Goal: Task Accomplishment & Management: Use online tool/utility

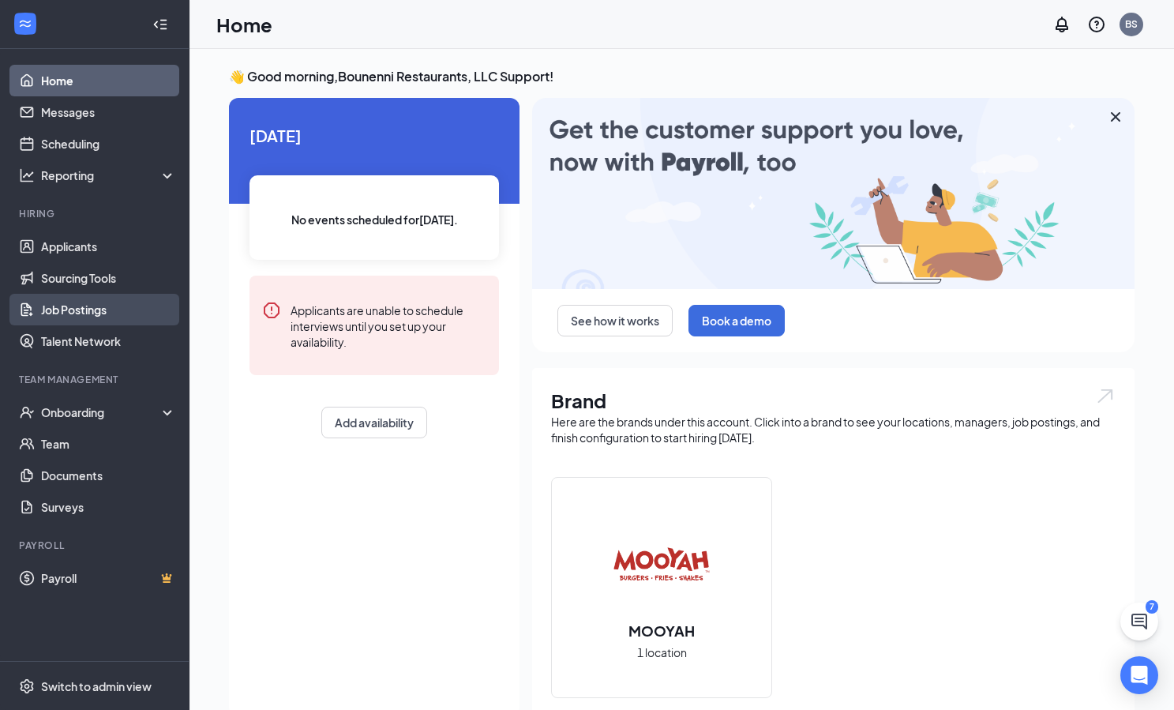
click at [86, 313] on link "Job Postings" at bounding box center [108, 310] width 135 height 32
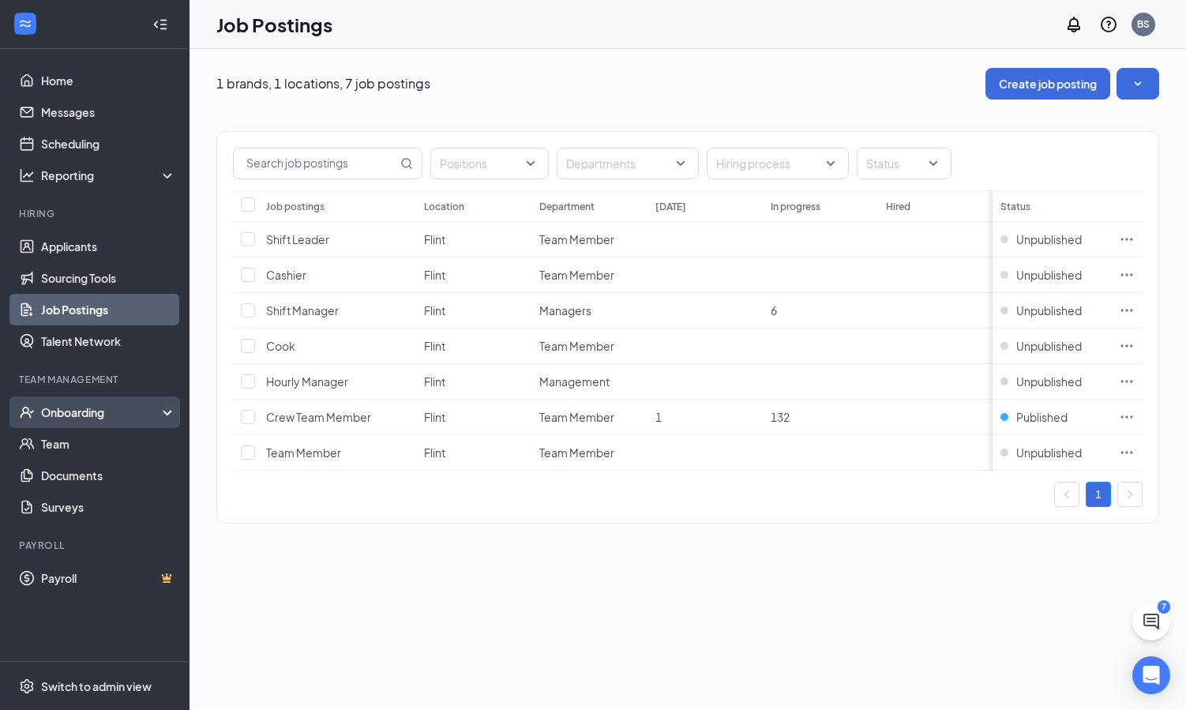
click at [84, 411] on div "Onboarding" at bounding box center [102, 412] width 122 height 16
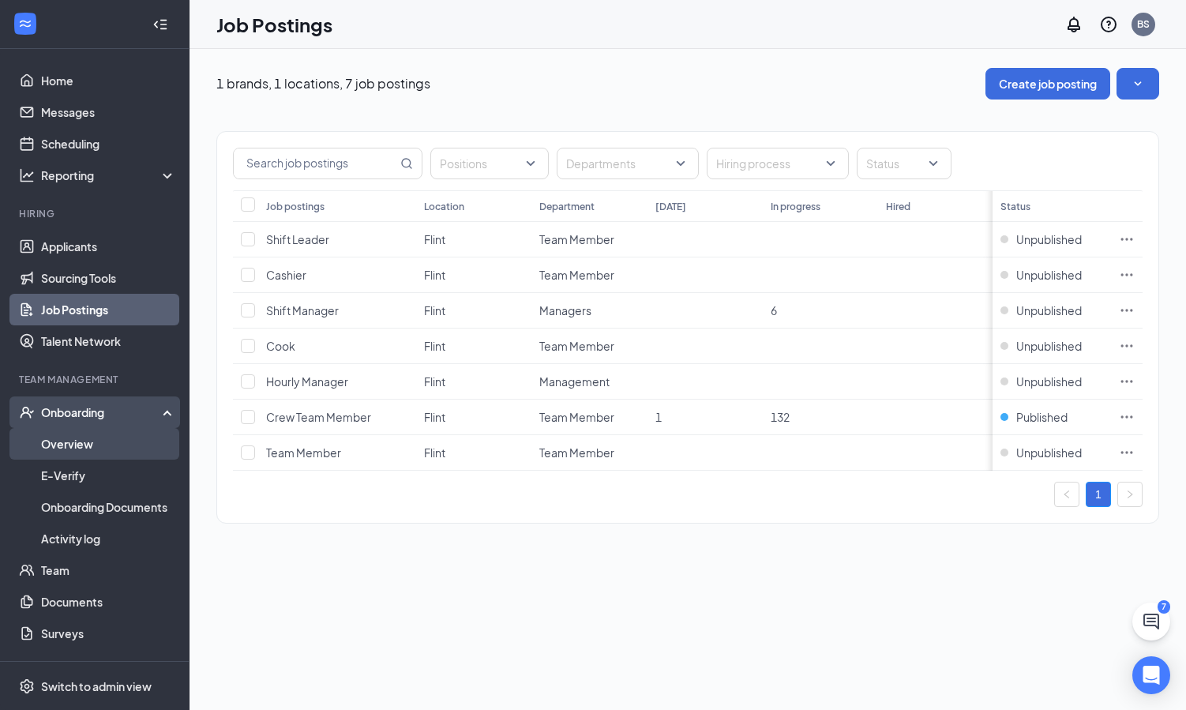
click at [84, 446] on link "Overview" at bounding box center [108, 444] width 135 height 32
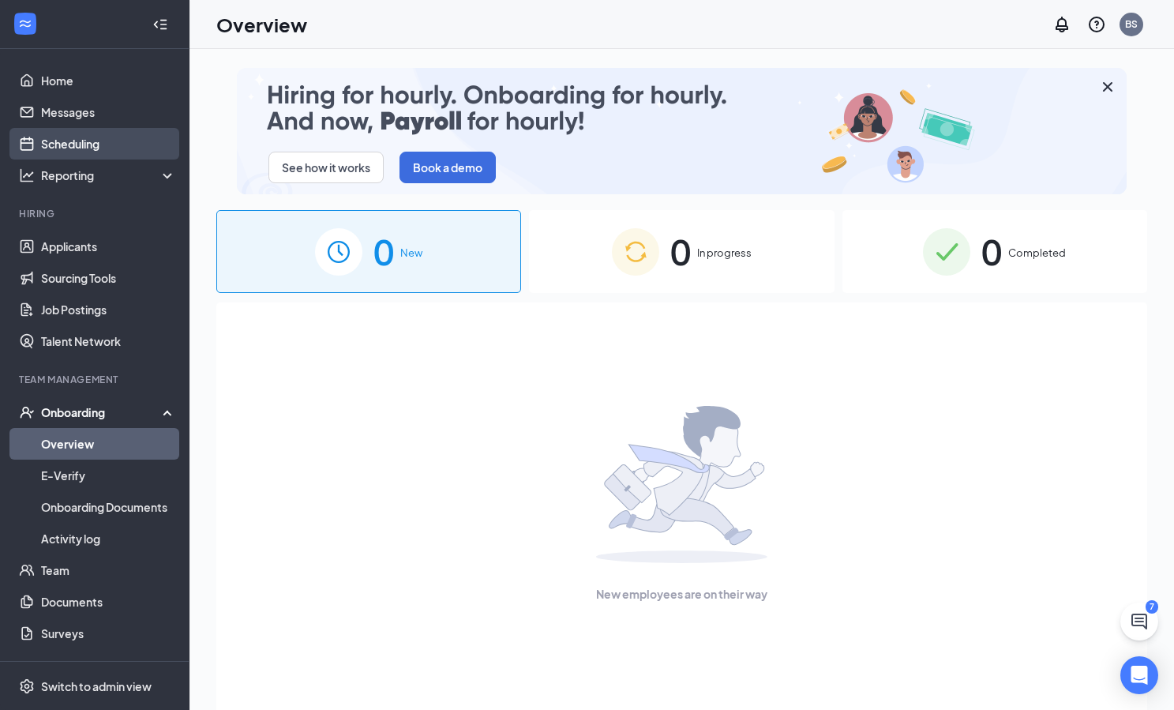
click at [62, 144] on link "Scheduling" at bounding box center [108, 144] width 135 height 32
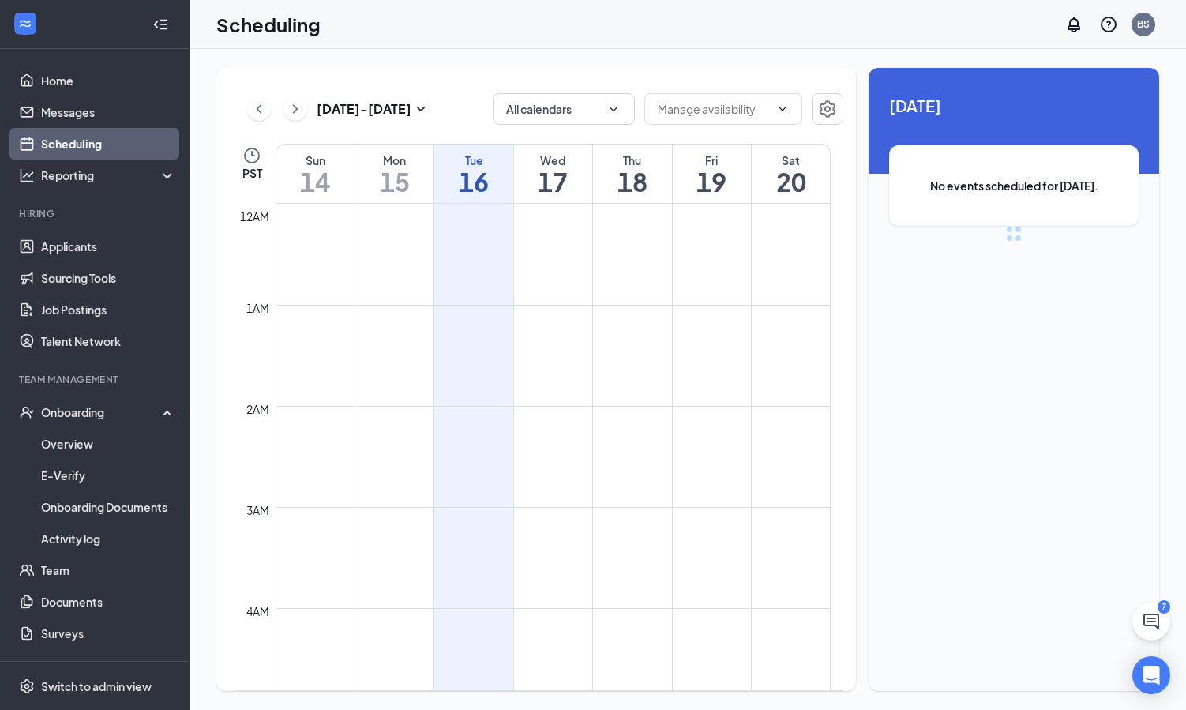
scroll to position [776, 0]
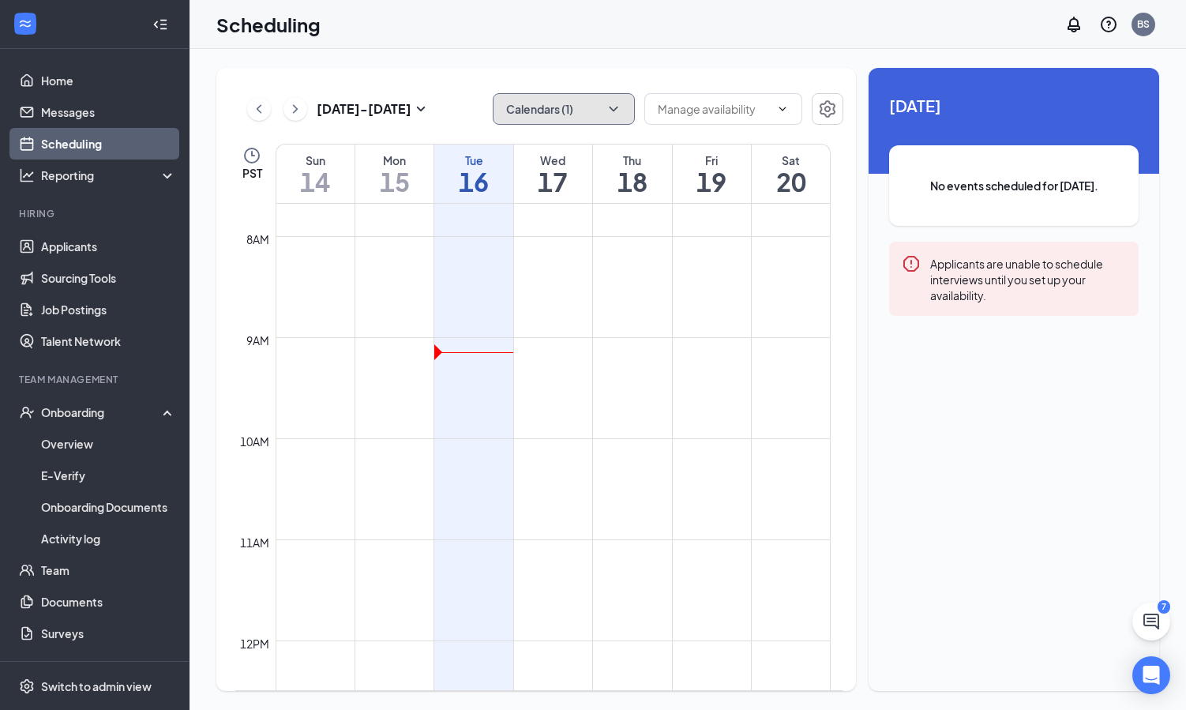
click at [613, 106] on icon "ChevronDown" at bounding box center [613, 109] width 16 height 16
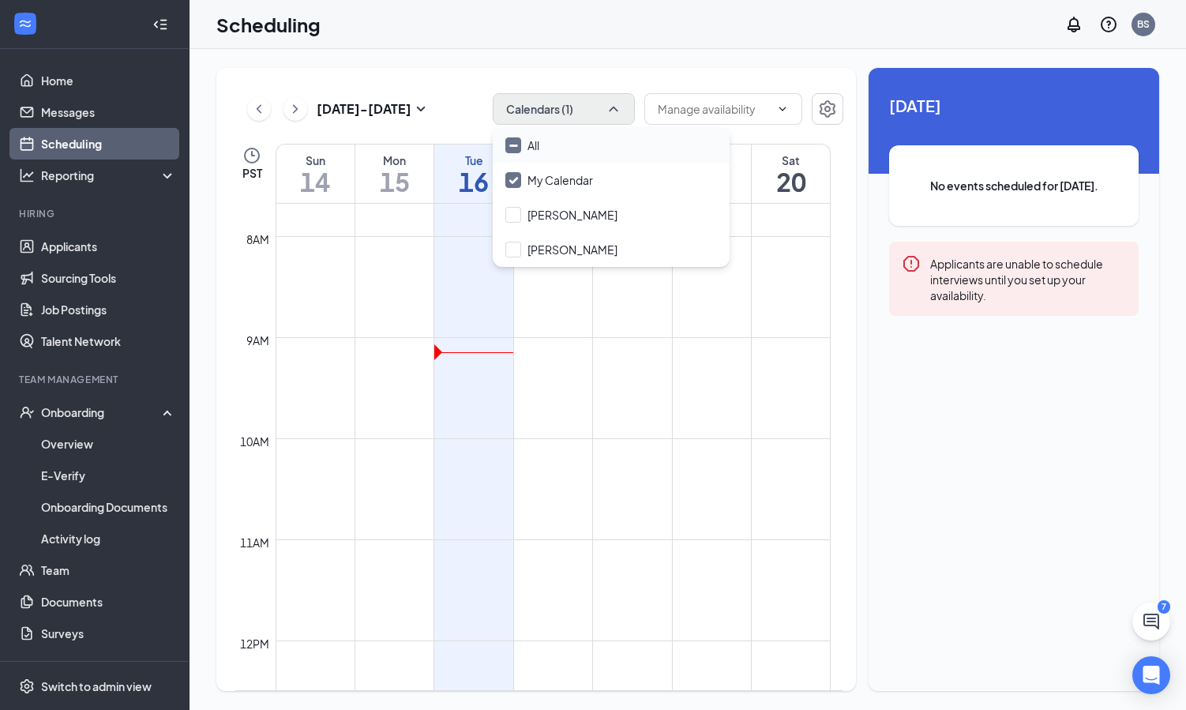
click at [590, 142] on div "All" at bounding box center [611, 145] width 237 height 35
checkbox input "true"
click at [592, 377] on td at bounding box center [552, 374] width 555 height 25
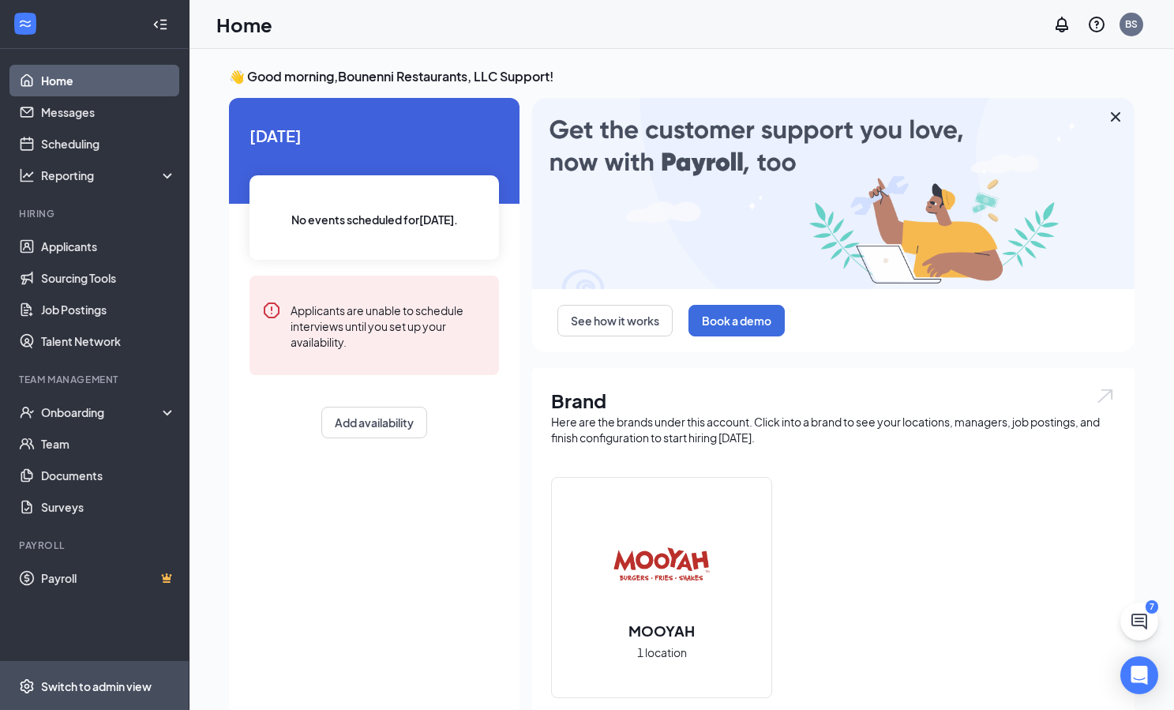
click at [115, 685] on div "Switch to admin view" at bounding box center [96, 686] width 111 height 16
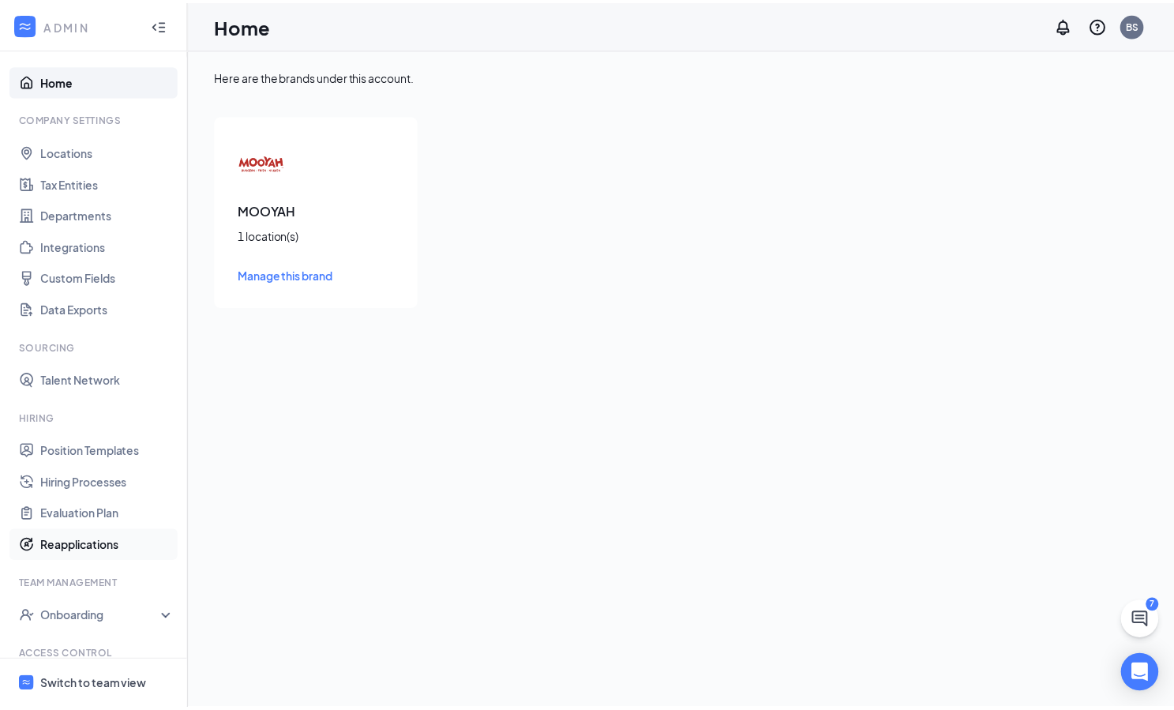
scroll to position [81, 0]
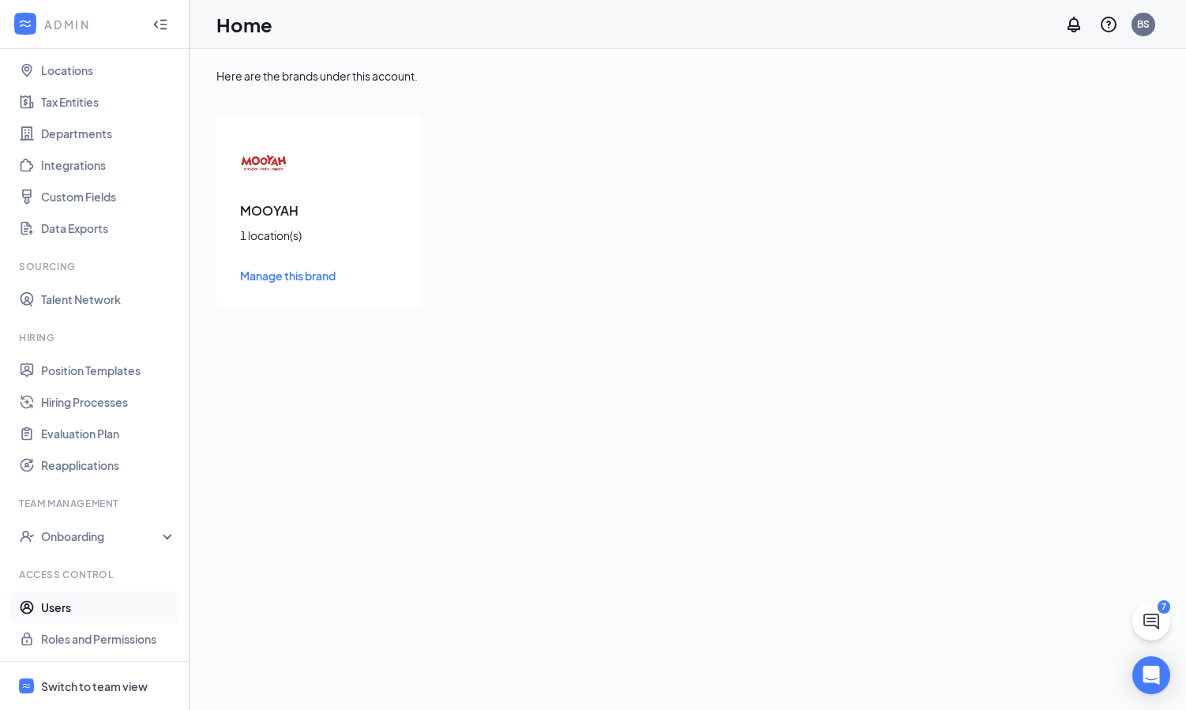
click at [73, 609] on link "Users" at bounding box center [108, 607] width 135 height 32
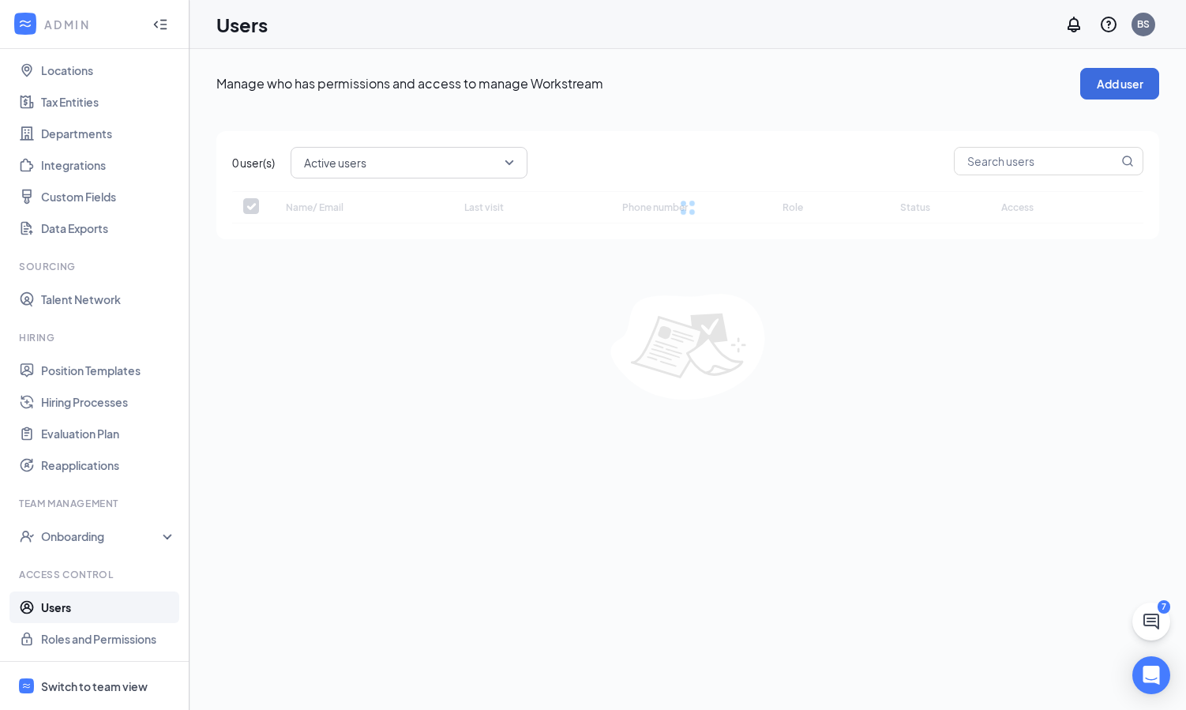
checkbox input "false"
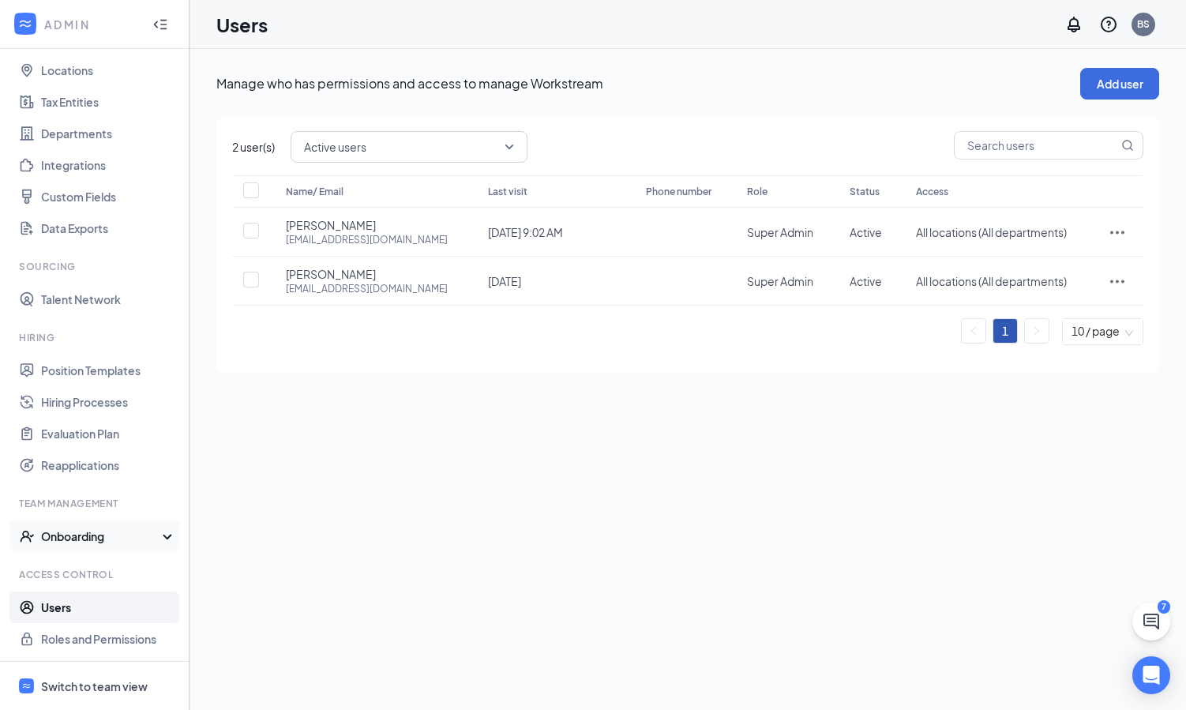
click at [63, 533] on div "Onboarding" at bounding box center [102, 536] width 122 height 16
click at [100, 571] on link "Onboarding Processes" at bounding box center [108, 568] width 135 height 32
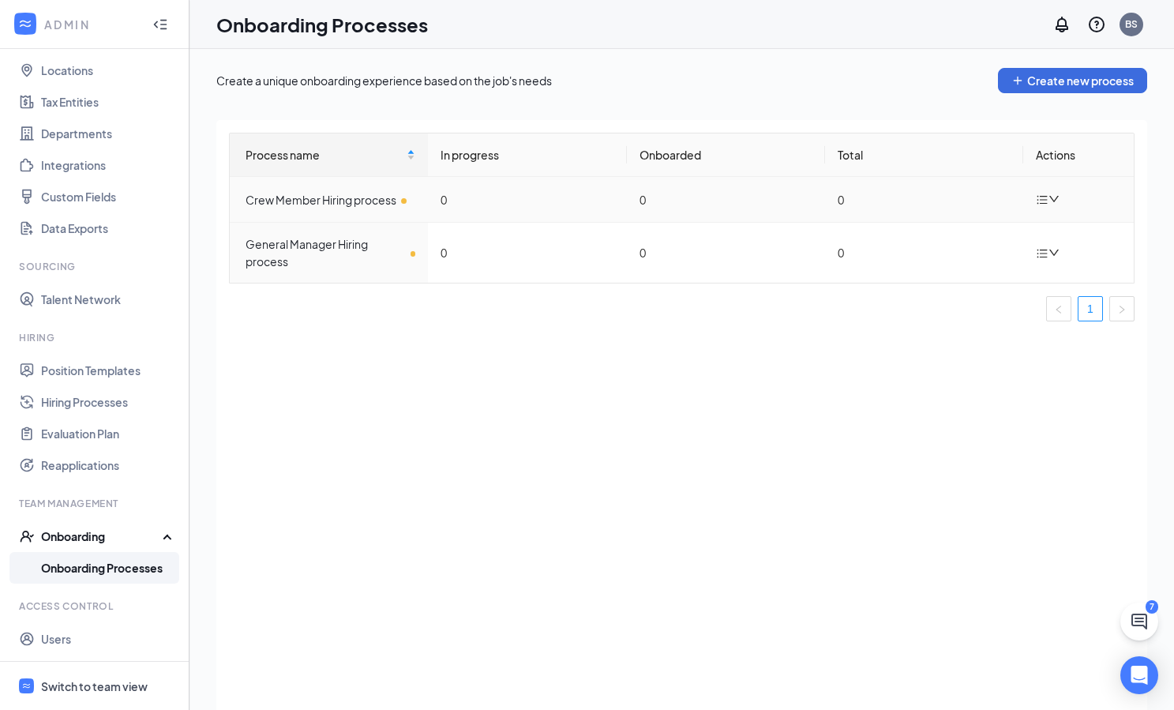
click at [1051, 195] on icon "down" at bounding box center [1053, 198] width 11 height 11
click at [953, 234] on div "Edit process" at bounding box center [968, 236] width 170 height 19
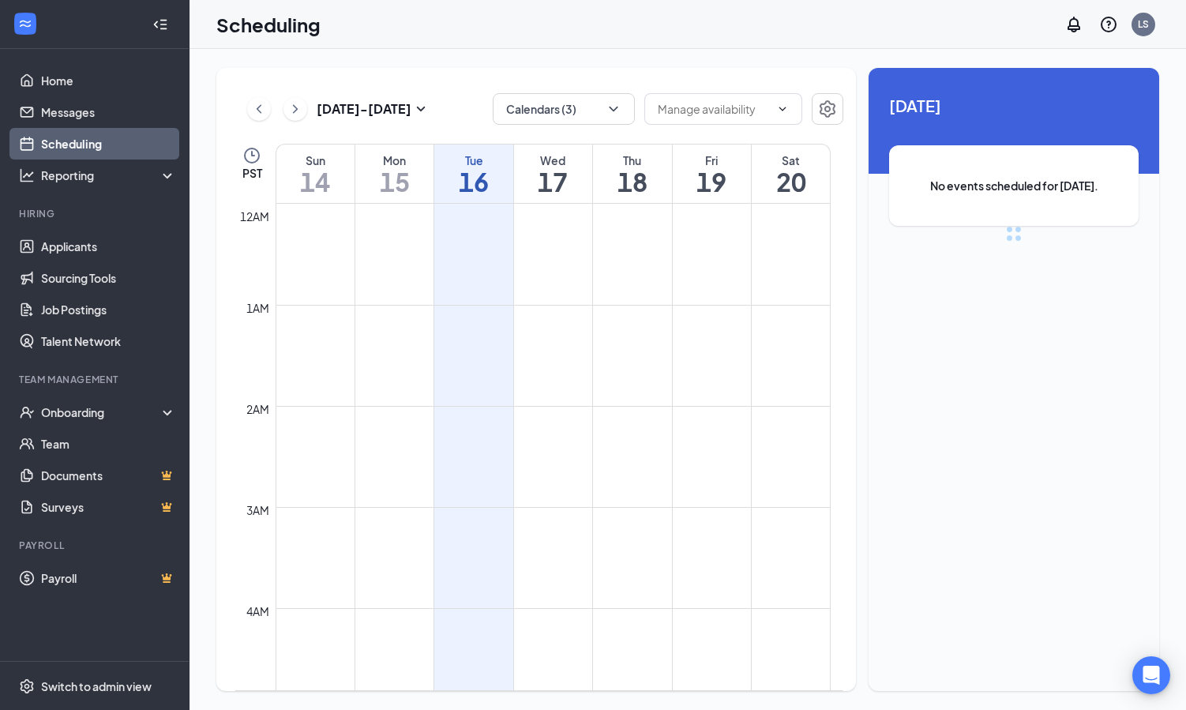
scroll to position [776, 0]
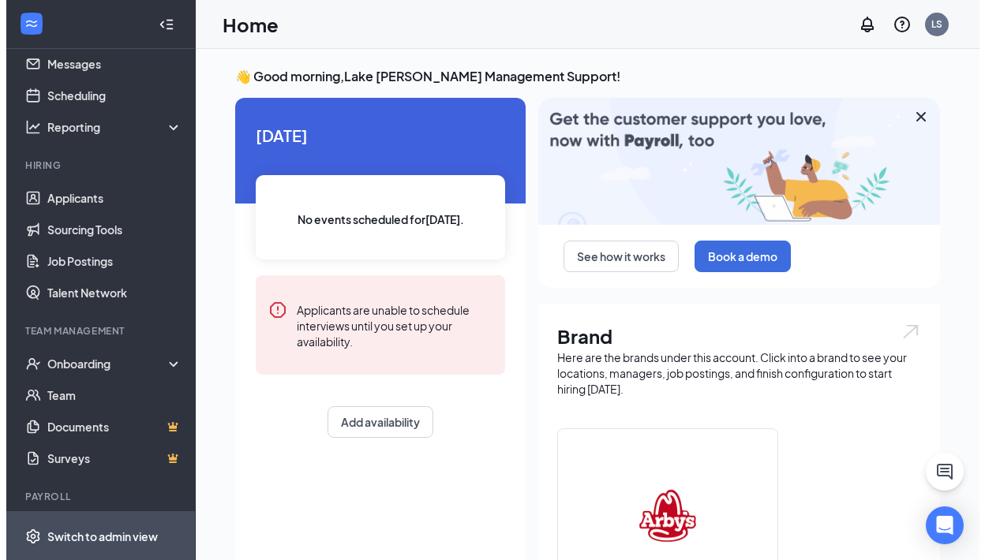
scroll to position [67, 0]
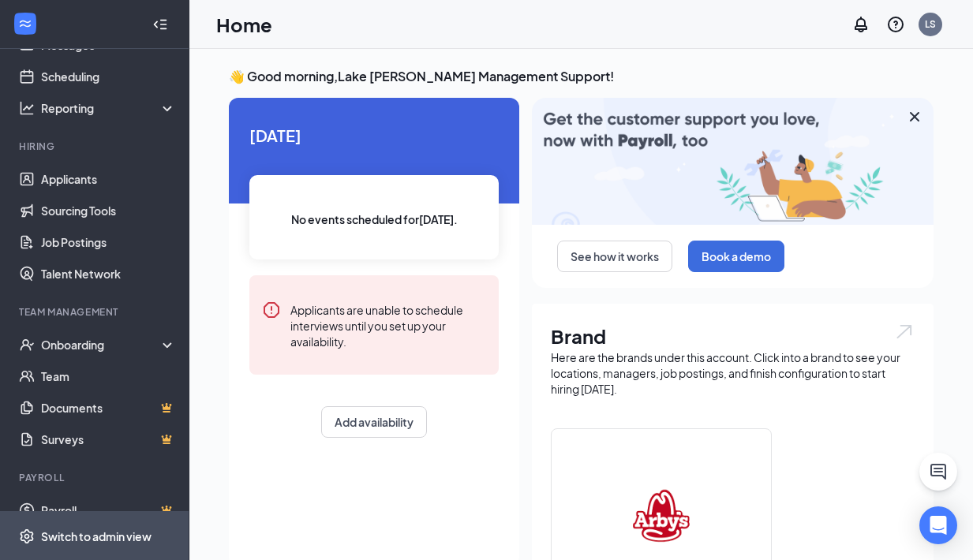
click at [102, 540] on div "Switch to admin view" at bounding box center [96, 537] width 111 height 16
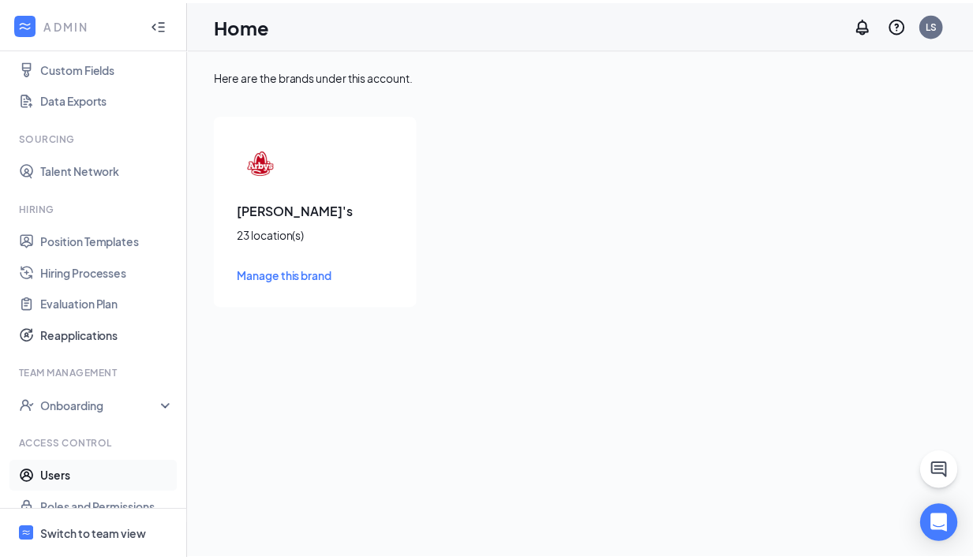
scroll to position [230, 0]
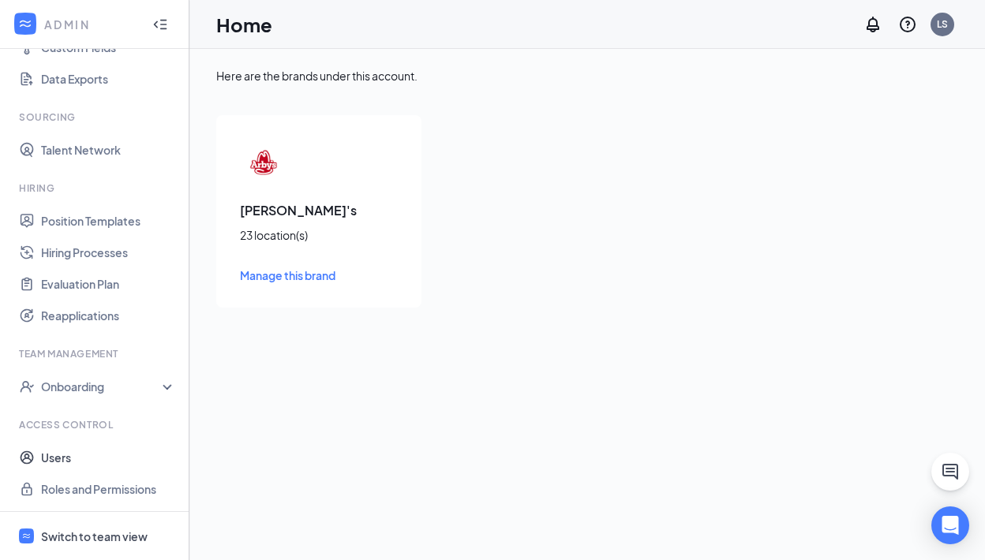
drag, startPoint x: 77, startPoint y: 457, endPoint x: 189, endPoint y: 421, distance: 117.8
click at [78, 456] on link "Users" at bounding box center [108, 458] width 135 height 32
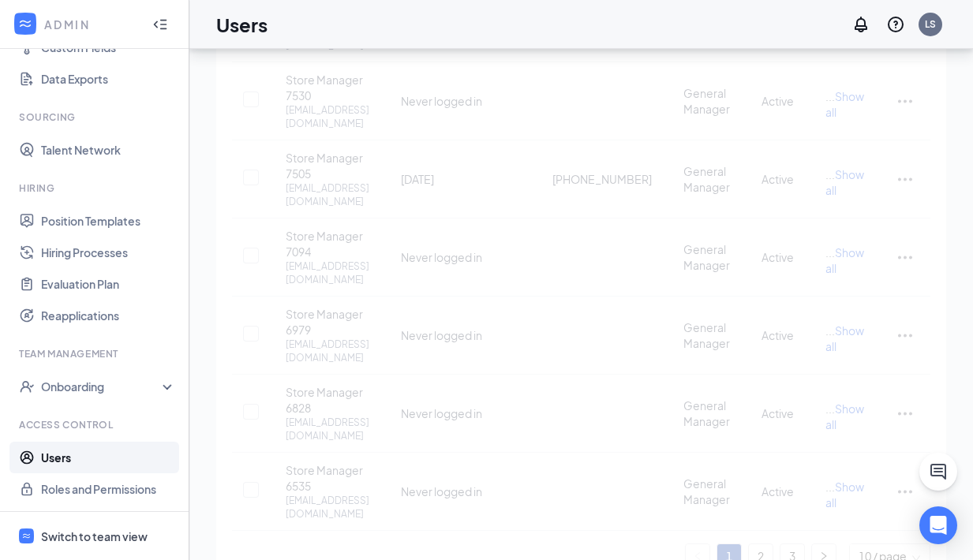
scroll to position [476, 0]
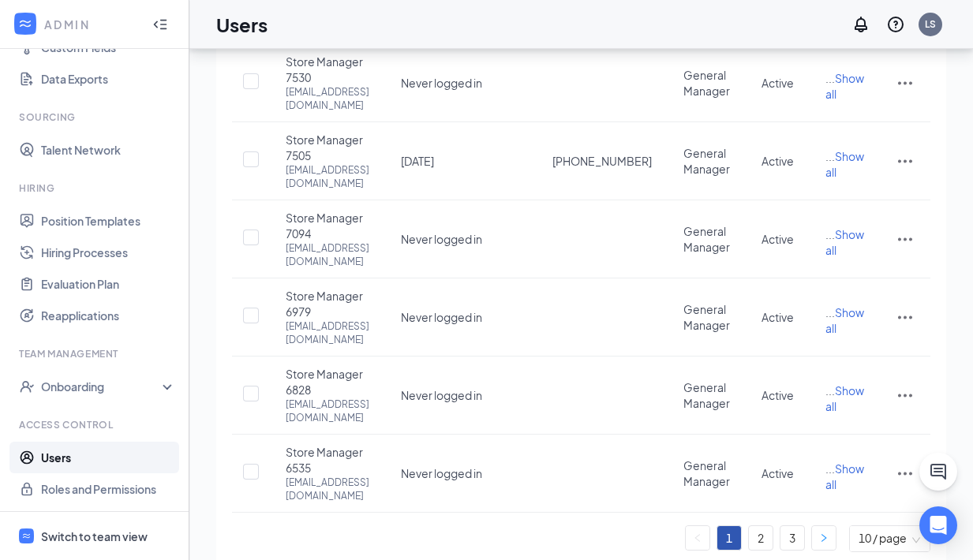
click at [822, 534] on icon "right" at bounding box center [823, 538] width 9 height 9
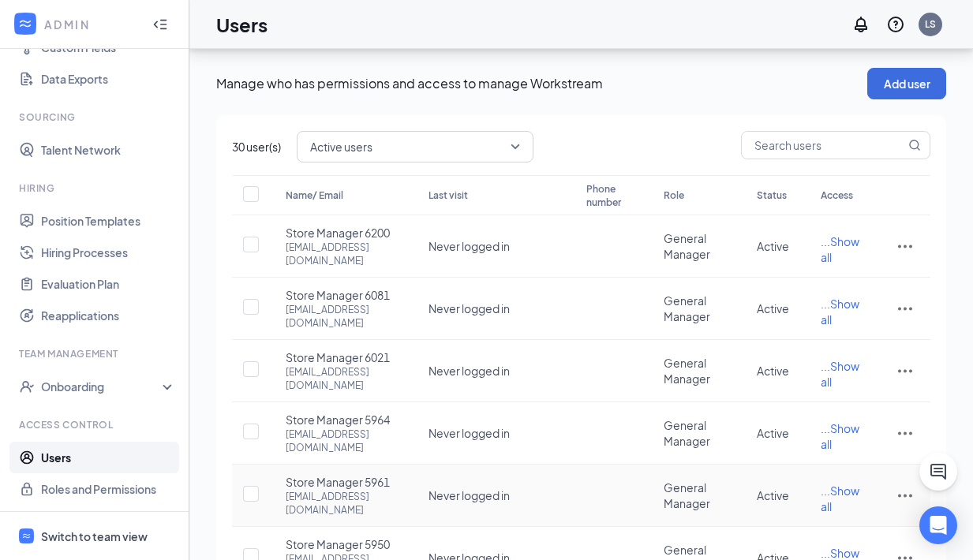
scroll to position [318, 0]
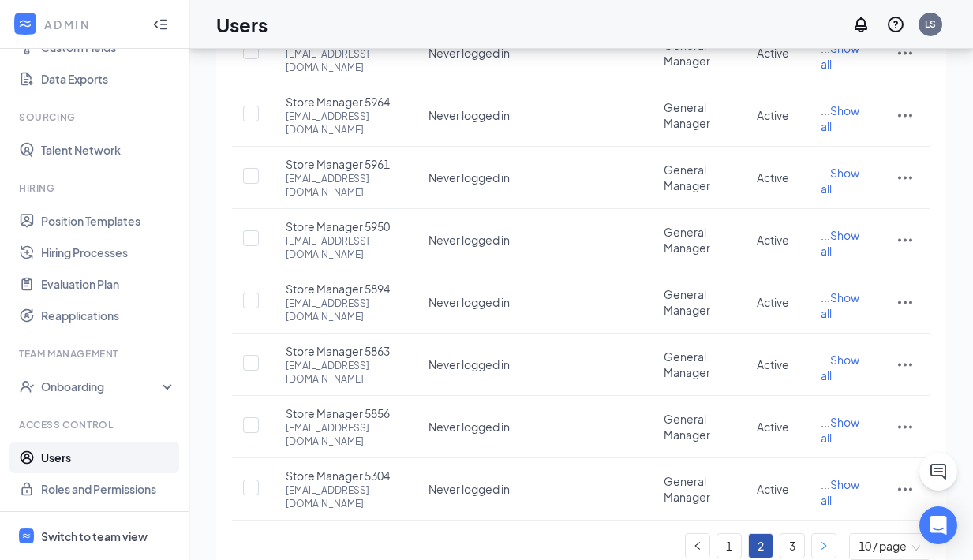
click at [825, 534] on button "button" at bounding box center [824, 546] width 24 height 24
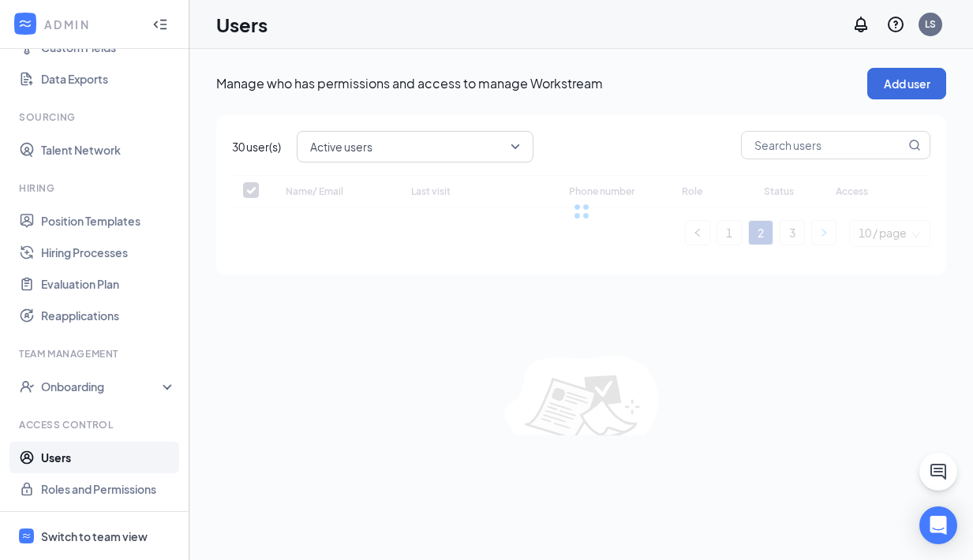
scroll to position [0, 0]
checkbox input "false"
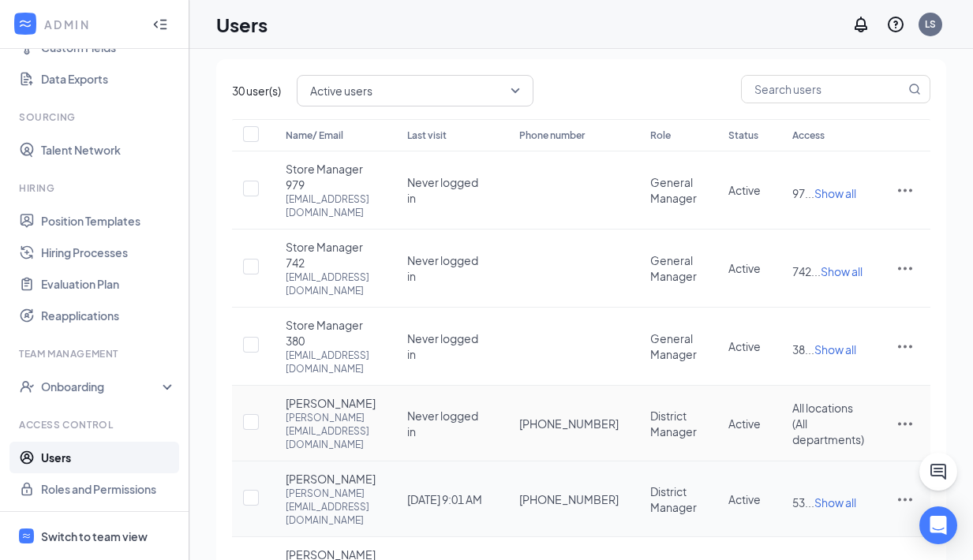
scroll to position [58, 0]
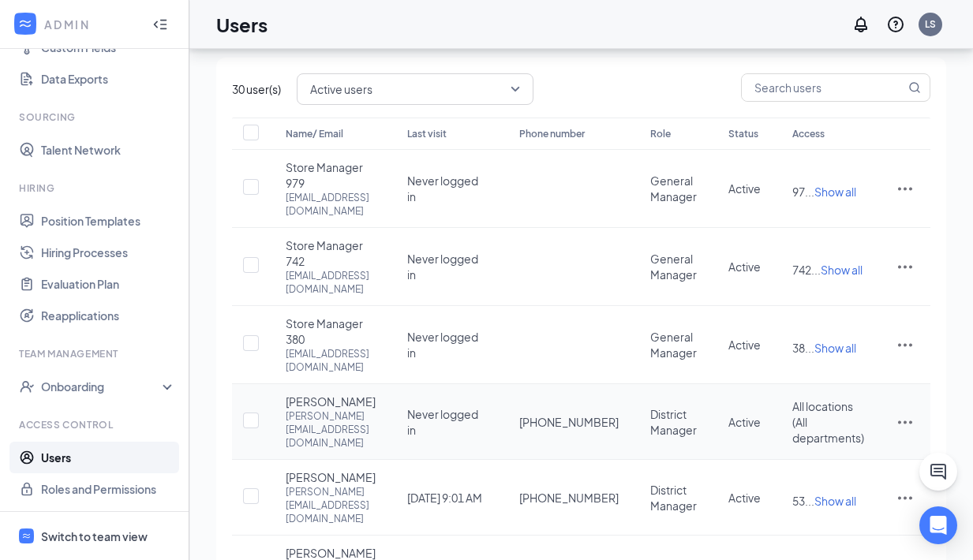
click at [908, 413] on icon "ActionsIcon" at bounding box center [905, 422] width 19 height 19
drag, startPoint x: 380, startPoint y: 366, endPoint x: 287, endPoint y: 370, distance: 93.2
click at [287, 394] on div "Barb Kraus barb@lfmarbys.com" at bounding box center [331, 422] width 90 height 56
copy div "barb@lfmarbys.com"
click at [117, 538] on div "Switch to team view" at bounding box center [94, 537] width 107 height 16
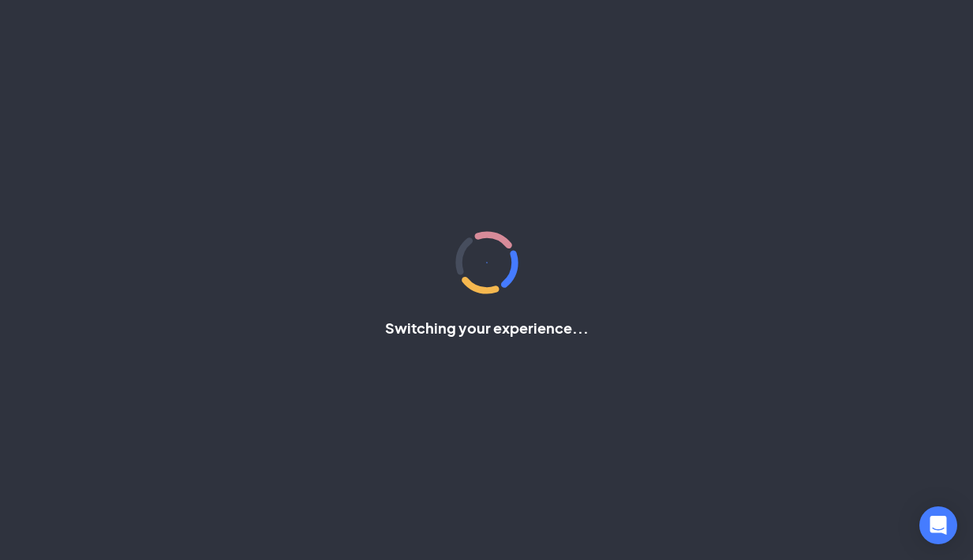
scroll to position [88, 0]
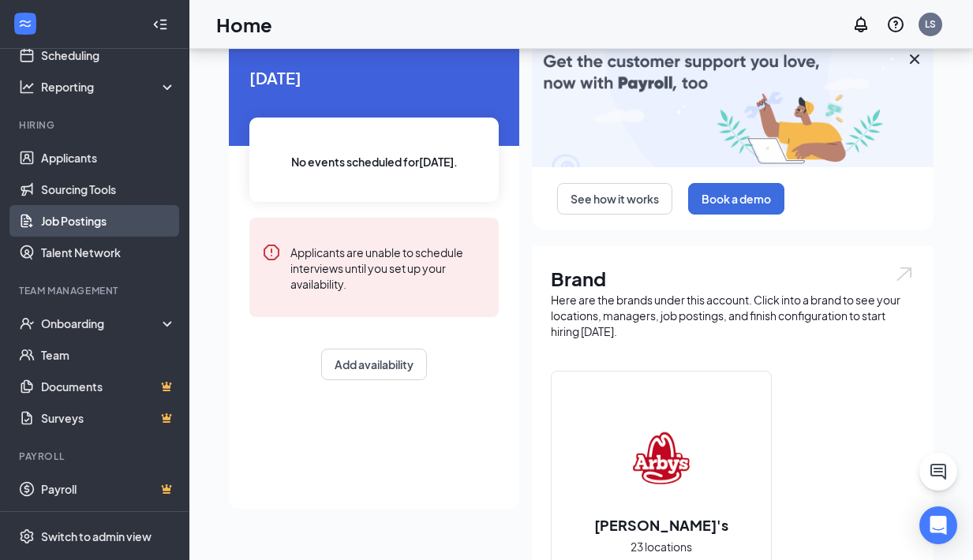
click at [109, 222] on link "Job Postings" at bounding box center [108, 221] width 135 height 32
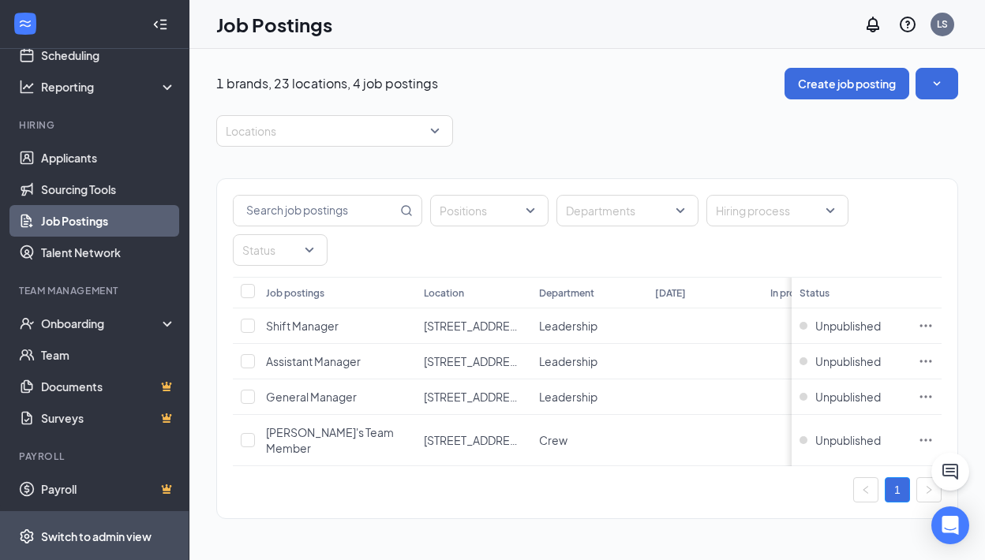
click at [107, 539] on div "Switch to admin view" at bounding box center [96, 537] width 111 height 16
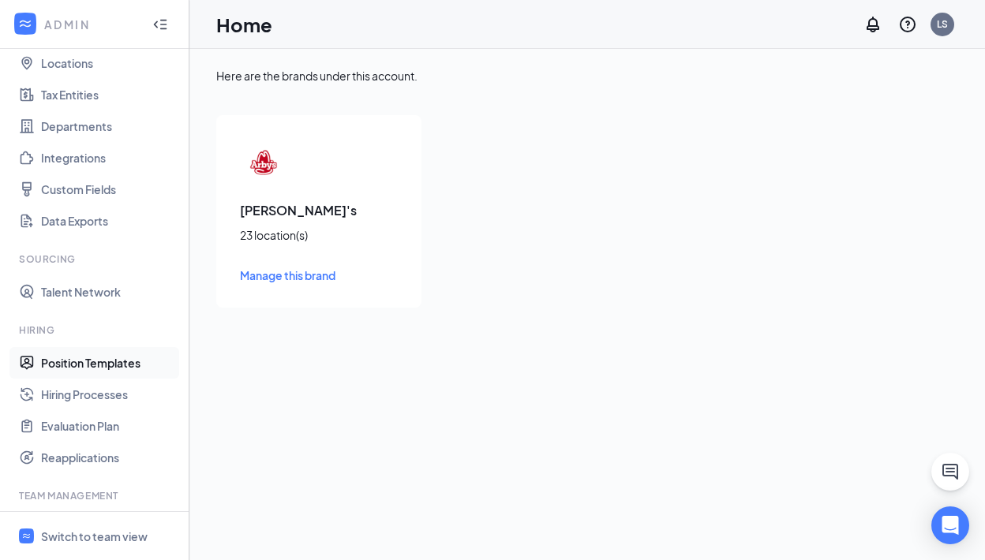
click at [83, 365] on link "Position Templates" at bounding box center [108, 363] width 135 height 32
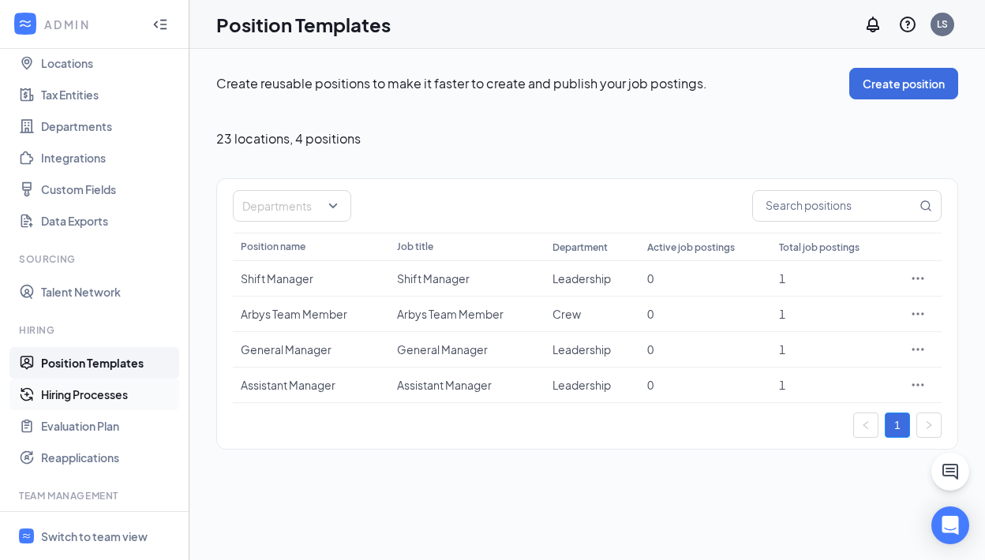
click at [114, 392] on link "Hiring Processes" at bounding box center [108, 395] width 135 height 32
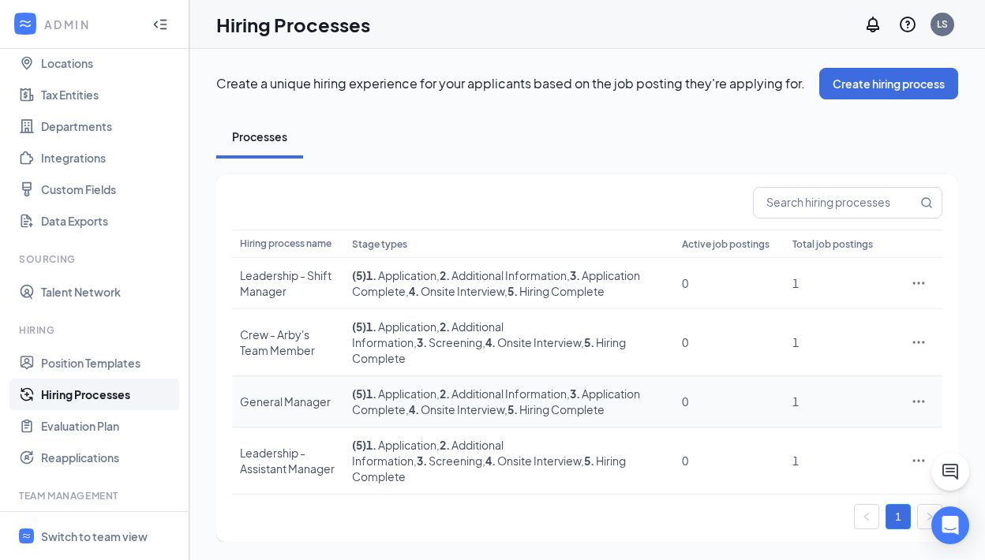
click at [920, 394] on icon "Ellipses" at bounding box center [919, 402] width 16 height 16
click at [792, 418] on span "Edit" at bounding box center [788, 418] width 21 height 14
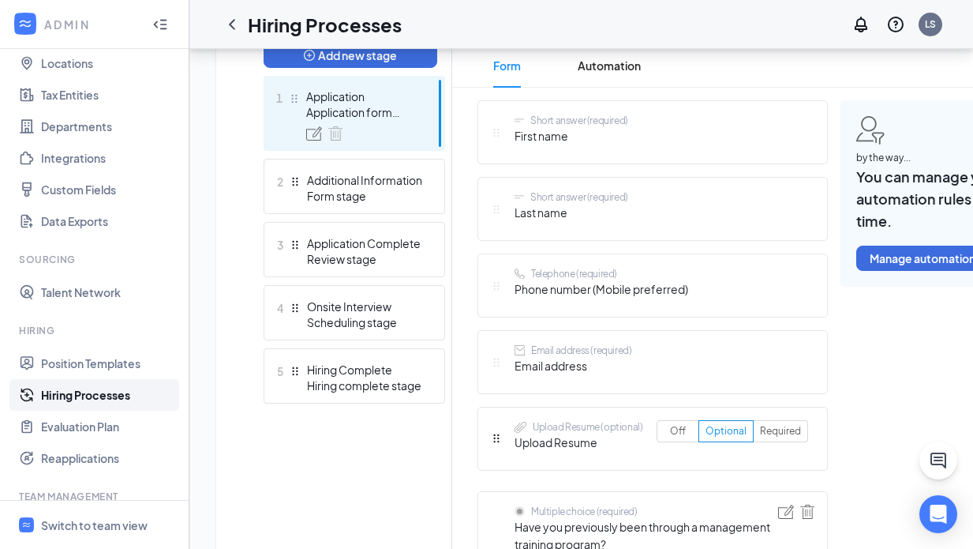
scroll to position [385, 0]
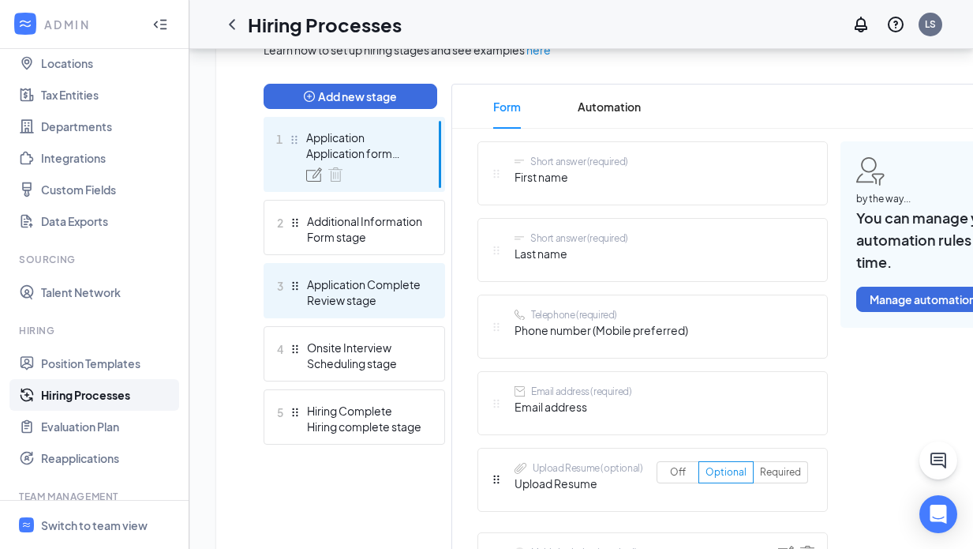
click at [397, 293] on div "Review stage" at bounding box center [364, 300] width 115 height 16
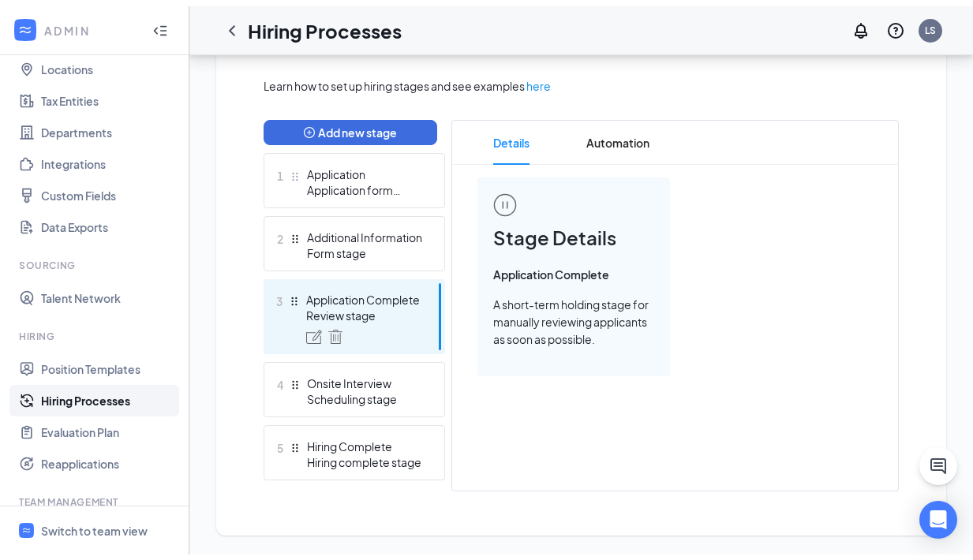
scroll to position [361, 0]
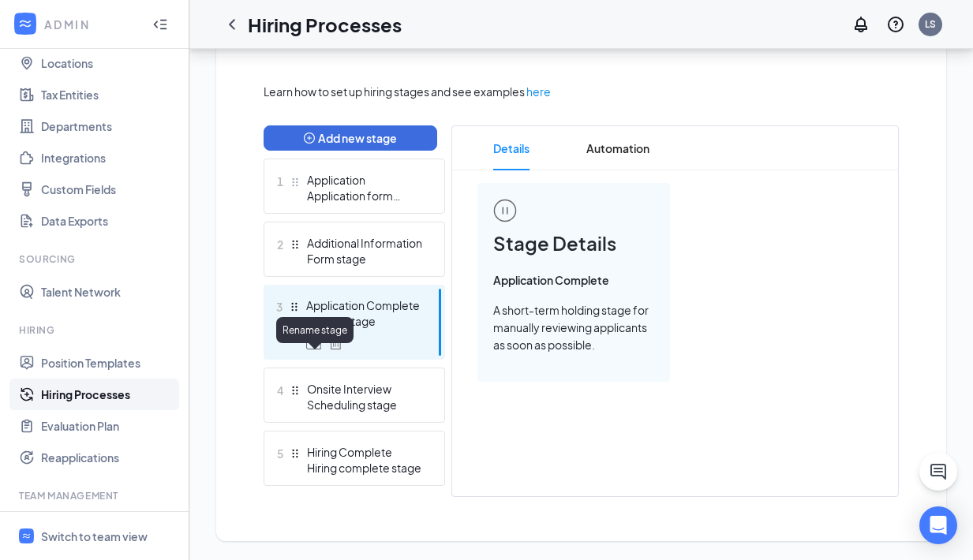
click at [313, 345] on img at bounding box center [314, 342] width 16 height 14
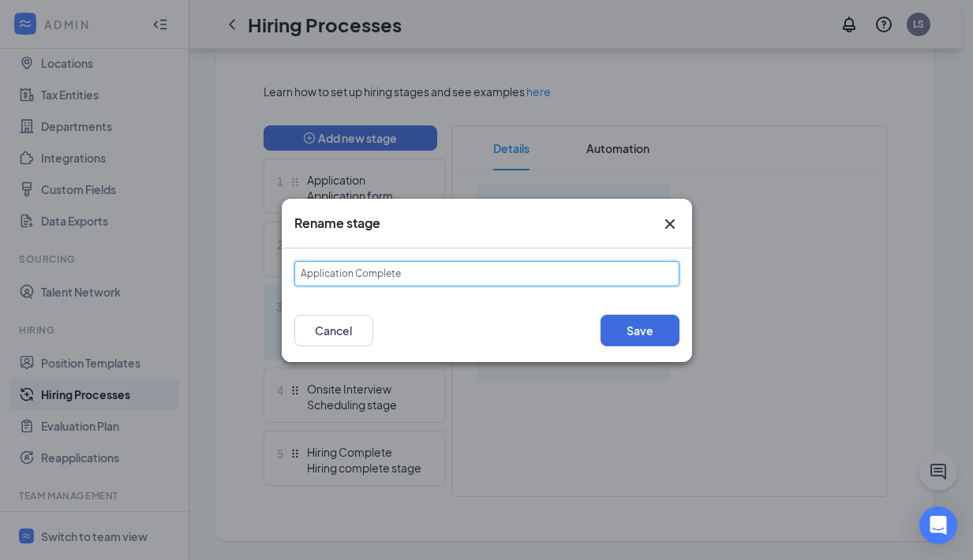
drag, startPoint x: 442, startPoint y: 278, endPoint x: 182, endPoint y: 272, distance: 260.5
click at [182, 272] on div "Rename stage Application Complete Save Cancel" at bounding box center [486, 280] width 973 height 560
type input "Screening"
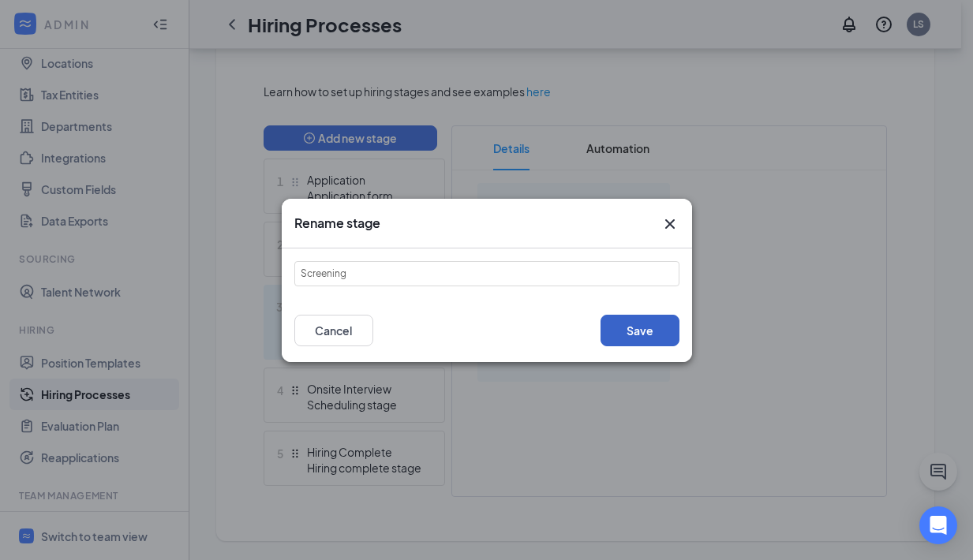
click at [643, 326] on button "Save" at bounding box center [640, 331] width 79 height 32
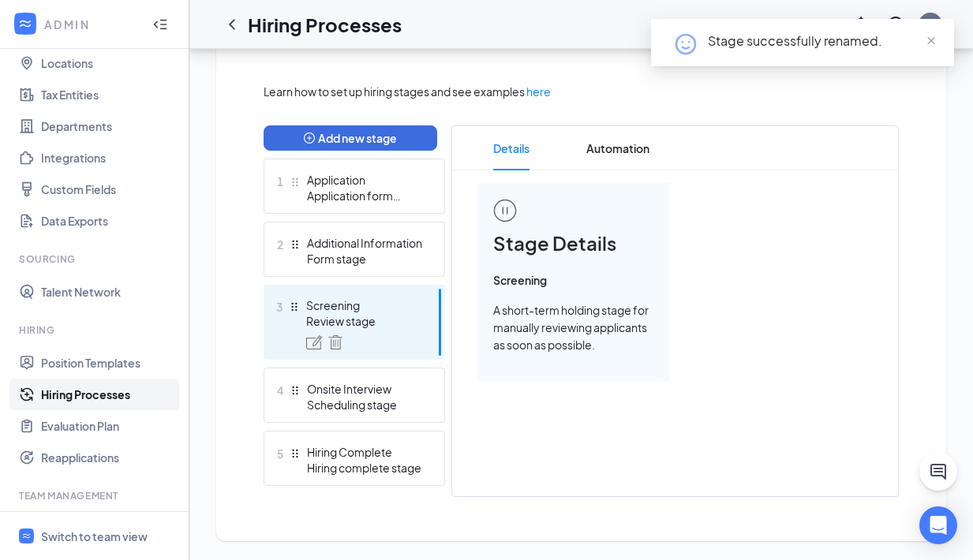
click at [112, 393] on link "Hiring Processes" at bounding box center [108, 395] width 135 height 32
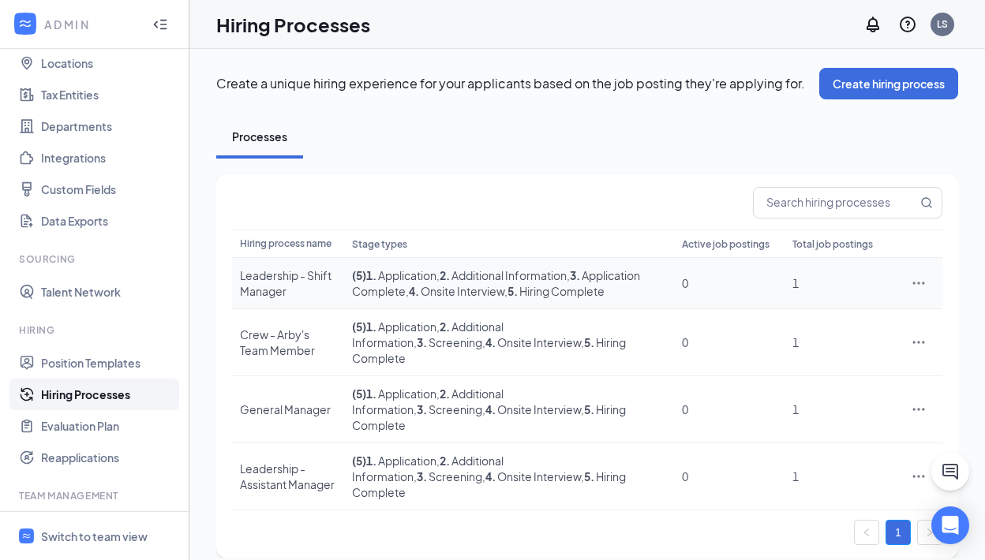
click at [911, 278] on icon "Ellipses" at bounding box center [919, 283] width 16 height 16
click at [798, 311] on span "Edit" at bounding box center [788, 316] width 21 height 14
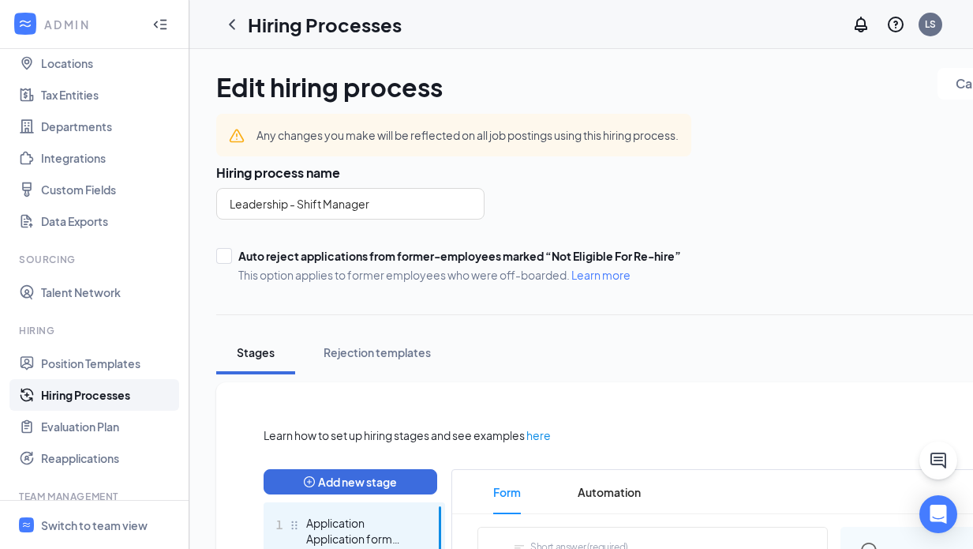
scroll to position [372, 0]
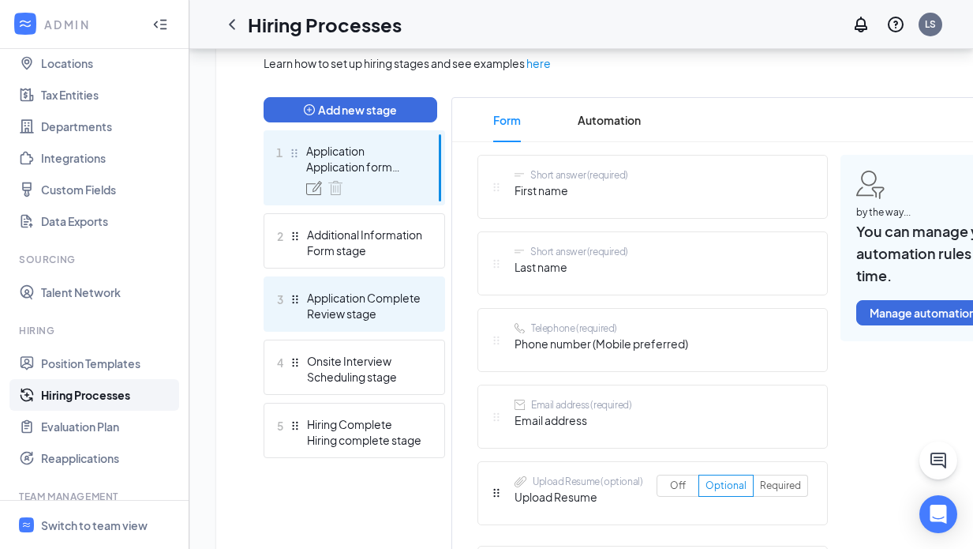
click at [420, 296] on div "Application Complete" at bounding box center [364, 298] width 115 height 16
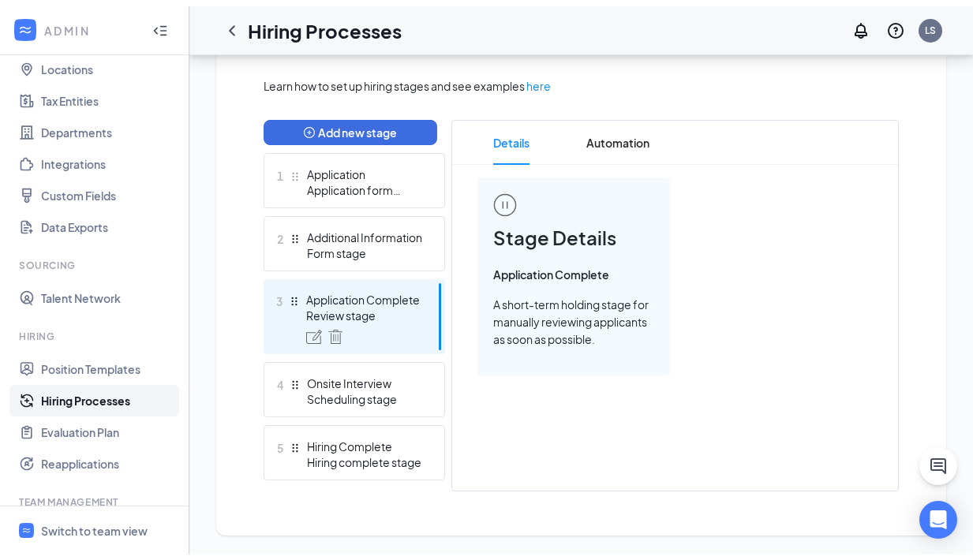
scroll to position [361, 0]
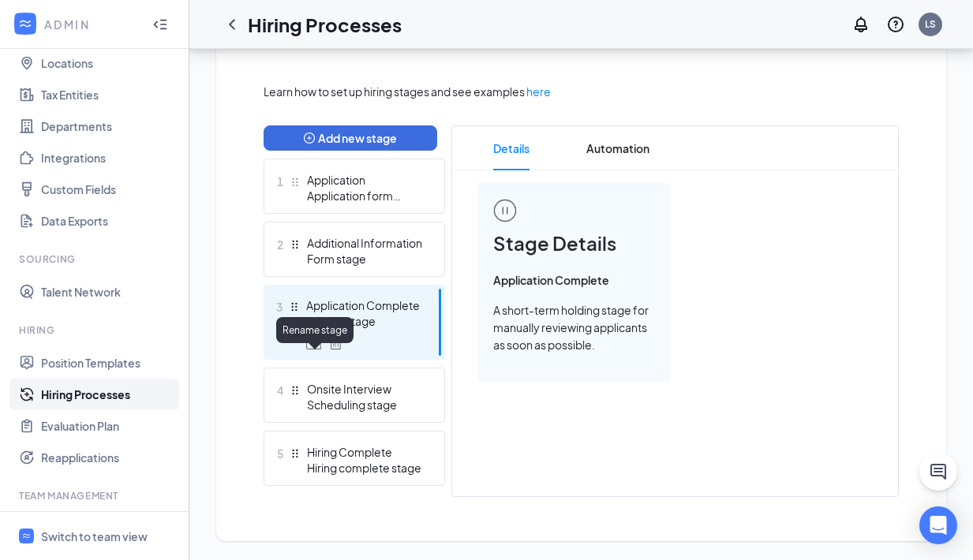
click at [317, 346] on img at bounding box center [314, 342] width 16 height 14
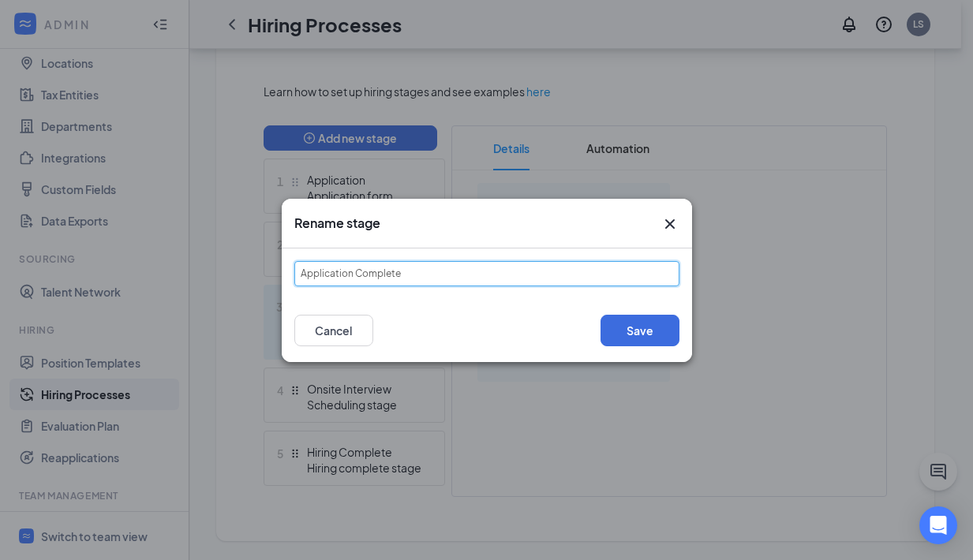
drag, startPoint x: 422, startPoint y: 276, endPoint x: 174, endPoint y: 258, distance: 248.5
click at [174, 258] on div "Rename stage Application Complete Save Cancel" at bounding box center [486, 280] width 973 height 560
type input "Screening"
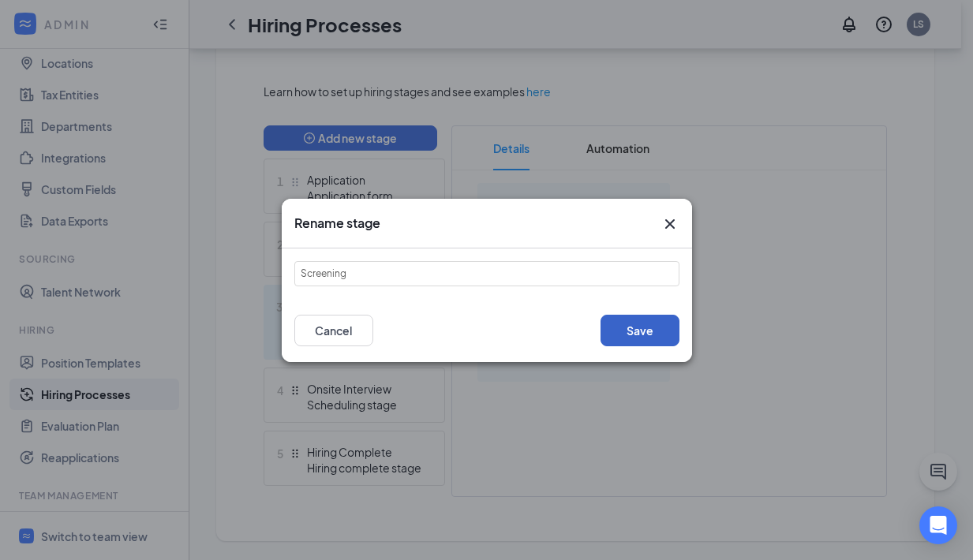
click at [616, 330] on button "Save" at bounding box center [640, 331] width 79 height 32
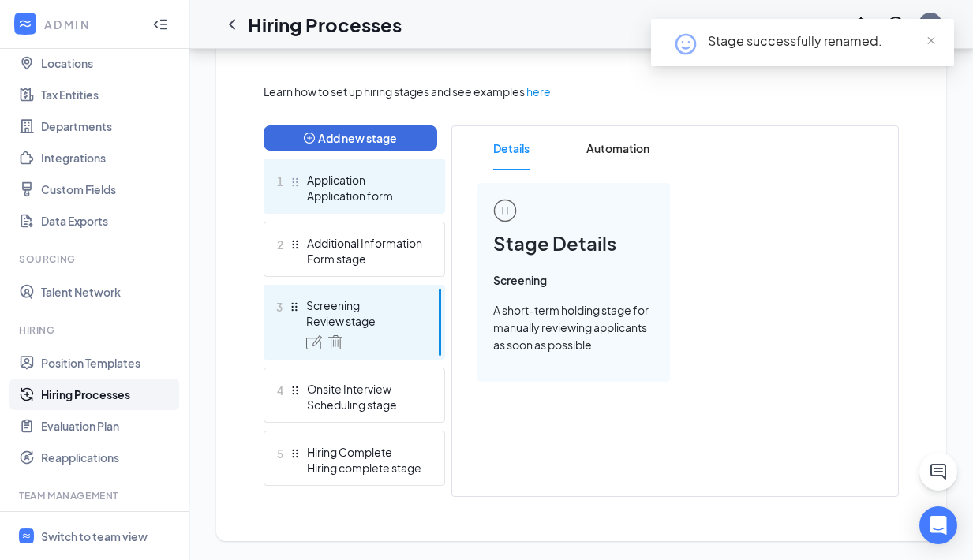
click at [398, 185] on div "Application" at bounding box center [364, 180] width 115 height 16
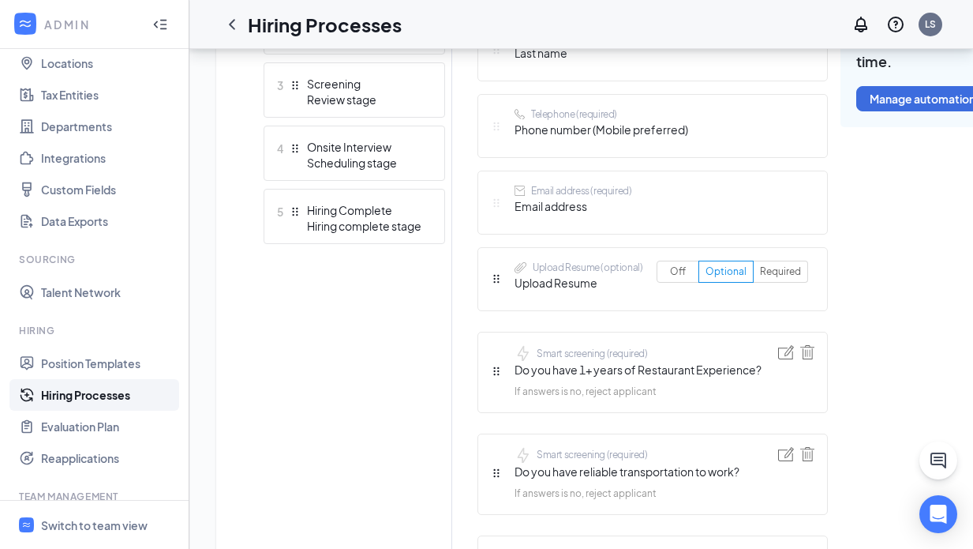
scroll to position [302, 0]
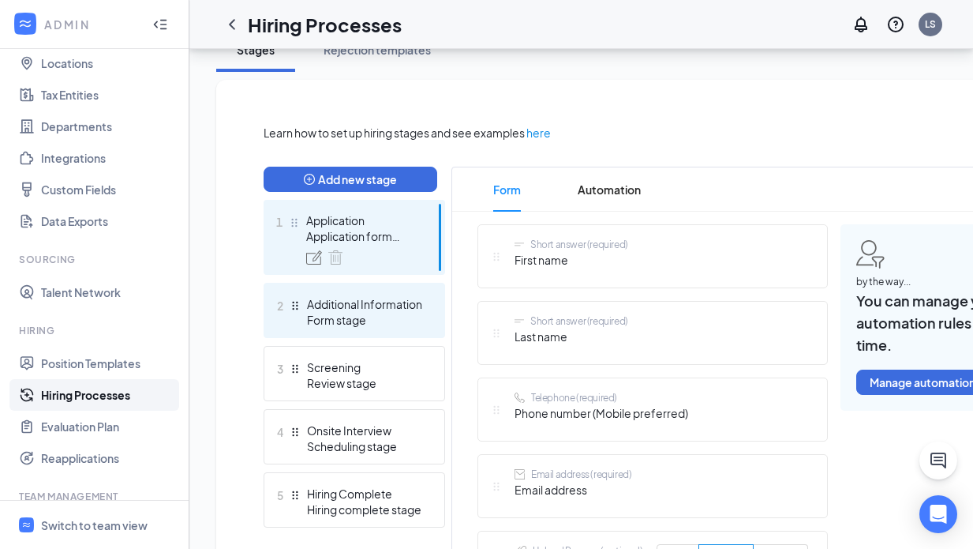
click at [409, 307] on div "Additional Information" at bounding box center [364, 304] width 115 height 16
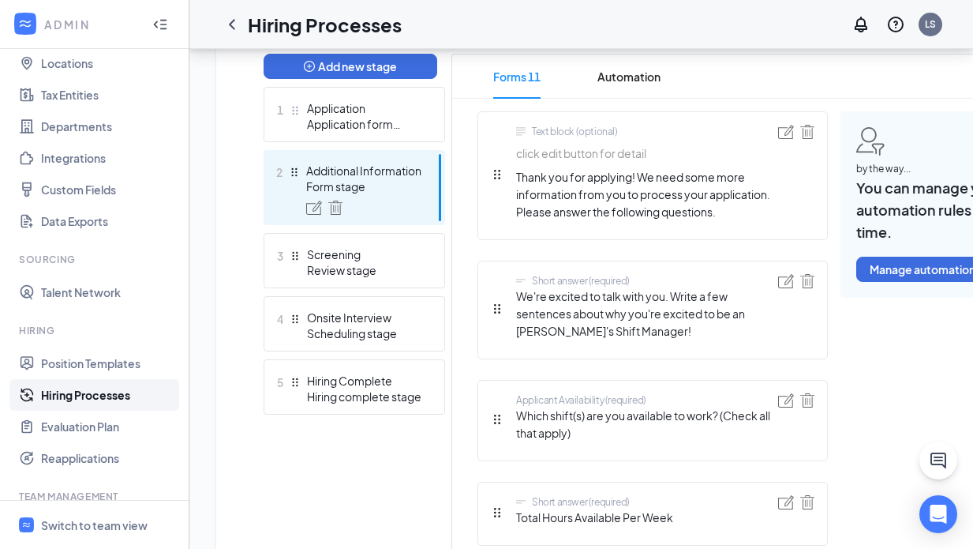
scroll to position [407, 0]
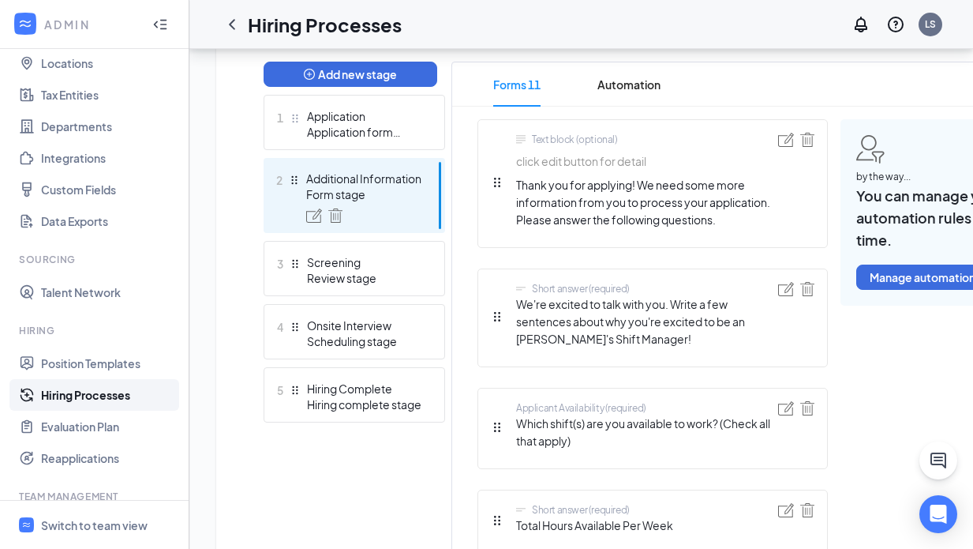
click at [107, 397] on link "Hiring Processes" at bounding box center [108, 395] width 135 height 32
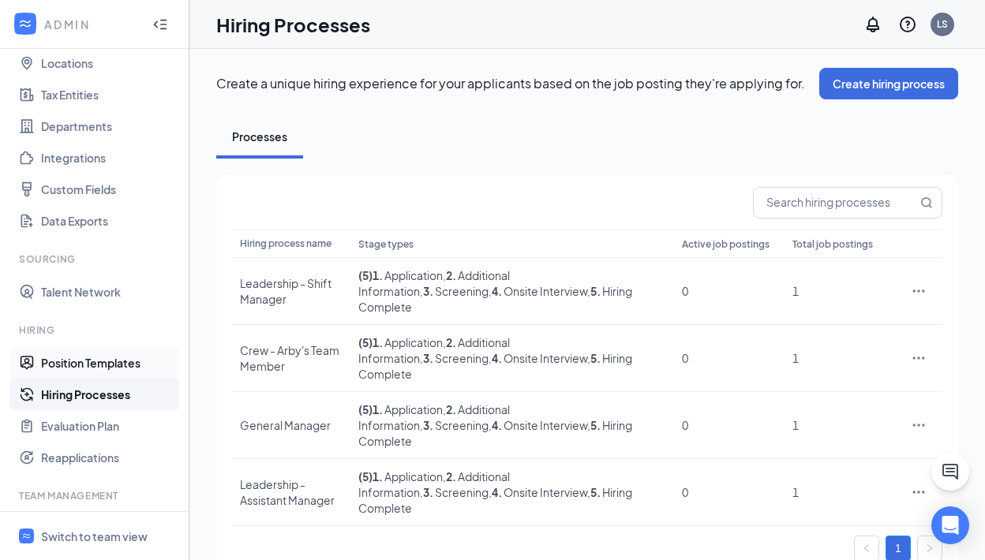
click at [70, 362] on link "Position Templates" at bounding box center [108, 363] width 135 height 32
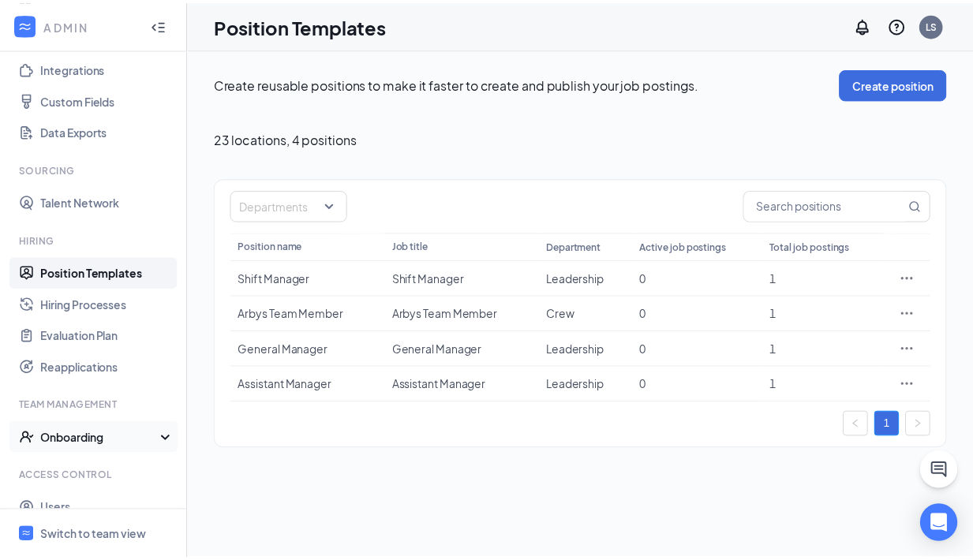
scroll to position [182, 0]
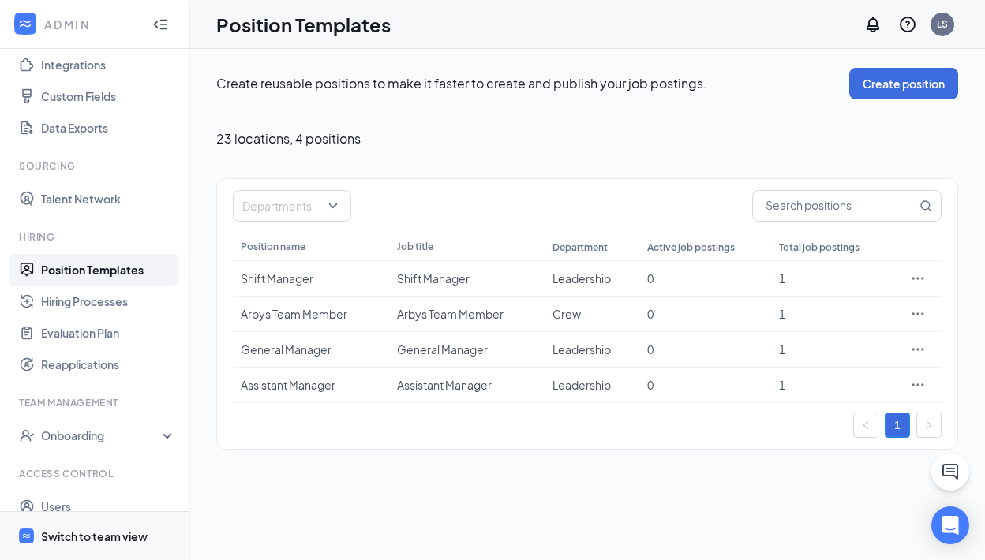
click at [120, 534] on div "Switch to team view" at bounding box center [94, 537] width 107 height 16
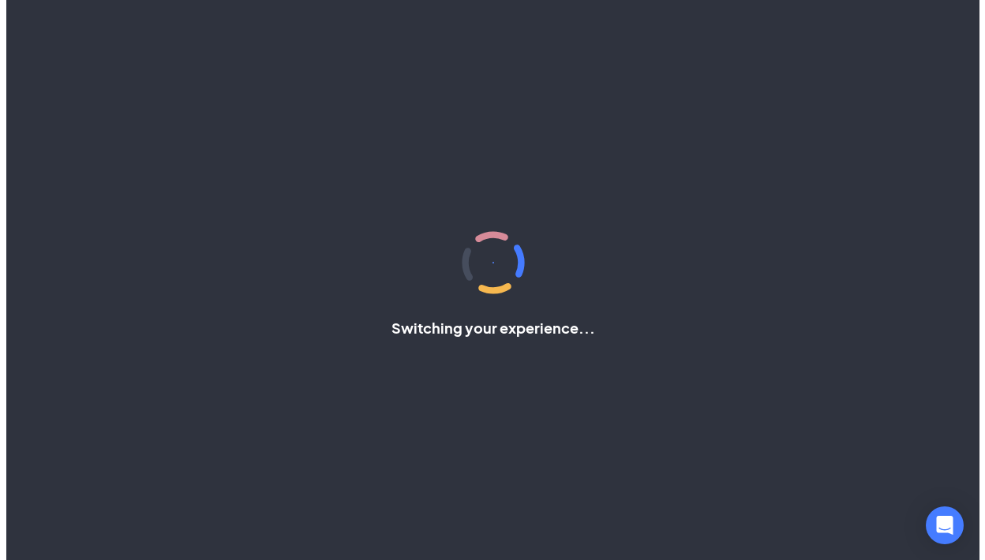
scroll to position [88, 0]
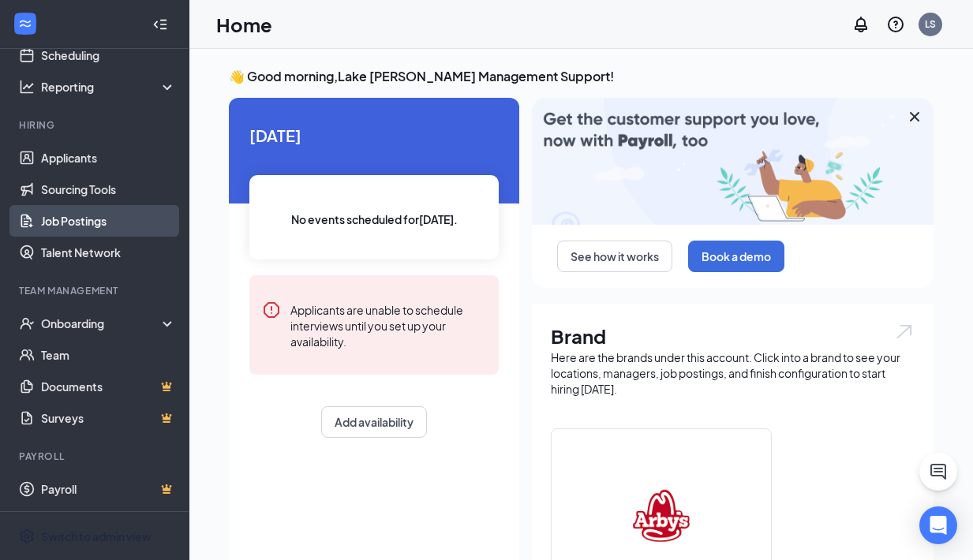
click at [89, 221] on link "Job Postings" at bounding box center [108, 221] width 135 height 32
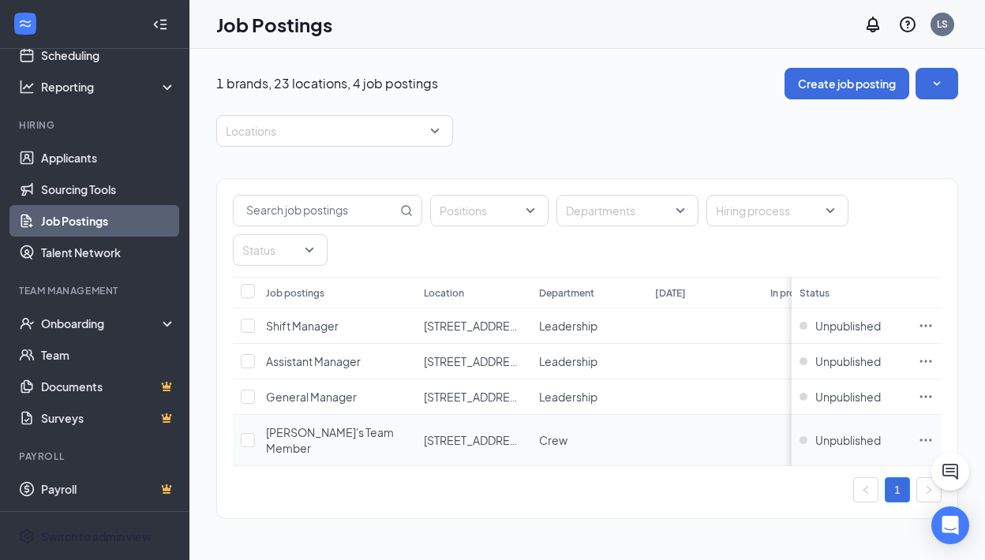
click at [928, 434] on icon "Ellipses" at bounding box center [926, 441] width 16 height 16
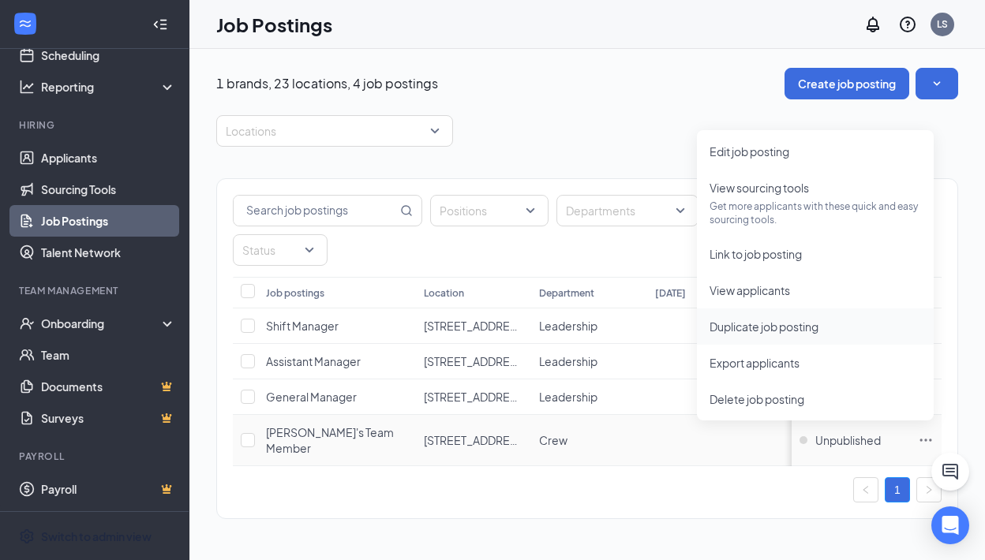
click at [757, 327] on span "Duplicate job posting" at bounding box center [764, 327] width 109 height 14
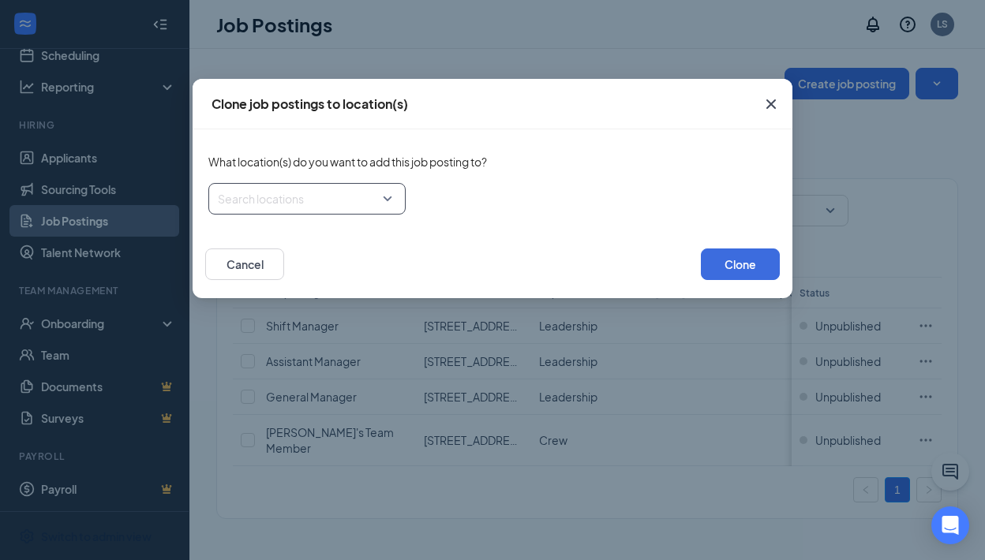
click at [380, 199] on div at bounding box center [302, 198] width 167 height 25
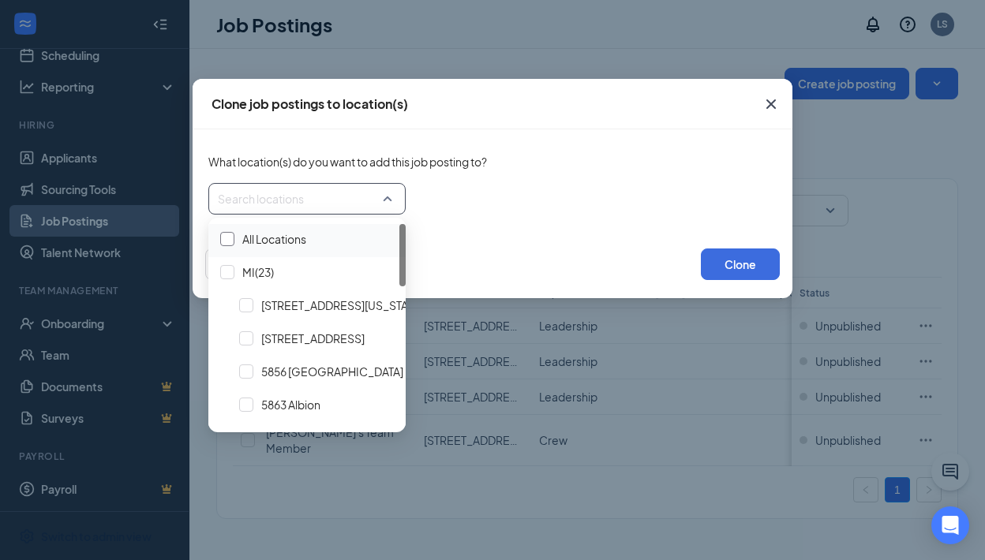
click at [230, 236] on div at bounding box center [227, 239] width 14 height 14
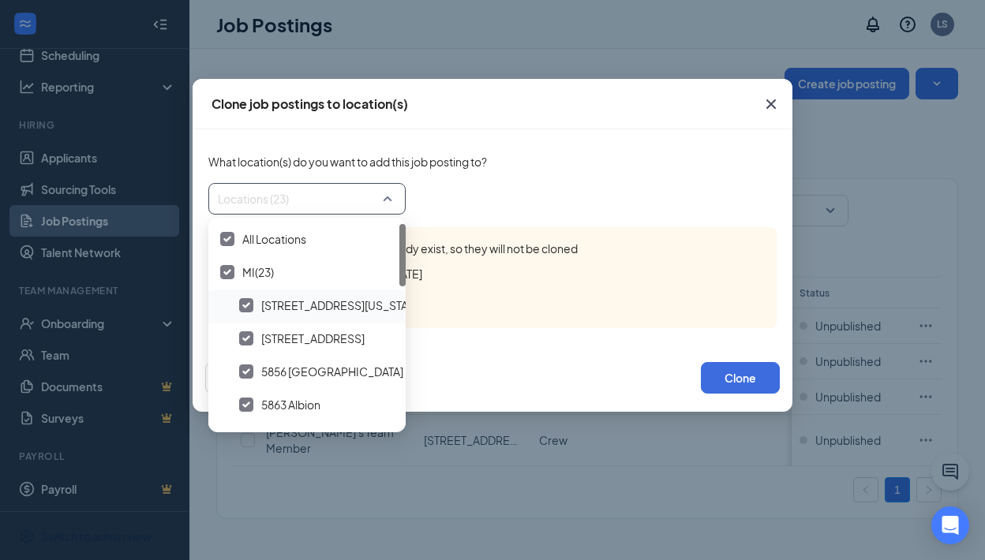
click at [249, 304] on img at bounding box center [246, 305] width 8 height 6
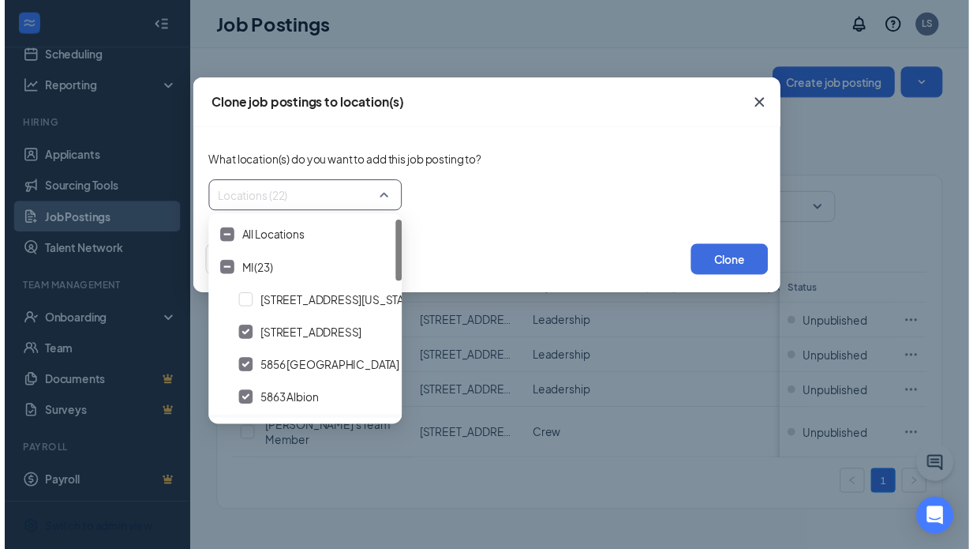
scroll to position [601, 0]
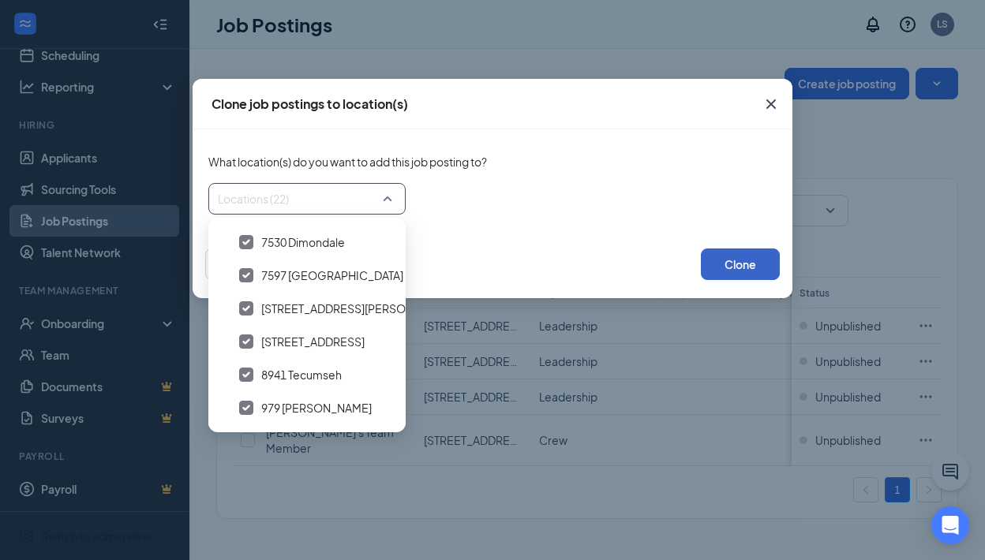
click at [744, 265] on button "Clone" at bounding box center [740, 265] width 79 height 32
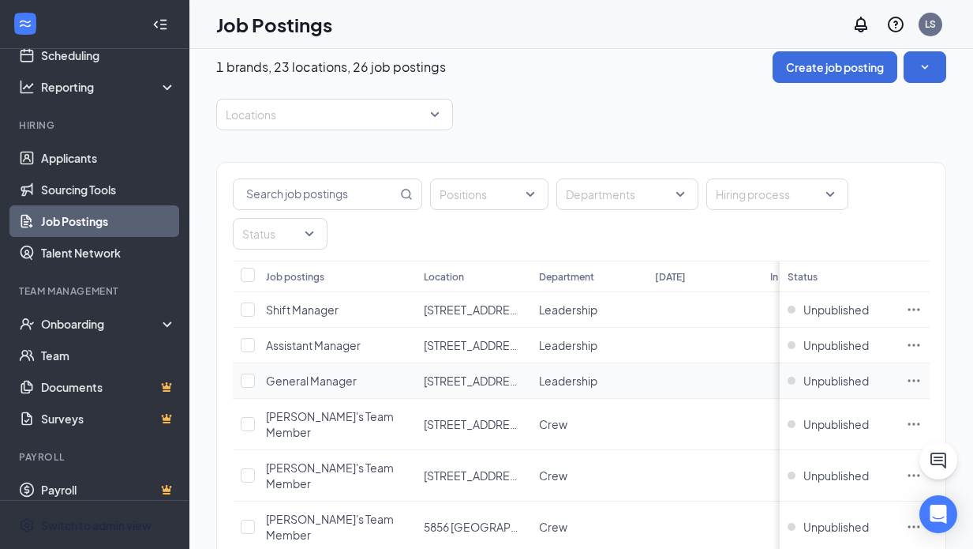
scroll to position [21, 0]
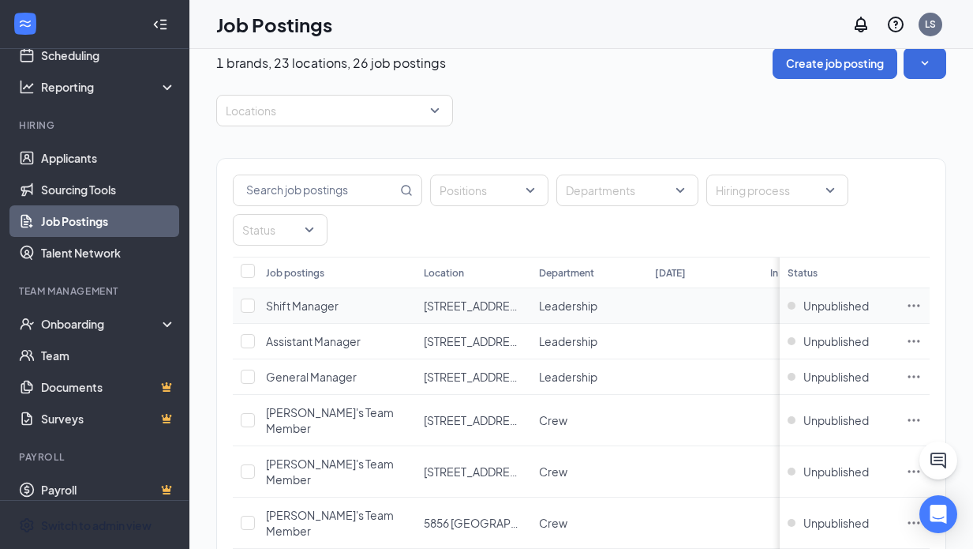
click at [922, 304] on icon "Ellipses" at bounding box center [914, 306] width 16 height 16
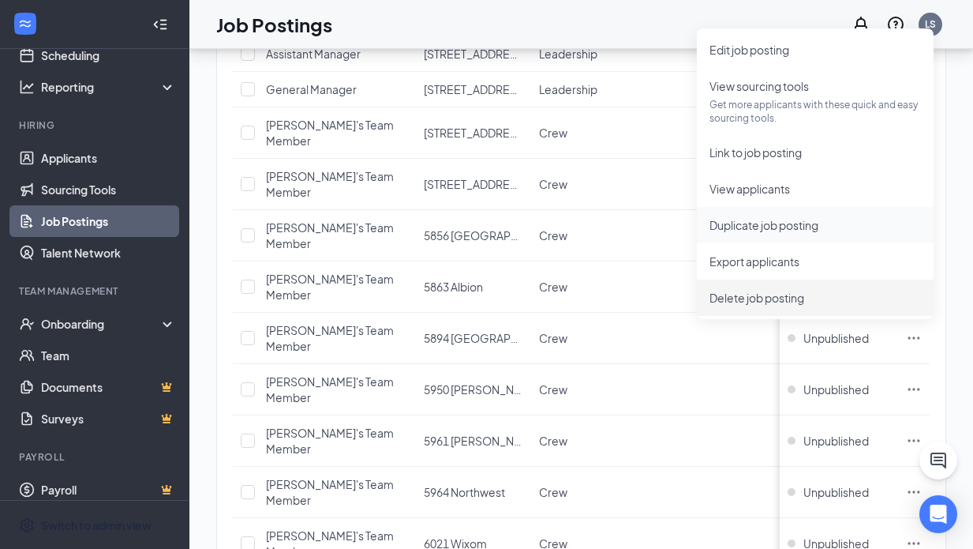
scroll to position [419, 0]
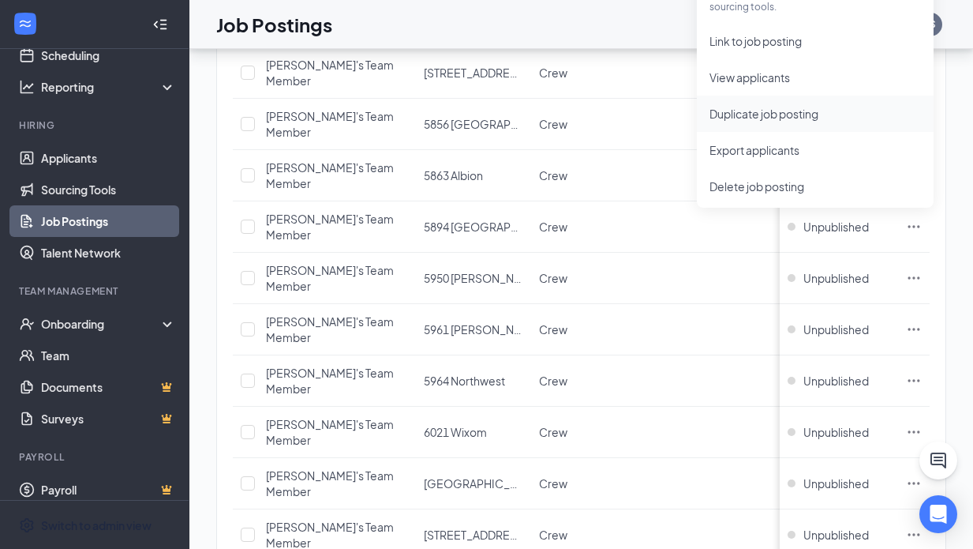
click at [756, 111] on span "Duplicate job posting" at bounding box center [764, 114] width 109 height 14
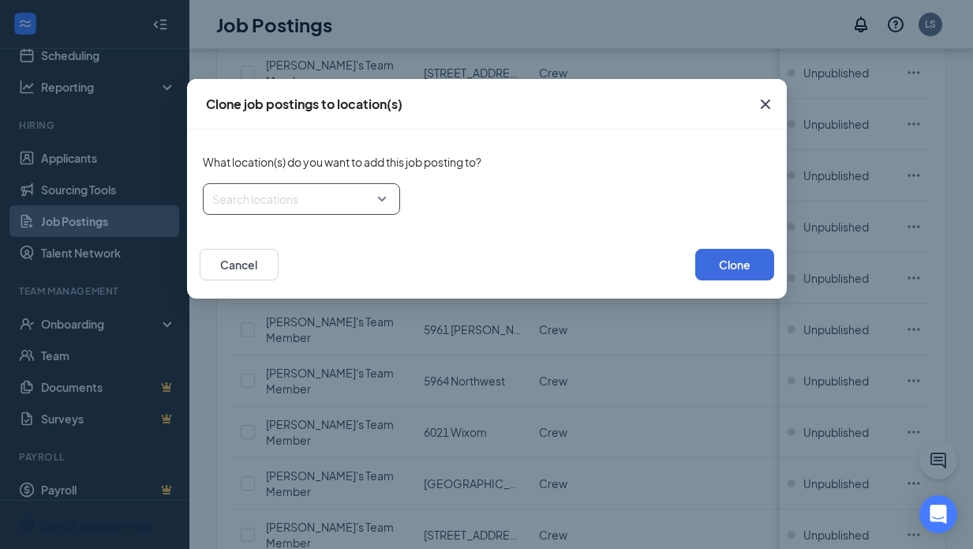
click at [384, 198] on div "Search locations" at bounding box center [301, 199] width 197 height 32
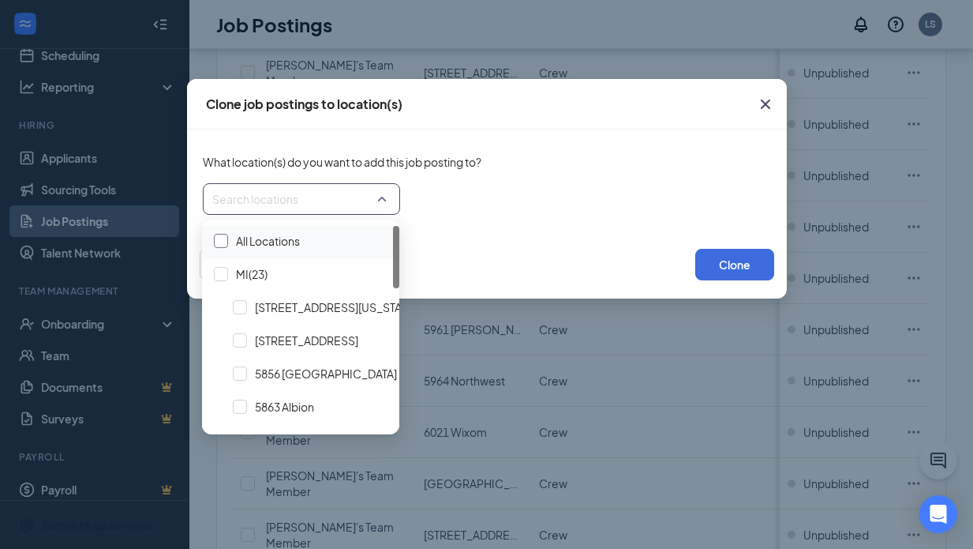
click at [226, 237] on div at bounding box center [221, 241] width 14 height 14
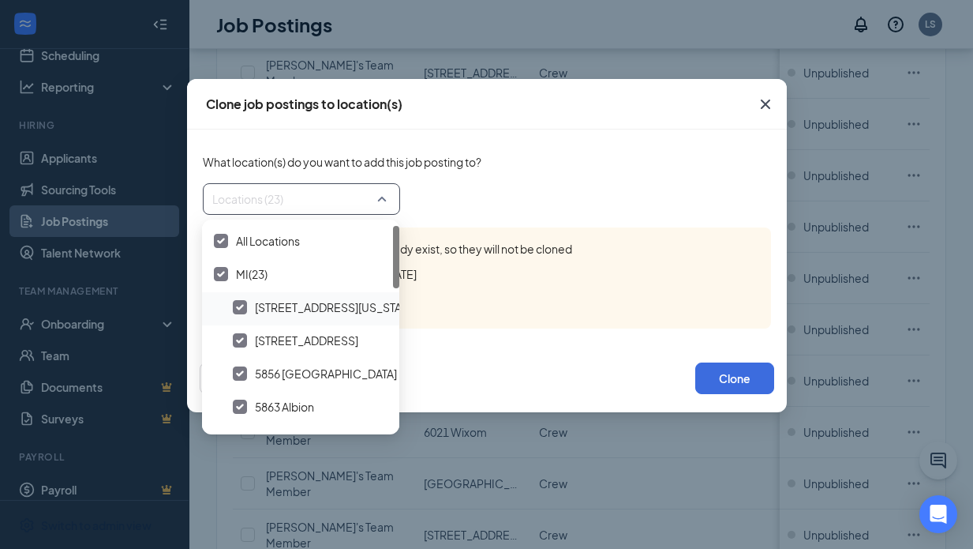
click at [242, 305] on img at bounding box center [240, 307] width 8 height 6
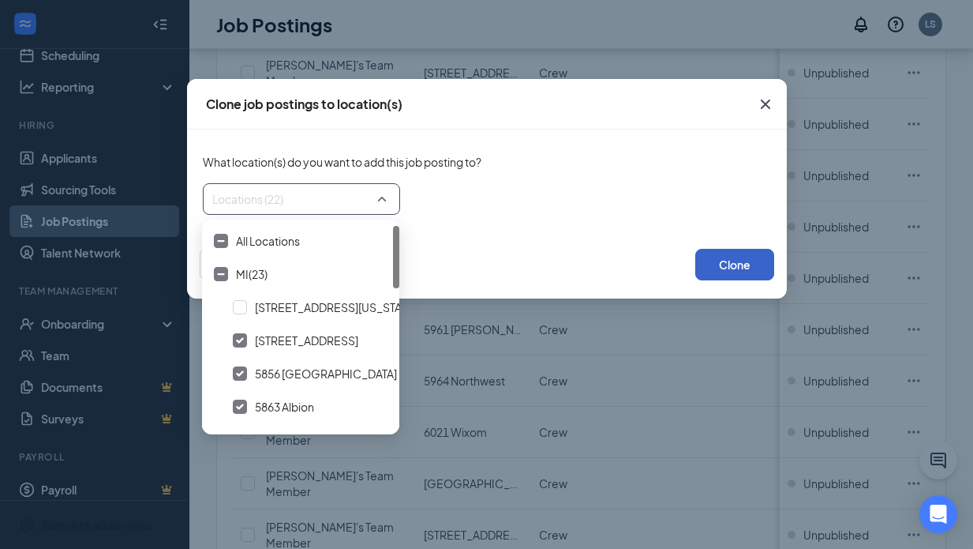
click at [723, 265] on button "Clone" at bounding box center [734, 265] width 79 height 32
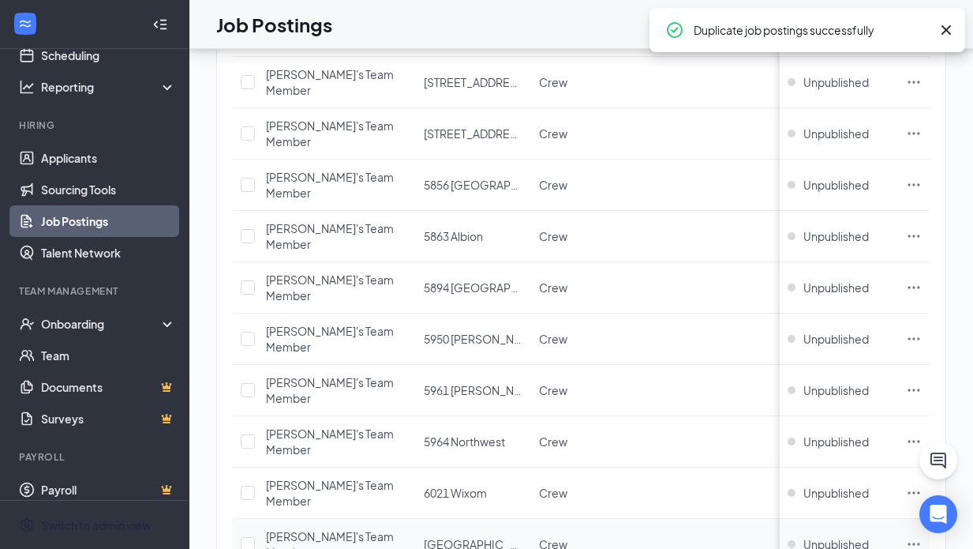
scroll to position [0, 0]
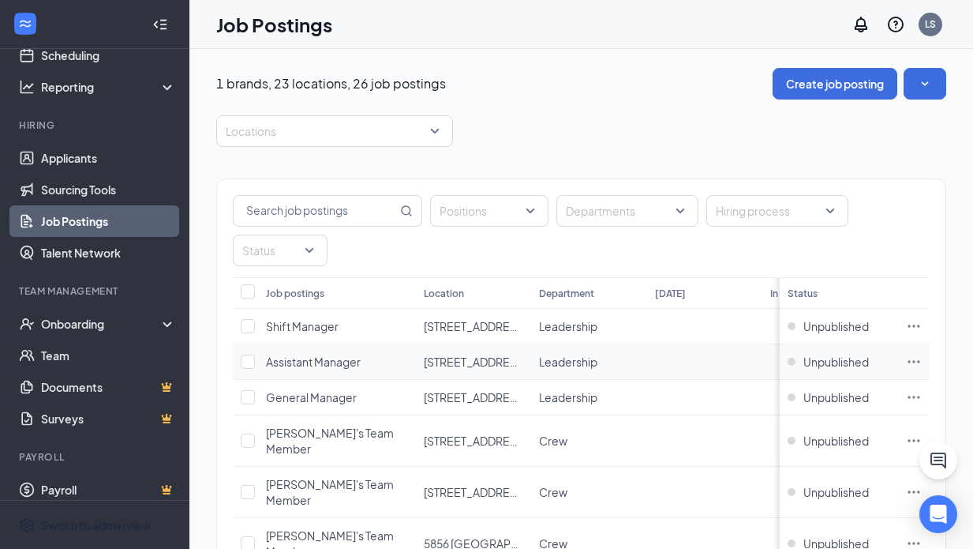
click at [920, 360] on icon "Ellipses" at bounding box center [915, 361] width 12 height 2
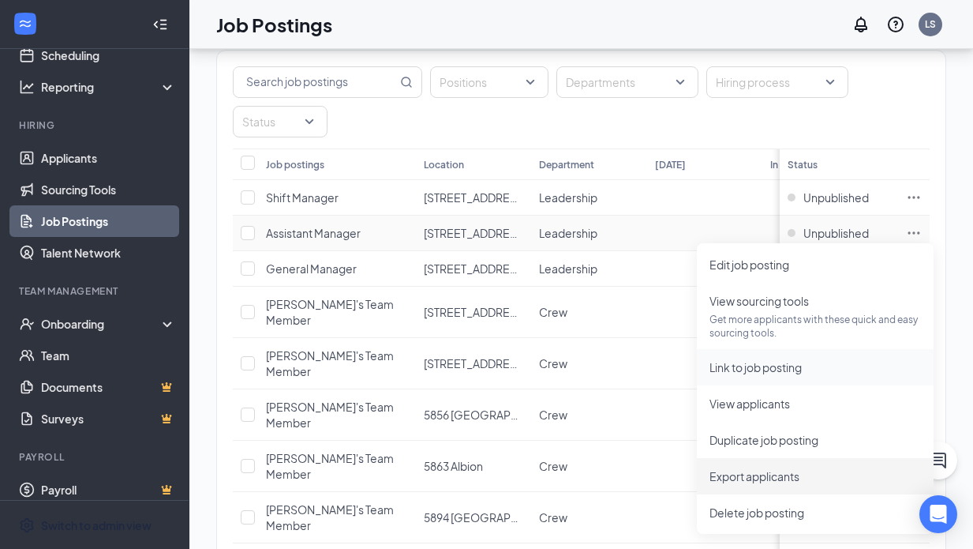
scroll to position [132, 0]
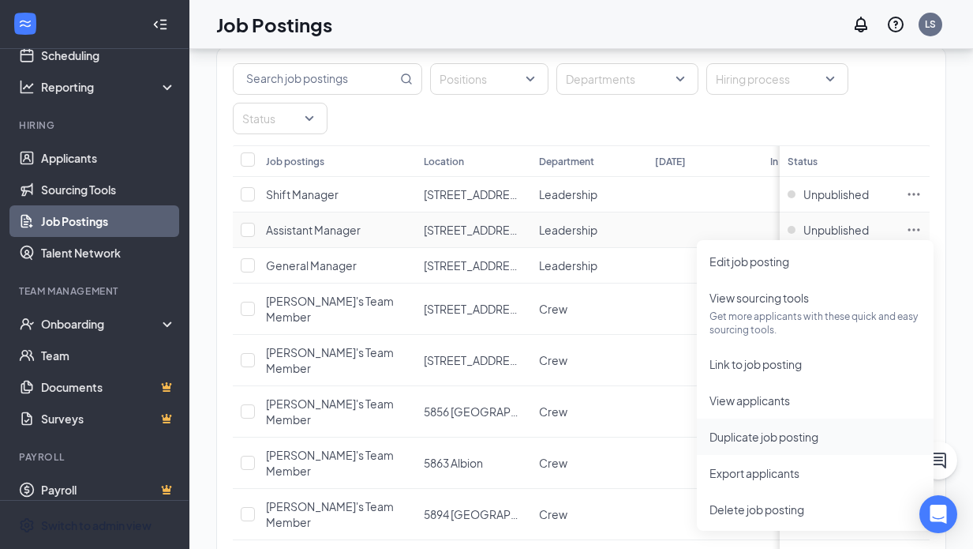
click at [767, 436] on span "Duplicate job posting" at bounding box center [764, 436] width 109 height 14
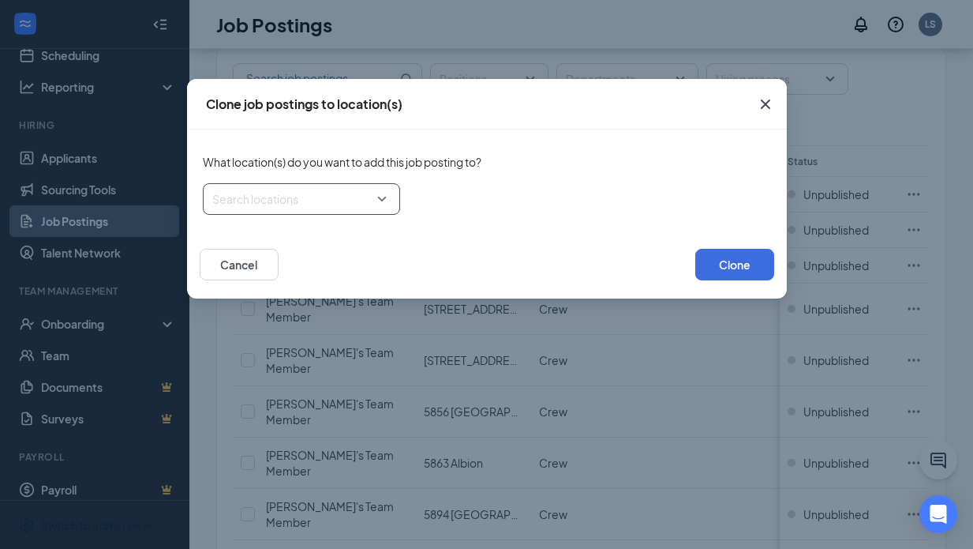
click at [390, 194] on div "Search locations" at bounding box center [301, 199] width 197 height 32
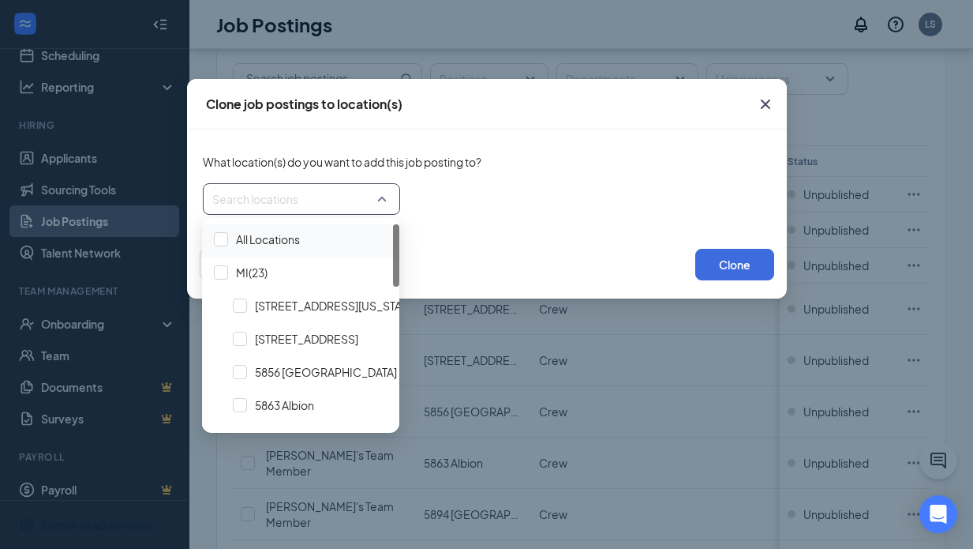
click at [266, 234] on span "All Locations" at bounding box center [268, 239] width 64 height 16
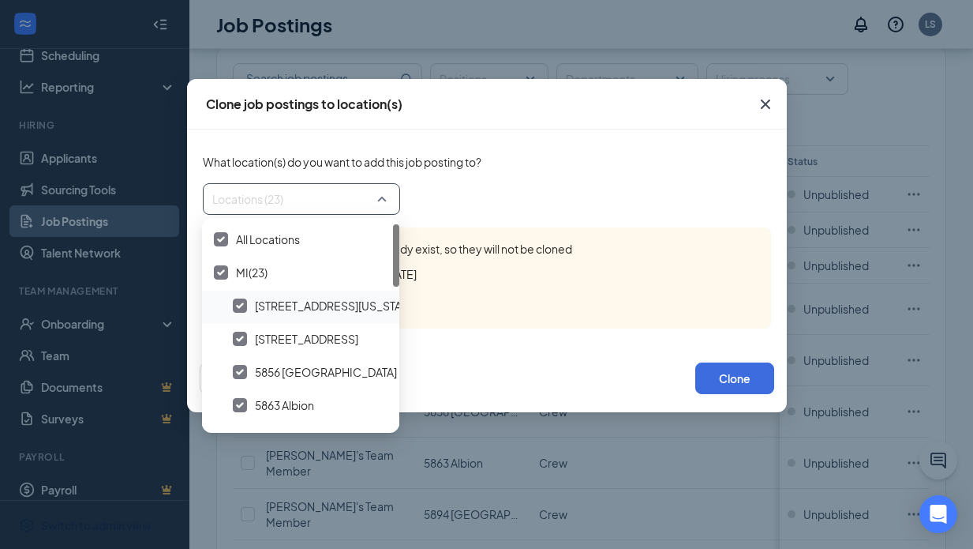
click at [238, 306] on img at bounding box center [240, 305] width 8 height 6
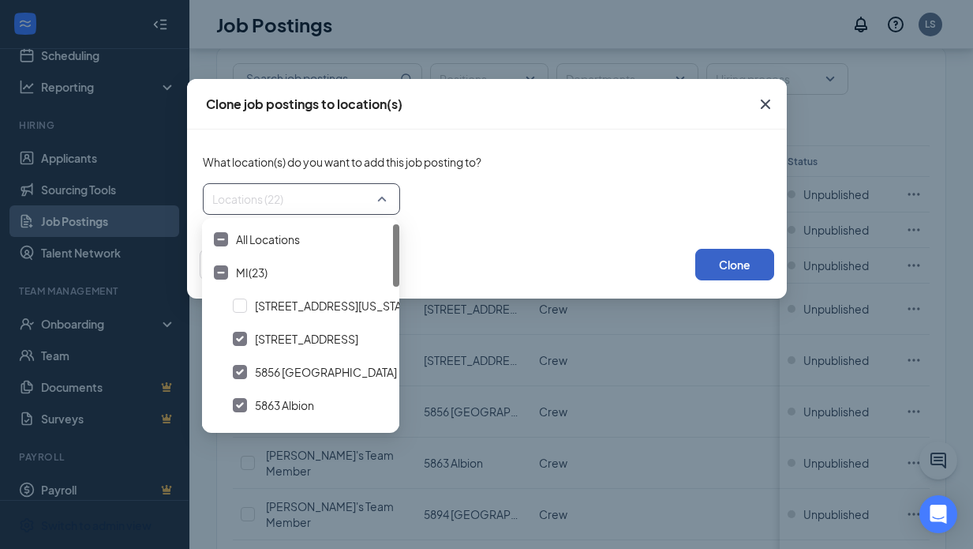
click at [756, 267] on button "Clone" at bounding box center [734, 265] width 79 height 32
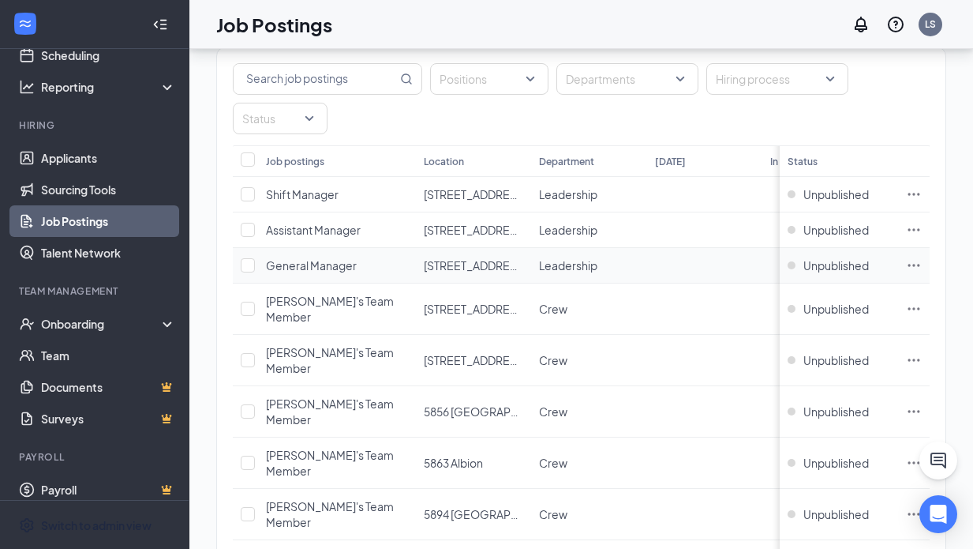
click at [920, 264] on icon "Ellipses" at bounding box center [915, 265] width 12 height 2
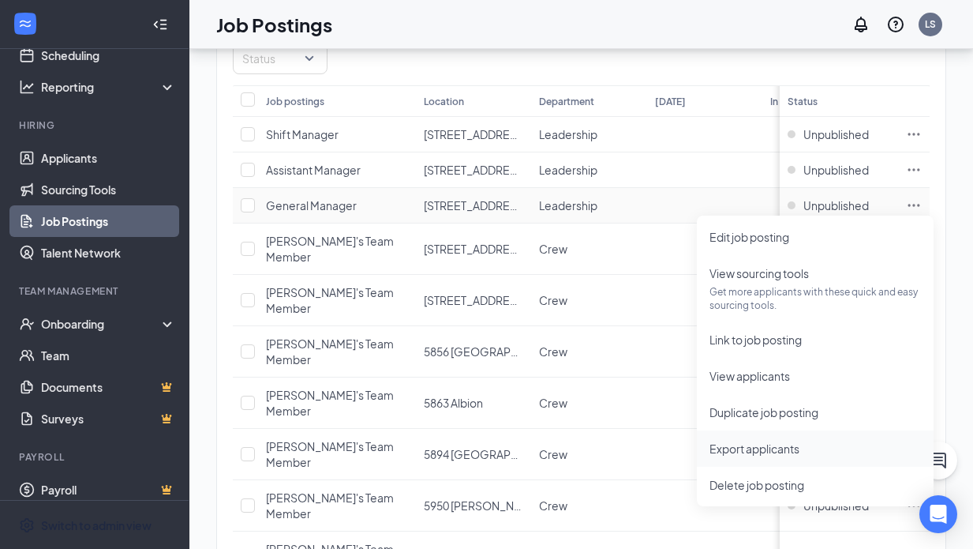
scroll to position [195, 0]
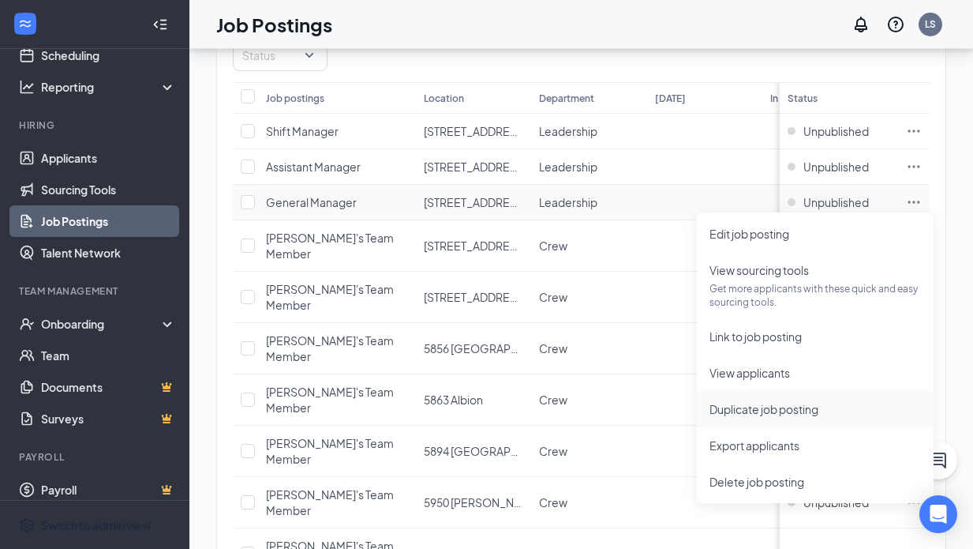
click at [757, 410] on span "Duplicate job posting" at bounding box center [764, 409] width 109 height 14
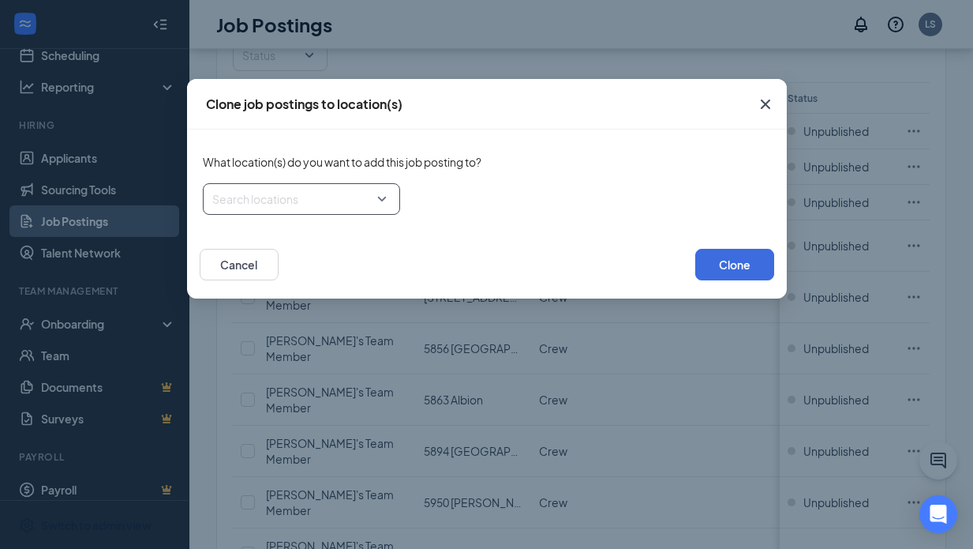
click at [372, 197] on div at bounding box center [296, 198] width 167 height 25
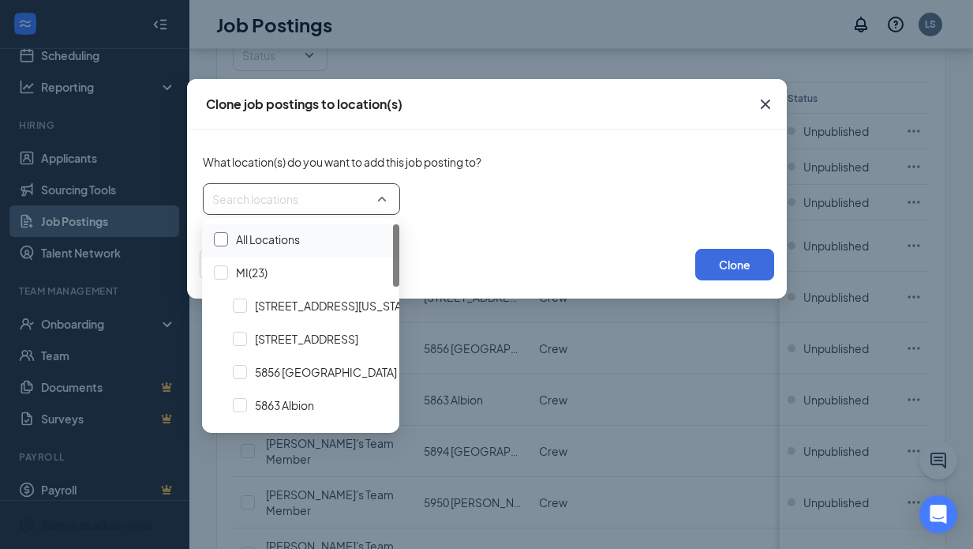
click at [226, 236] on div at bounding box center [221, 239] width 14 height 14
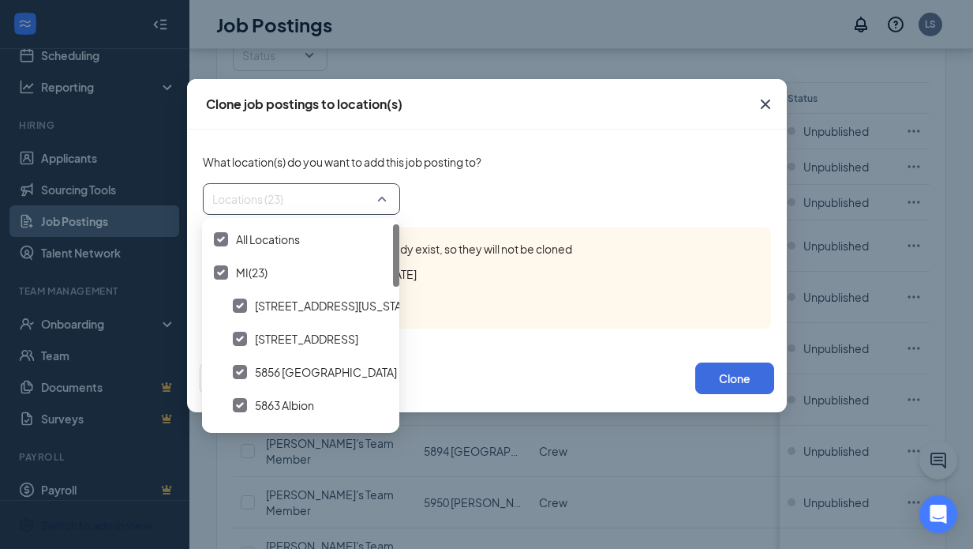
click at [245, 305] on div at bounding box center [240, 305] width 14 height 14
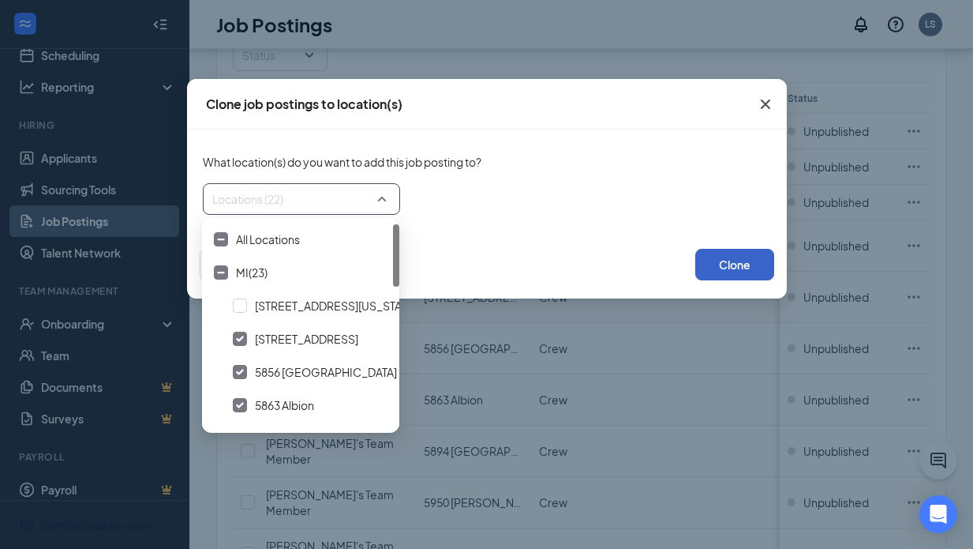
click at [712, 267] on button "Clone" at bounding box center [734, 265] width 79 height 32
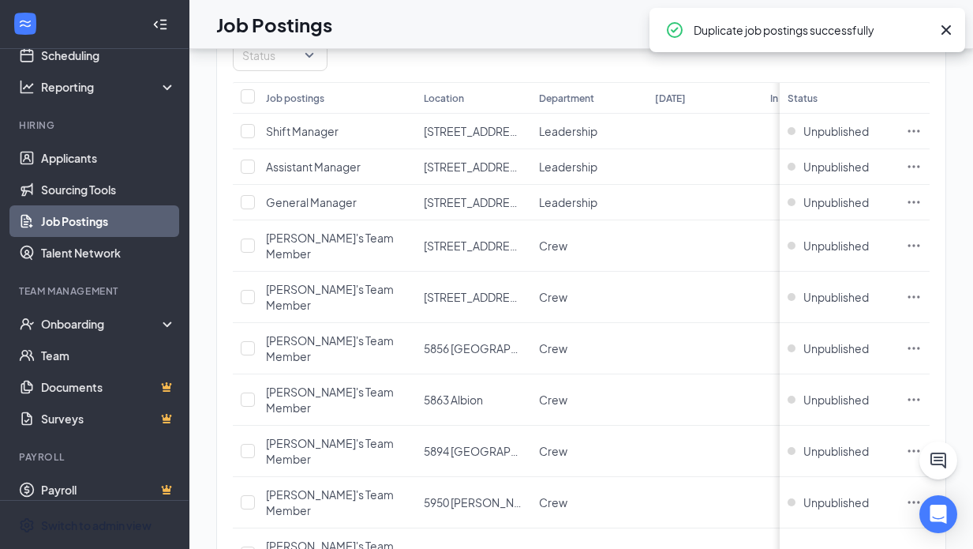
click at [944, 28] on icon "Cross" at bounding box center [946, 29] width 9 height 9
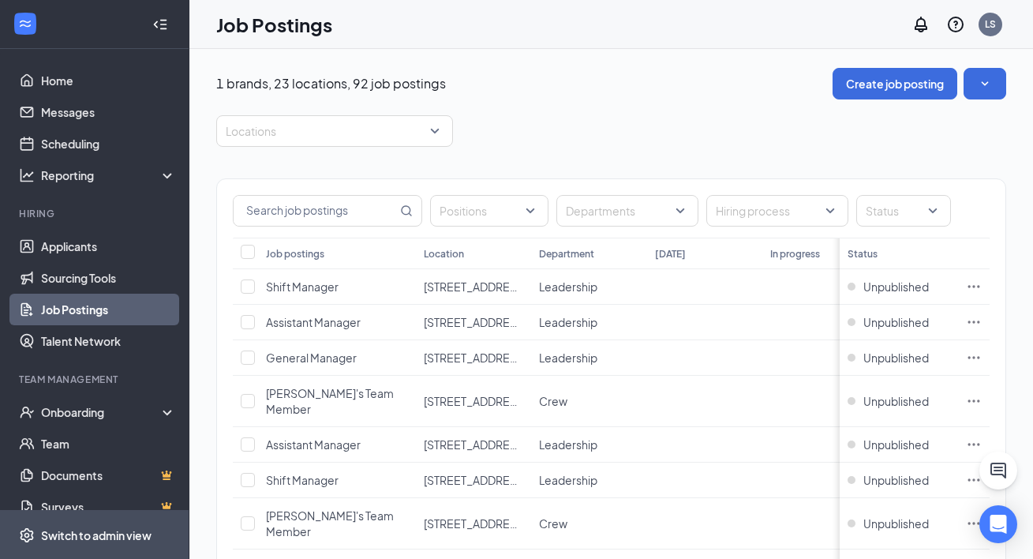
click at [96, 543] on div "Switch to admin view" at bounding box center [96, 535] width 111 height 16
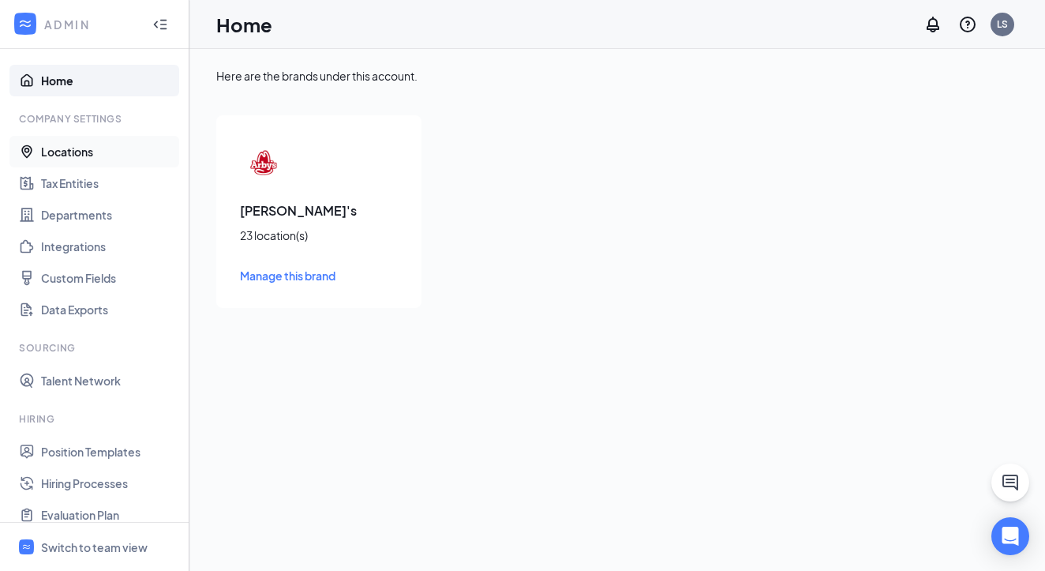
click at [73, 150] on link "Locations" at bounding box center [108, 152] width 135 height 32
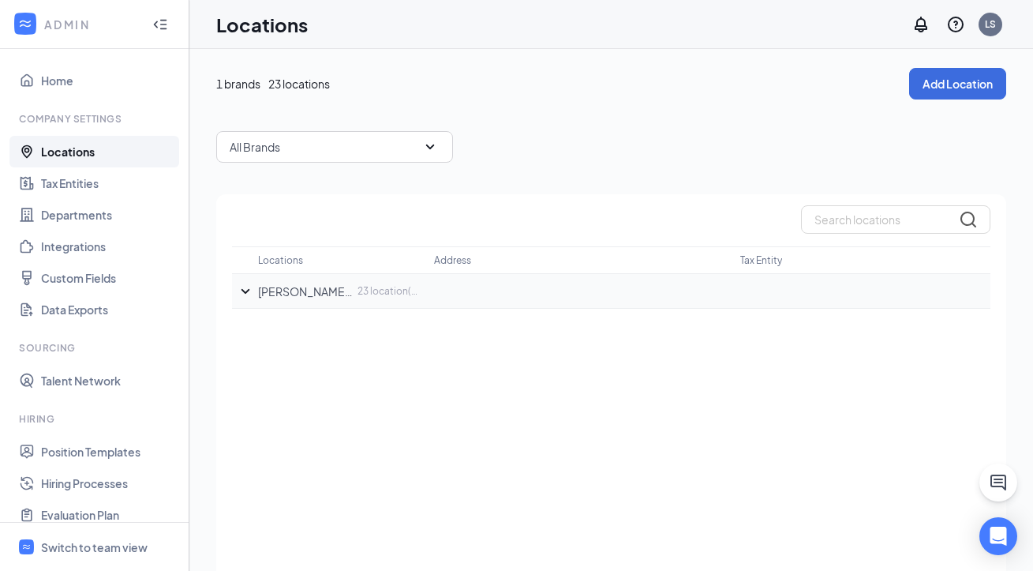
click at [241, 286] on icon "SmallChevronDown" at bounding box center [245, 291] width 19 height 19
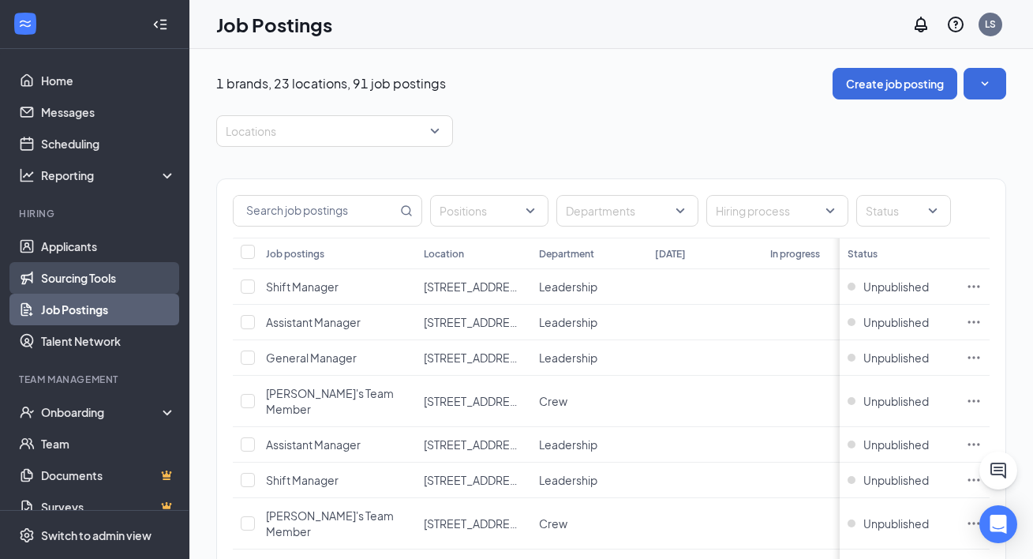
click at [88, 275] on link "Sourcing Tools" at bounding box center [108, 278] width 135 height 32
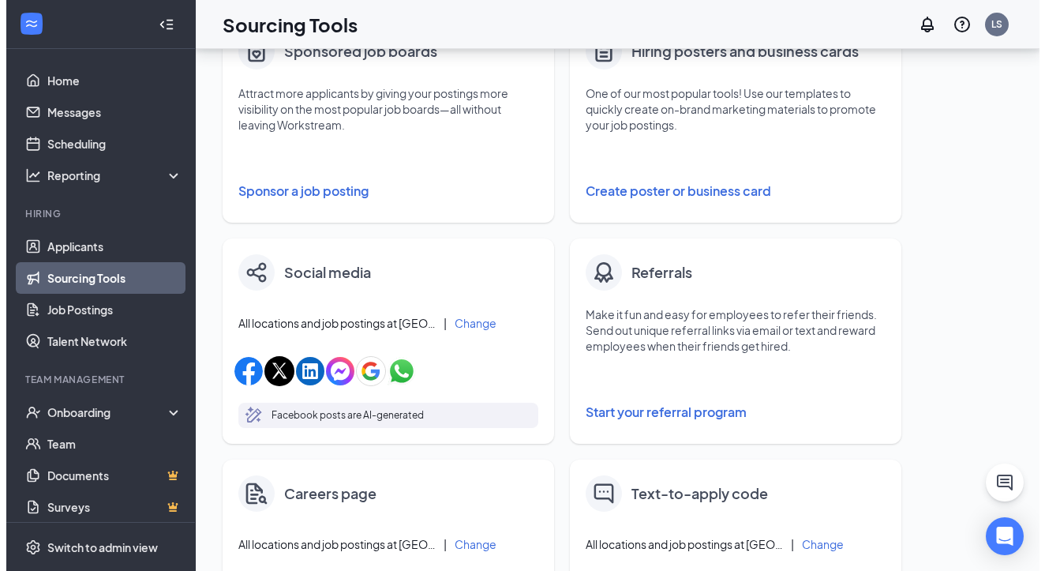
scroll to position [316, 0]
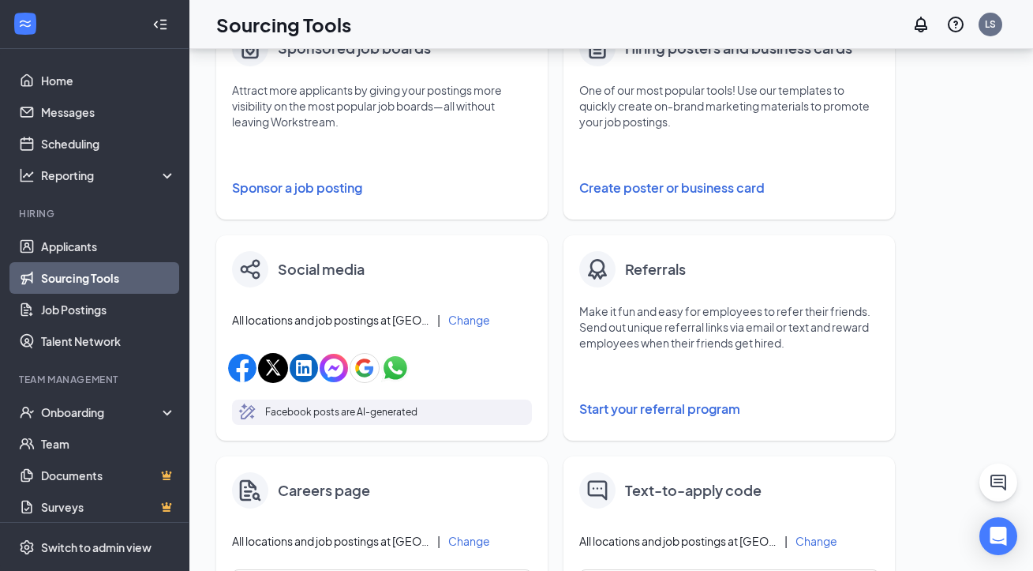
click at [688, 190] on button "Create poster or business card" at bounding box center [729, 188] width 300 height 32
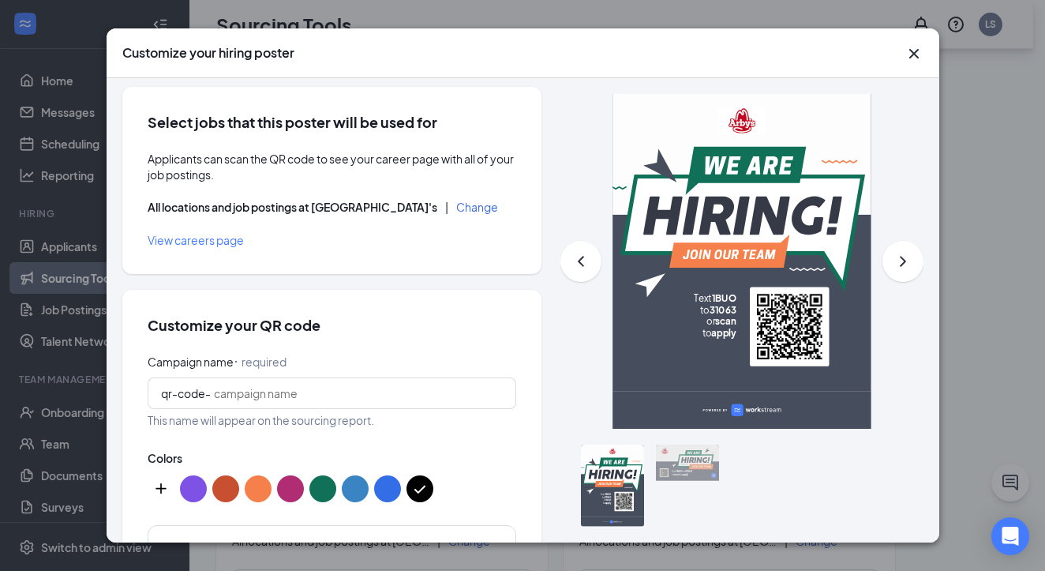
scroll to position [0, 0]
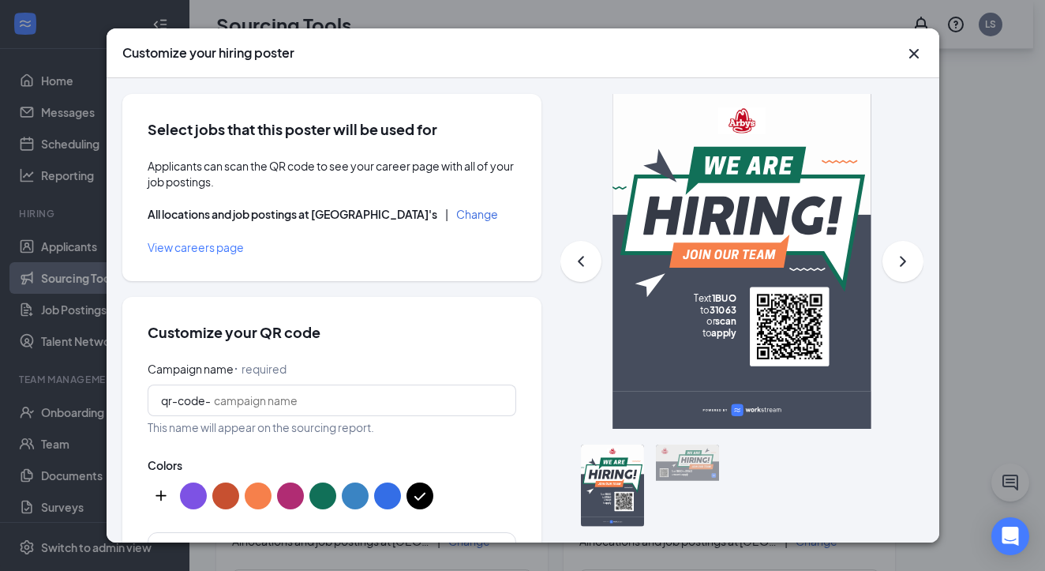
click at [456, 212] on button "Change" at bounding box center [477, 213] width 42 height 11
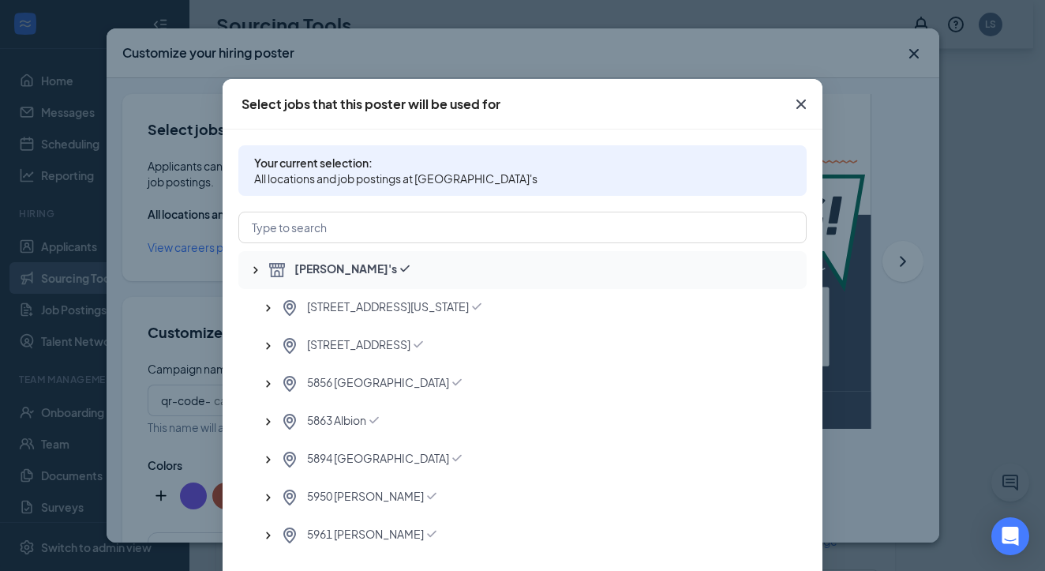
click at [387, 266] on div "Arby's" at bounding box center [531, 269] width 526 height 19
click at [387, 264] on div "Arby's" at bounding box center [531, 269] width 526 height 19
click at [388, 270] on div "Arby's" at bounding box center [531, 269] width 526 height 19
click at [796, 102] on icon "Cross" at bounding box center [800, 103] width 9 height 9
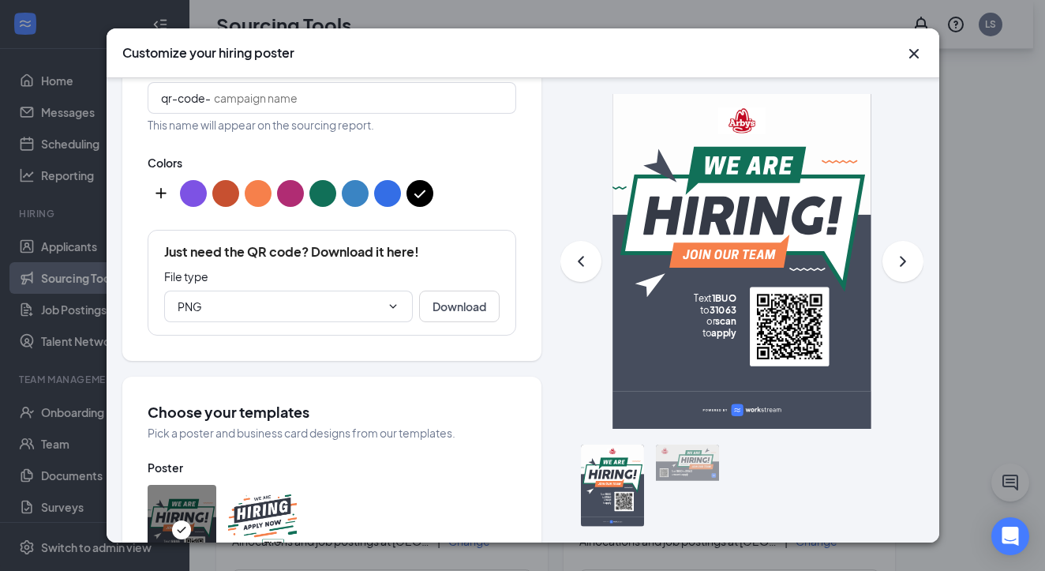
scroll to position [301, 0]
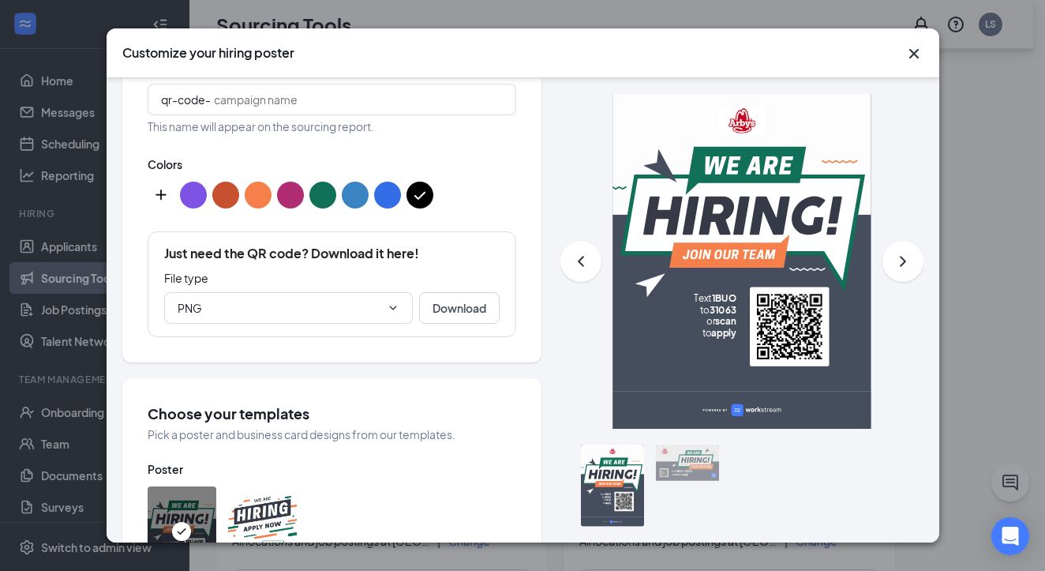
click at [159, 189] on button "custom-color-button" at bounding box center [161, 195] width 27 height 27
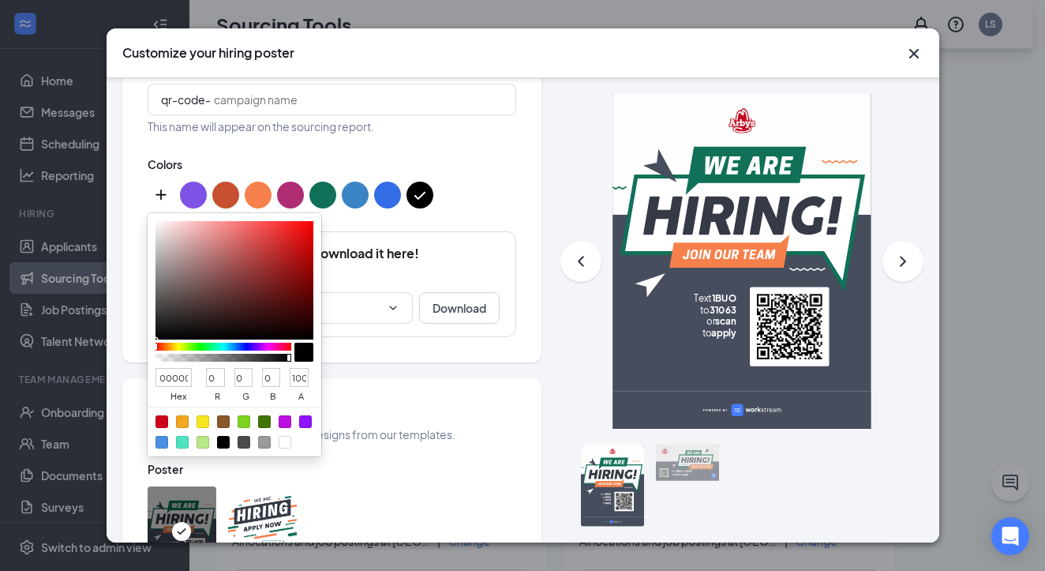
scroll to position [0, 10]
drag, startPoint x: 160, startPoint y: 377, endPoint x: 300, endPoint y: 377, distance: 139.7
click at [300, 377] on div "000000 hex 0 r 0 g 0 b 100 a" at bounding box center [235, 386] width 158 height 42
type input "D91"
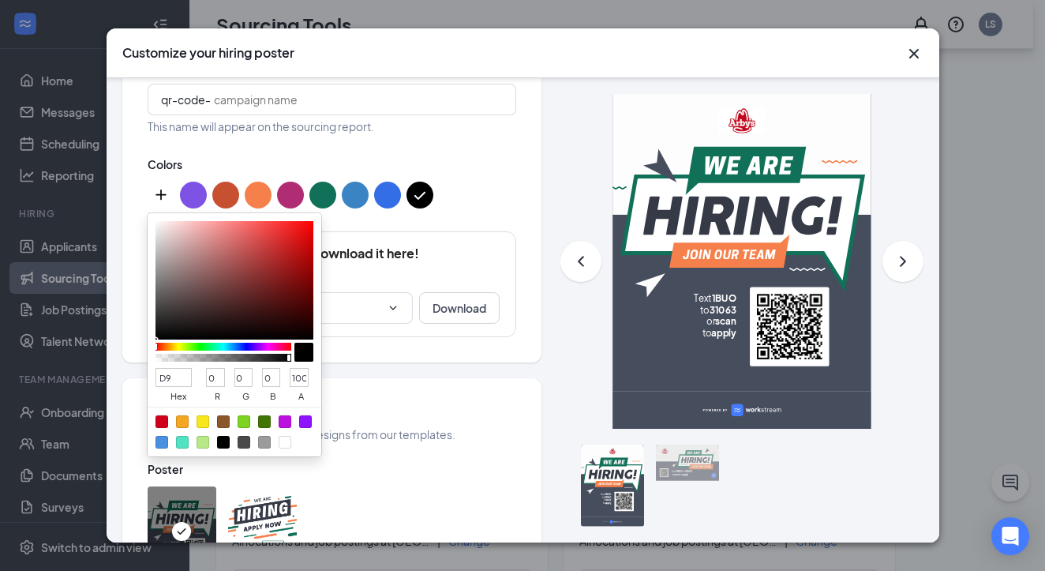
type input "221"
type input "153"
type input "17"
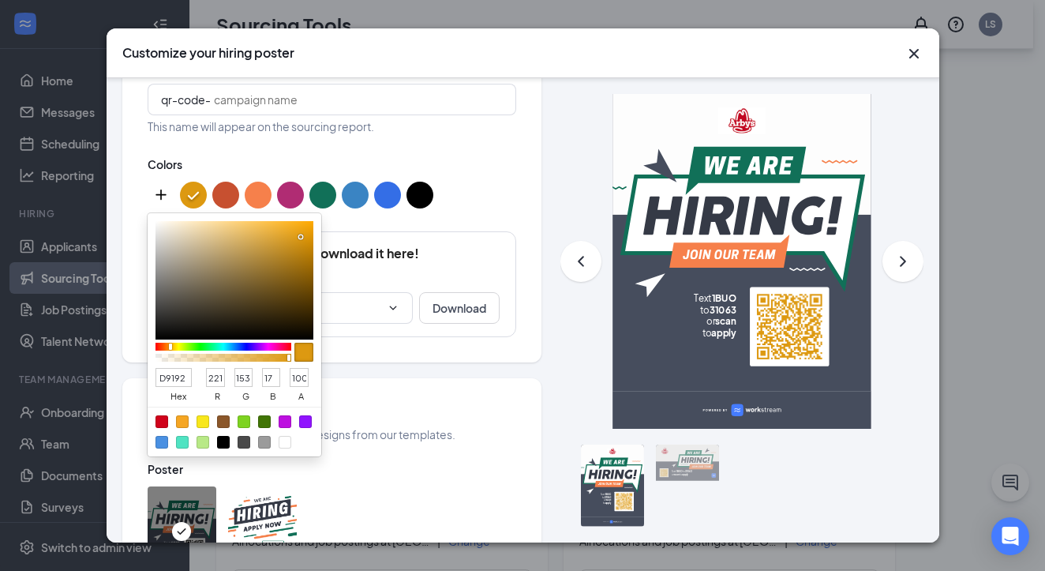
type input "D91920"
type input "217"
type input "25"
type input "32"
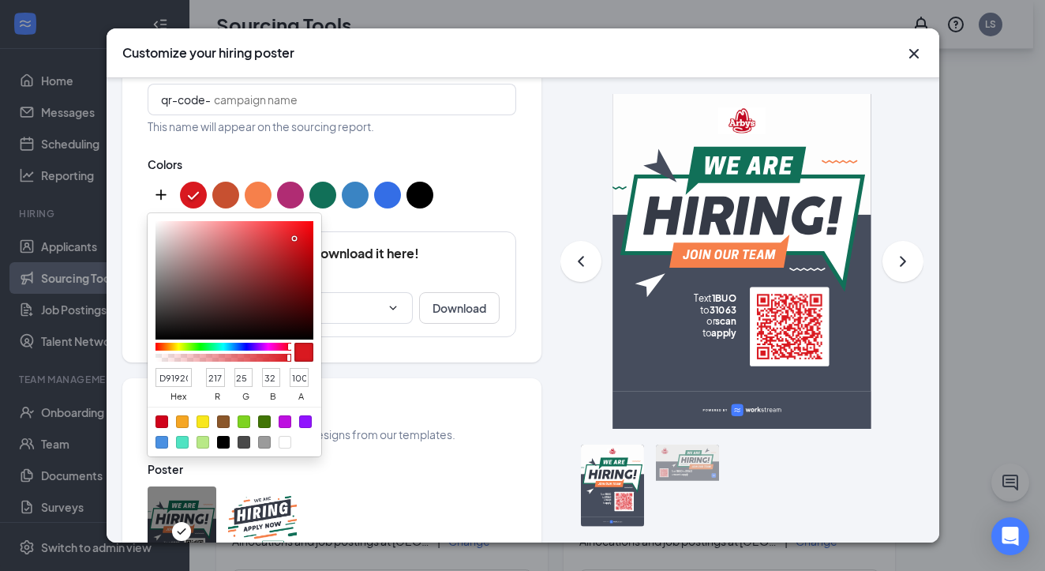
drag, startPoint x: 185, startPoint y: 373, endPoint x: 129, endPoint y: 373, distance: 56.0
click at [129, 373] on div "Select jobs that this poster will be used for Applicants can scan the QR code t…" at bounding box center [331, 455] width 419 height 1325
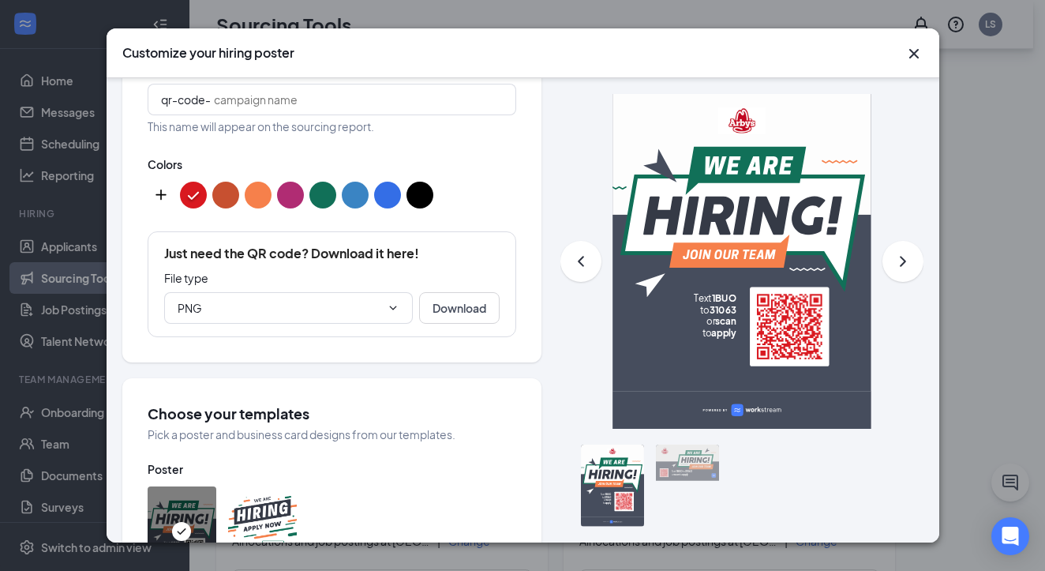
click at [914, 51] on icon "Cross" at bounding box center [914, 53] width 19 height 19
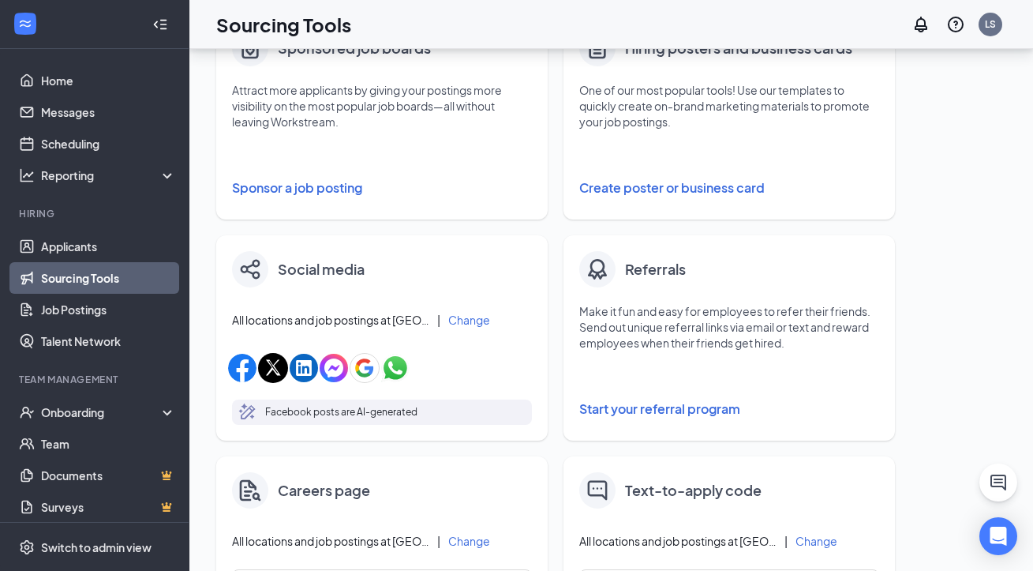
click at [682, 185] on button "Create poster or business card" at bounding box center [729, 188] width 300 height 32
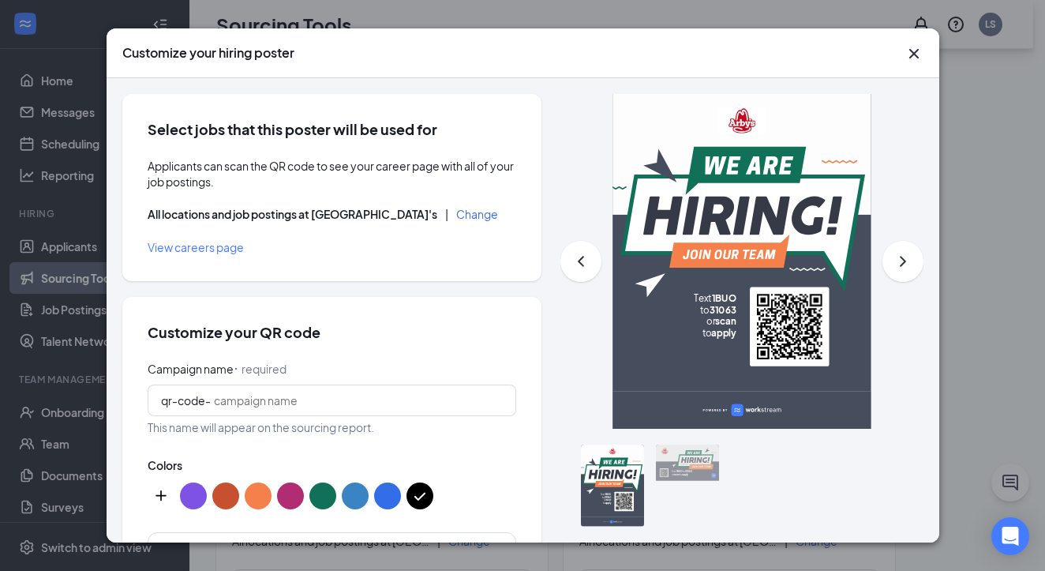
click at [456, 216] on button "Change" at bounding box center [477, 213] width 42 height 11
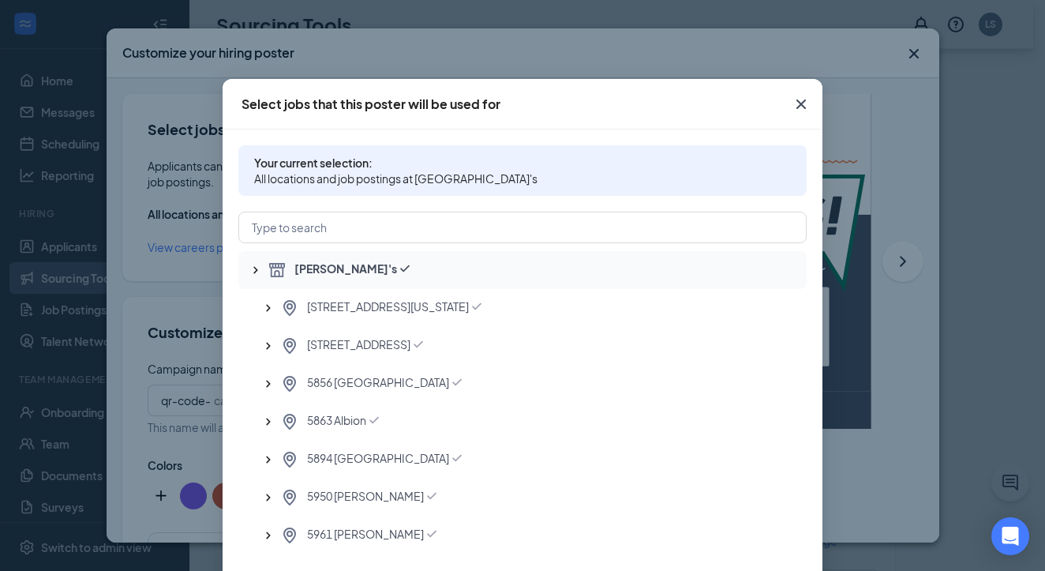
click at [349, 263] on div "Arby's" at bounding box center [531, 269] width 526 height 19
click at [397, 266] on icon "Checkmark" at bounding box center [405, 268] width 16 height 16
click at [459, 309] on div "380 East Michigan" at bounding box center [537, 307] width 514 height 19
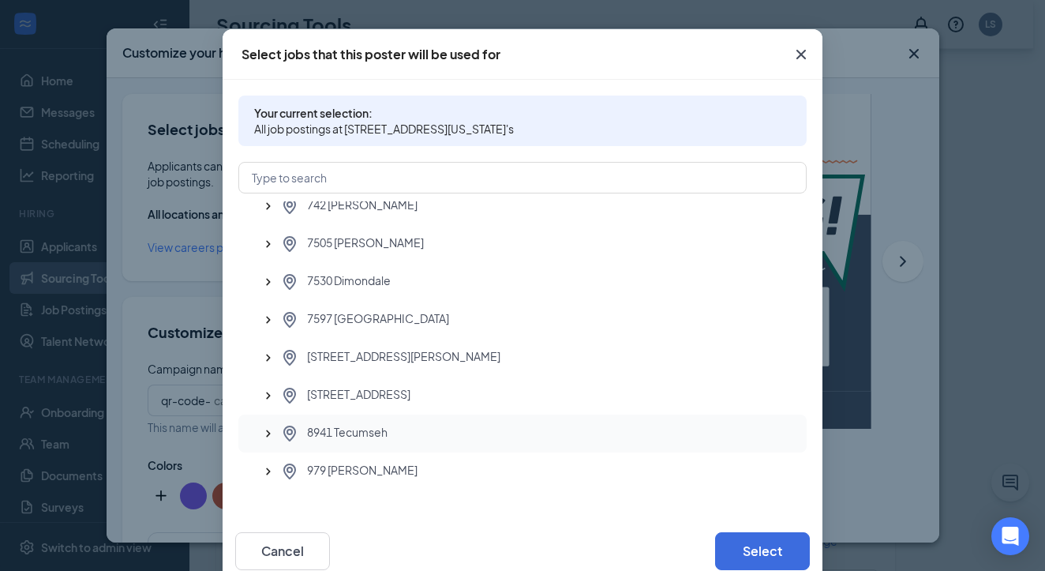
scroll to position [83, 0]
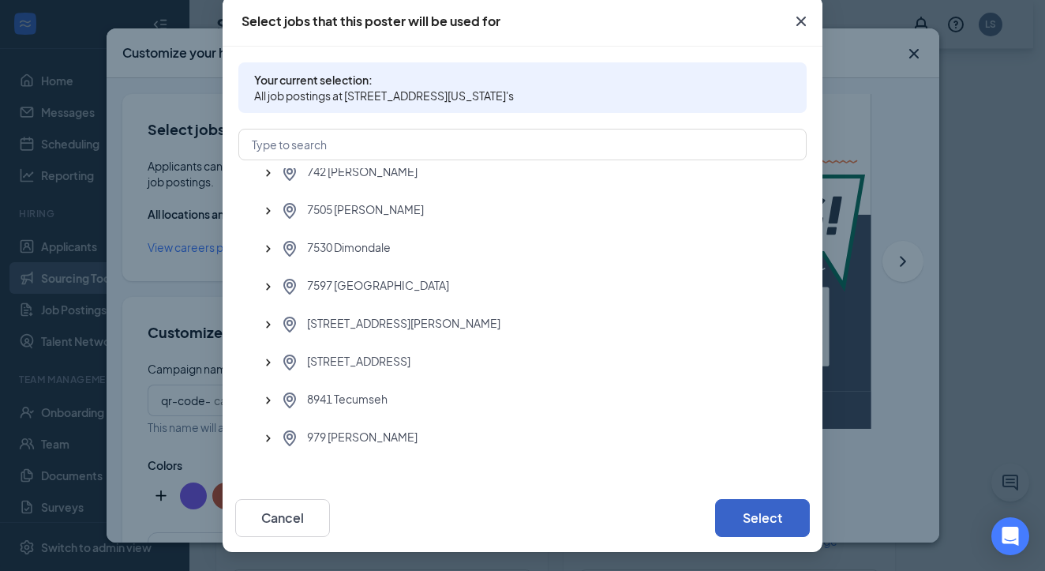
click at [774, 520] on button "Select" at bounding box center [762, 518] width 95 height 38
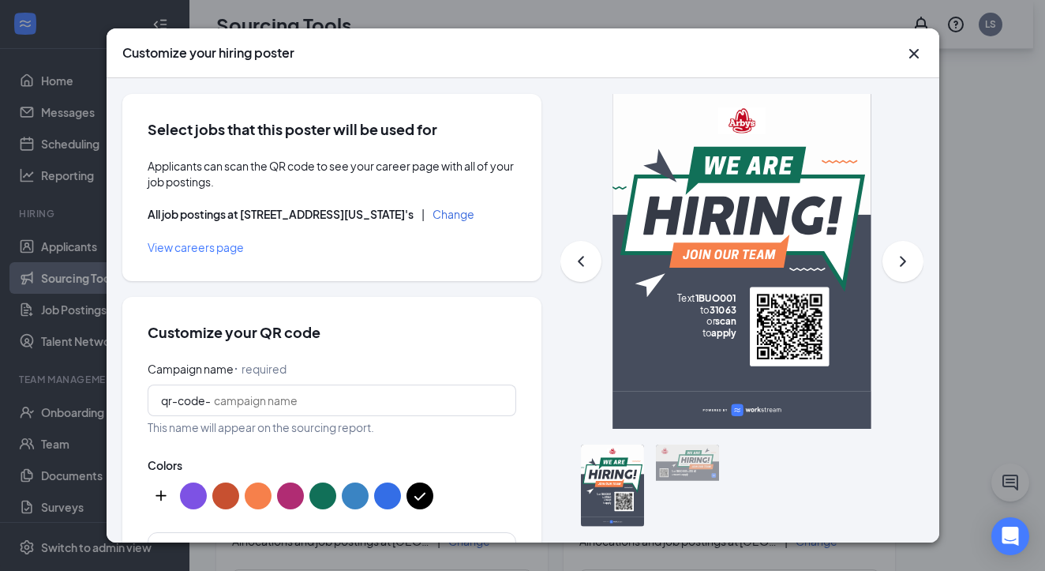
scroll to position [4, 0]
click at [235, 399] on input "Campaign name ⠂ required" at bounding box center [358, 400] width 289 height 17
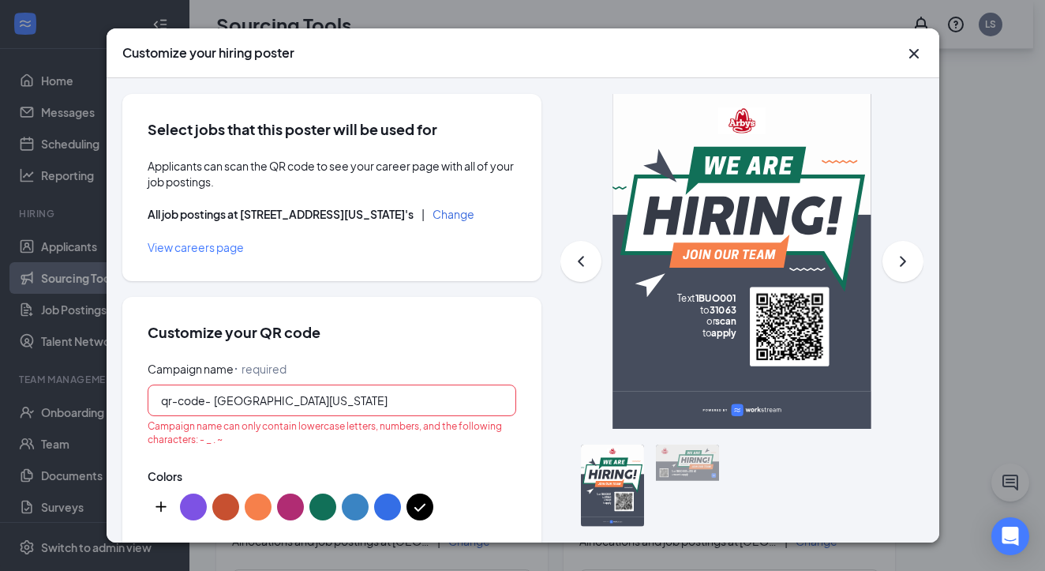
type input "east michigan"
type input "380-[GEOGRAPHIC_DATA][US_STATE]"
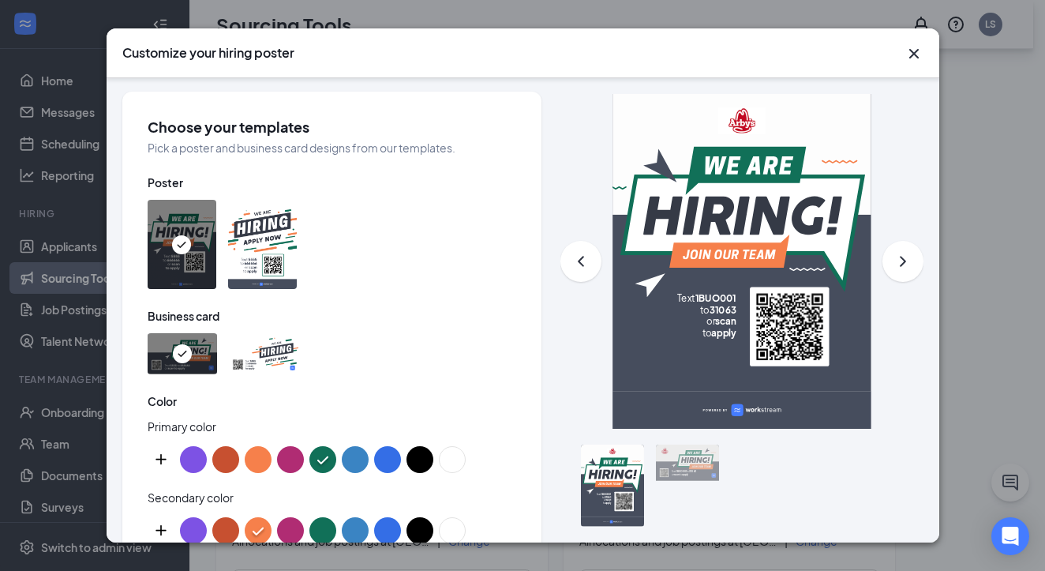
scroll to position [616, 0]
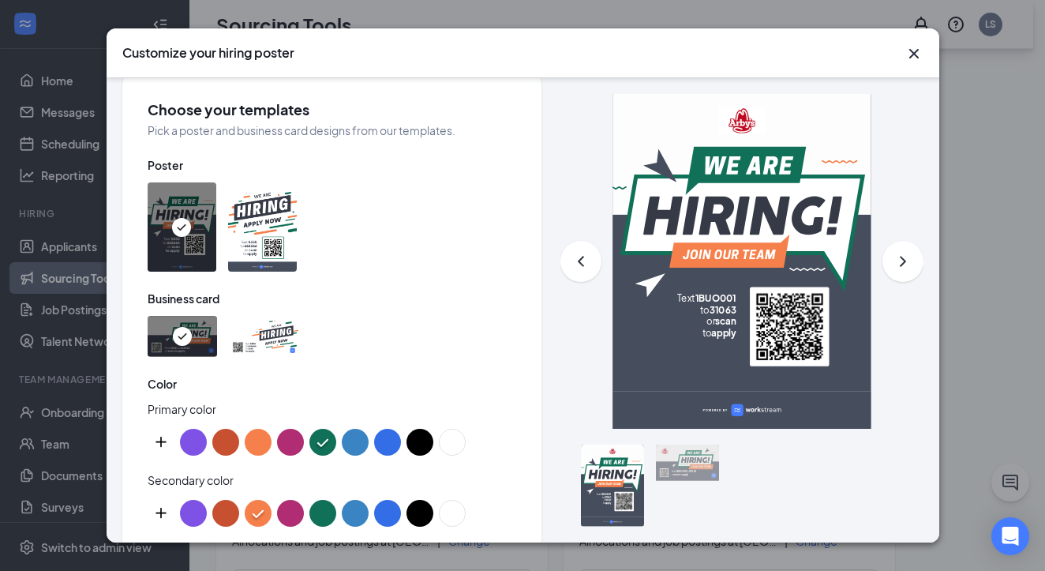
click at [156, 436] on button "custom-color-button" at bounding box center [161, 442] width 27 height 27
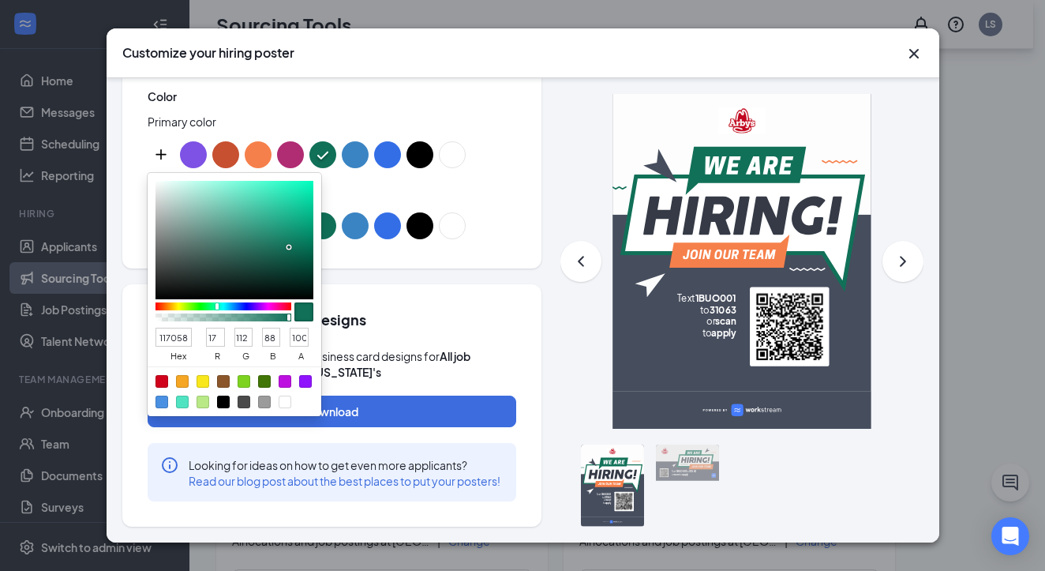
scroll to position [0, 1]
drag, startPoint x: 159, startPoint y: 320, endPoint x: 314, endPoint y: 328, distance: 155.7
click at [314, 328] on div "117058 hex 17 r 112 g 88 b 100 a" at bounding box center [235, 294] width 174 height 243
paste input "barb@lfmarbys.com"
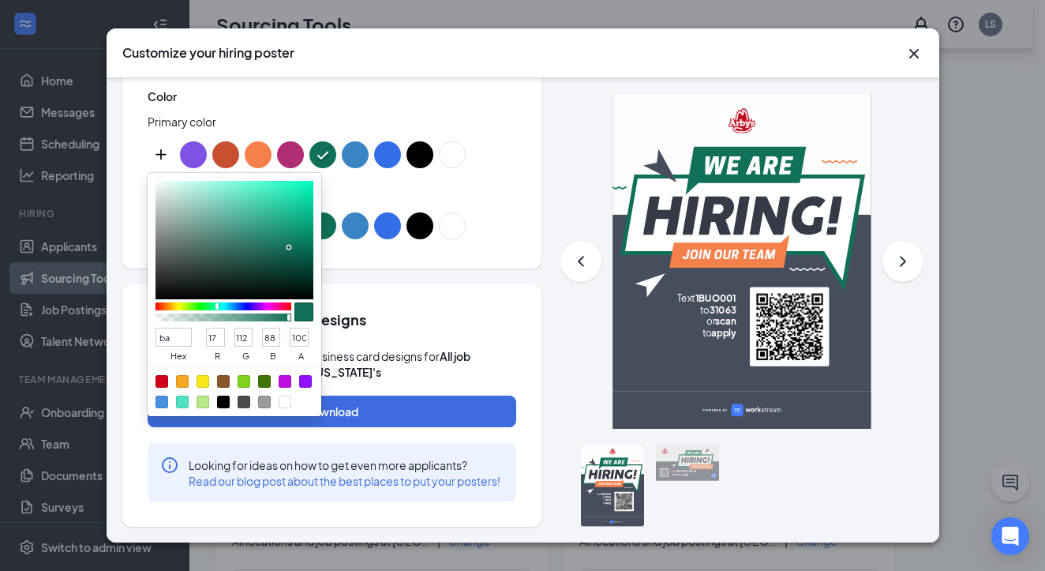
type input "b"
type input "D91"
type input "221"
type input "153"
type input "17"
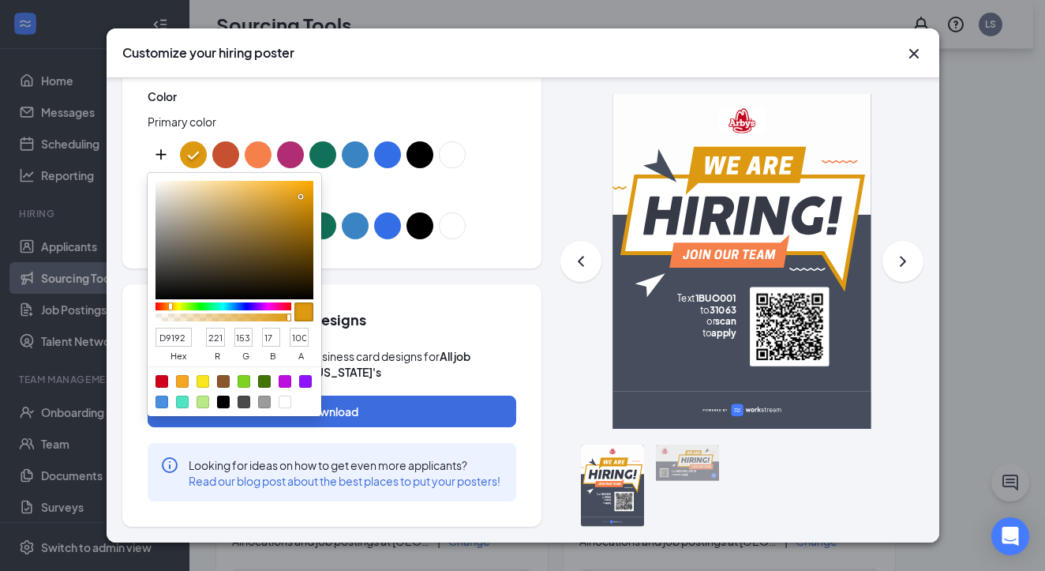
type input "D91920"
type input "217"
type input "25"
type input "32"
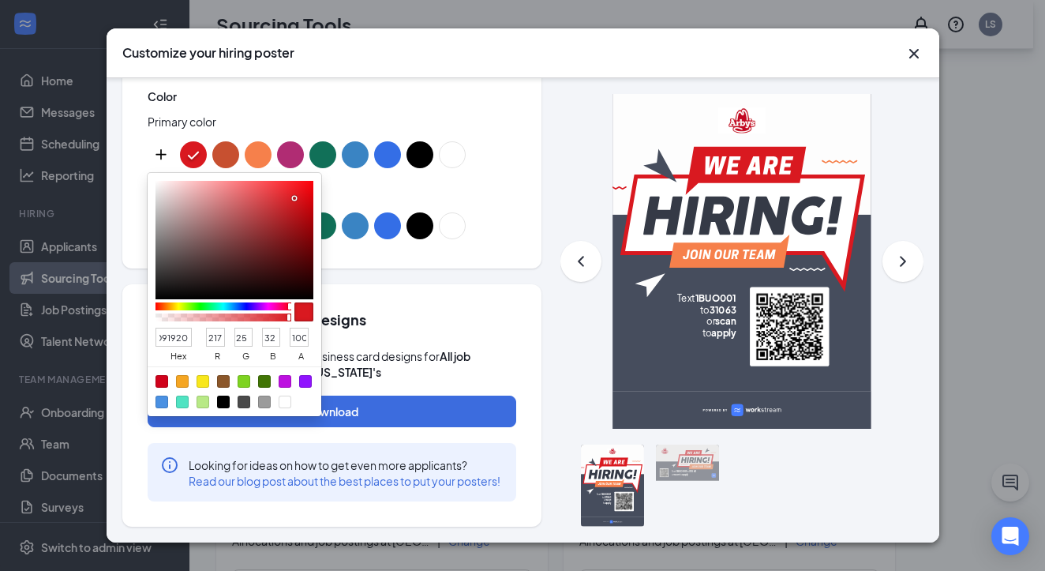
type input "D91920"
click at [173, 517] on div "Download your custom designs Download and print you poster, business card desig…" at bounding box center [331, 405] width 419 height 242
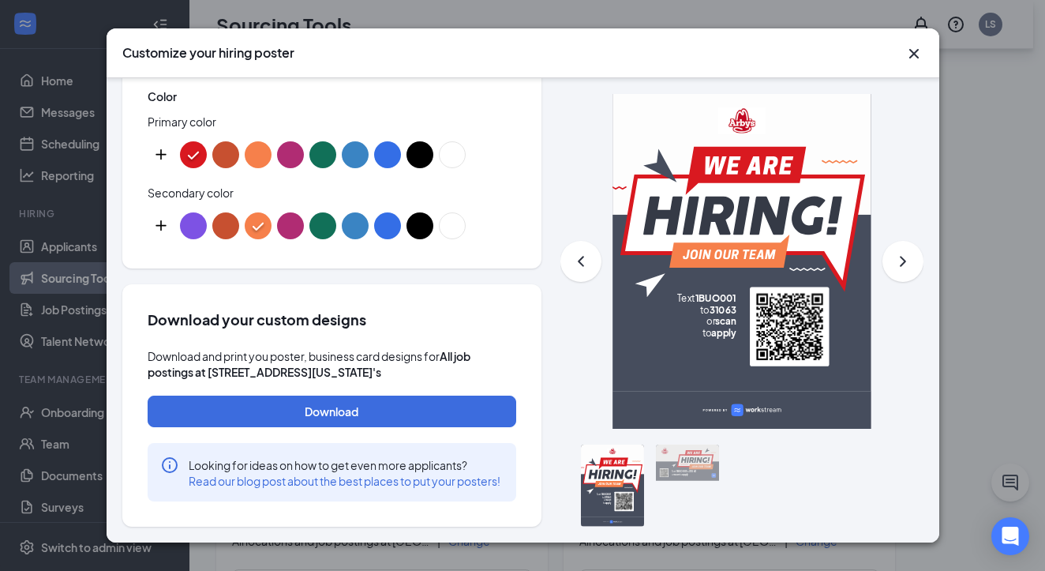
click at [159, 212] on button "custom-color-button" at bounding box center [161, 225] width 27 height 27
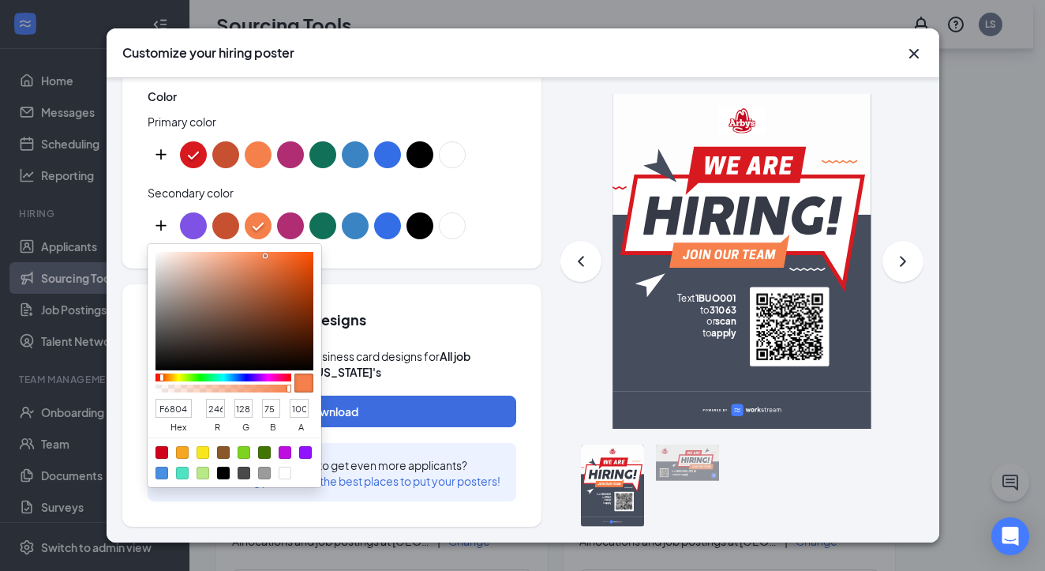
scroll to position [0, 6]
drag, startPoint x: 159, startPoint y: 392, endPoint x: 303, endPoint y: 395, distance: 144.5
click at [303, 395] on div "F6804B hex 246 r 128 g 75 b 100 a" at bounding box center [235, 416] width 158 height 42
type input "919"
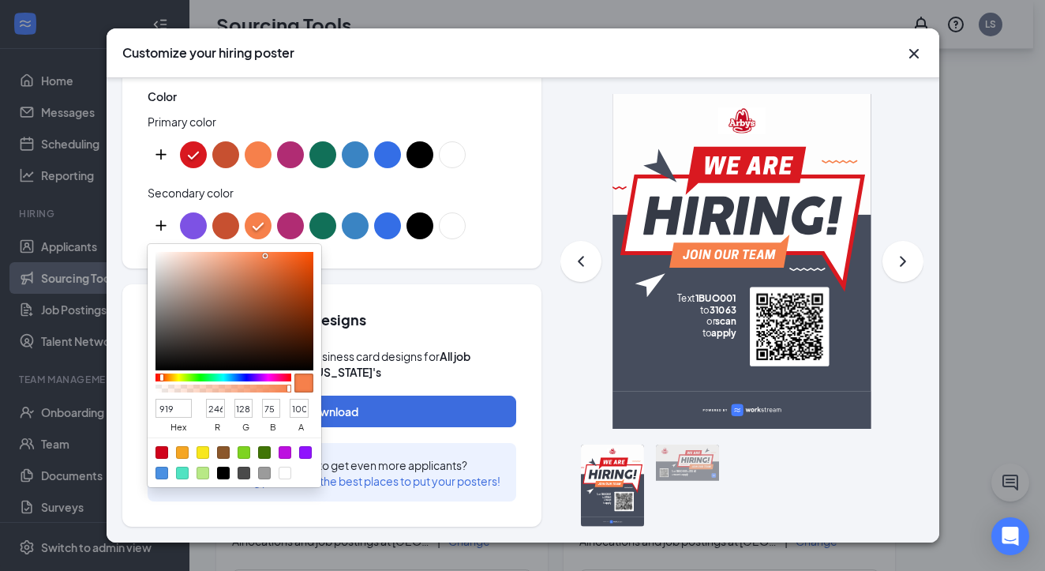
type input "153"
type input "17"
type input "153"
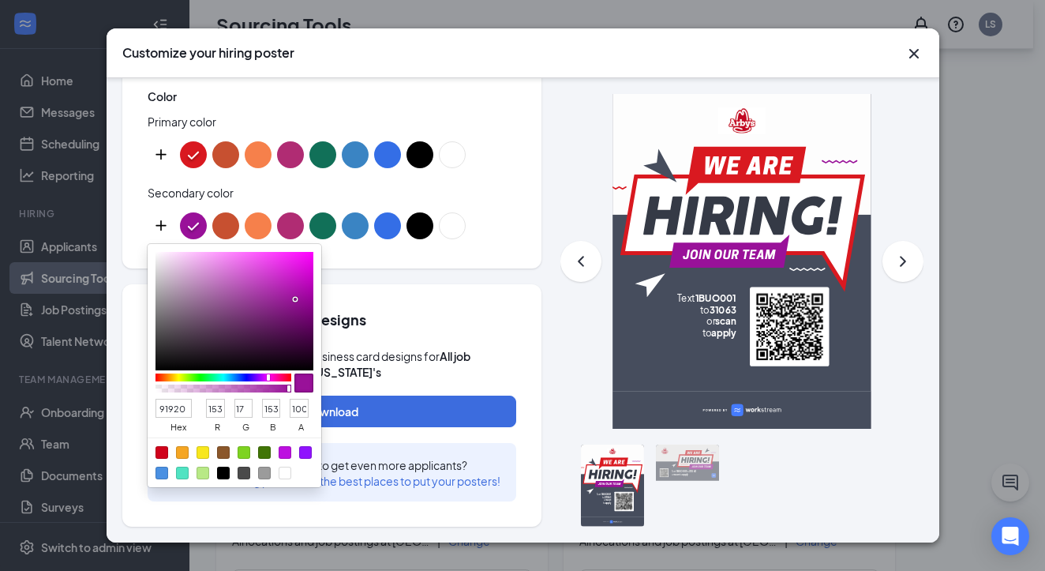
click at [159, 399] on input "91920" at bounding box center [174, 408] width 37 height 19
type input "D91920"
type input "217"
type input "25"
type input "32"
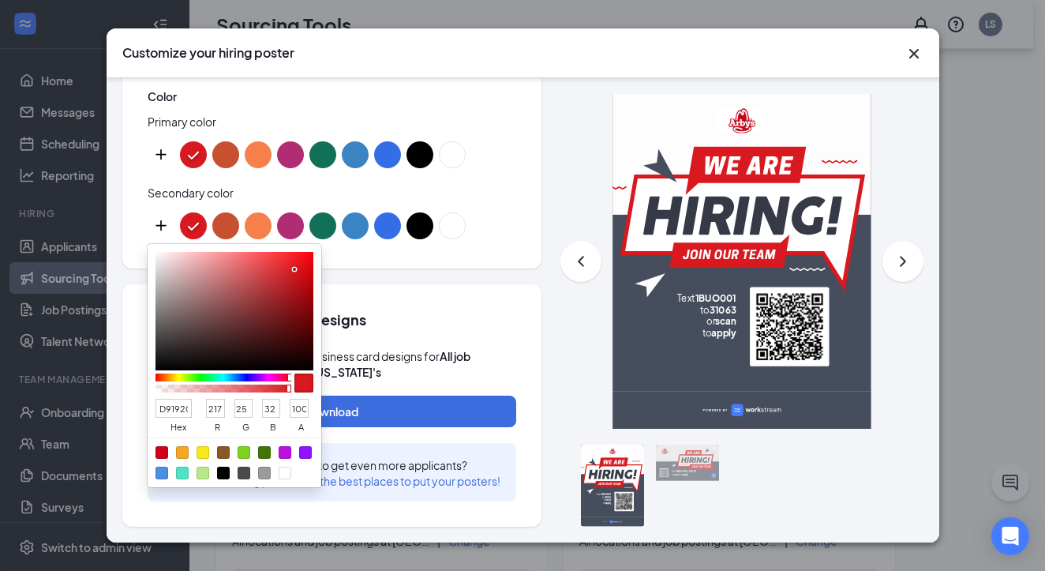
click at [171, 399] on input "D91920" at bounding box center [174, 408] width 37 height 19
type input "D71920"
type input "215"
type input "D71921"
type input "33"
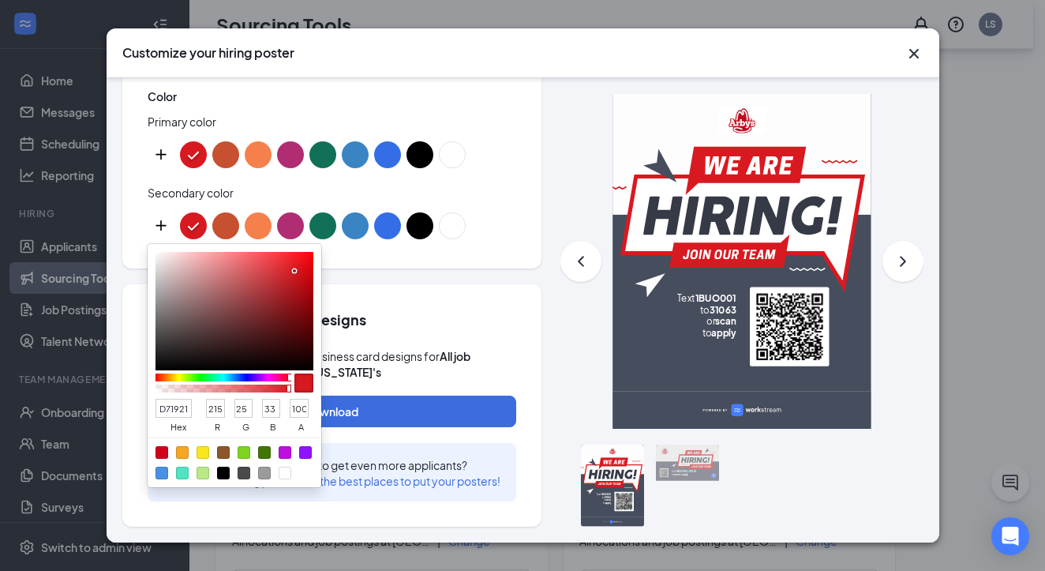
drag, startPoint x: 189, startPoint y: 394, endPoint x: 118, endPoint y: 396, distance: 71.1
click at [118, 396] on div "Select jobs that this poster will be used for Applicants can scan the QR code t…" at bounding box center [523, 310] width 833 height 464
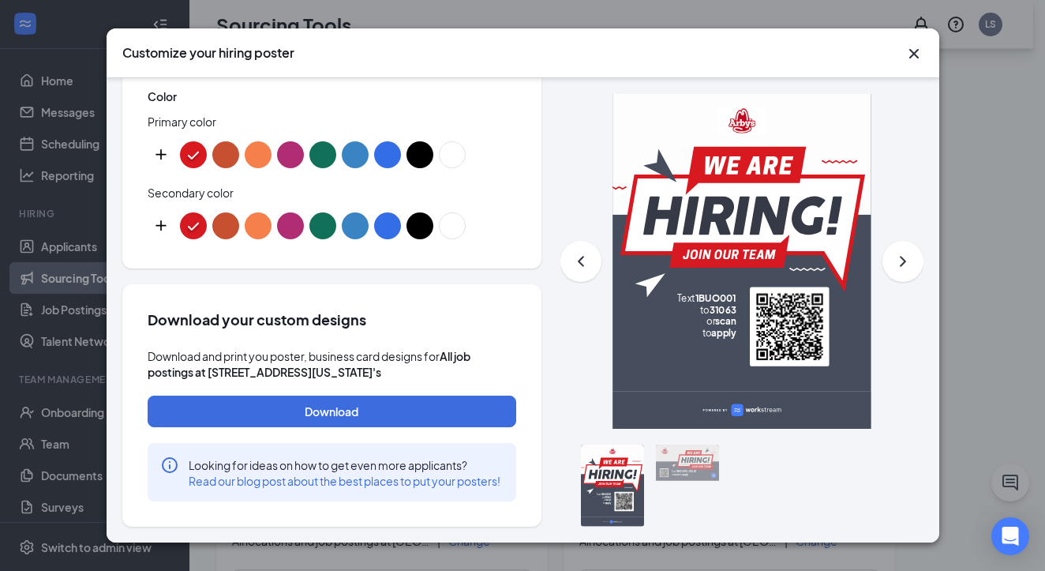
click at [163, 141] on button "custom-color-button" at bounding box center [161, 154] width 27 height 27
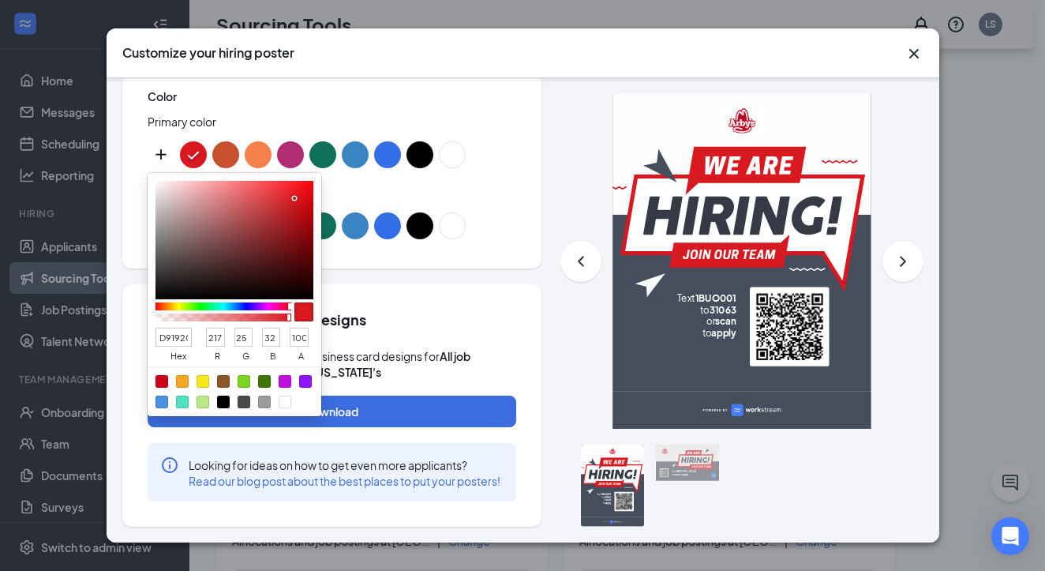
scroll to position [0, 4]
drag, startPoint x: 159, startPoint y: 320, endPoint x: 237, endPoint y: 318, distance: 78.2
click at [237, 324] on div "D91920 hex 217 r 25 g 32 b 100 a" at bounding box center [235, 345] width 158 height 42
paste input "barb@lfmarbys.com"
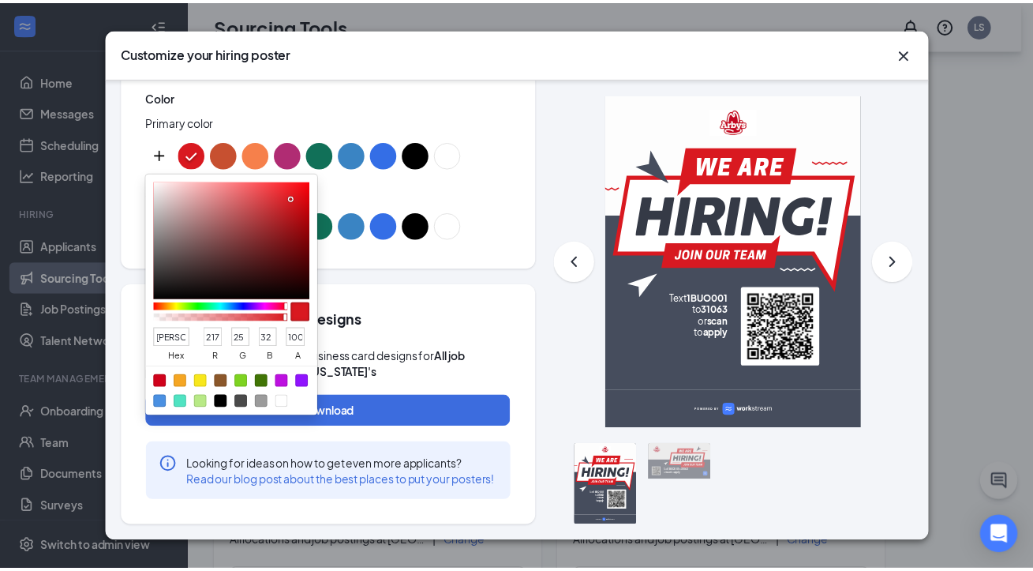
scroll to position [0, 0]
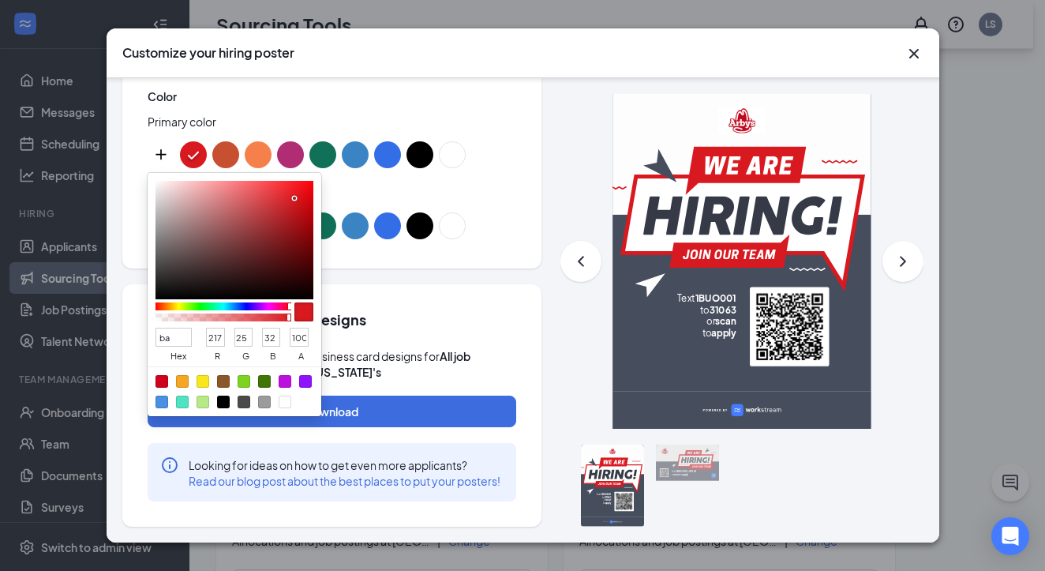
type input "b"
type input "D91920"
click at [915, 52] on icon "Cross" at bounding box center [914, 53] width 19 height 19
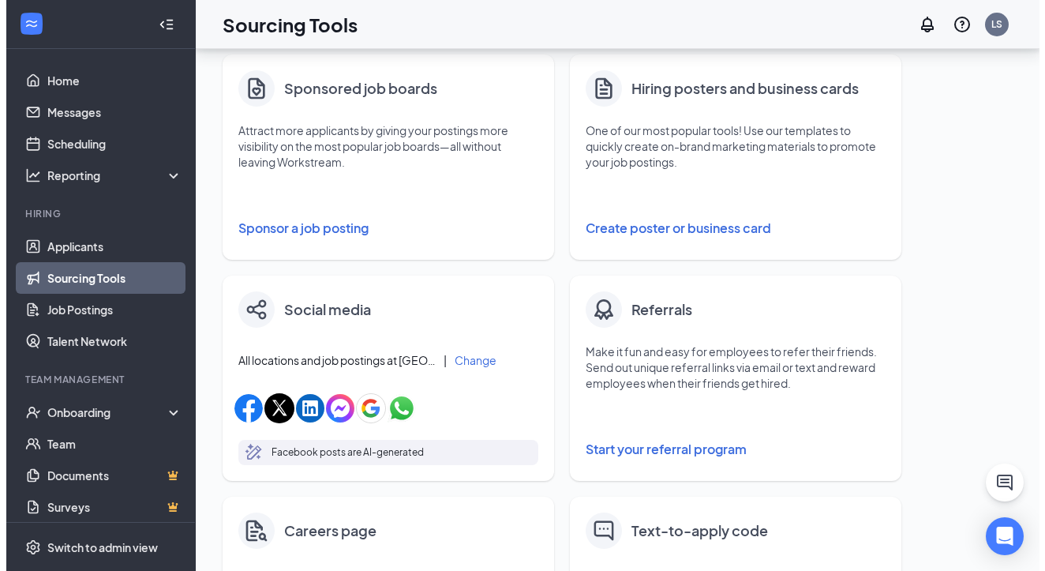
scroll to position [274, 0]
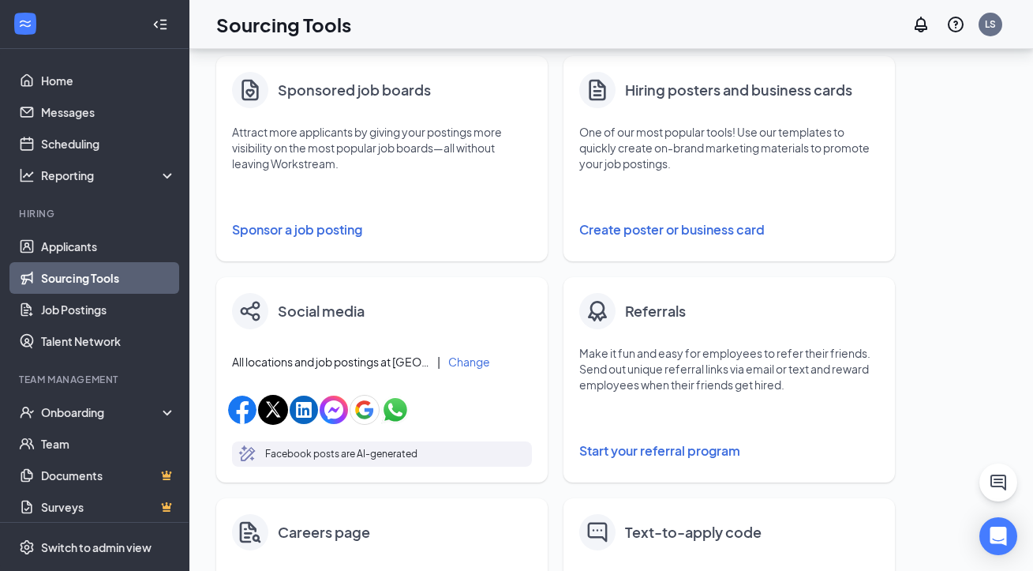
click at [658, 227] on button "Create poster or business card" at bounding box center [729, 230] width 300 height 32
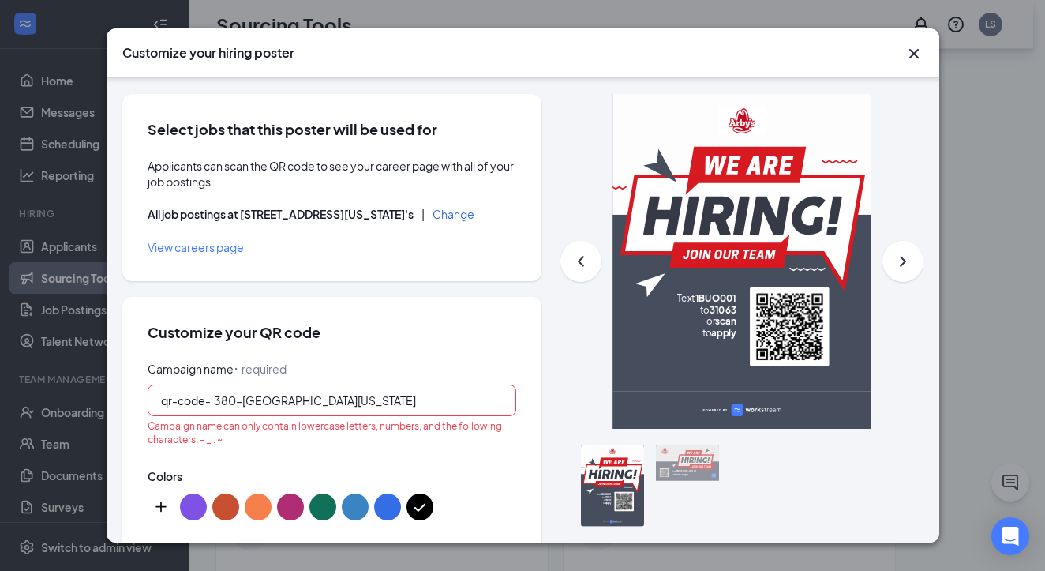
scroll to position [239, 0]
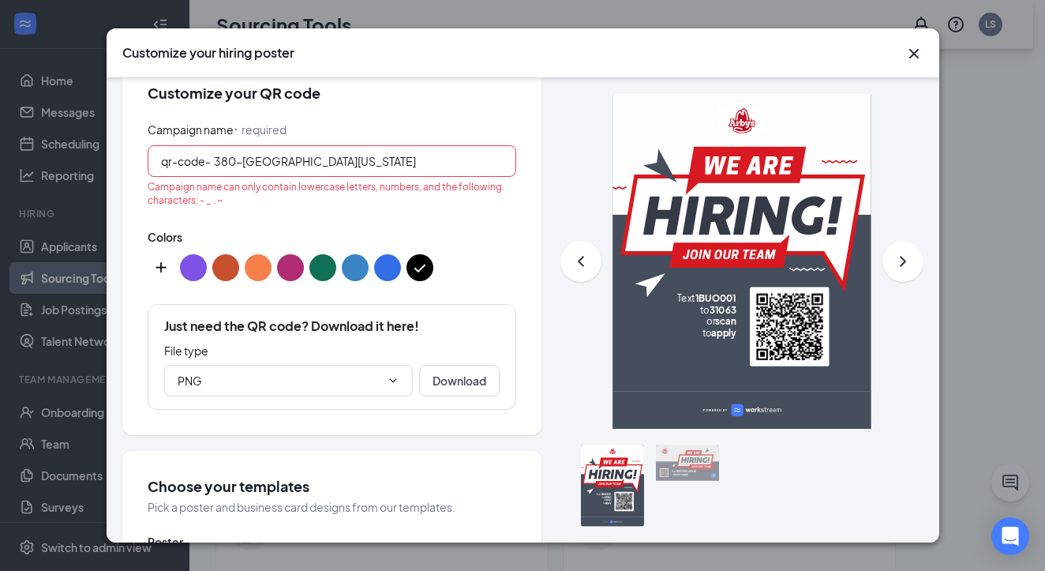
click at [360, 160] on input "380-[GEOGRAPHIC_DATA][US_STATE]" at bounding box center [358, 160] width 289 height 17
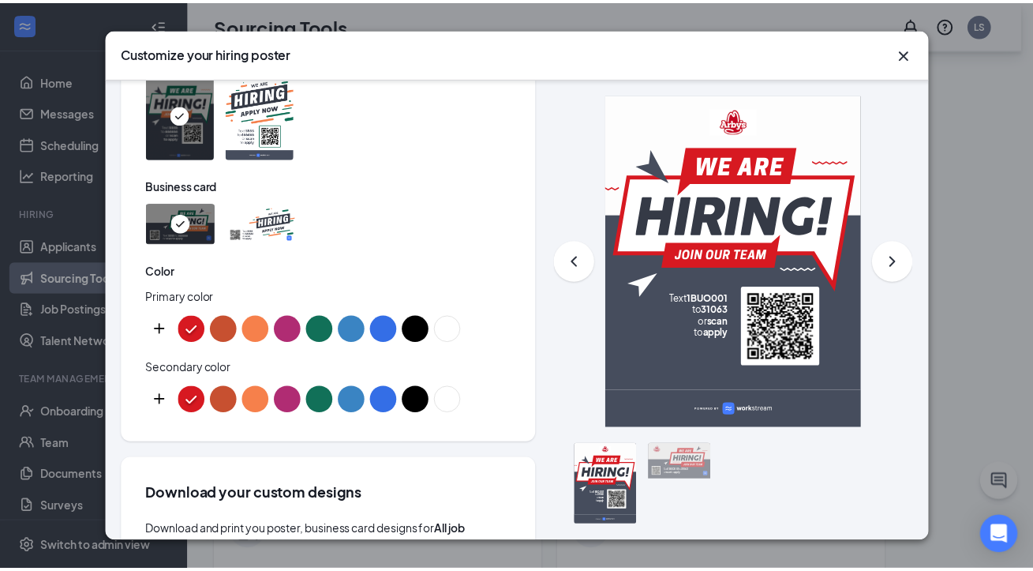
scroll to position [908, 0]
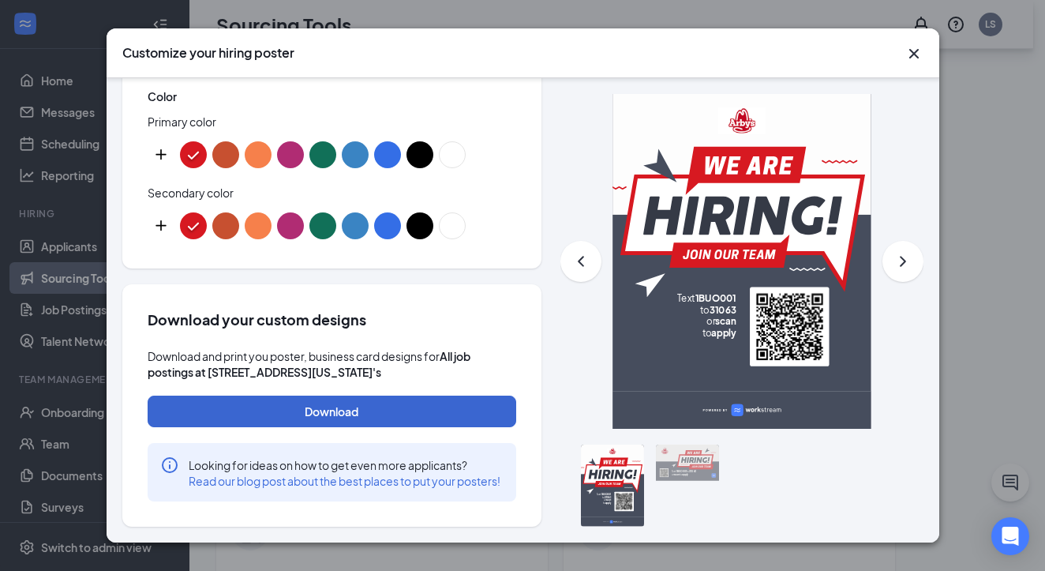
type input "380-east-[US_STATE]"
click at [404, 395] on button "Download" at bounding box center [332, 411] width 369 height 32
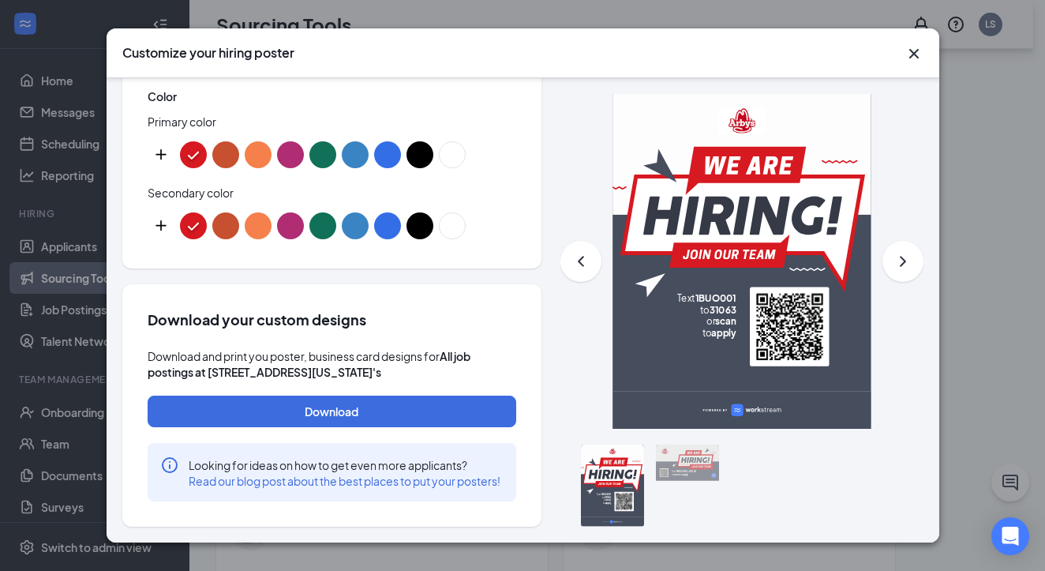
click at [916, 52] on icon "Cross" at bounding box center [914, 53] width 19 height 19
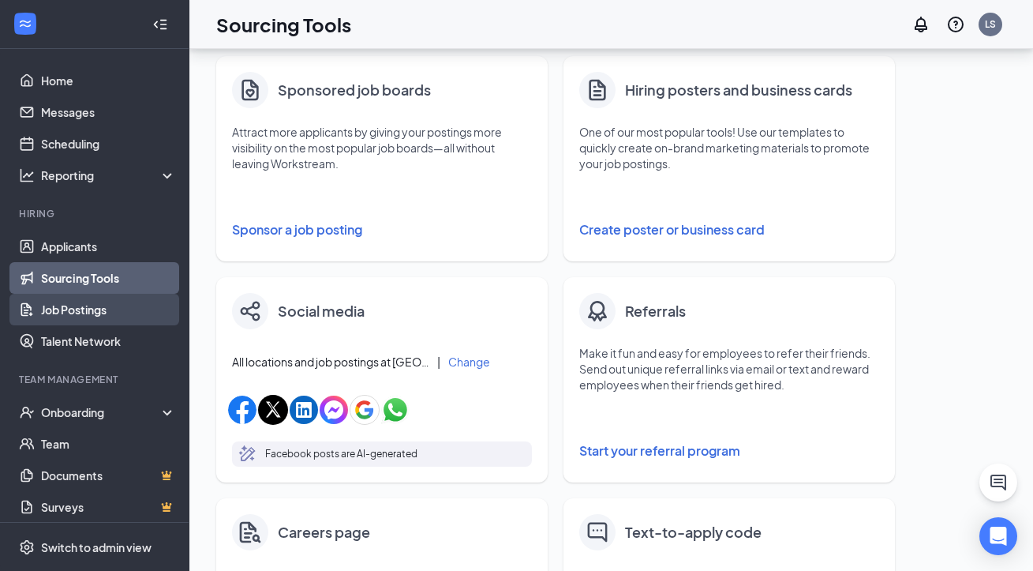
click at [94, 312] on link "Job Postings" at bounding box center [108, 310] width 135 height 32
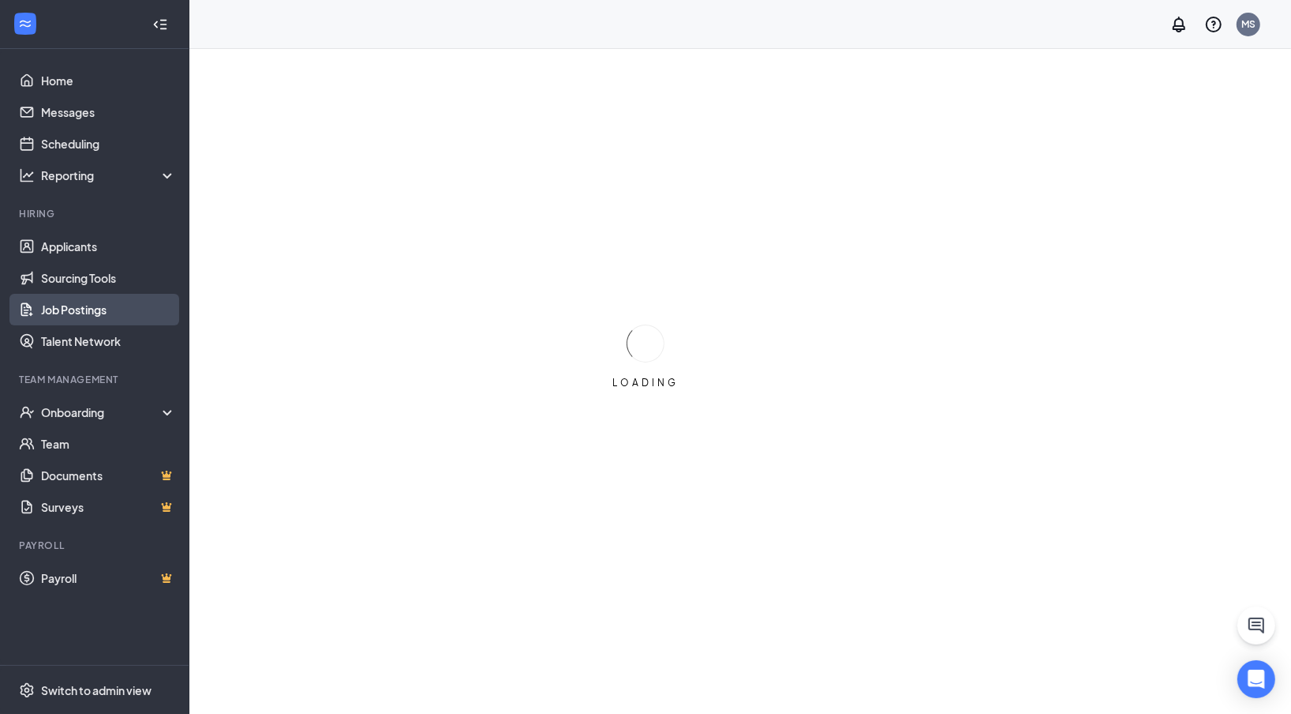
click at [108, 306] on link "Job Postings" at bounding box center [108, 310] width 135 height 32
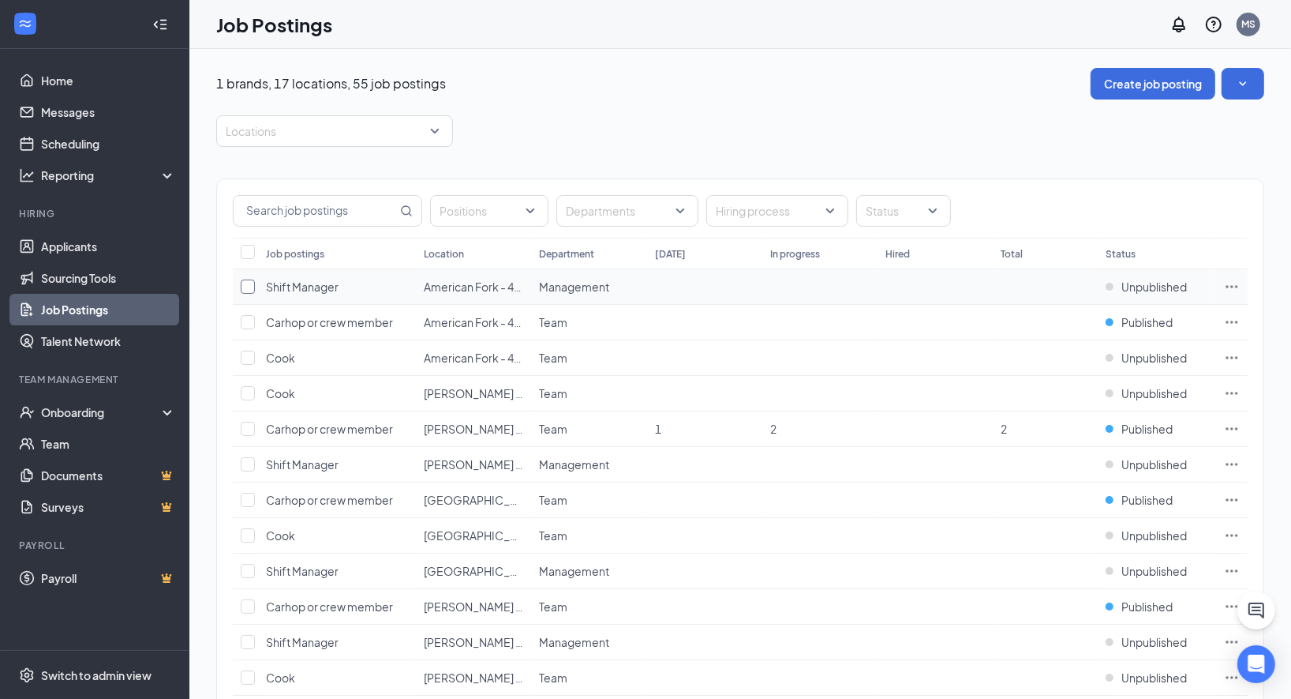
click at [246, 285] on input "checkbox" at bounding box center [248, 286] width 14 height 14
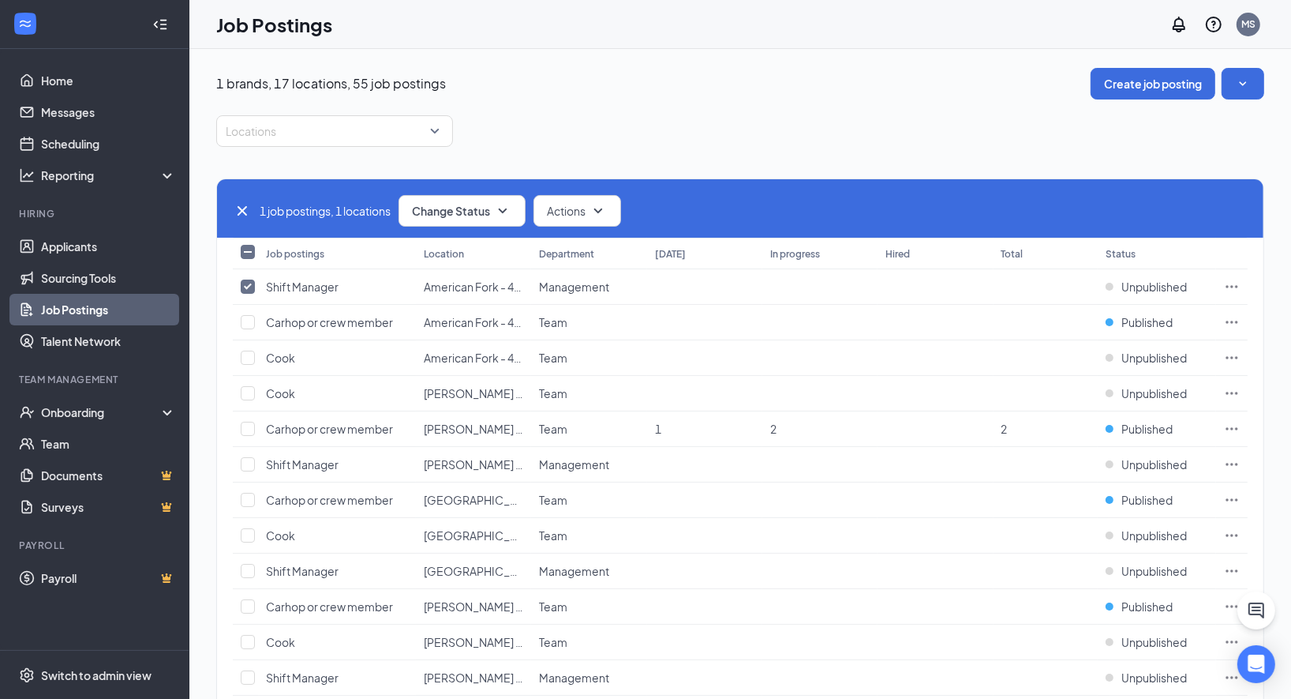
click at [242, 208] on icon "Cross" at bounding box center [242, 210] width 9 height 9
checkbox input "false"
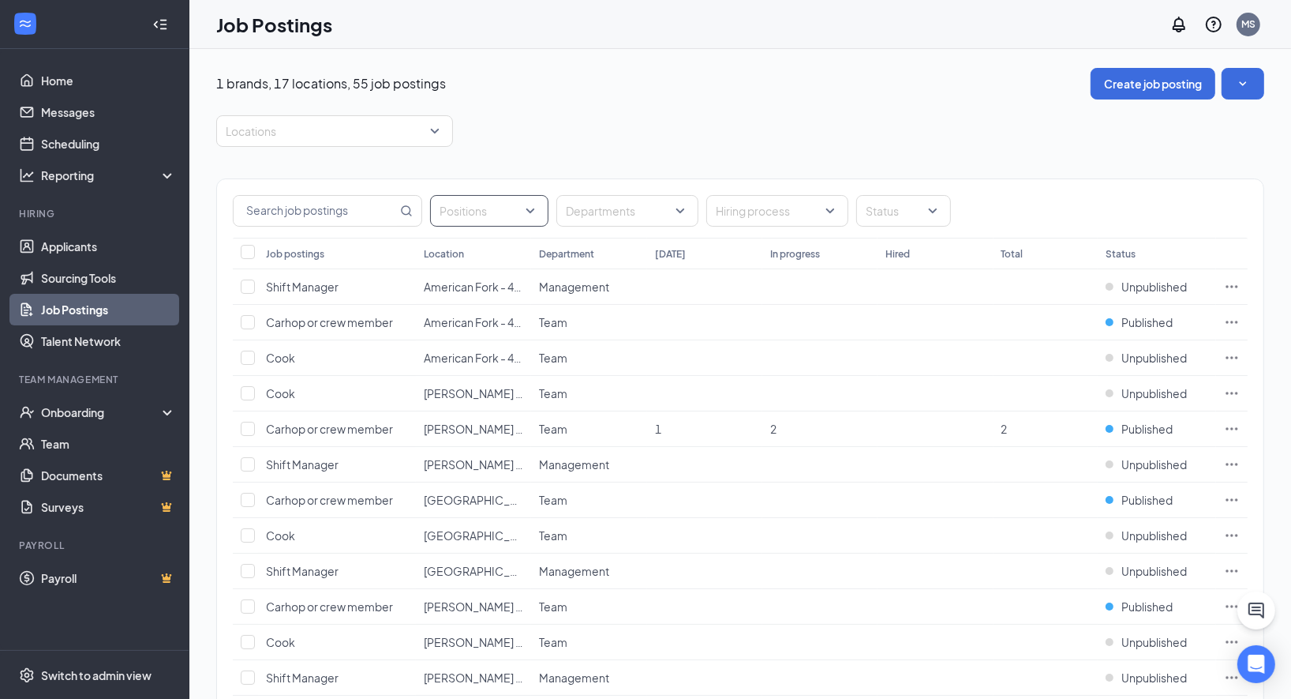
click at [534, 208] on div "Positions" at bounding box center [489, 211] width 118 height 32
click at [450, 320] on div at bounding box center [449, 325] width 14 height 14
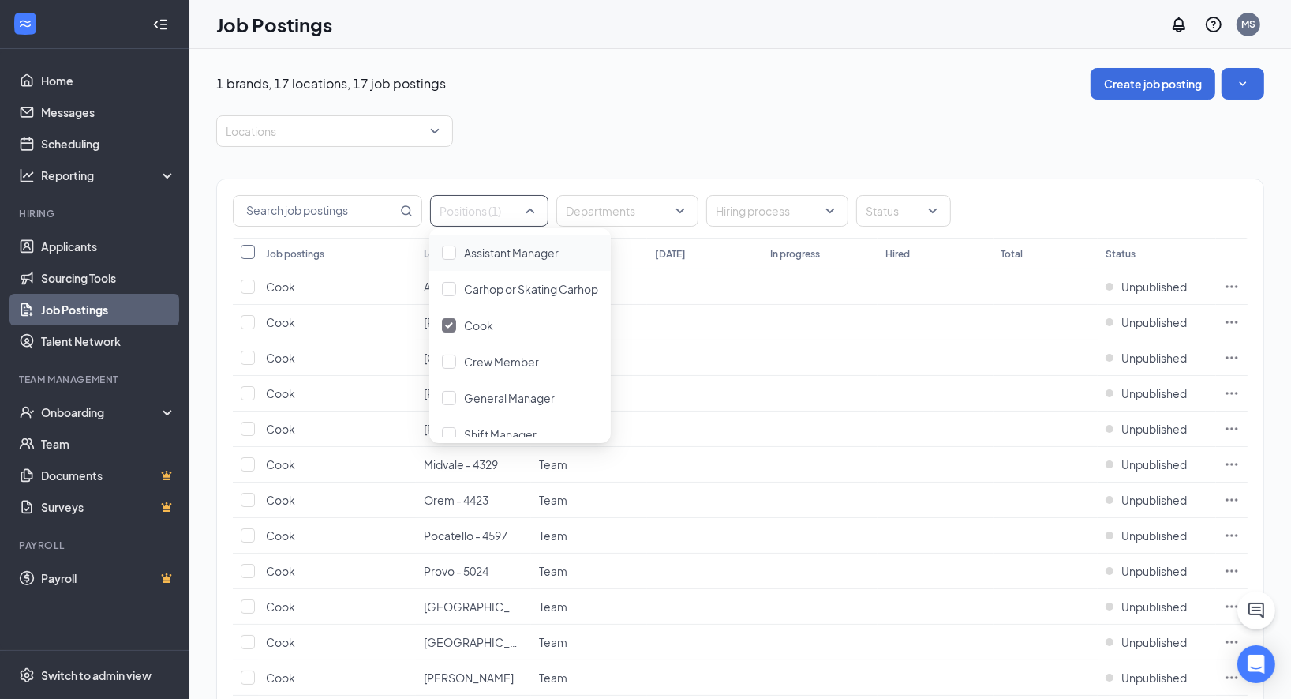
click at [248, 249] on input "Select all" at bounding box center [248, 252] width 14 height 14
checkbox input "true"
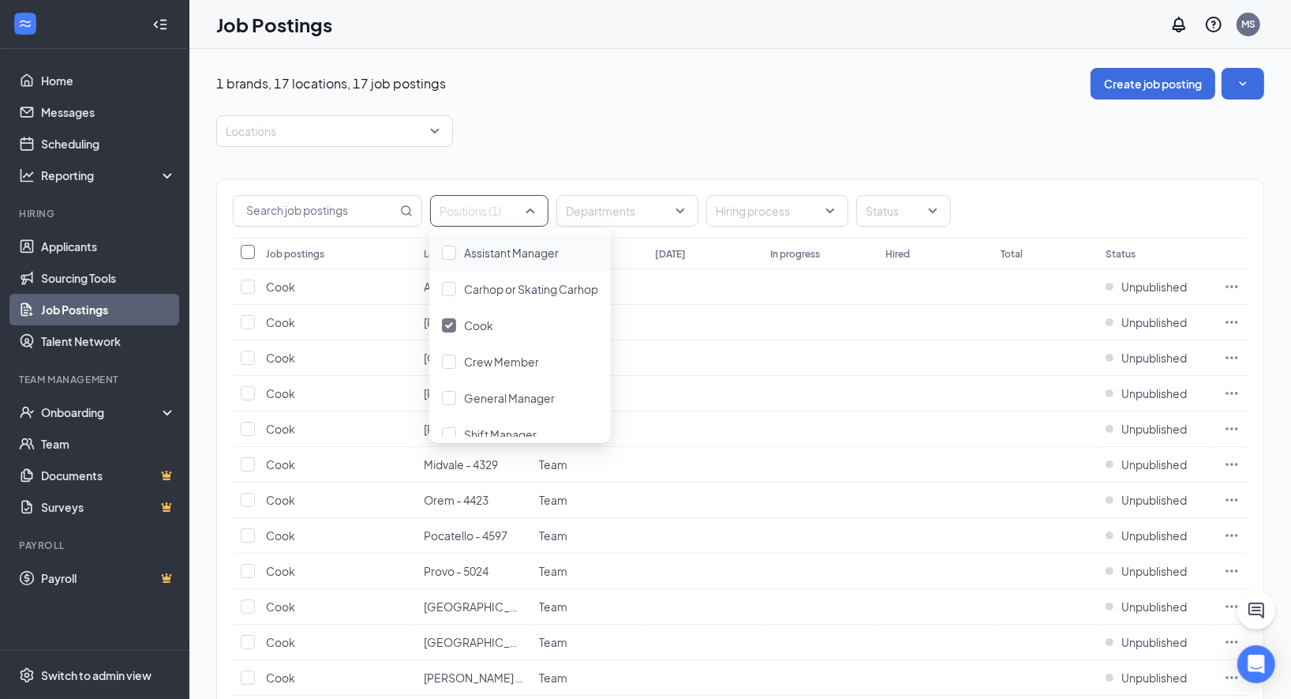
checkbox input "true"
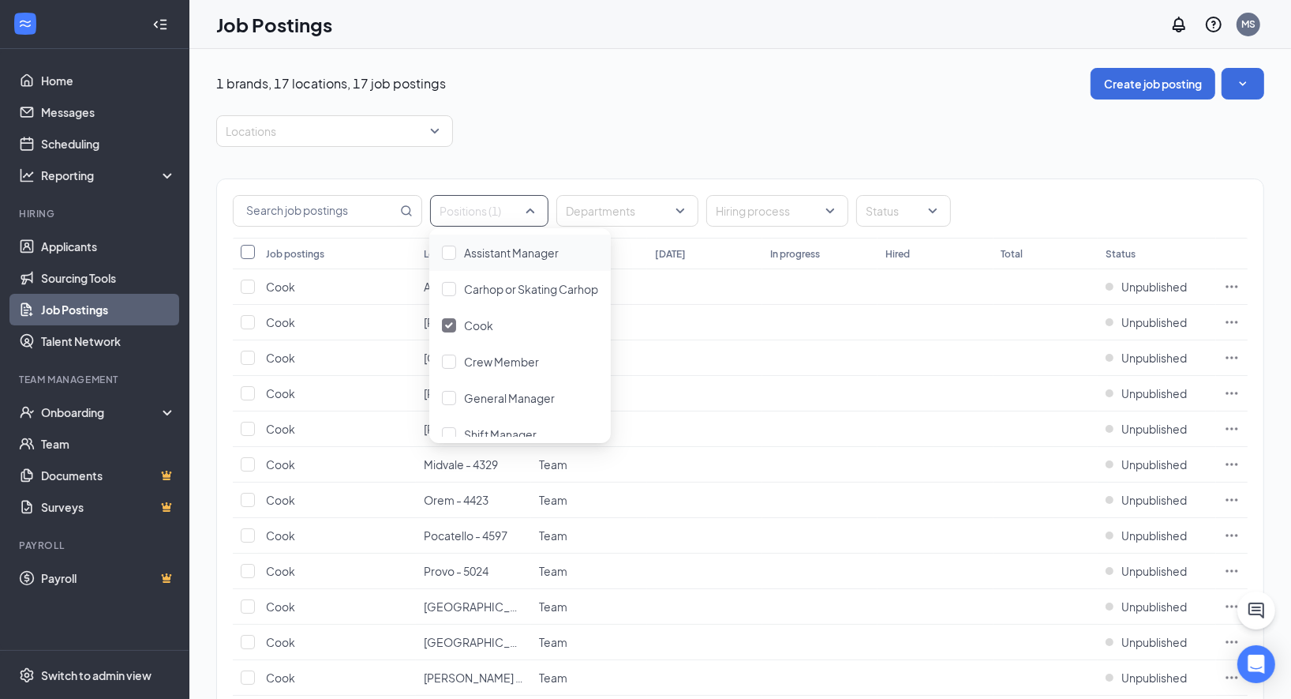
checkbox input "true"
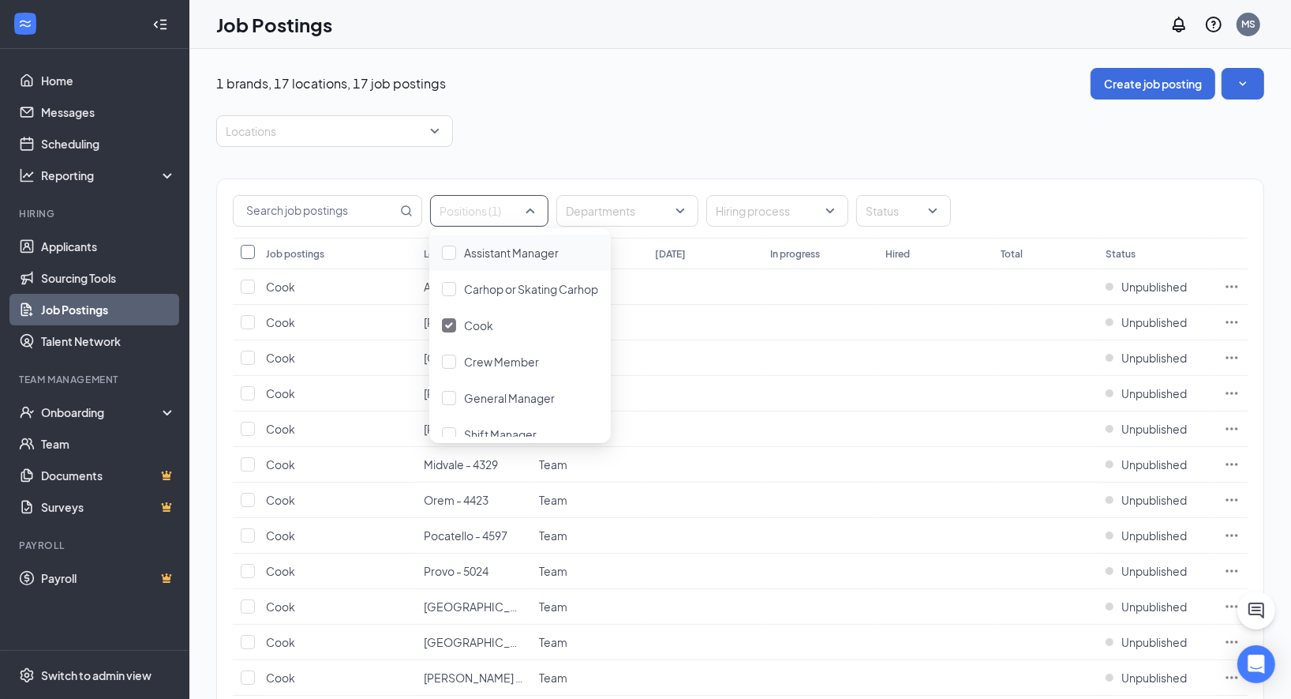
checkbox input "true"
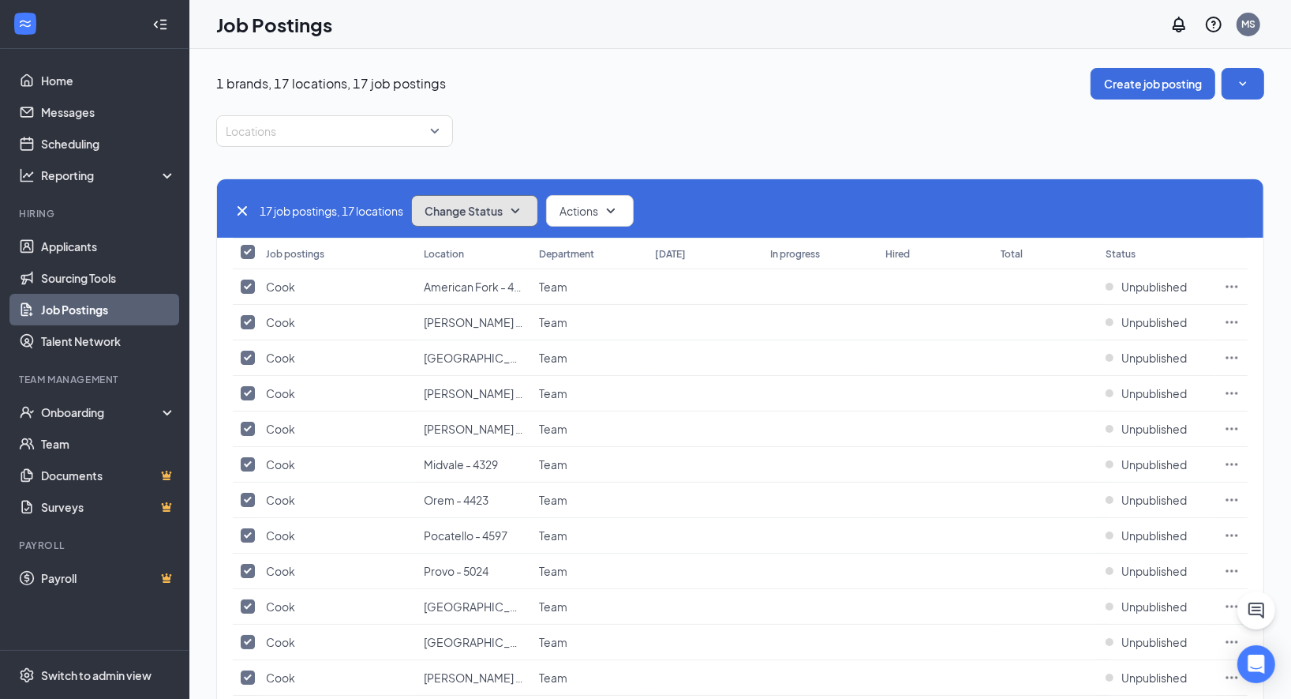
click at [519, 205] on icon "SmallChevronDown" at bounding box center [515, 210] width 19 height 19
click at [454, 248] on span "Publish" at bounding box center [447, 251] width 37 height 17
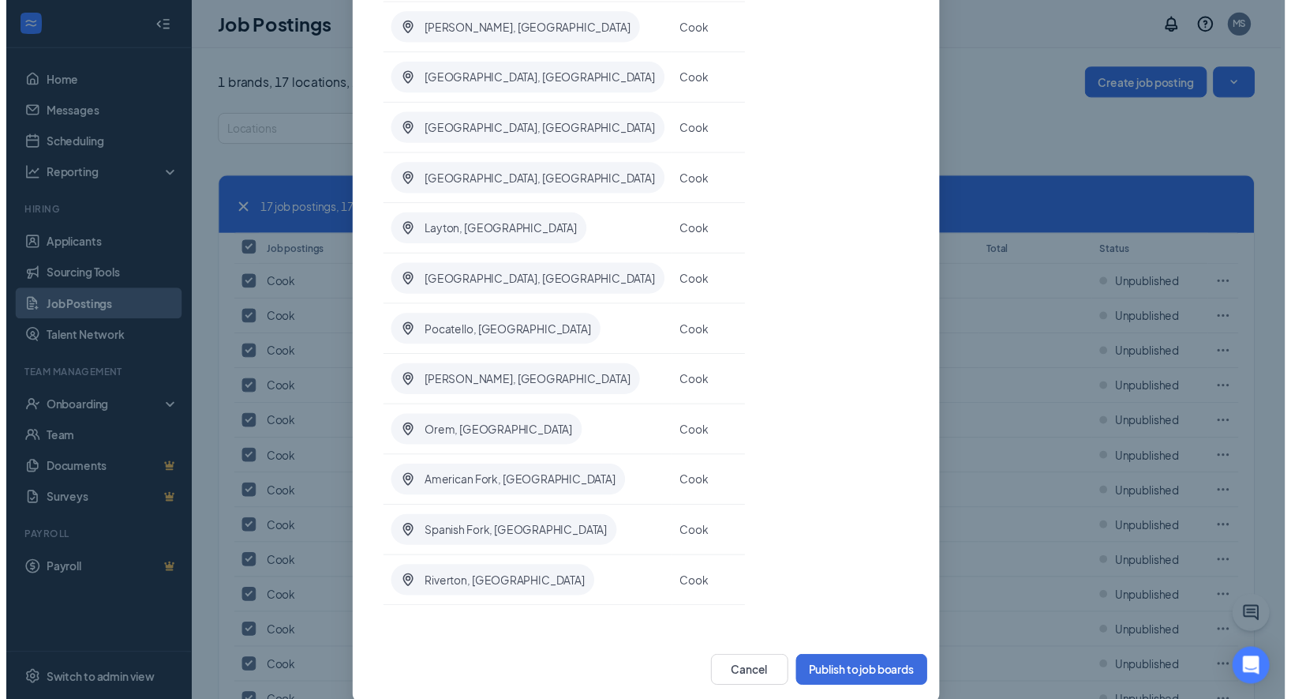
scroll to position [518, 0]
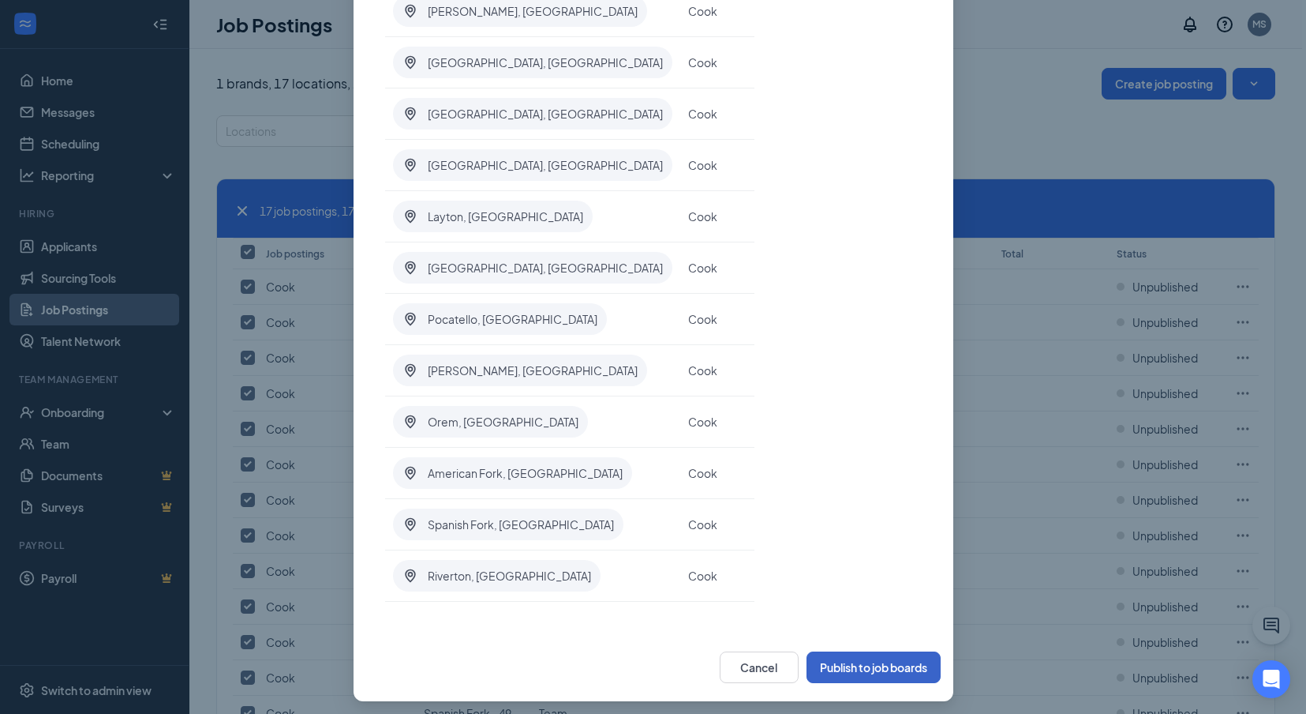
click at [852, 664] on button "Publish to job boards" at bounding box center [874, 667] width 134 height 32
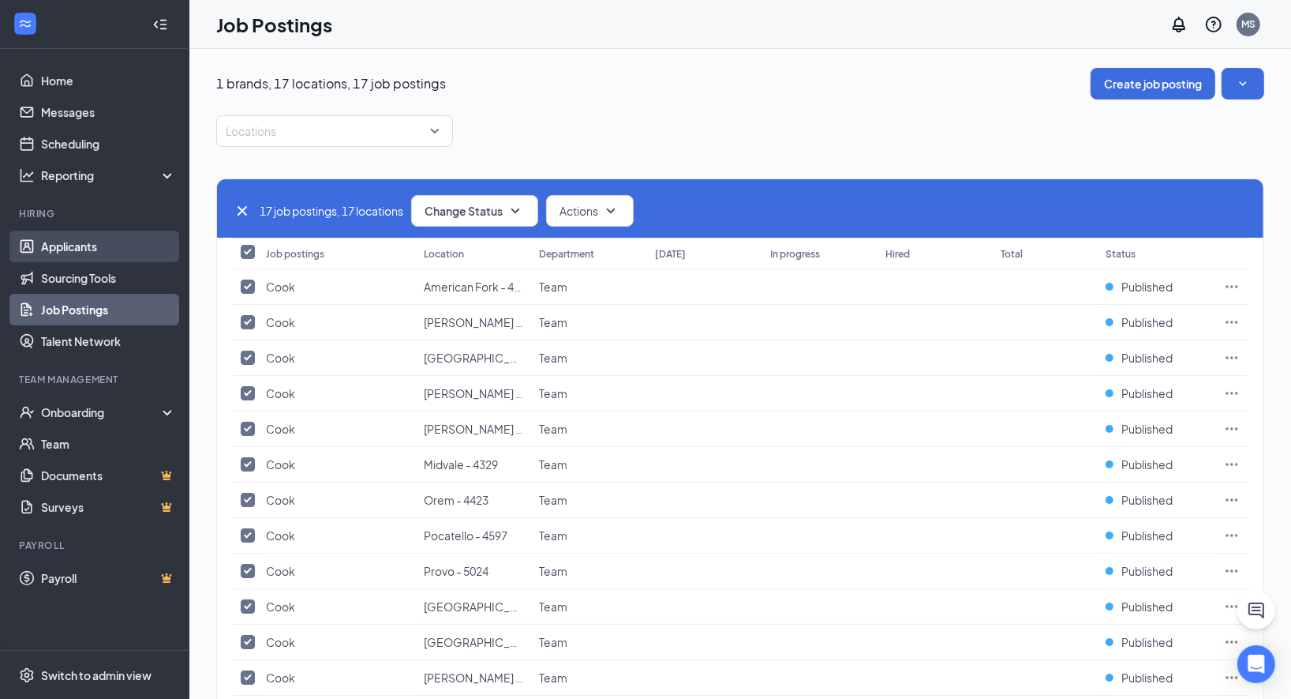
click at [84, 245] on link "Applicants" at bounding box center [108, 246] width 135 height 32
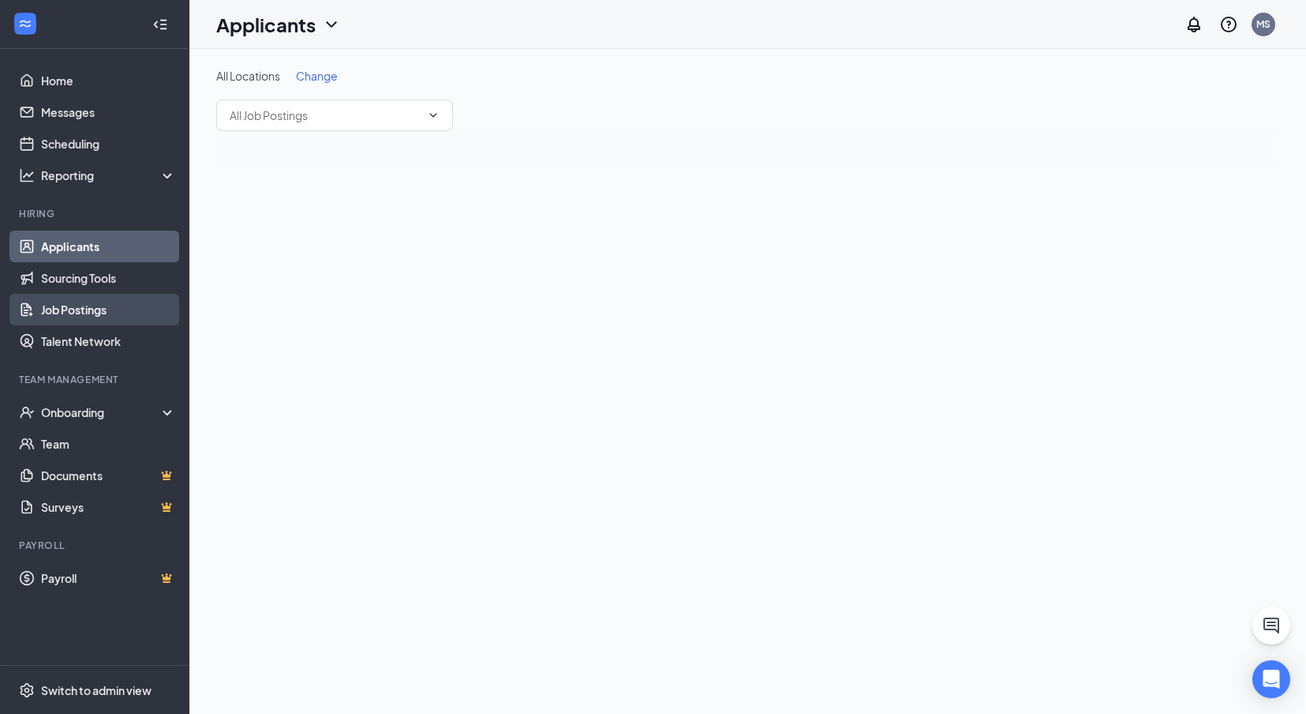
click at [78, 310] on link "Job Postings" at bounding box center [108, 310] width 135 height 32
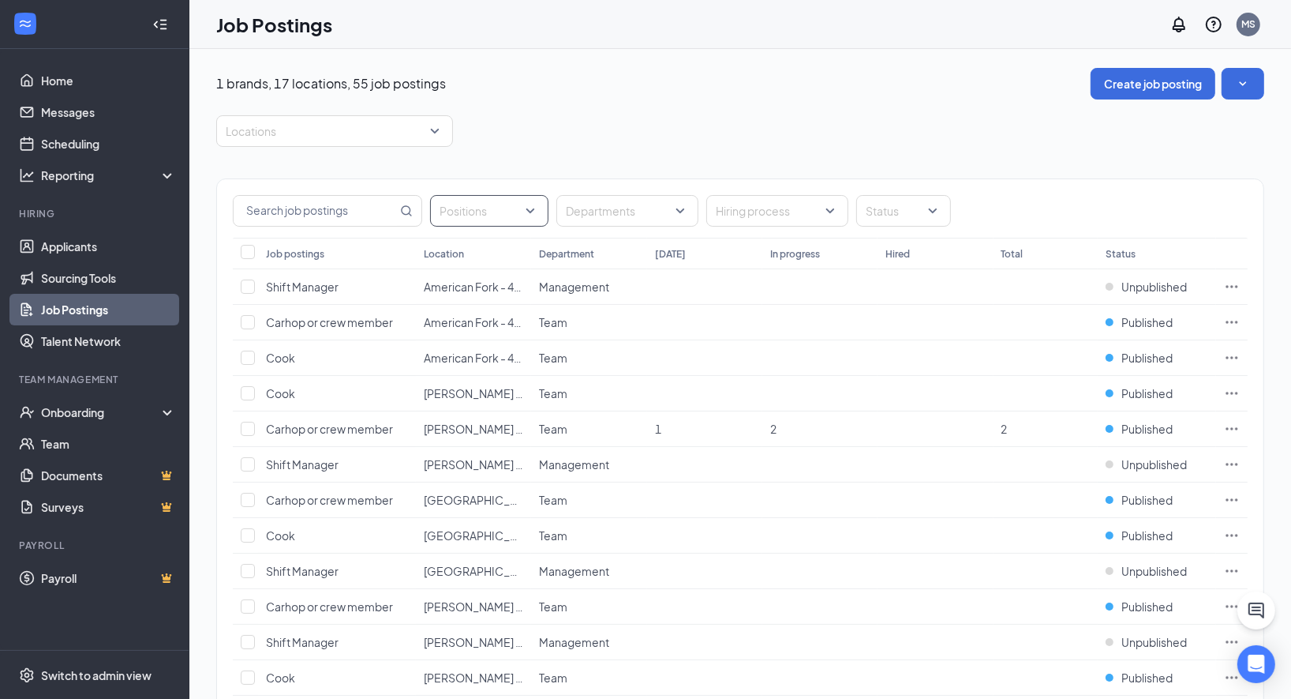
click at [523, 209] on div at bounding box center [481, 210] width 95 height 25
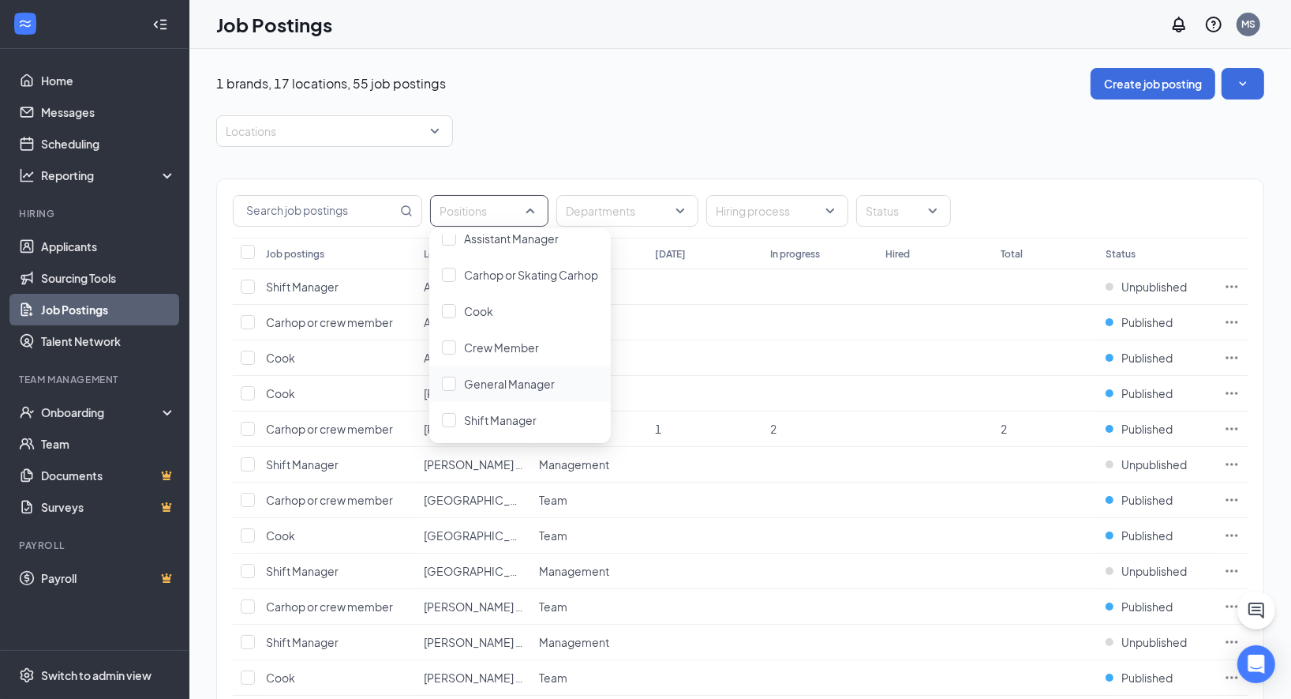
scroll to position [15, 0]
click at [497, 419] on span "Shift Manager" at bounding box center [500, 419] width 73 height 14
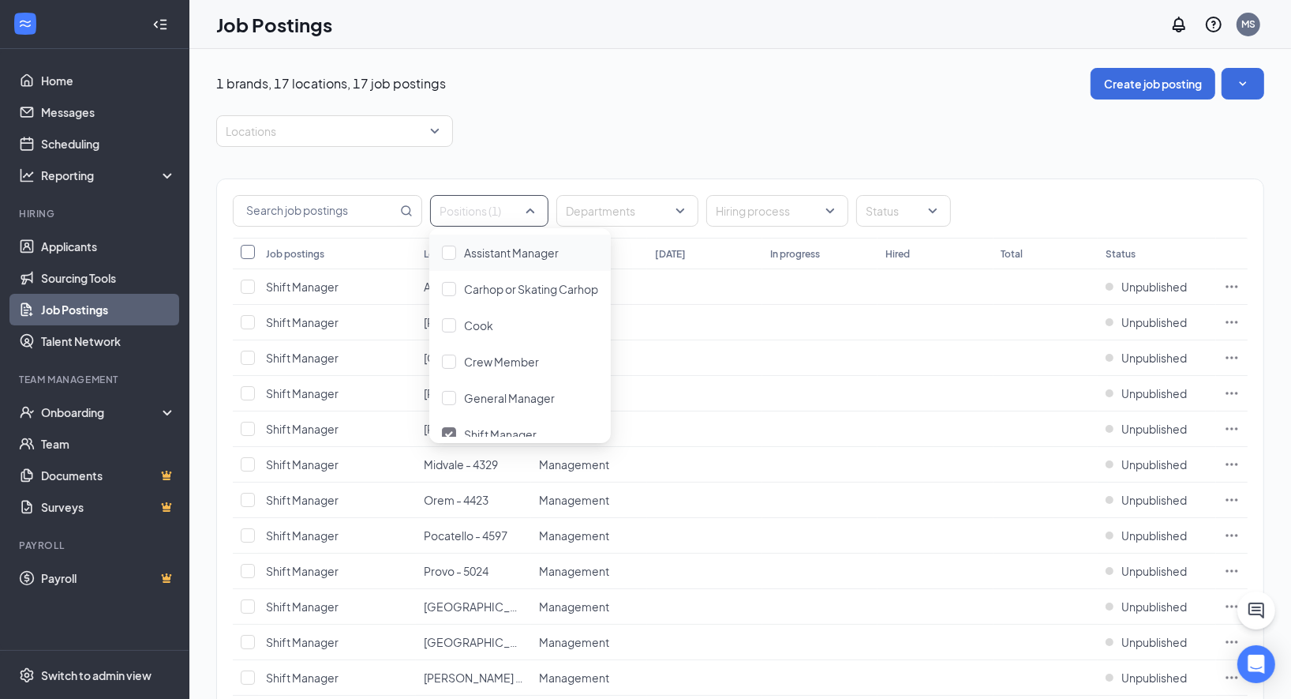
click at [249, 249] on input "Select all" at bounding box center [248, 252] width 14 height 14
checkbox input "true"
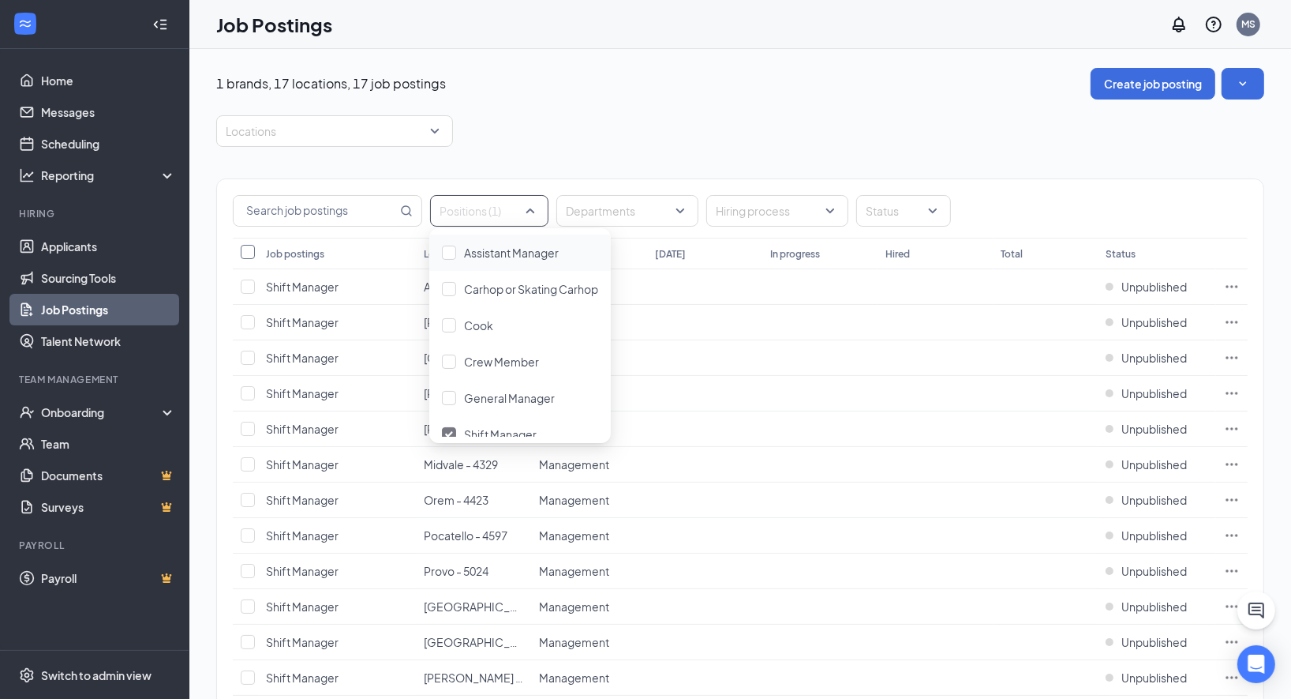
checkbox input "true"
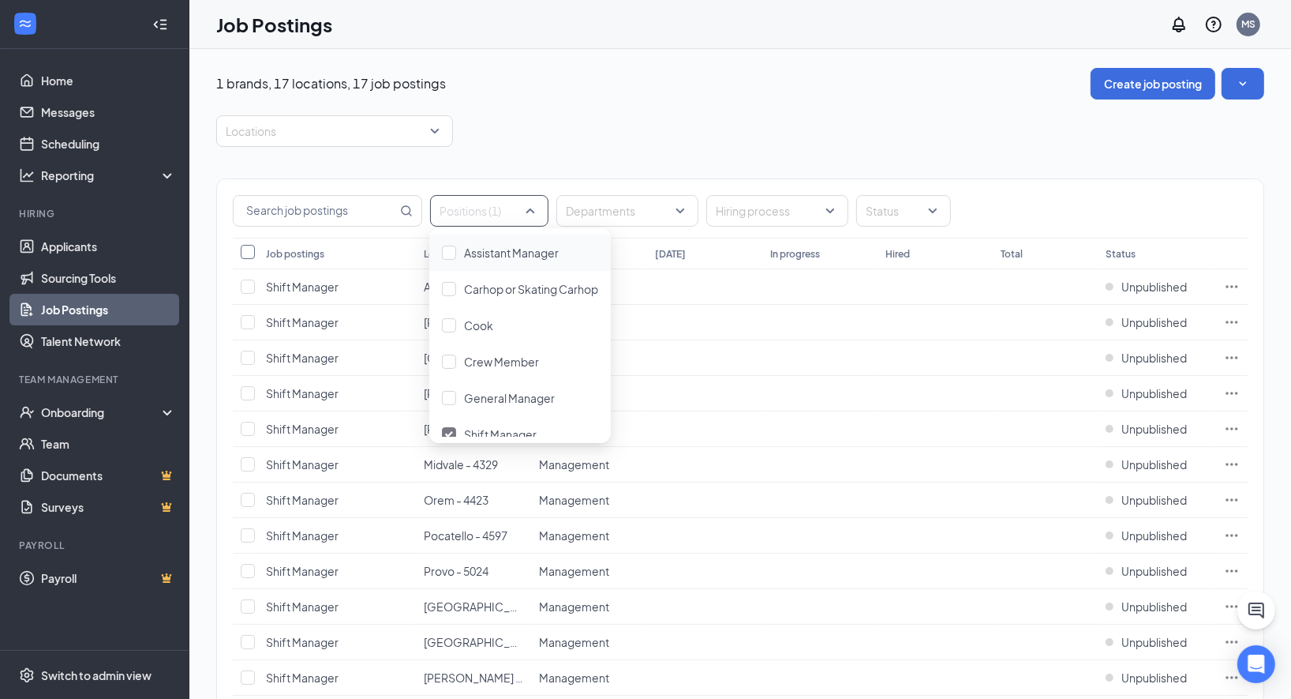
checkbox input "true"
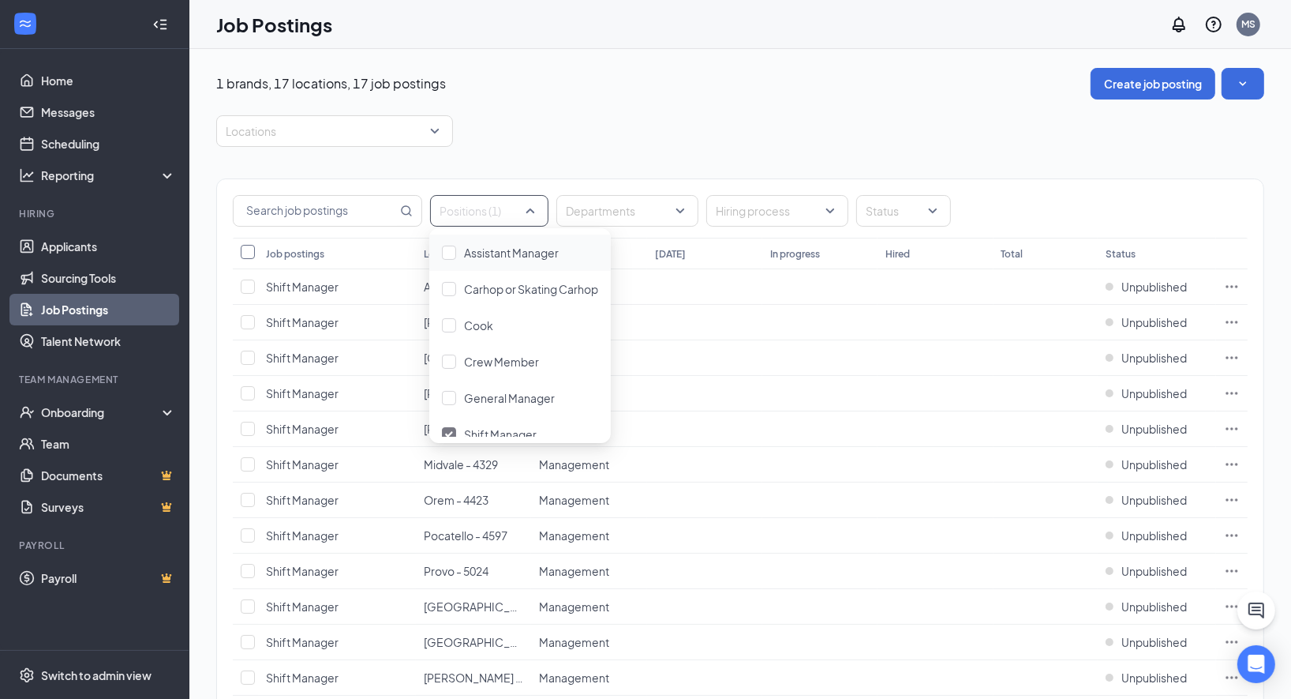
checkbox input "true"
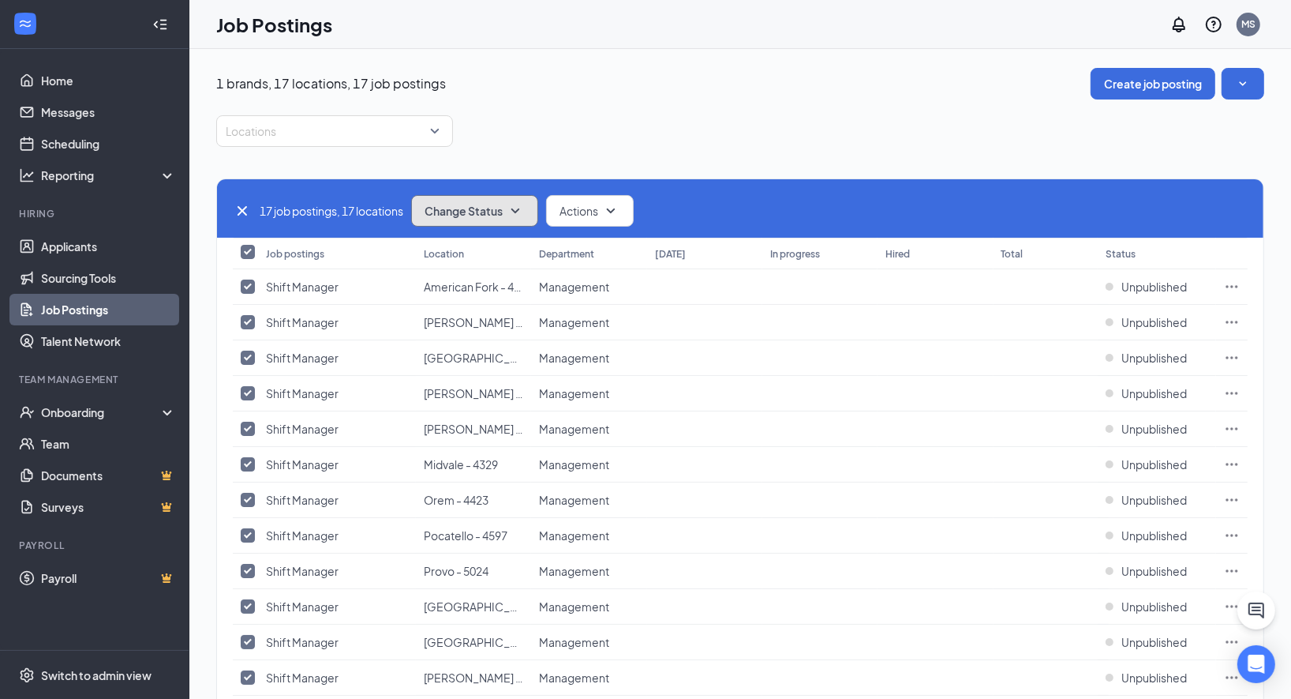
click at [516, 208] on icon "SmallChevronDown" at bounding box center [515, 210] width 19 height 19
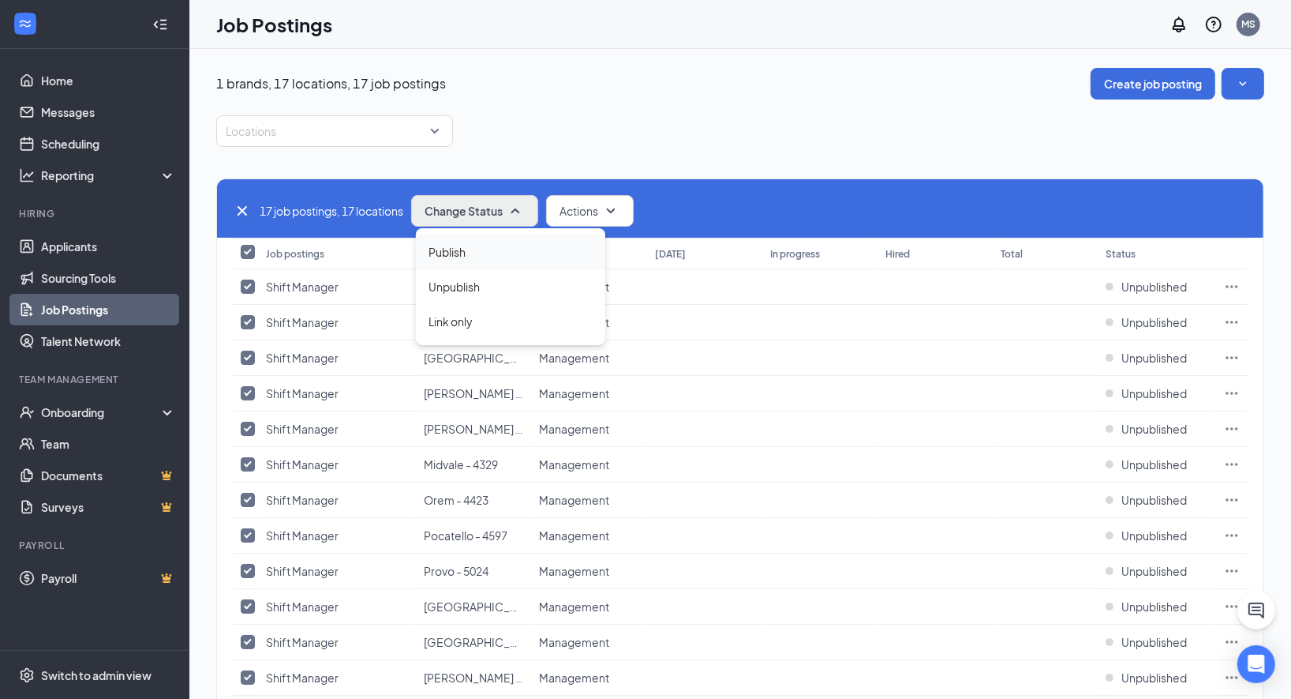
click at [474, 245] on div "Publish" at bounding box center [510, 251] width 189 height 35
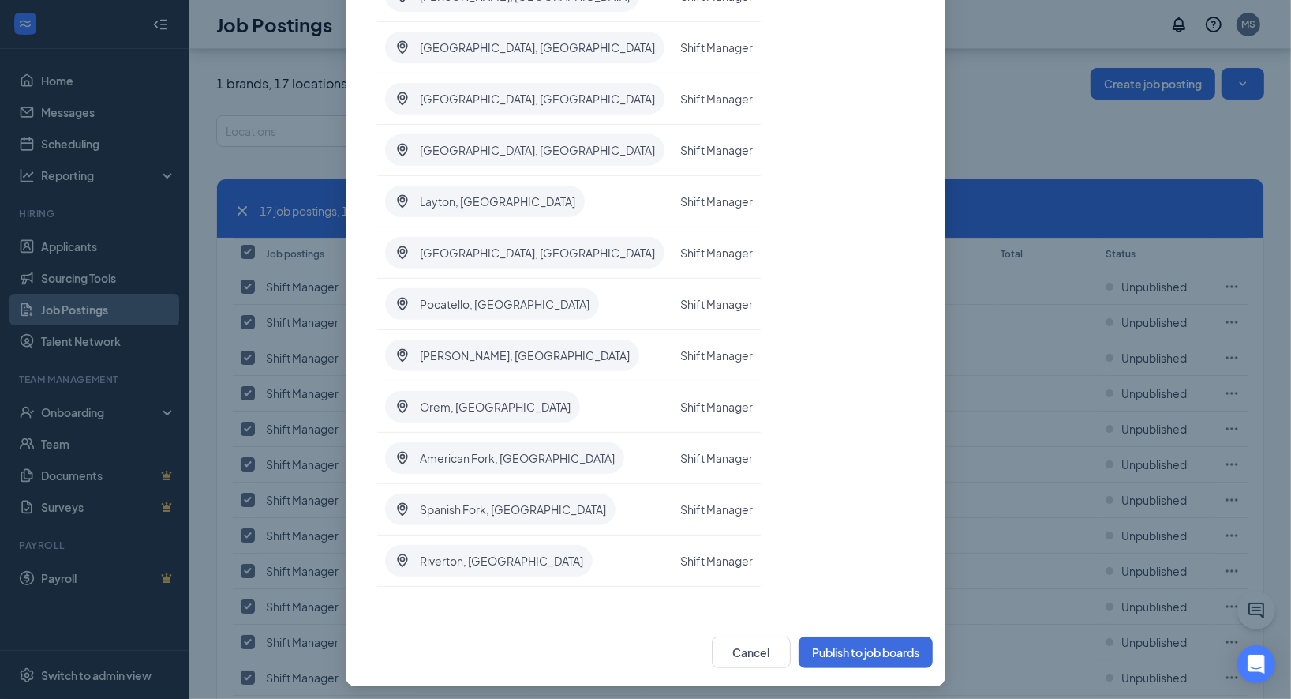
scroll to position [255, 0]
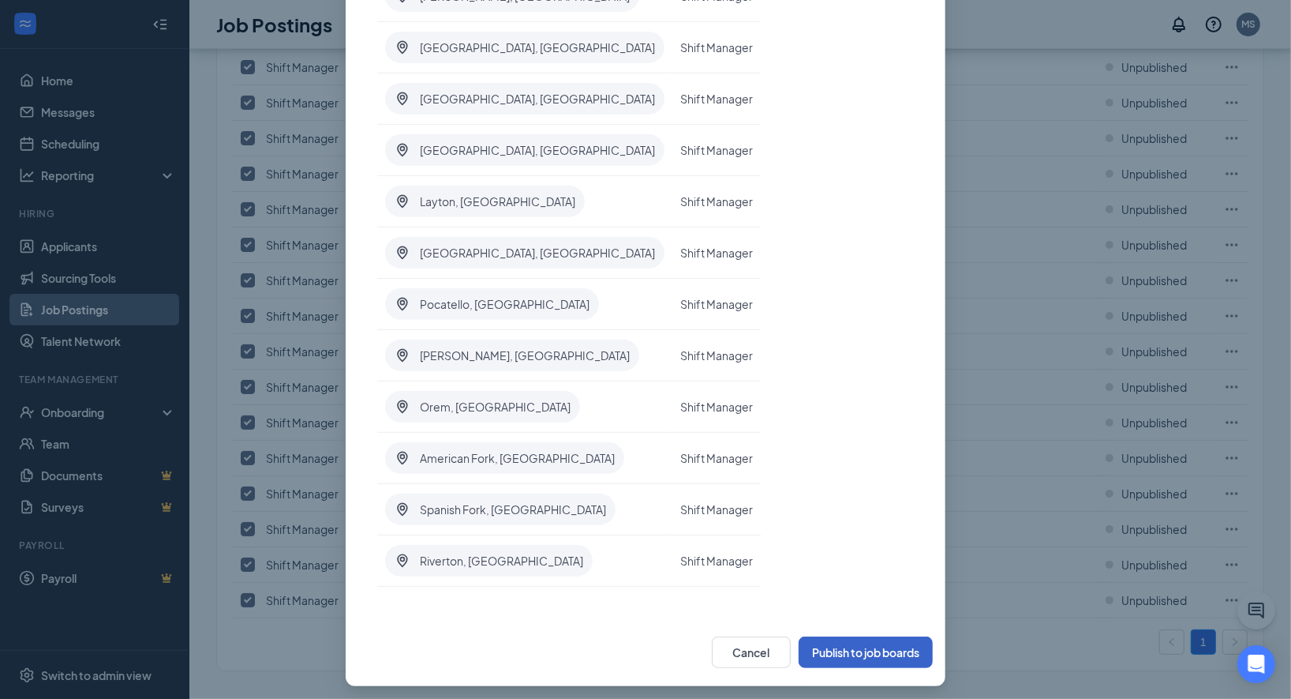
click at [841, 646] on button "Publish to job boards" at bounding box center [866, 652] width 134 height 32
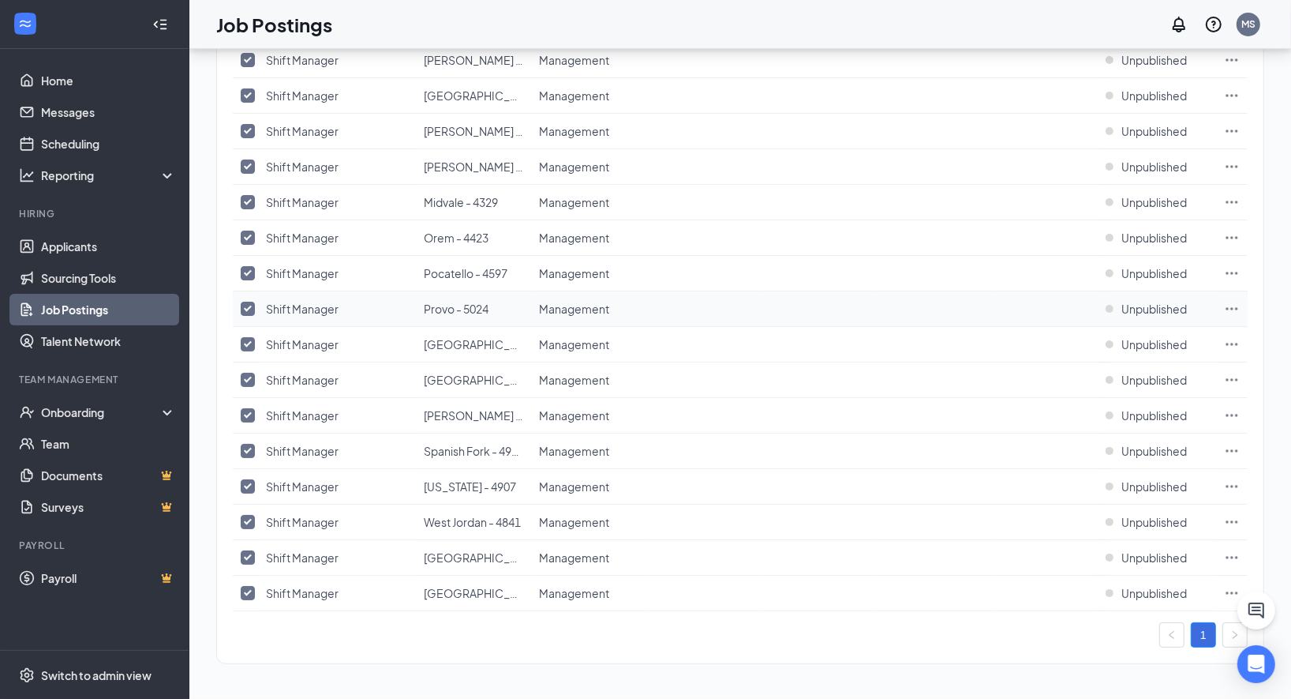
scroll to position [241, 0]
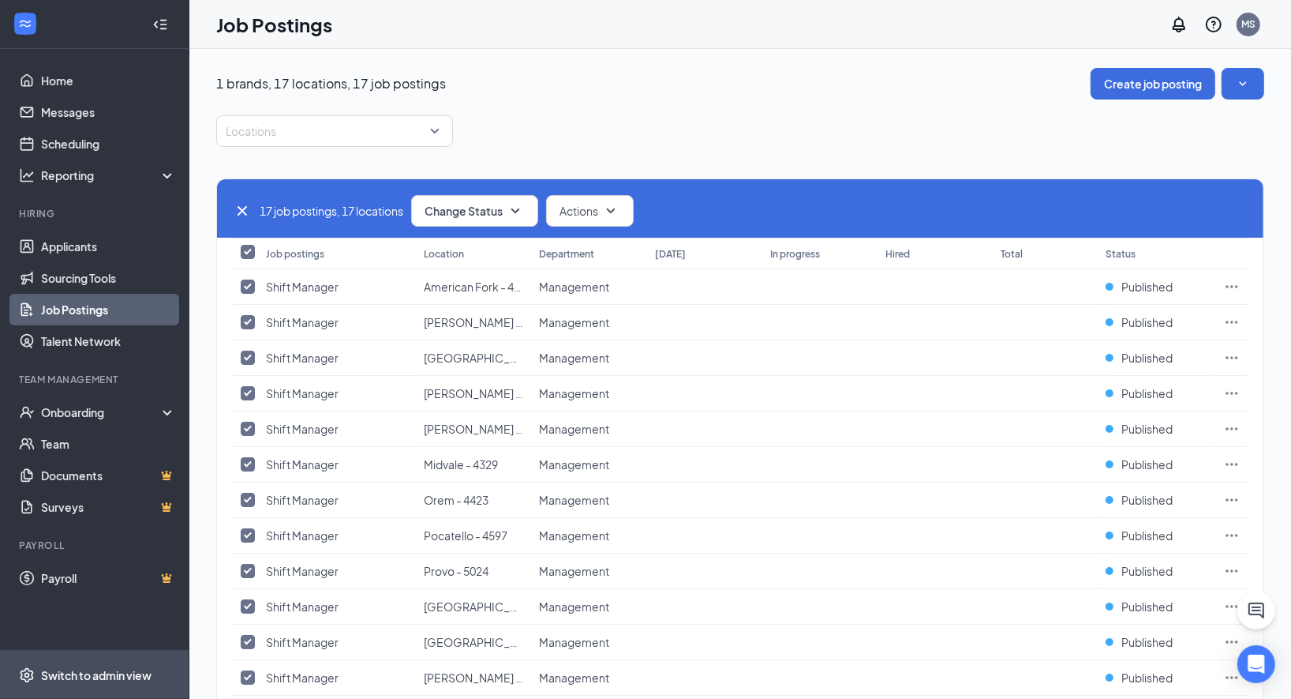
click at [93, 683] on div "Switch to admin view" at bounding box center [96, 675] width 111 height 16
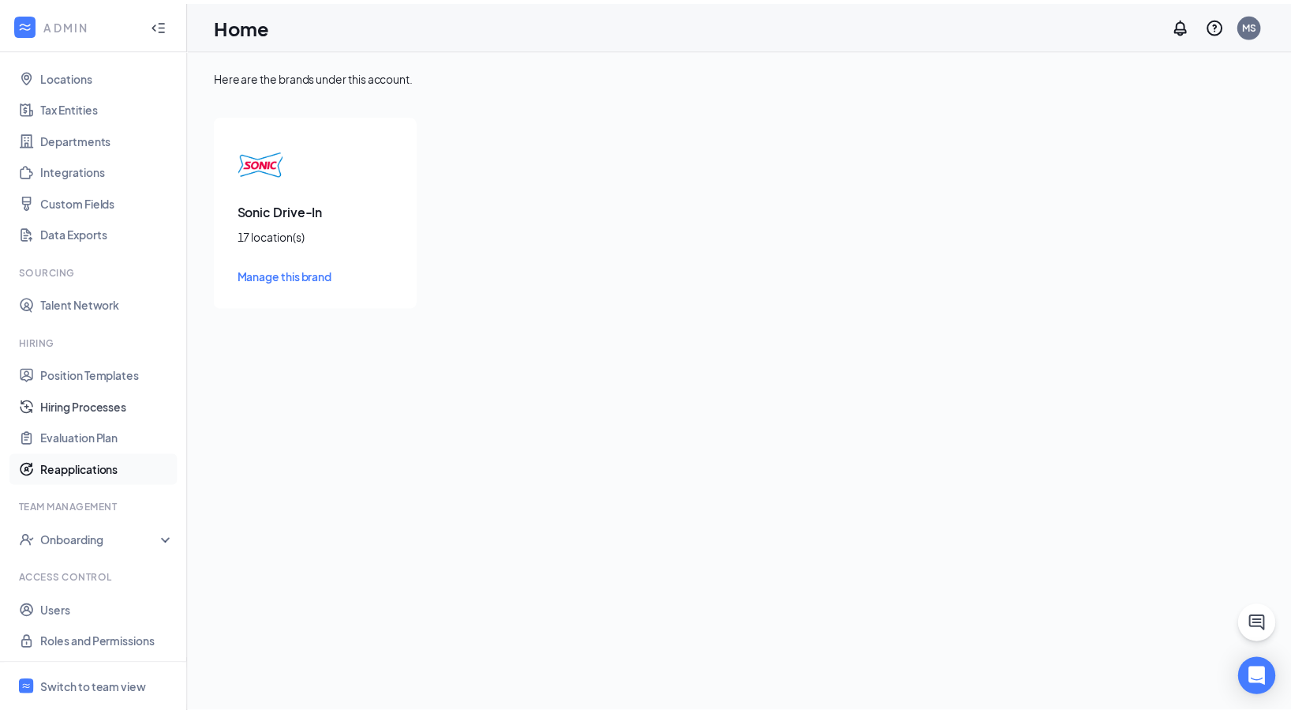
scroll to position [77, 0]
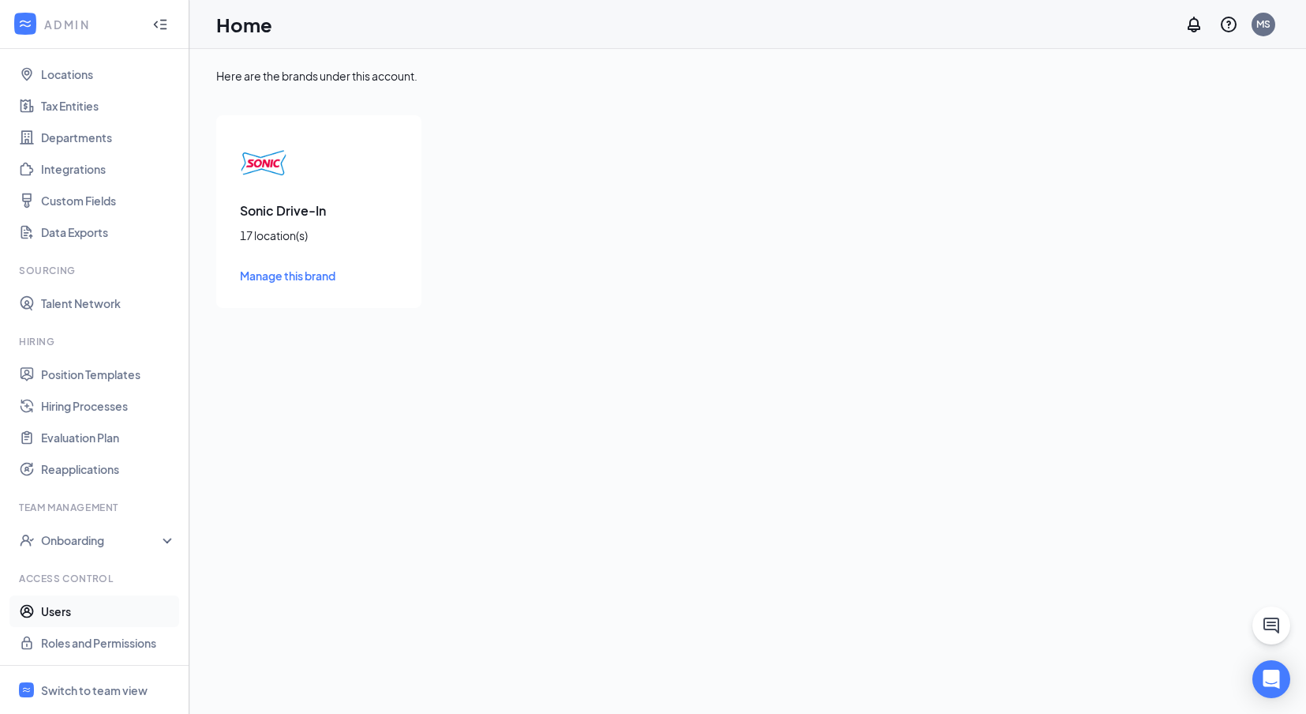
click at [93, 606] on link "Users" at bounding box center [108, 611] width 135 height 32
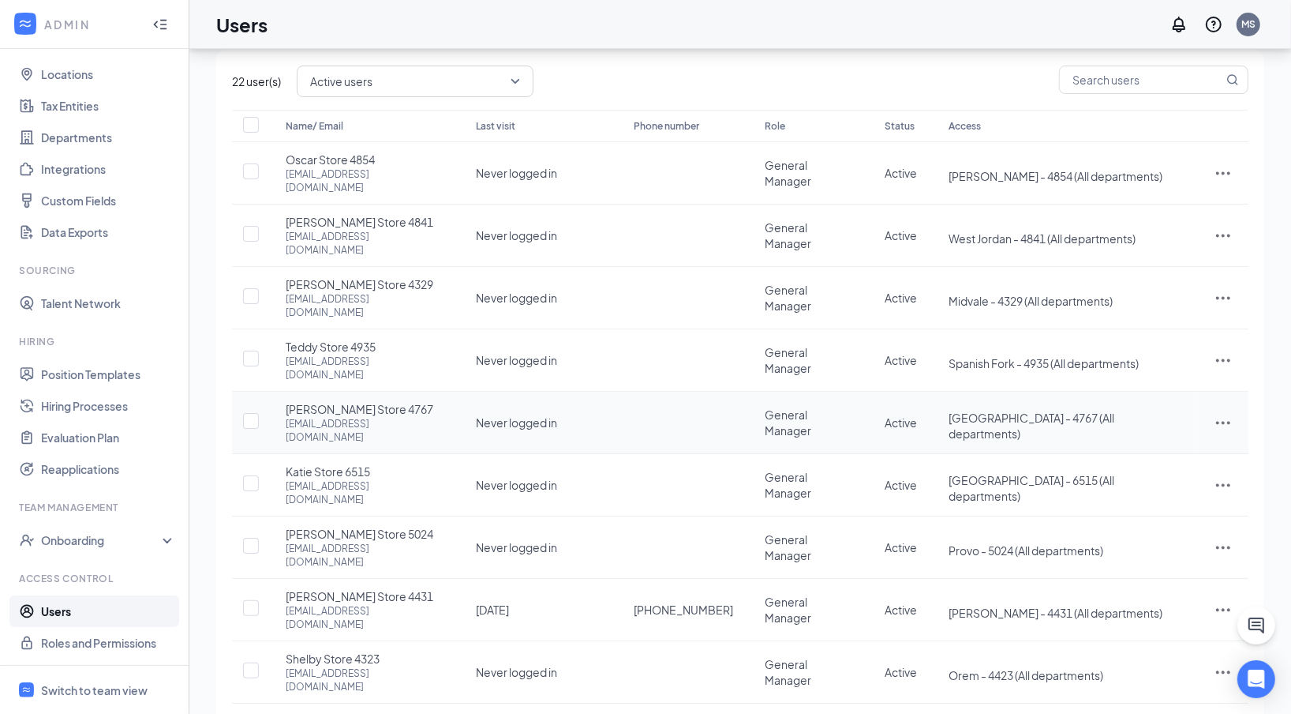
scroll to position [66, 0]
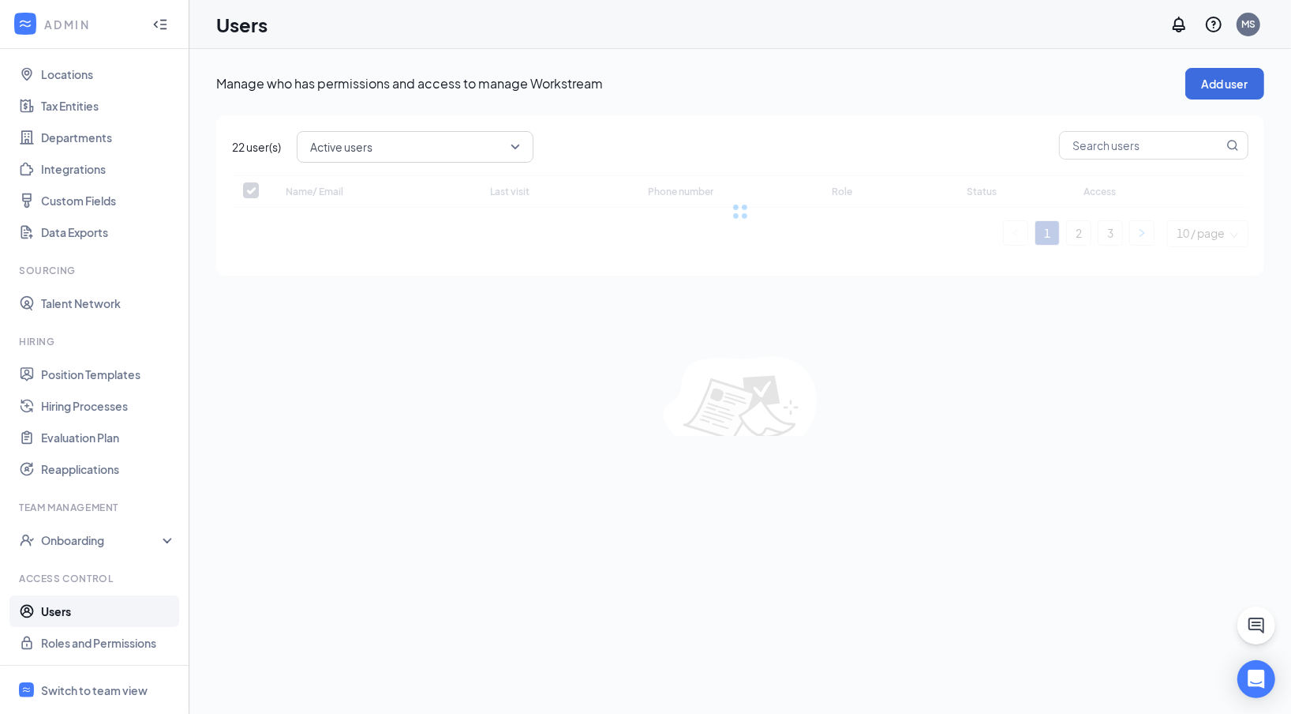
scroll to position [0, 0]
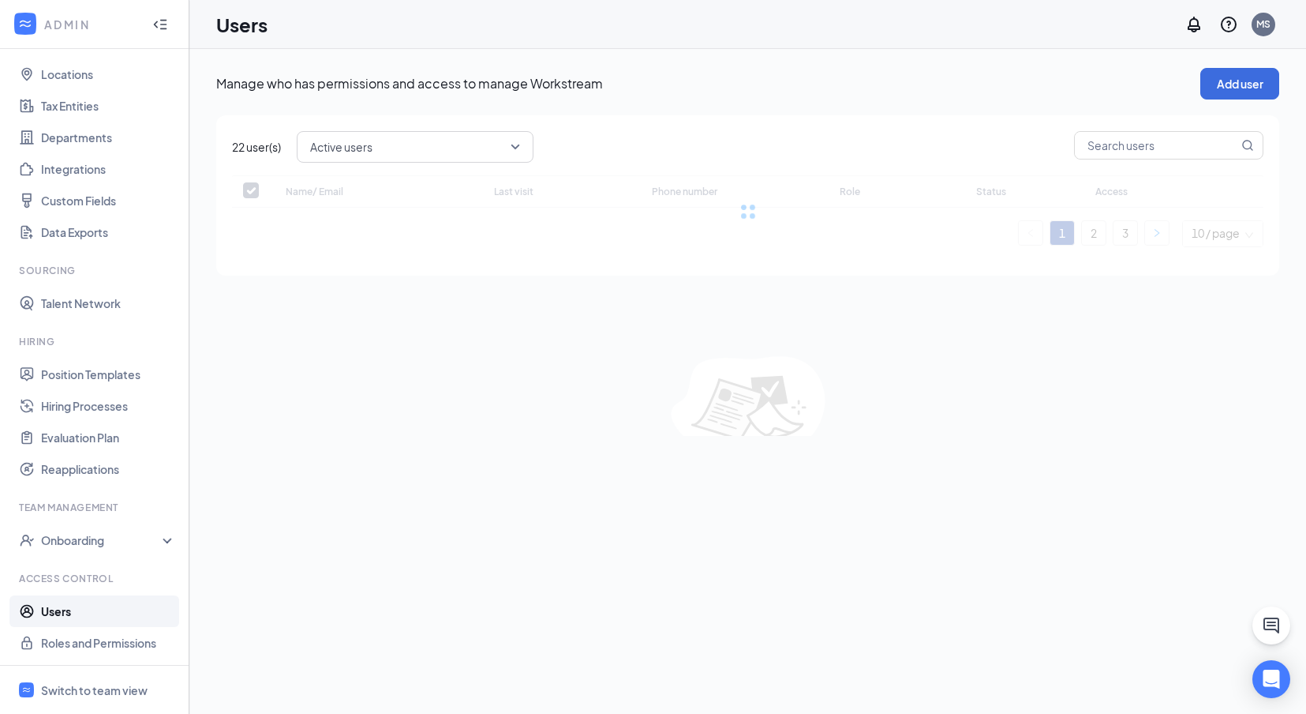
checkbox input "false"
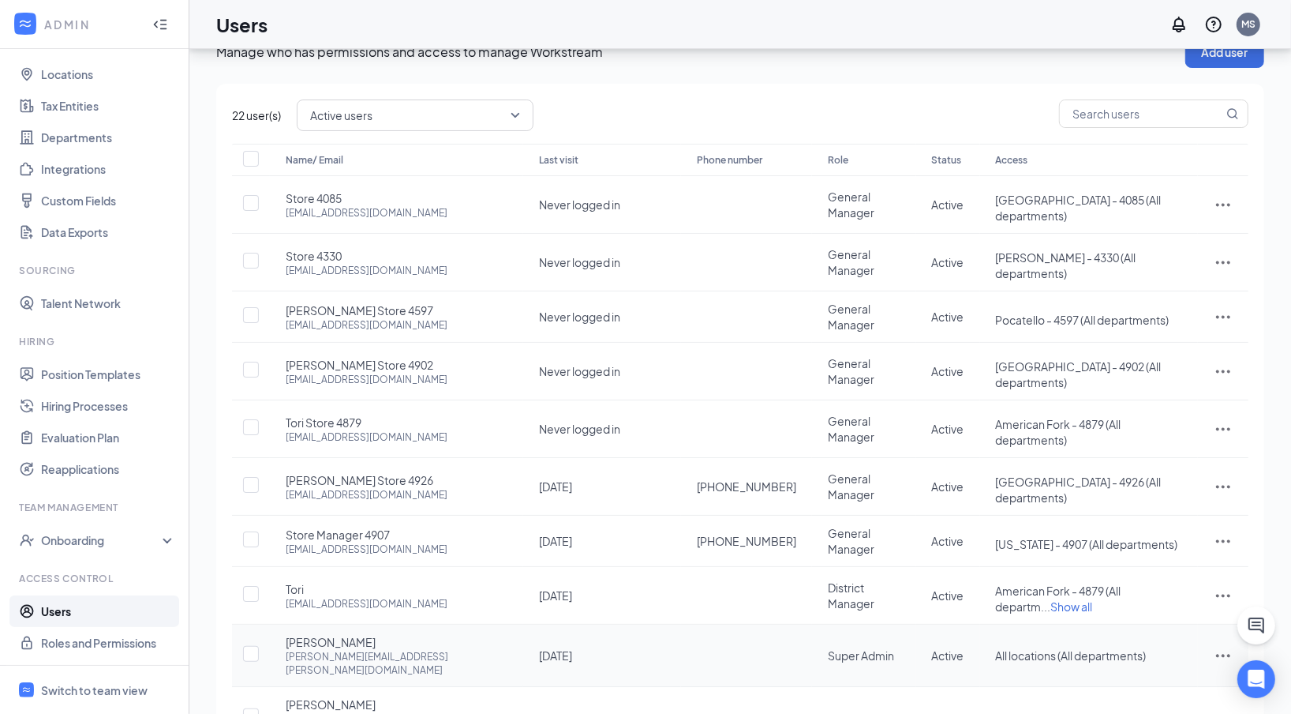
scroll to position [66, 0]
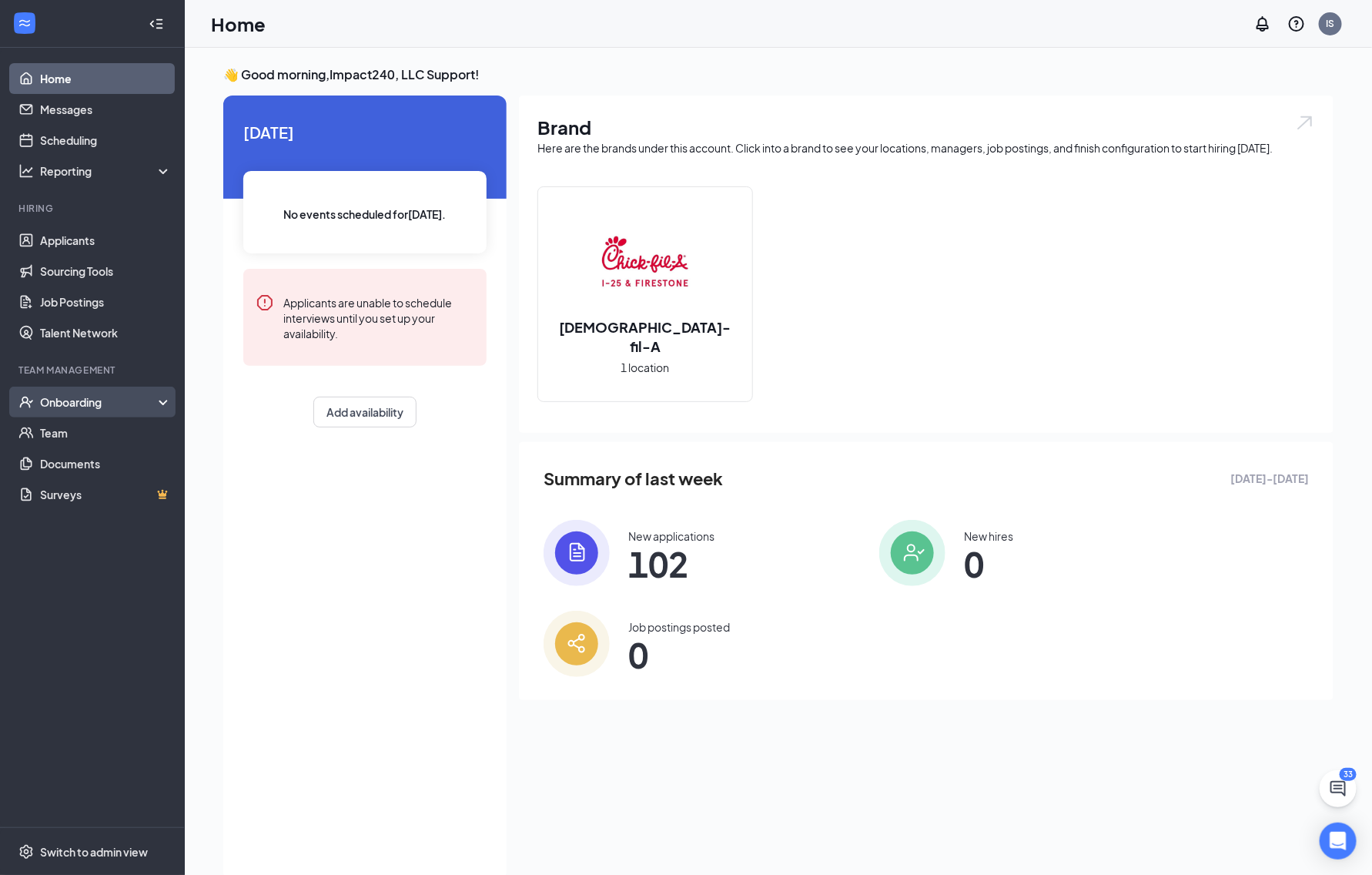
click at [88, 402] on div "Onboarding" at bounding box center [99, 402] width 119 height 16
click at [82, 435] on link "Overview" at bounding box center [105, 433] width 132 height 31
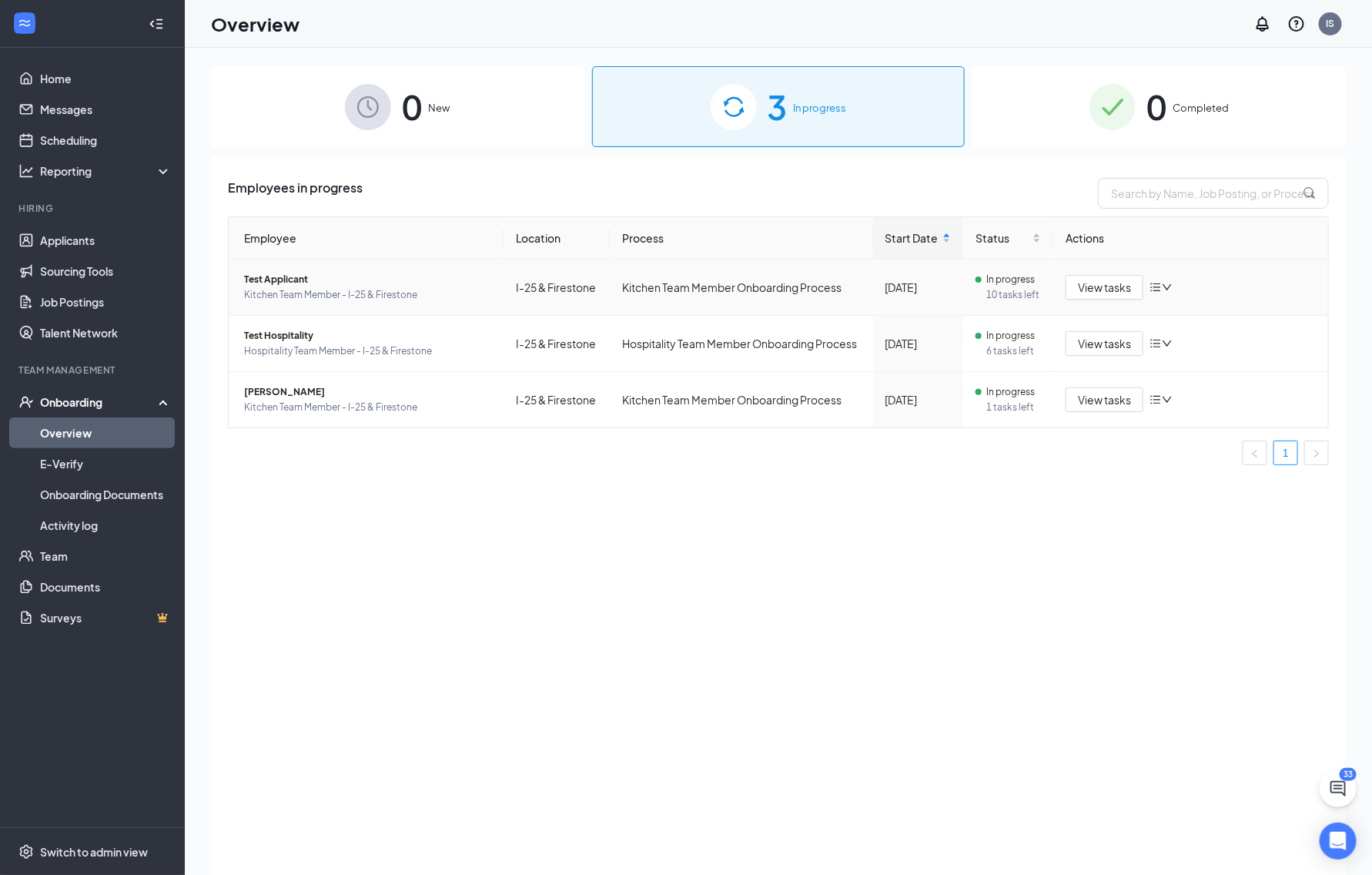
click at [271, 276] on span "Test Applicant" at bounding box center [367, 280] width 247 height 16
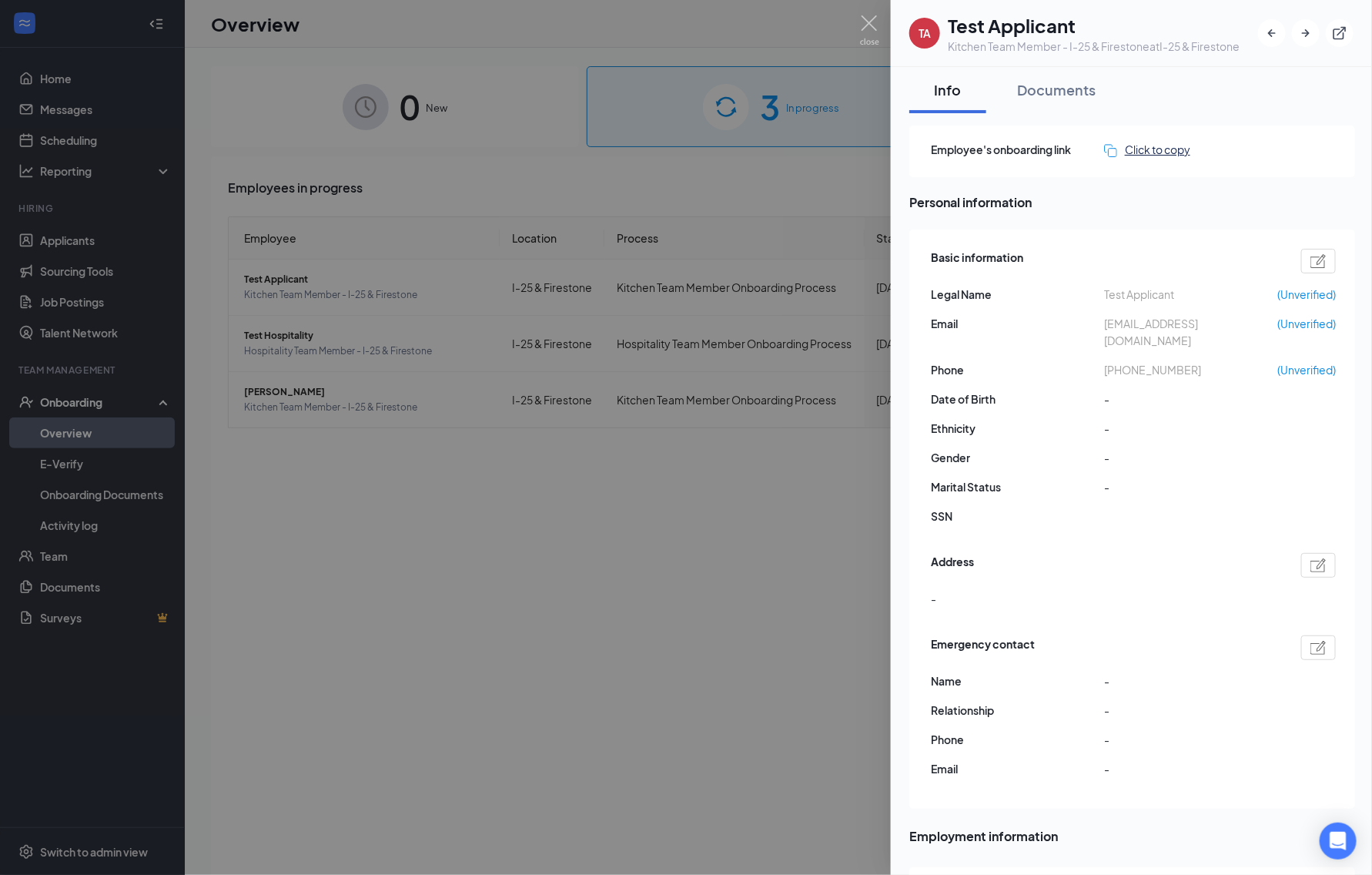
click at [1176, 149] on div "Click to copy" at bounding box center [1147, 148] width 86 height 17
click at [871, 23] on img at bounding box center [870, 30] width 20 height 30
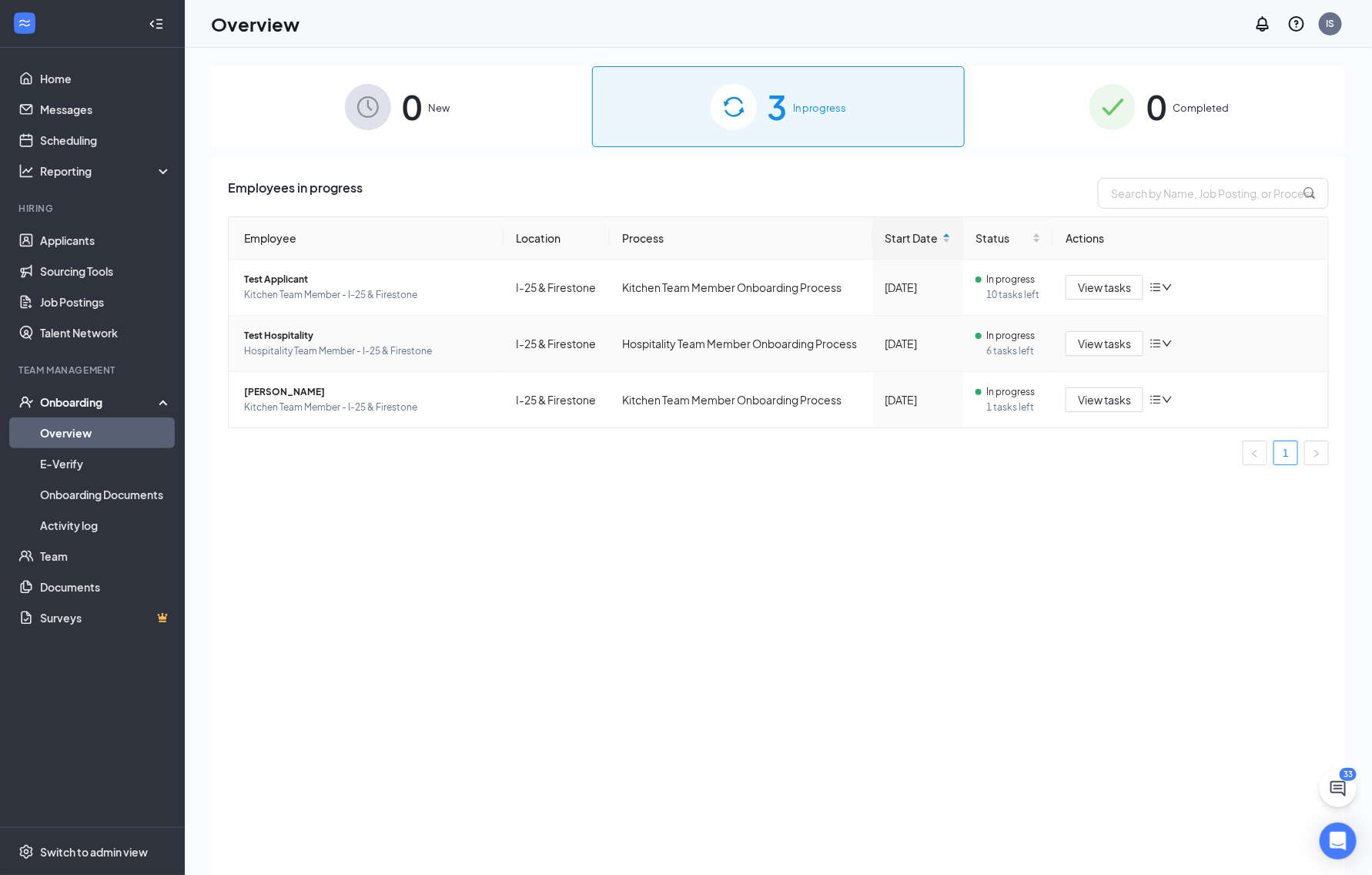
click at [300, 338] on span "Test Hospitality" at bounding box center [367, 336] width 247 height 16
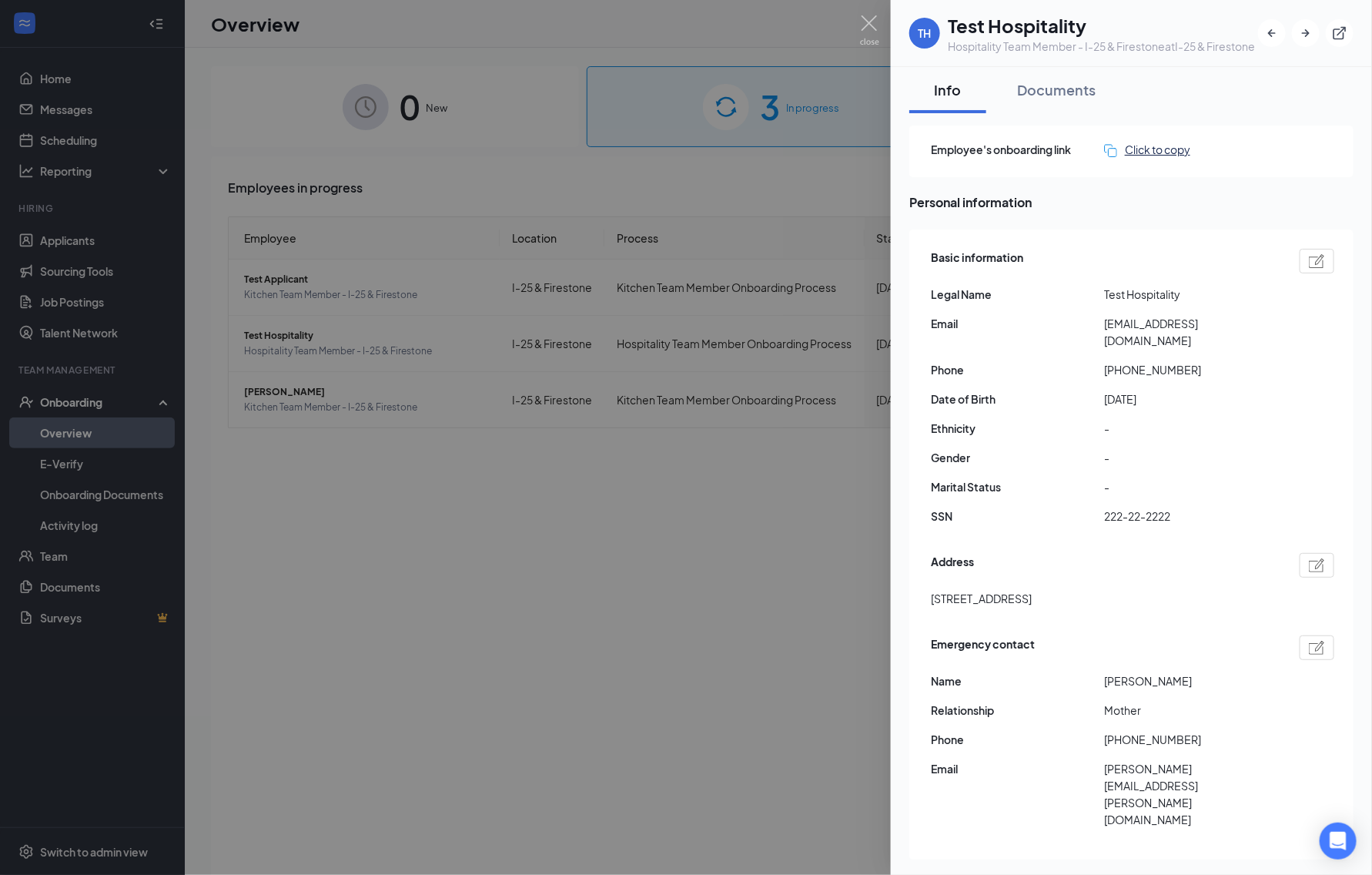
click at [1162, 158] on div "Click to copy" at bounding box center [1147, 148] width 86 height 17
click at [871, 25] on img at bounding box center [870, 30] width 20 height 30
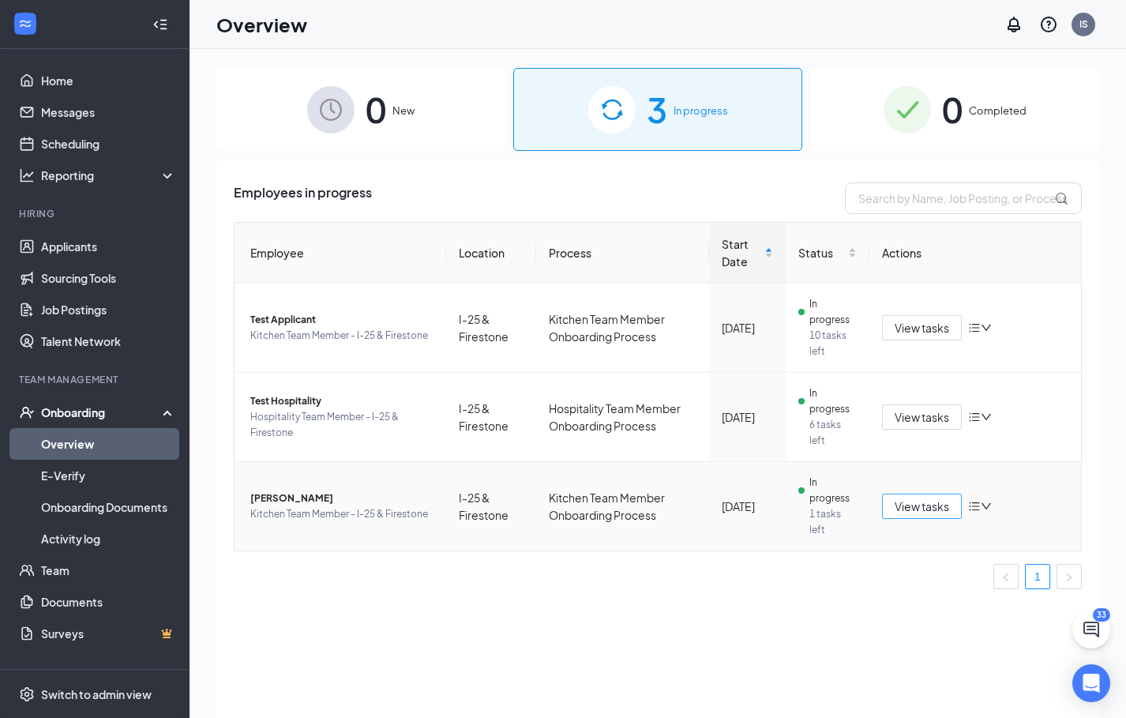
click at [928, 505] on span "View tasks" at bounding box center [921, 505] width 54 height 17
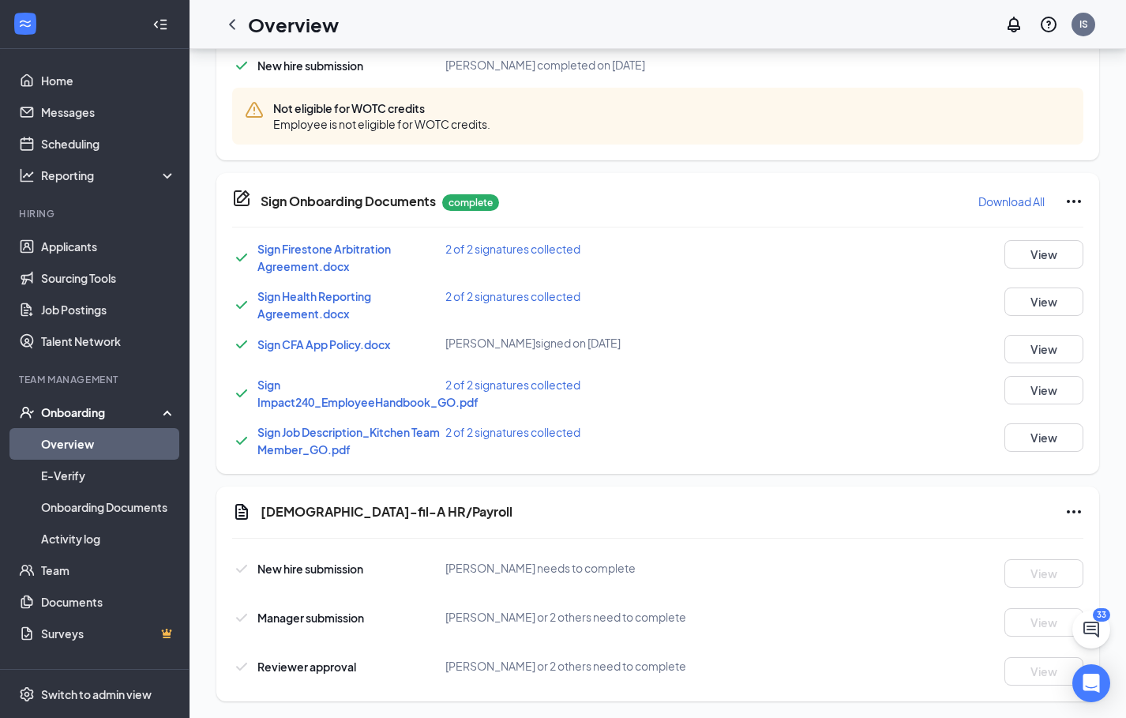
scroll to position [938, 0]
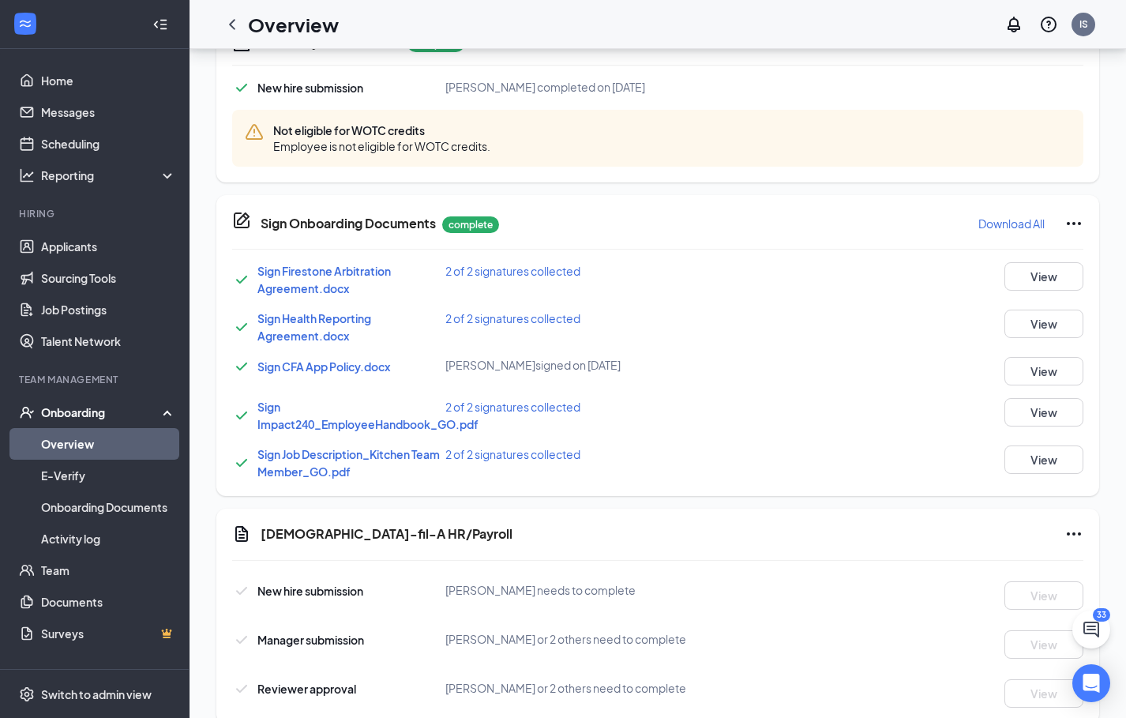
click at [1077, 220] on icon "Ellipses" at bounding box center [1073, 223] width 19 height 19
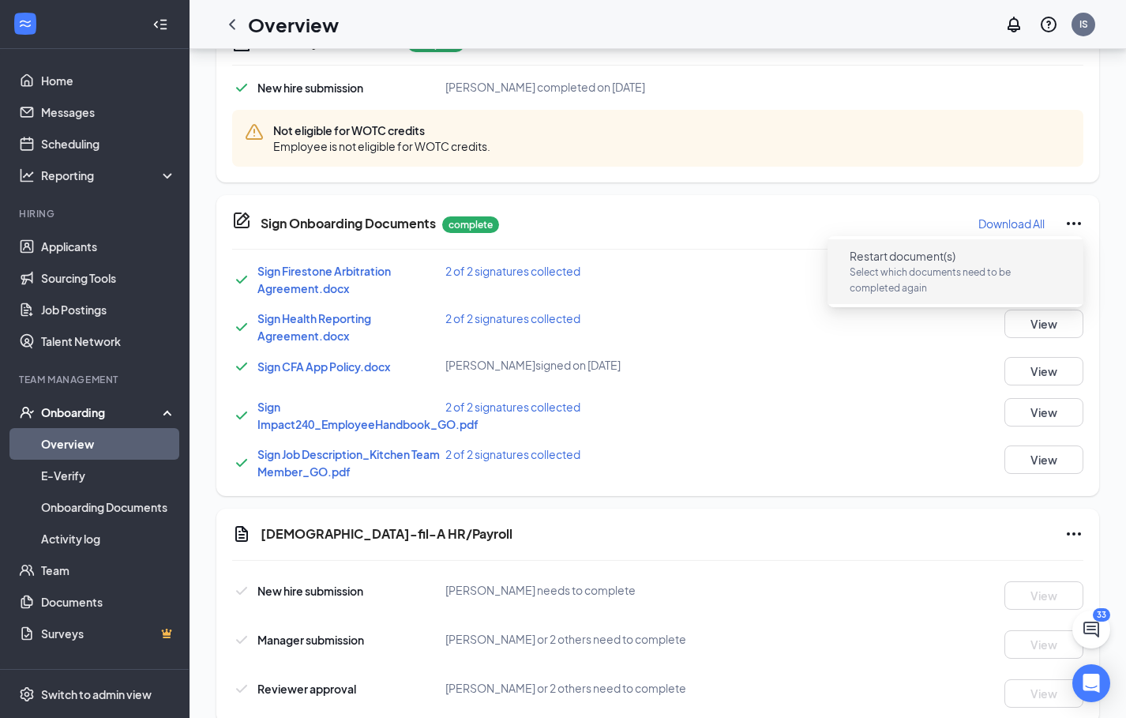
click at [927, 279] on p "Select which documents need to be completed again" at bounding box center [955, 280] width 212 height 32
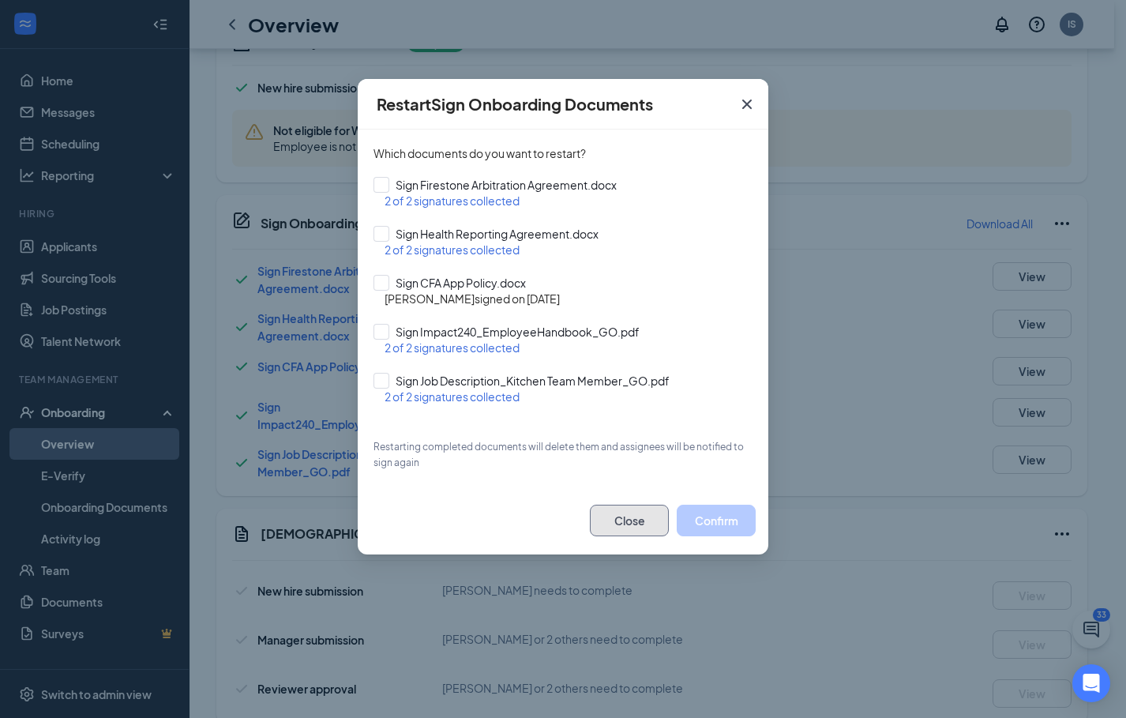
click at [627, 515] on button "Close" at bounding box center [629, 520] width 79 height 32
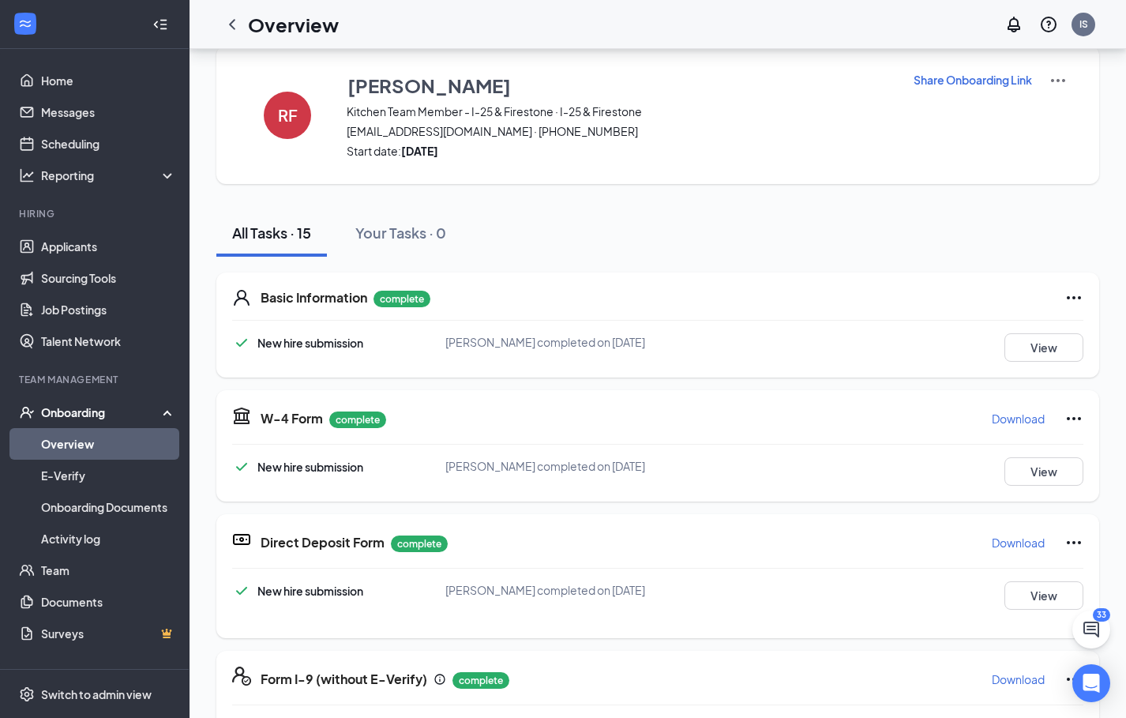
scroll to position [0, 0]
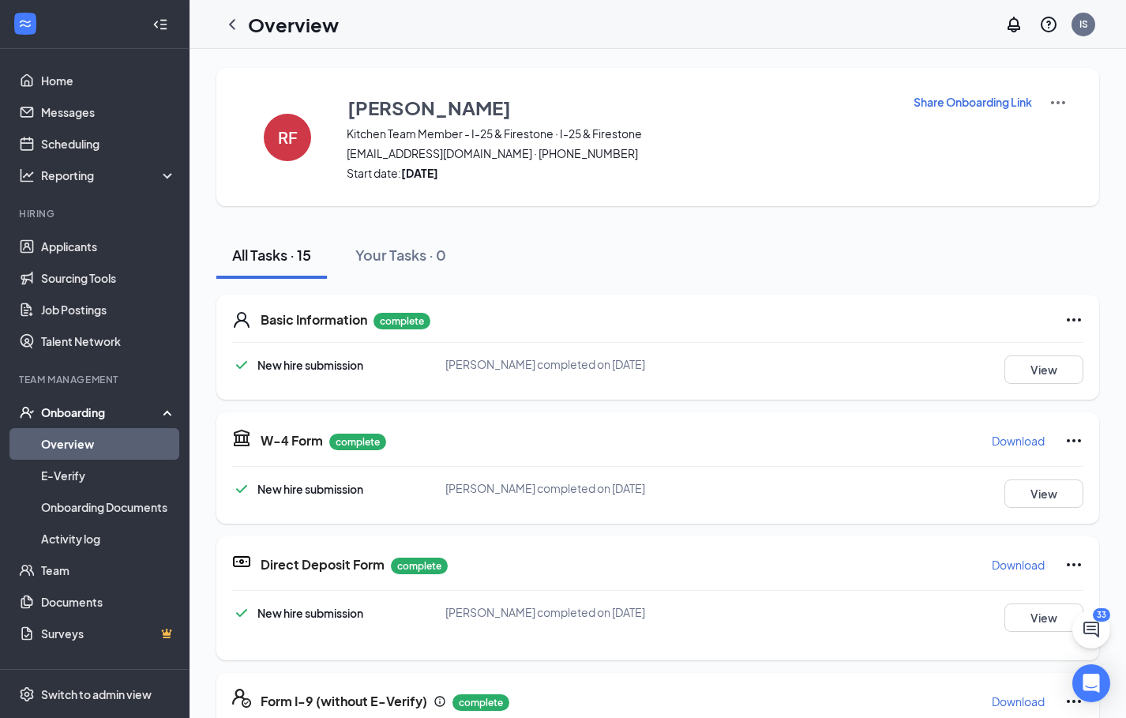
click at [106, 445] on link "Overview" at bounding box center [108, 444] width 135 height 32
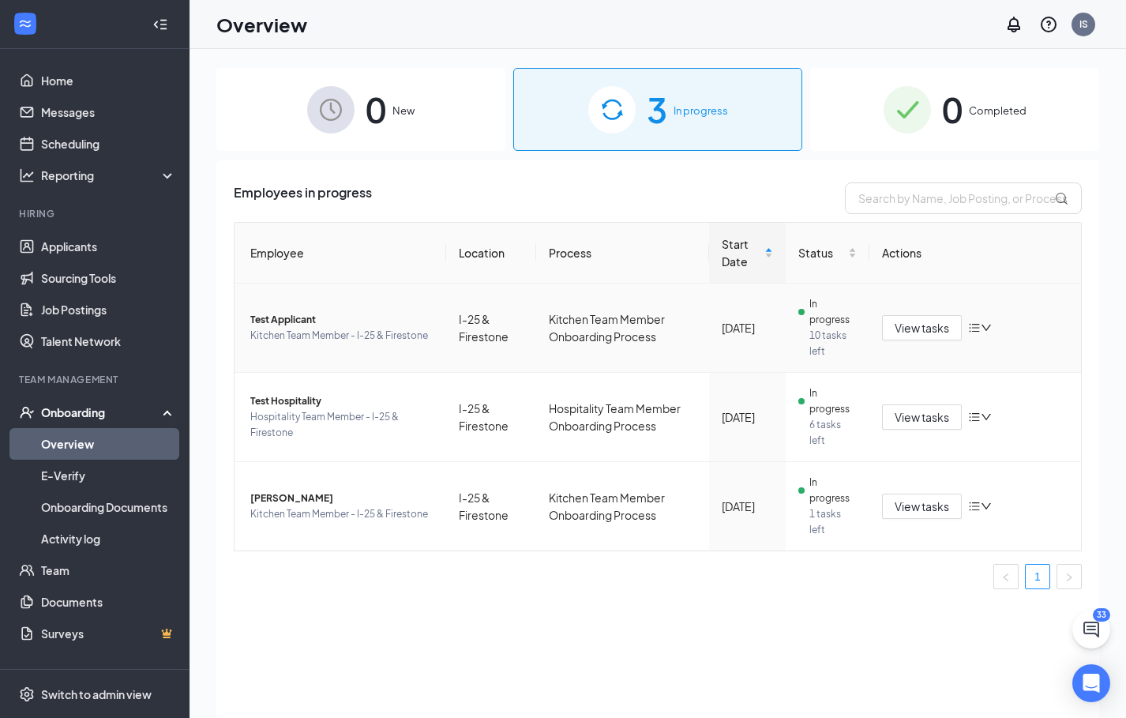
click at [286, 317] on span "Test Applicant" at bounding box center [341, 320] width 183 height 16
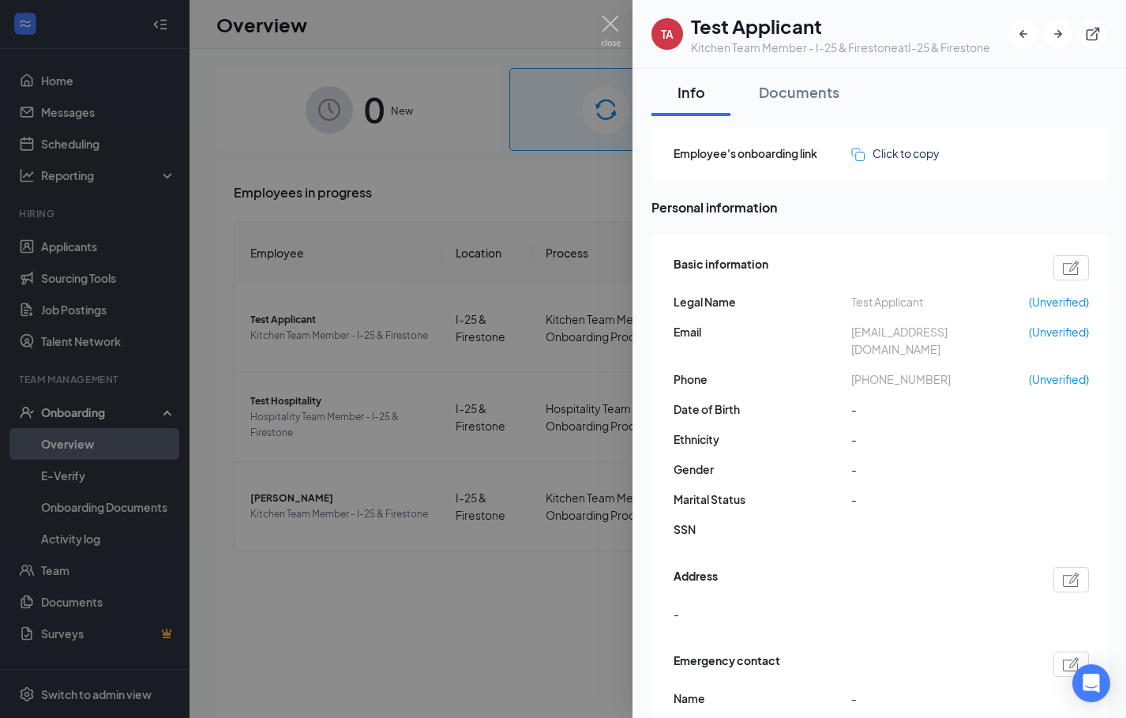
click at [364, 607] on div at bounding box center [563, 359] width 1126 height 718
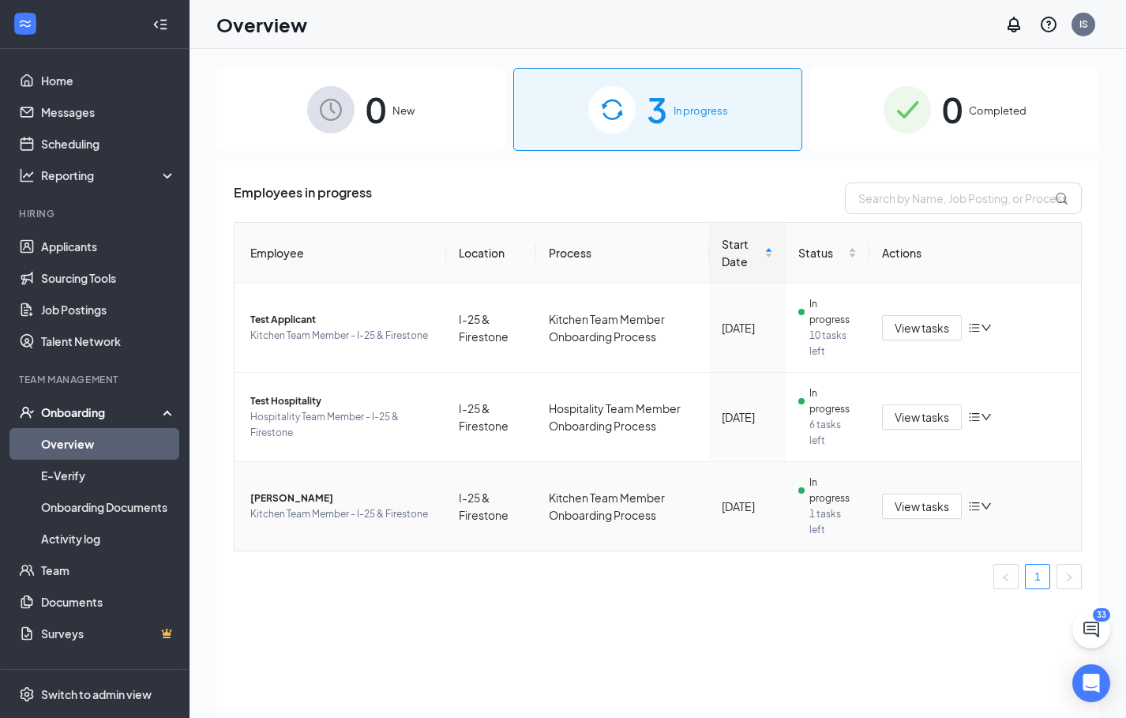
click at [282, 497] on span "Robert Fessler" at bounding box center [341, 498] width 183 height 16
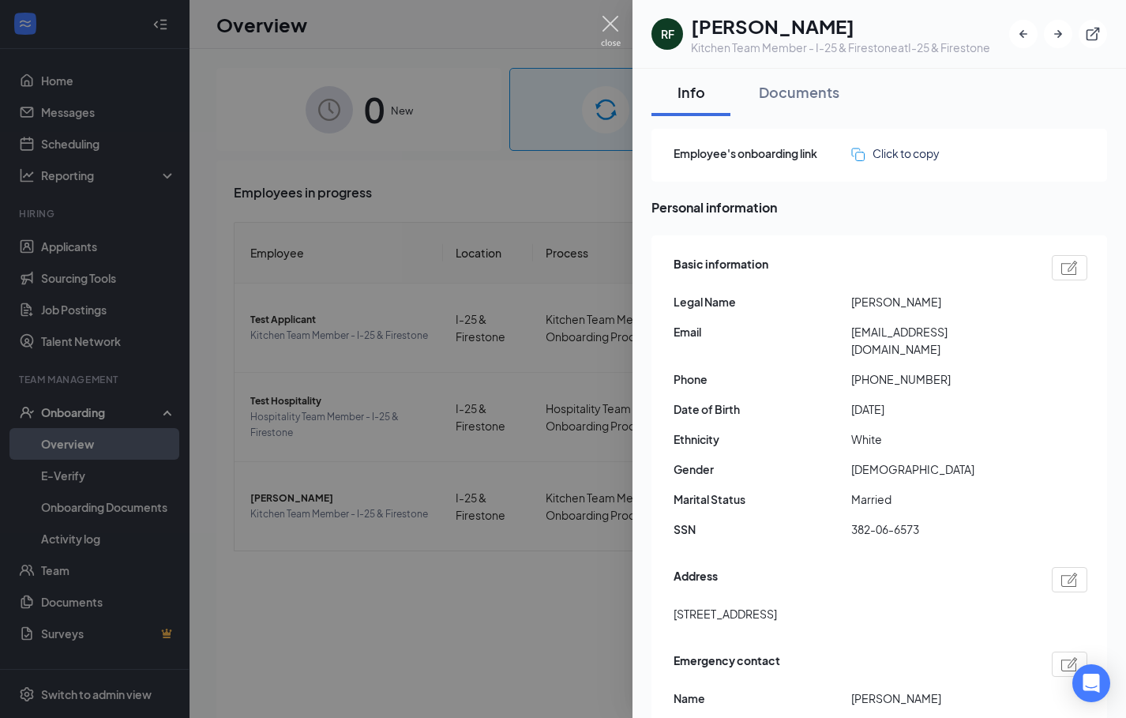
click at [613, 24] on img at bounding box center [611, 31] width 20 height 31
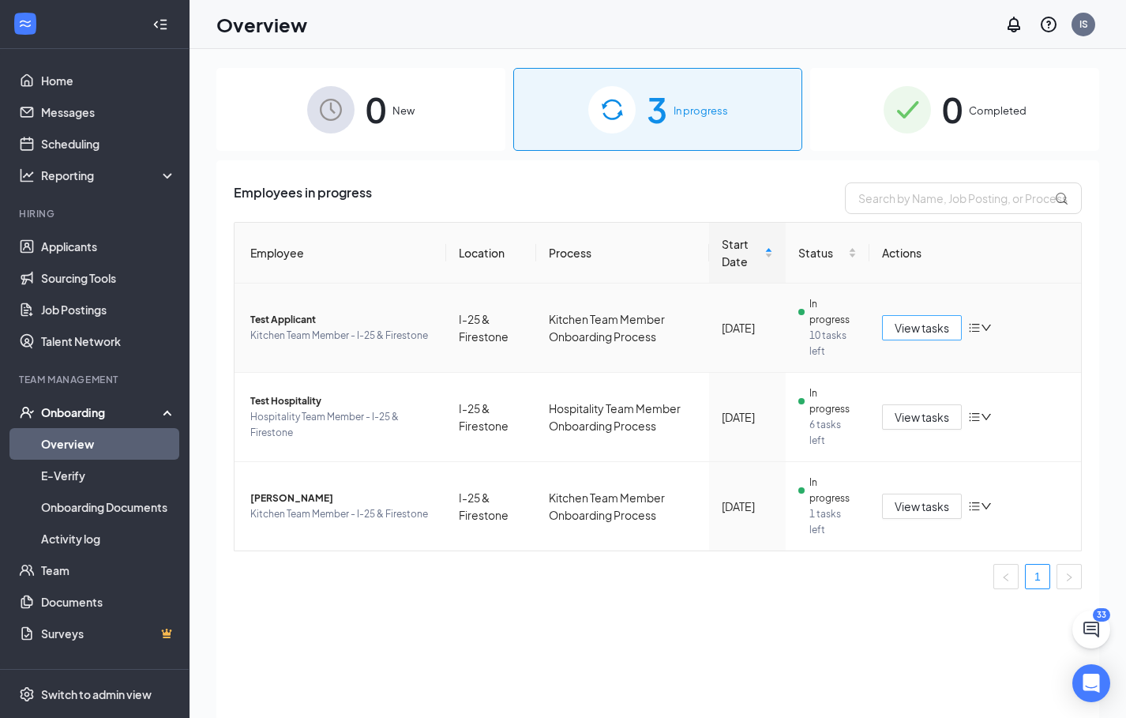
click at [946, 326] on span "View tasks" at bounding box center [921, 327] width 54 height 17
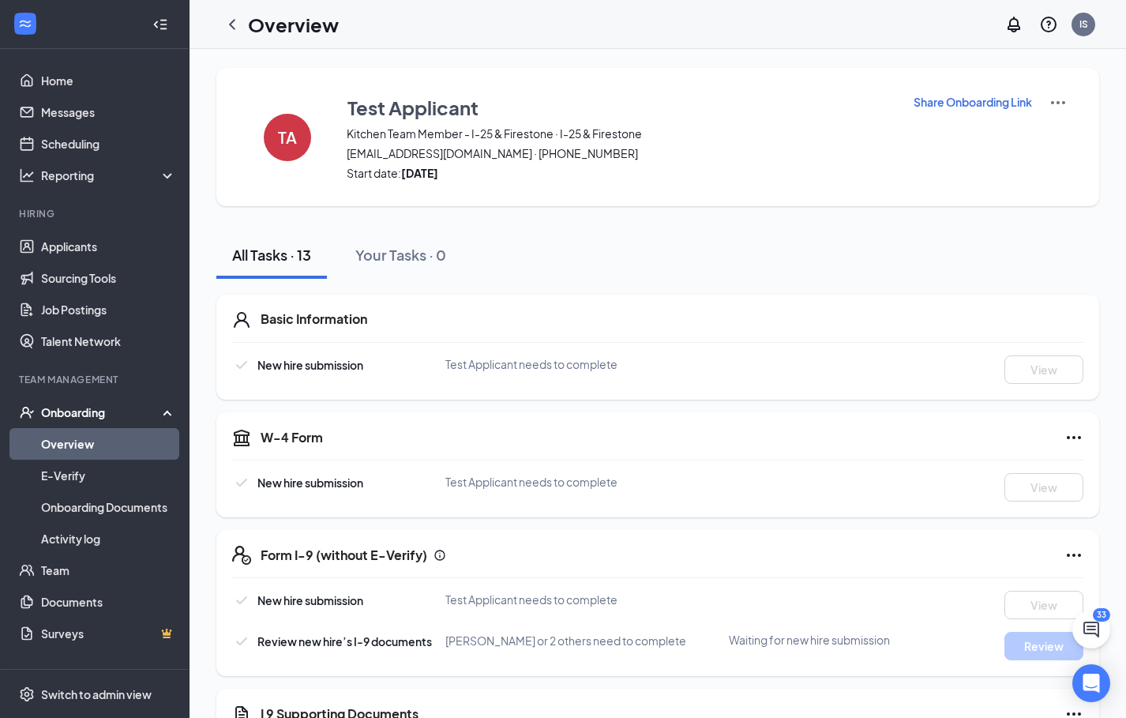
click at [122, 448] on link "Overview" at bounding box center [108, 444] width 135 height 32
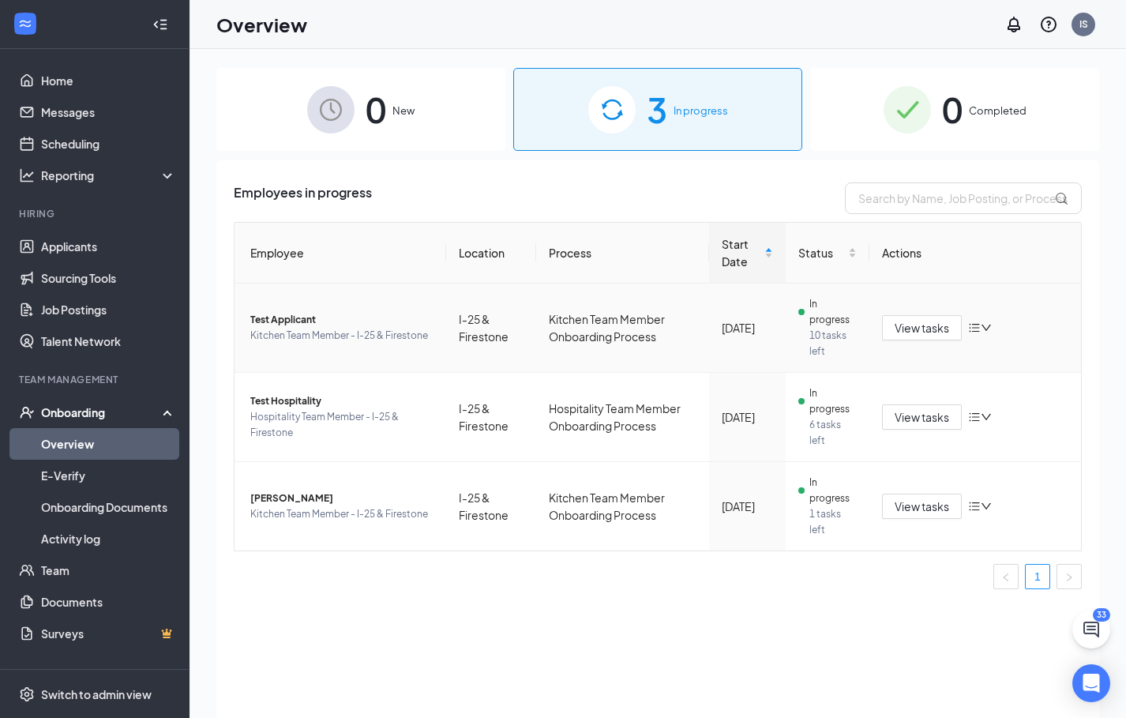
click at [987, 328] on icon "down" at bounding box center [985, 327] width 9 height 6
click at [870, 362] on div "Stop process" at bounding box center [878, 352] width 134 height 17
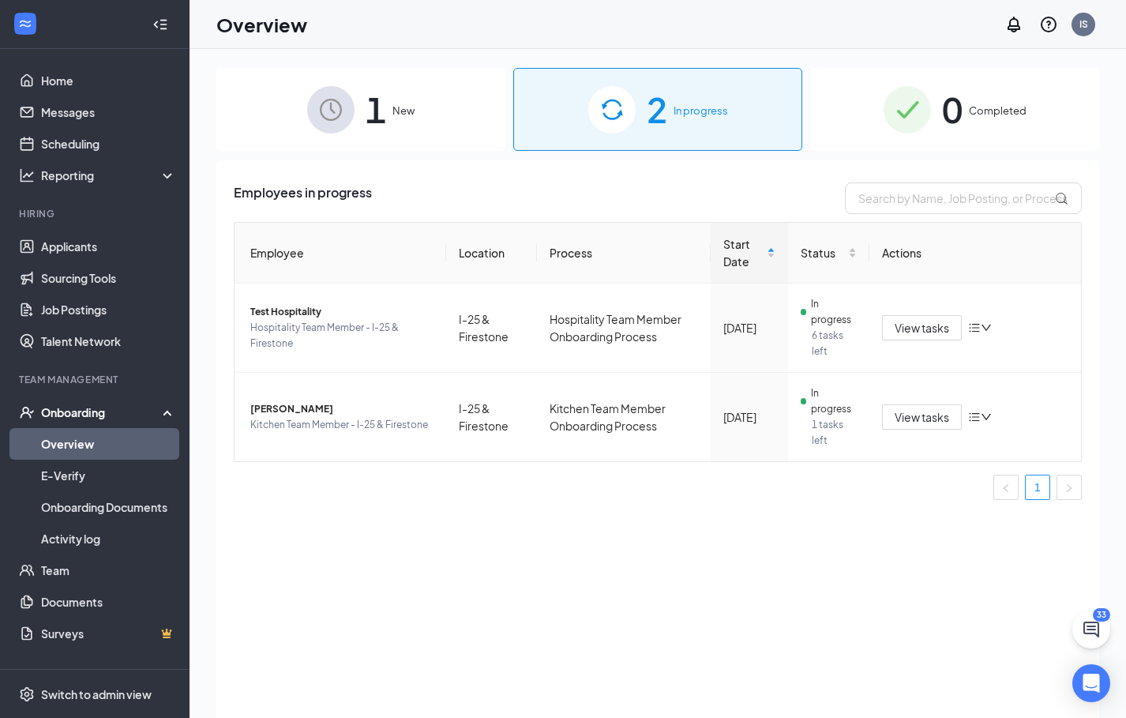
click at [436, 118] on div "1 New" at bounding box center [360, 109] width 289 height 83
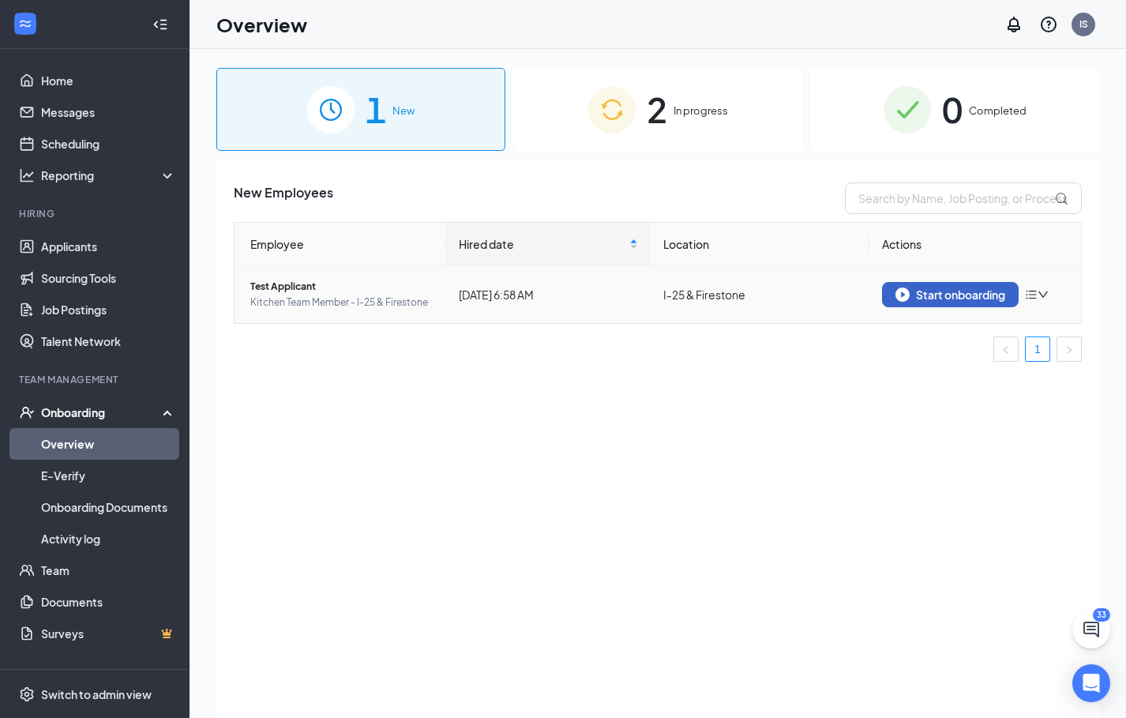
click at [967, 294] on div "Start onboarding" at bounding box center [950, 294] width 110 height 14
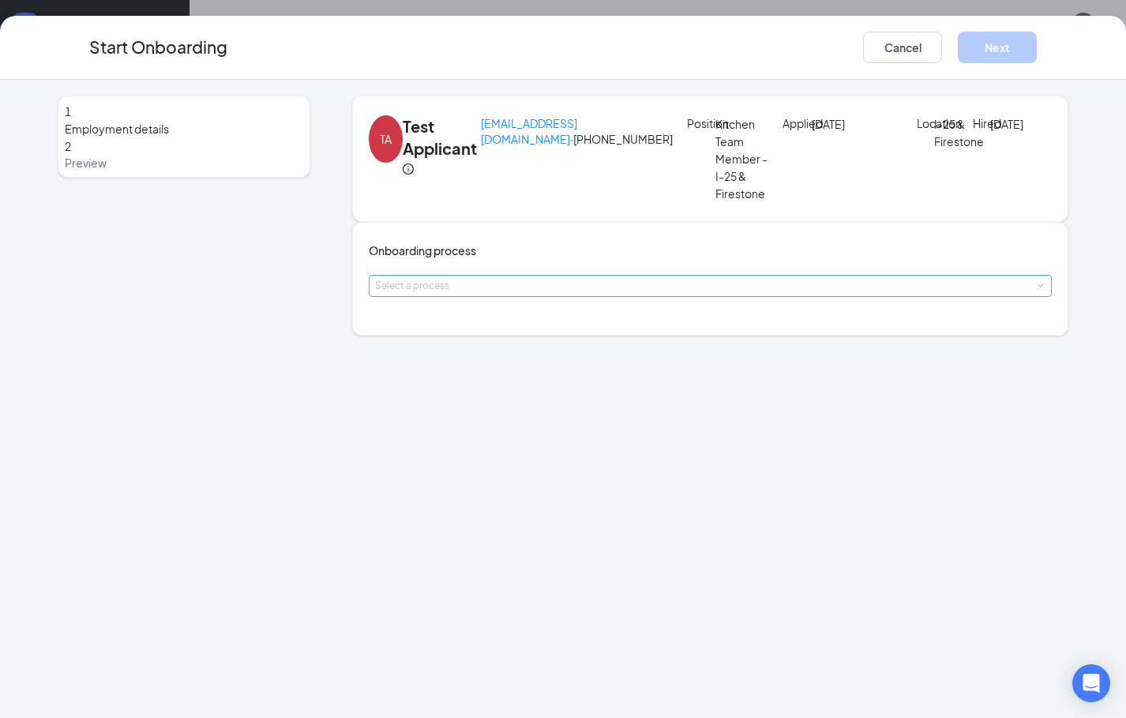
click at [622, 294] on div "Select a process" at bounding box center [706, 286] width 663 height 16
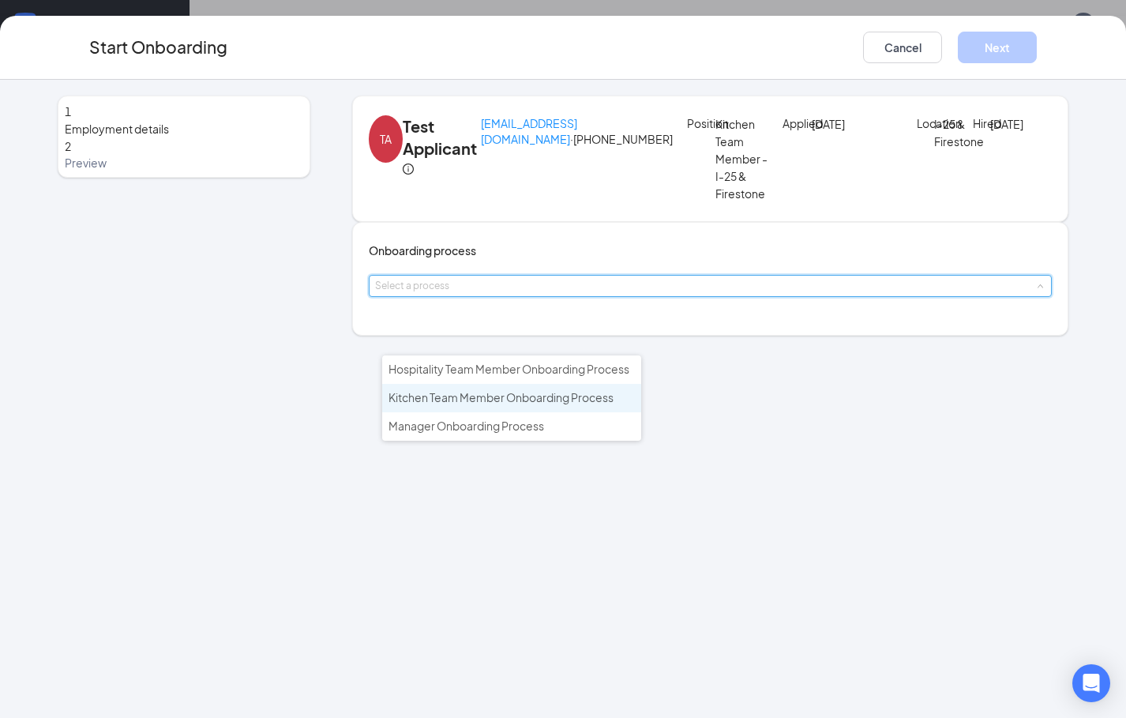
click at [510, 397] on span "Kitchen Team Member Onboarding Process" at bounding box center [500, 397] width 225 height 14
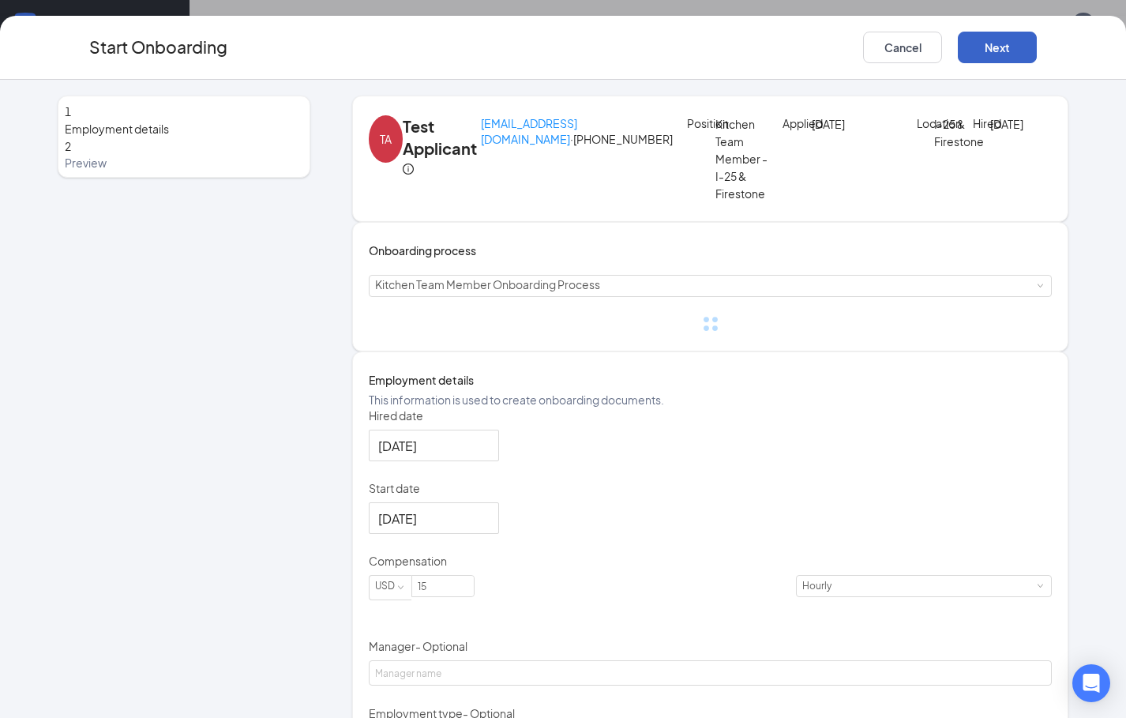
click at [1008, 47] on button "Next" at bounding box center [996, 48] width 79 height 32
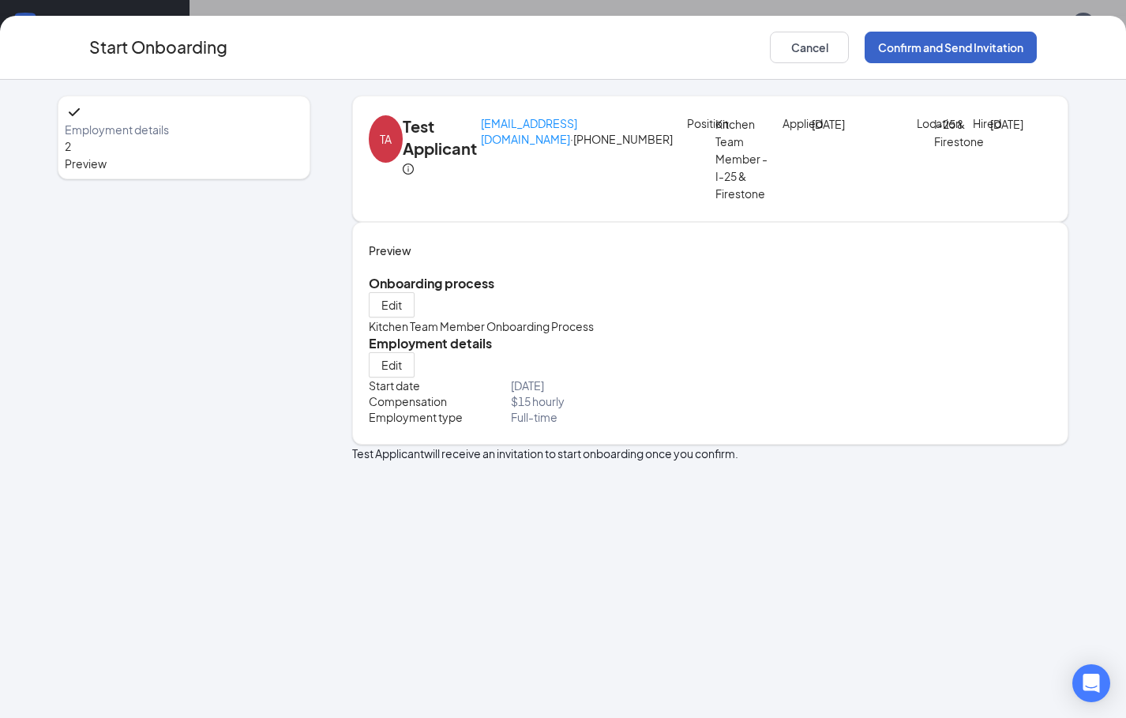
click at [943, 46] on button "Confirm and Send Invitation" at bounding box center [950, 48] width 172 height 32
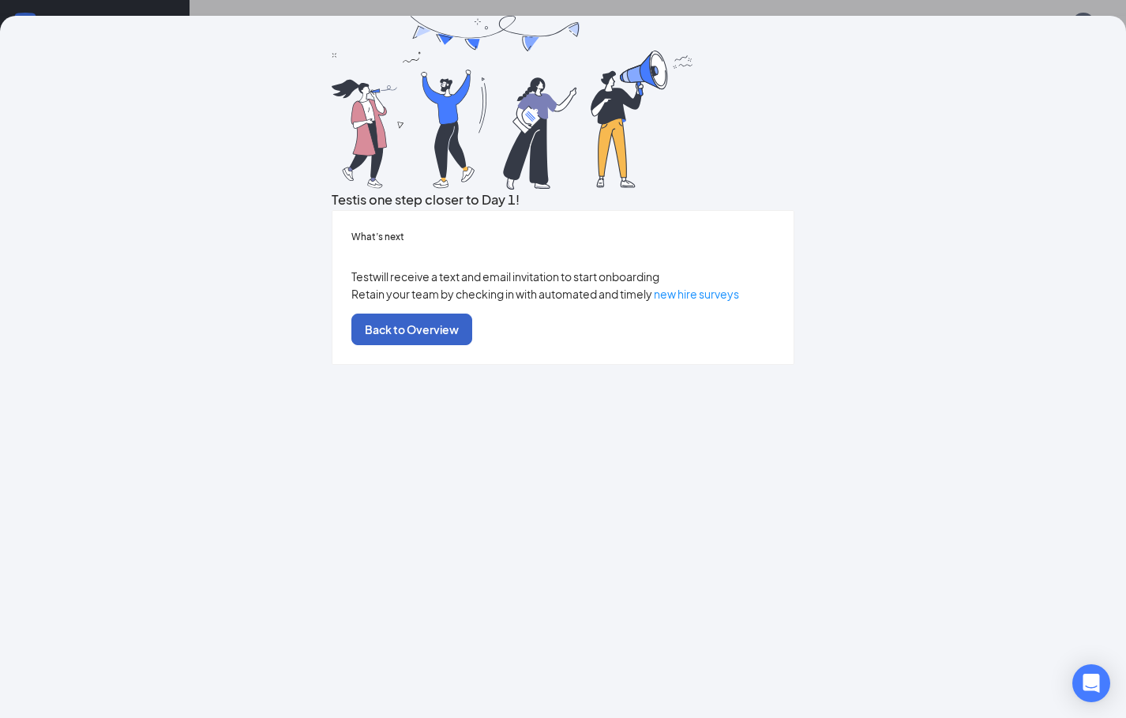
click at [472, 345] on button "Back to Overview" at bounding box center [411, 329] width 121 height 32
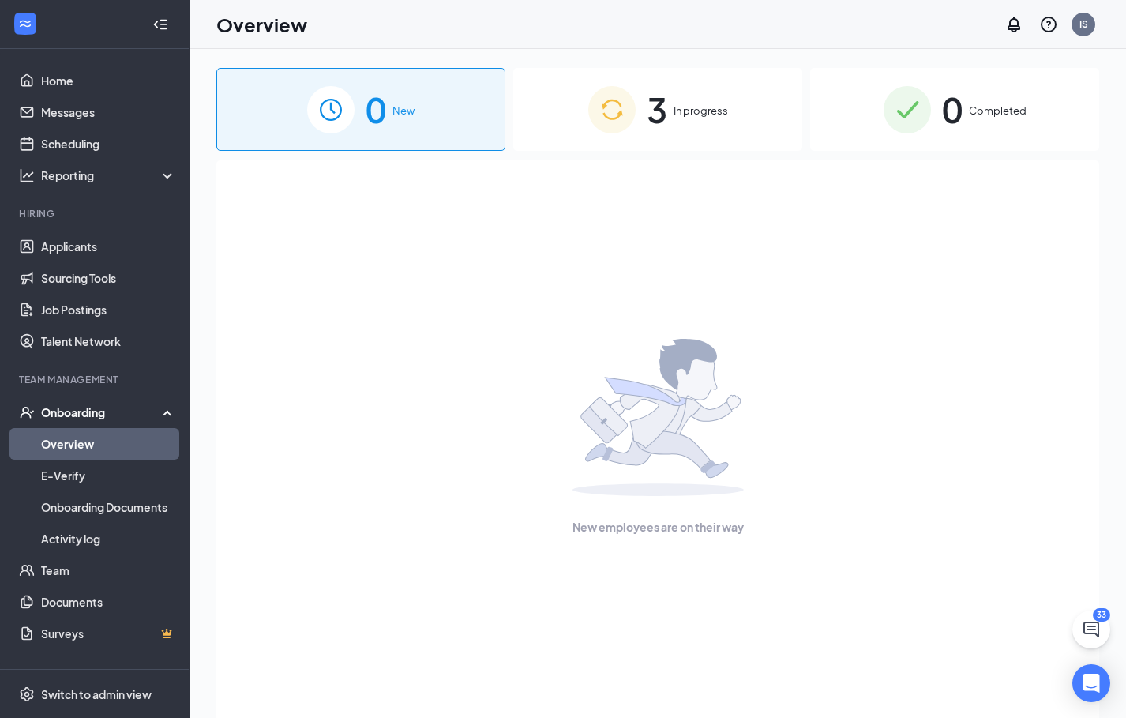
click at [743, 119] on div "3 In progress" at bounding box center [657, 109] width 289 height 83
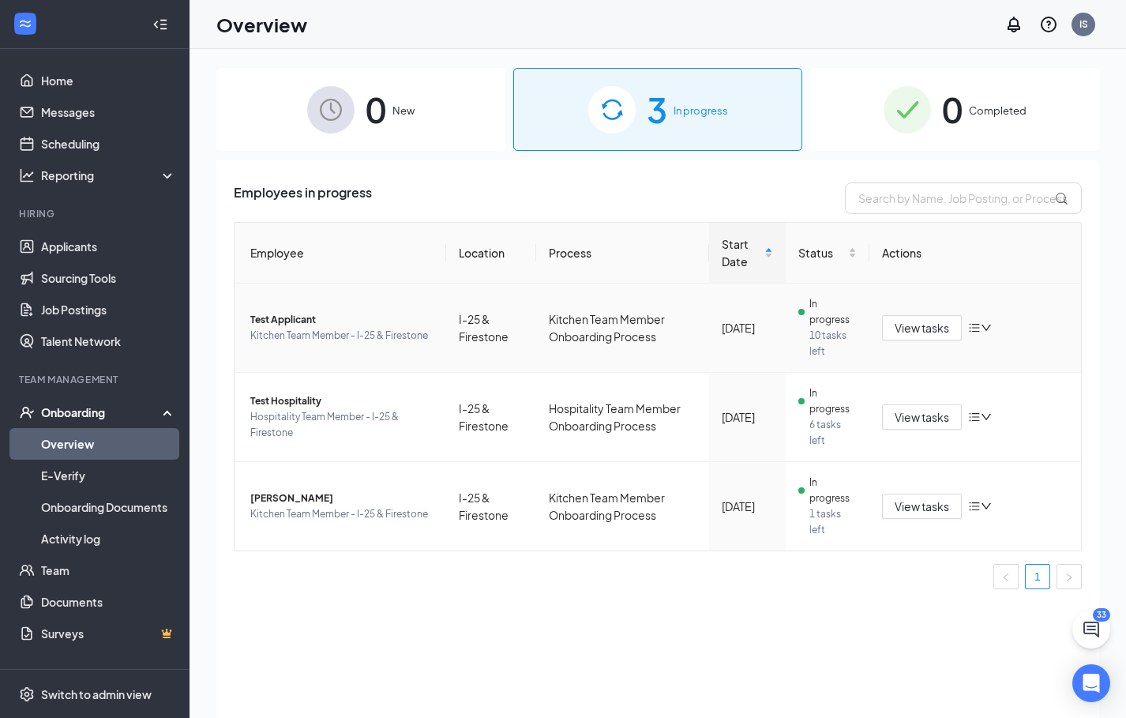
click at [311, 320] on span "Test Applicant" at bounding box center [341, 320] width 183 height 16
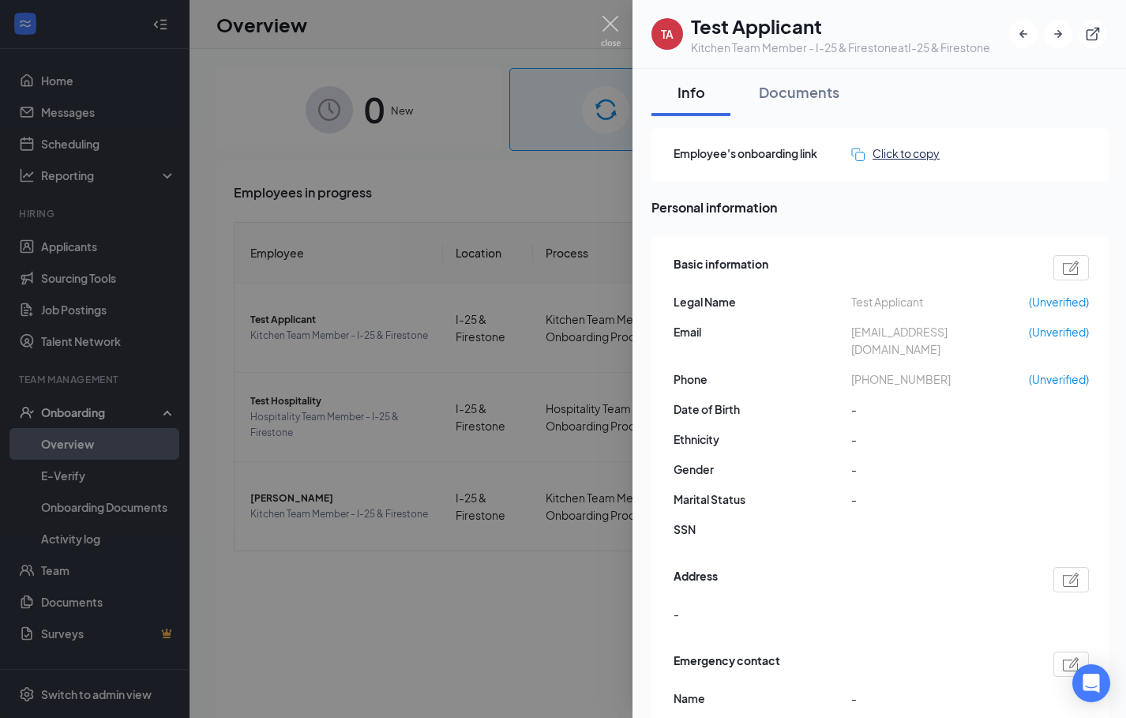
click at [911, 153] on div "Click to copy" at bounding box center [895, 152] width 88 height 17
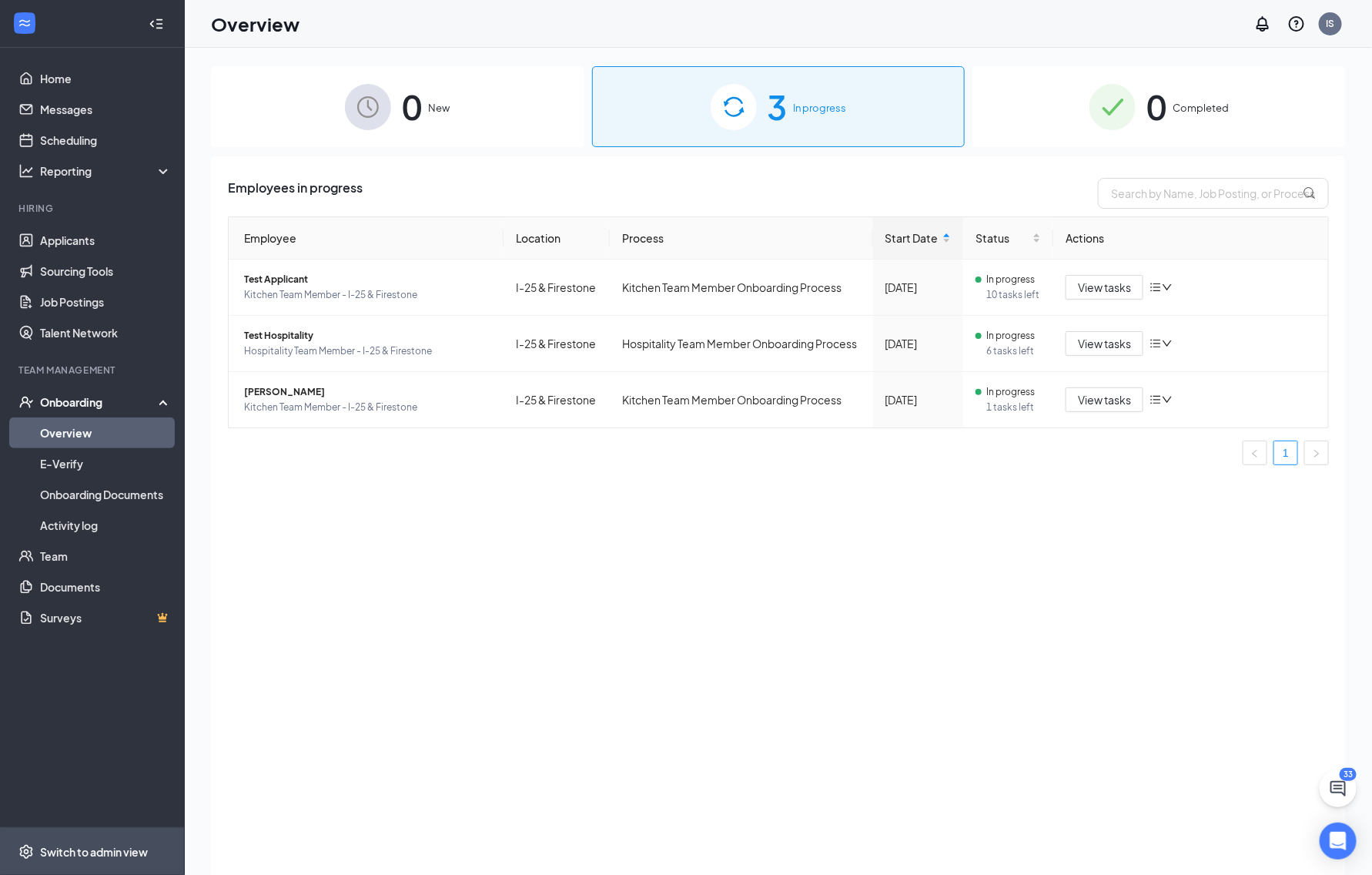
click at [120, 851] on div "Switch to admin view" at bounding box center [94, 852] width 108 height 16
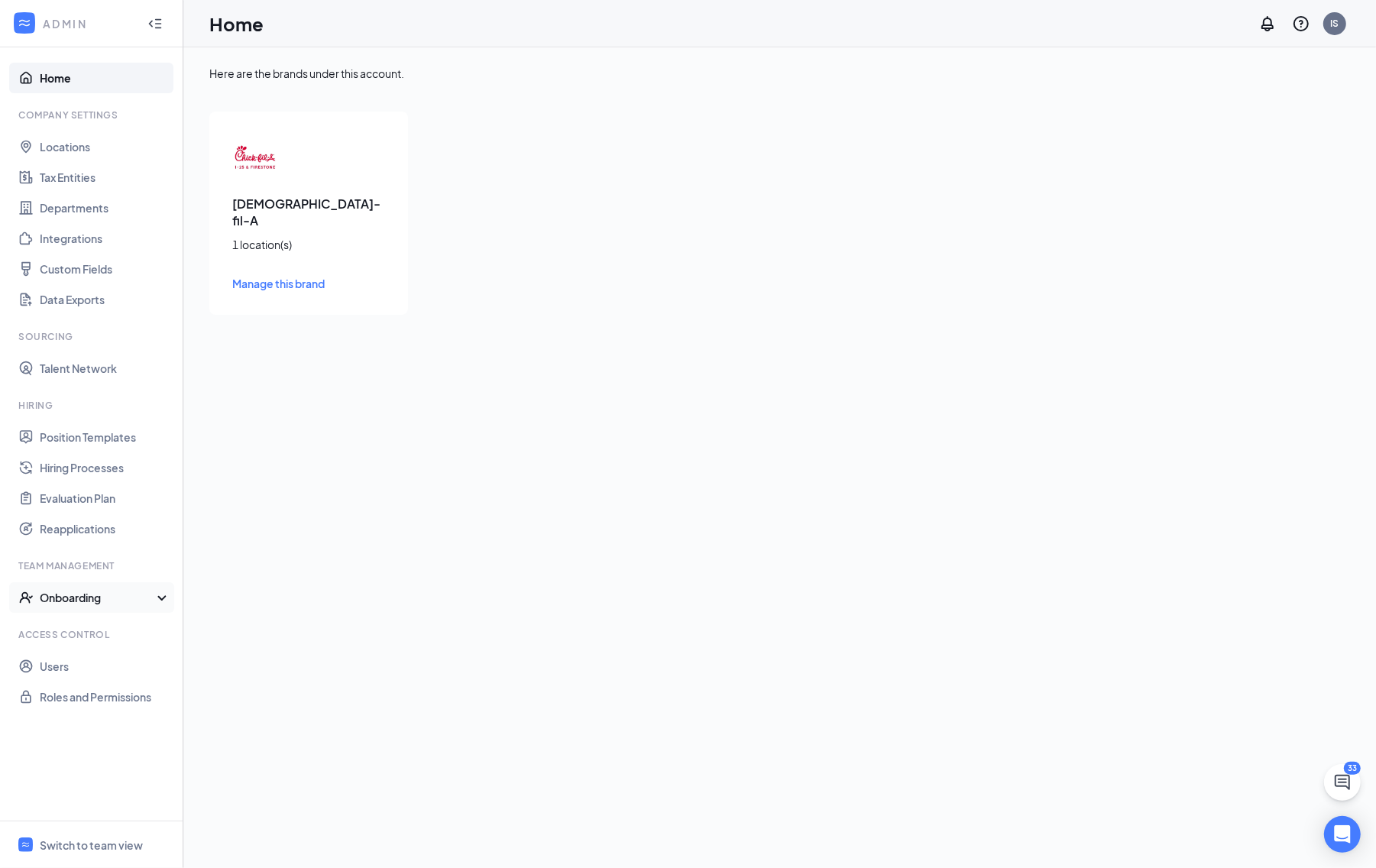
click at [107, 597] on div "Onboarding" at bounding box center [99, 597] width 118 height 15
click at [125, 629] on link "Onboarding Processes" at bounding box center [105, 628] width 131 height 31
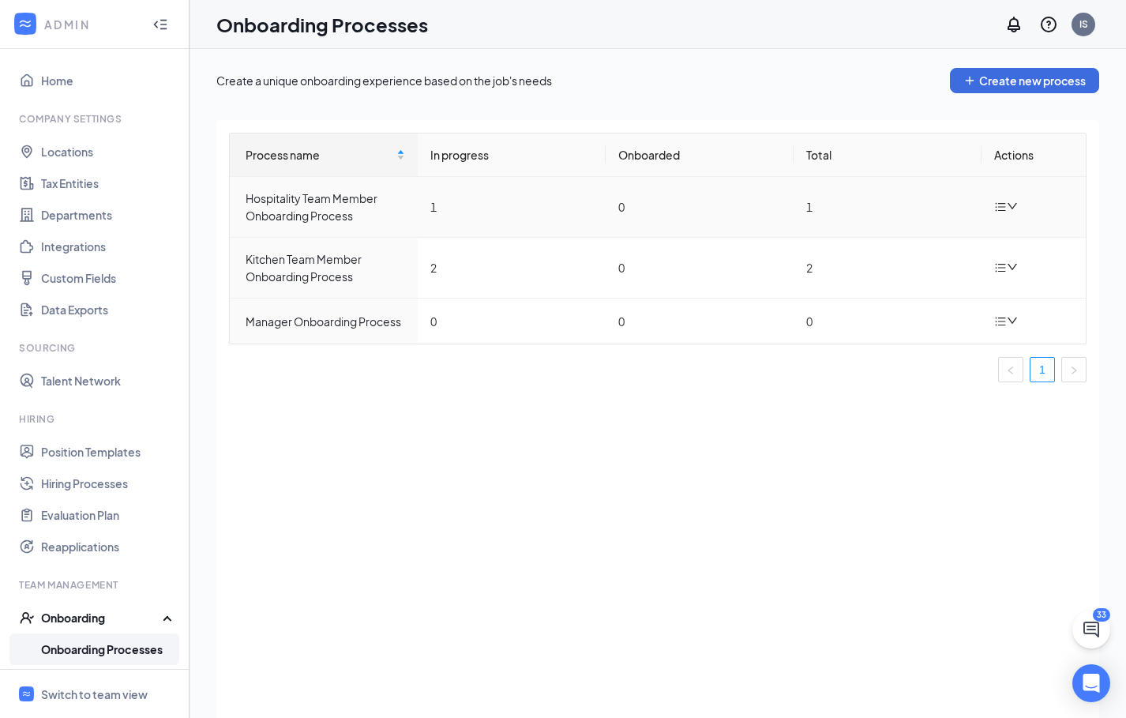
click at [1021, 201] on td at bounding box center [1033, 207] width 104 height 61
click at [1013, 204] on icon "down" at bounding box center [1011, 205] width 11 height 11
click at [912, 238] on div "Edit process" at bounding box center [926, 243] width 170 height 19
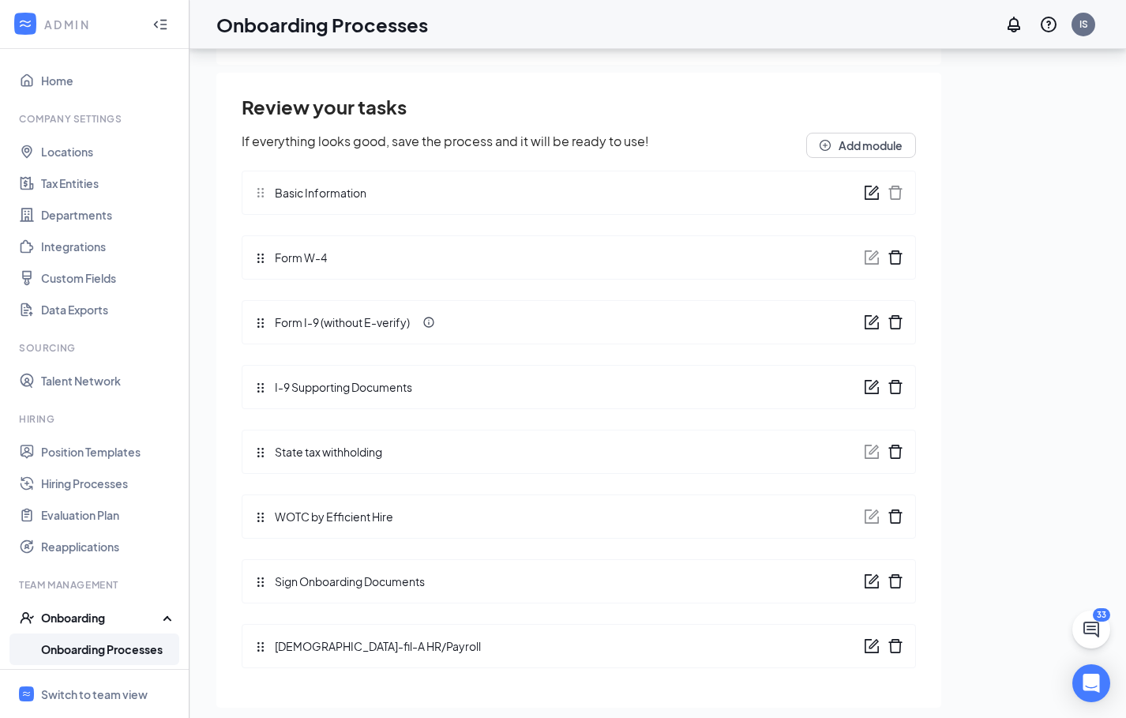
scroll to position [71, 0]
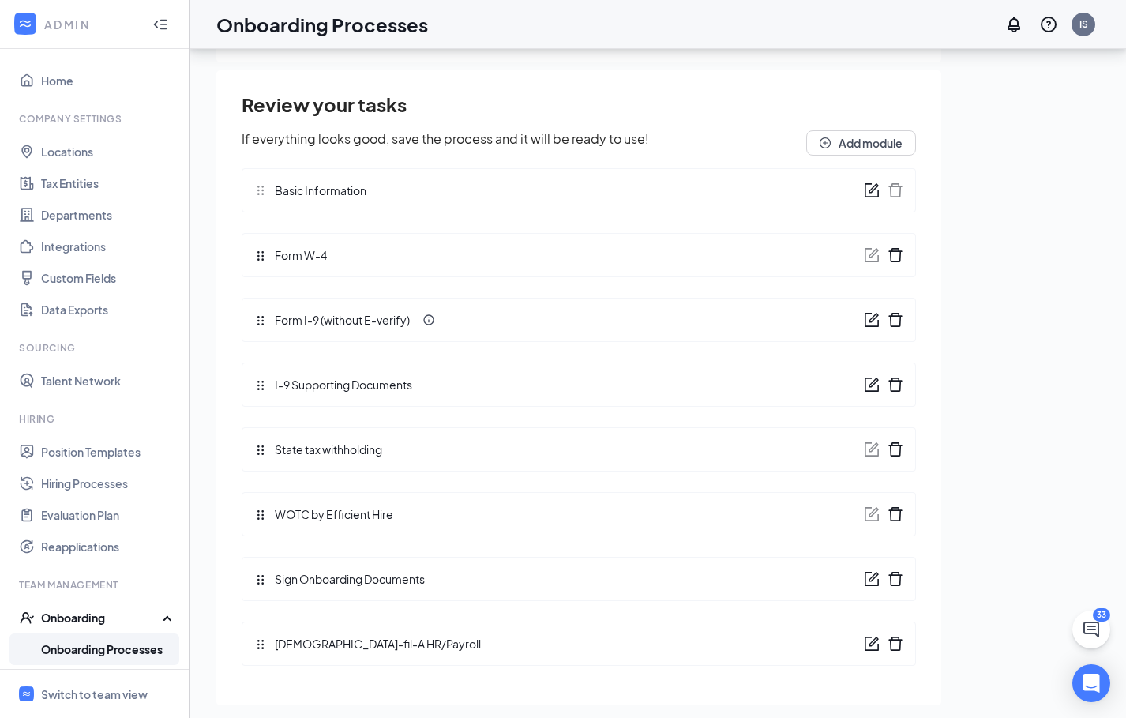
click at [868, 578] on icon "form" at bounding box center [872, 575] width 9 height 9
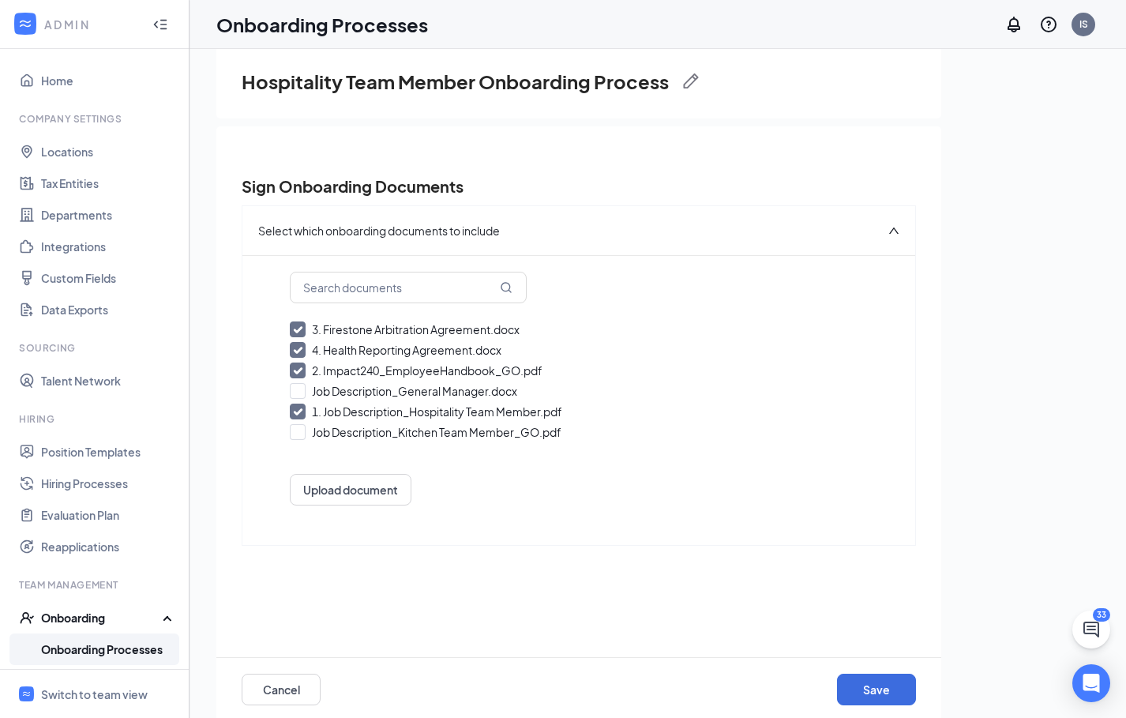
scroll to position [35, 0]
click at [111, 651] on link "Onboarding Processes" at bounding box center [108, 649] width 135 height 32
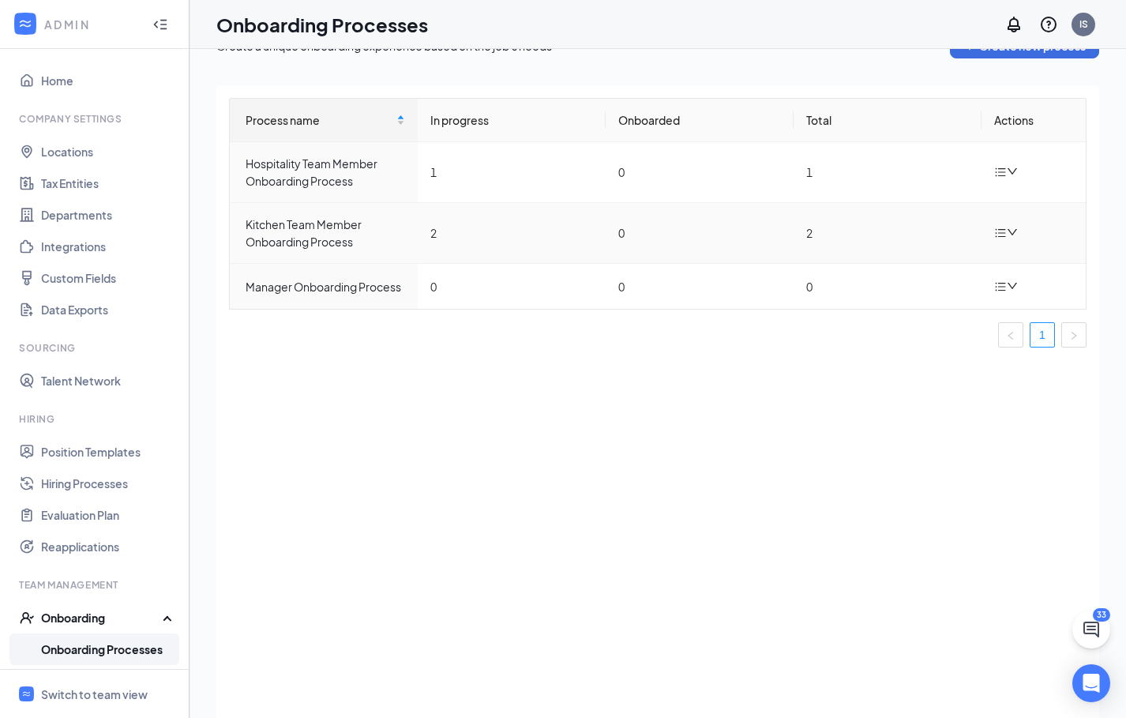
click at [1009, 230] on icon "down" at bounding box center [1011, 232] width 11 height 11
click at [894, 266] on div "Edit process" at bounding box center [926, 269] width 170 height 19
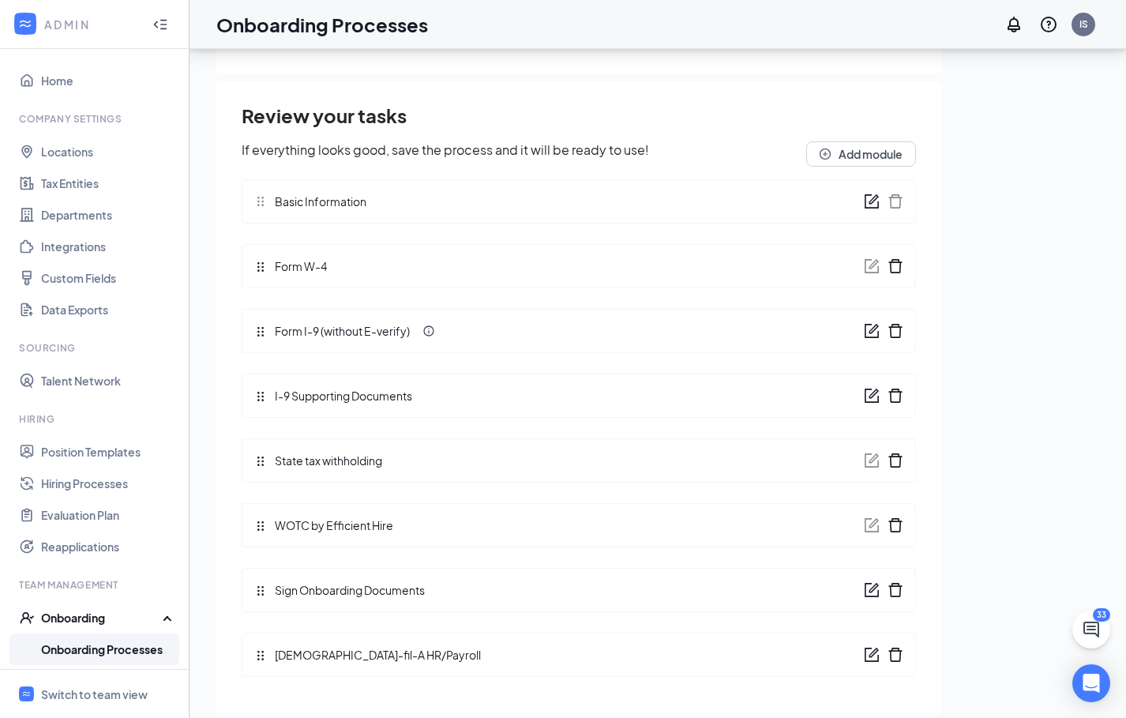
scroll to position [71, 0]
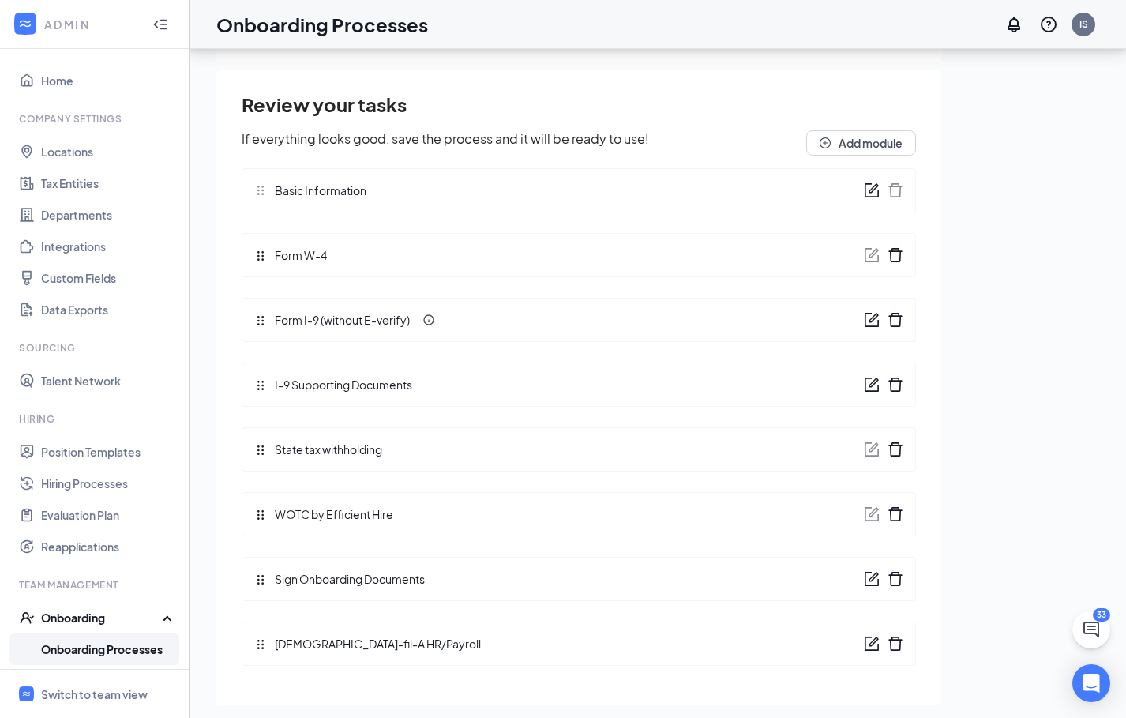
click at [864, 576] on icon "form" at bounding box center [872, 579] width 16 height 16
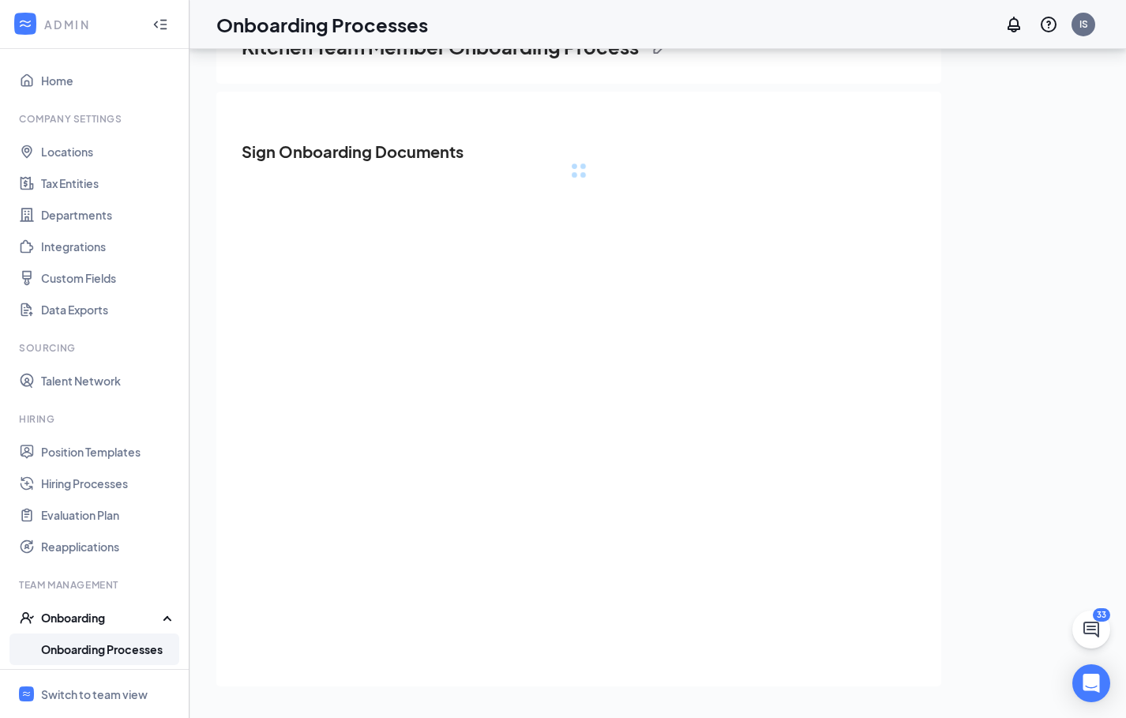
scroll to position [0, 0]
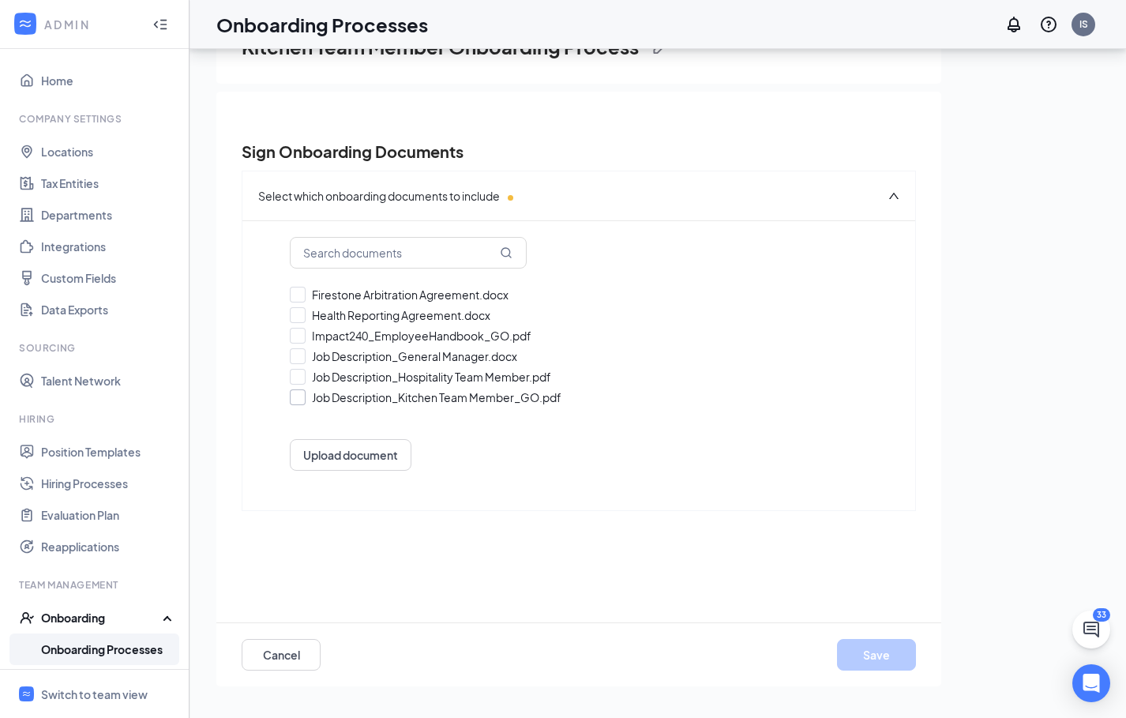
checkbox input "true"
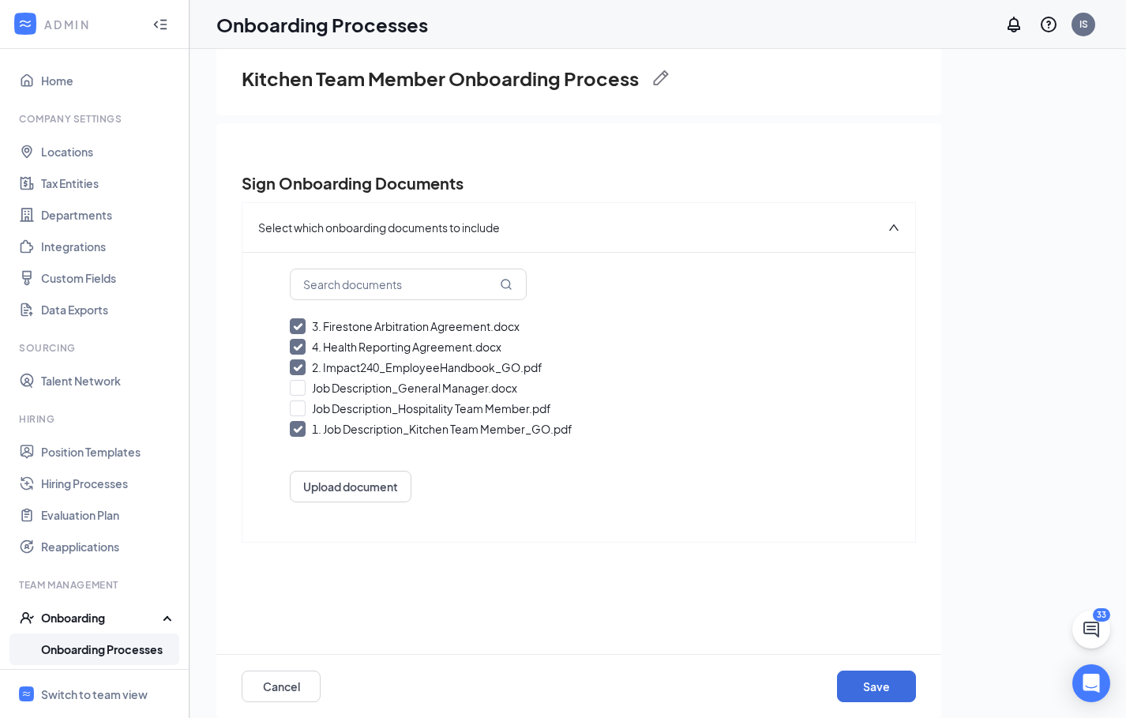
scroll to position [36, 0]
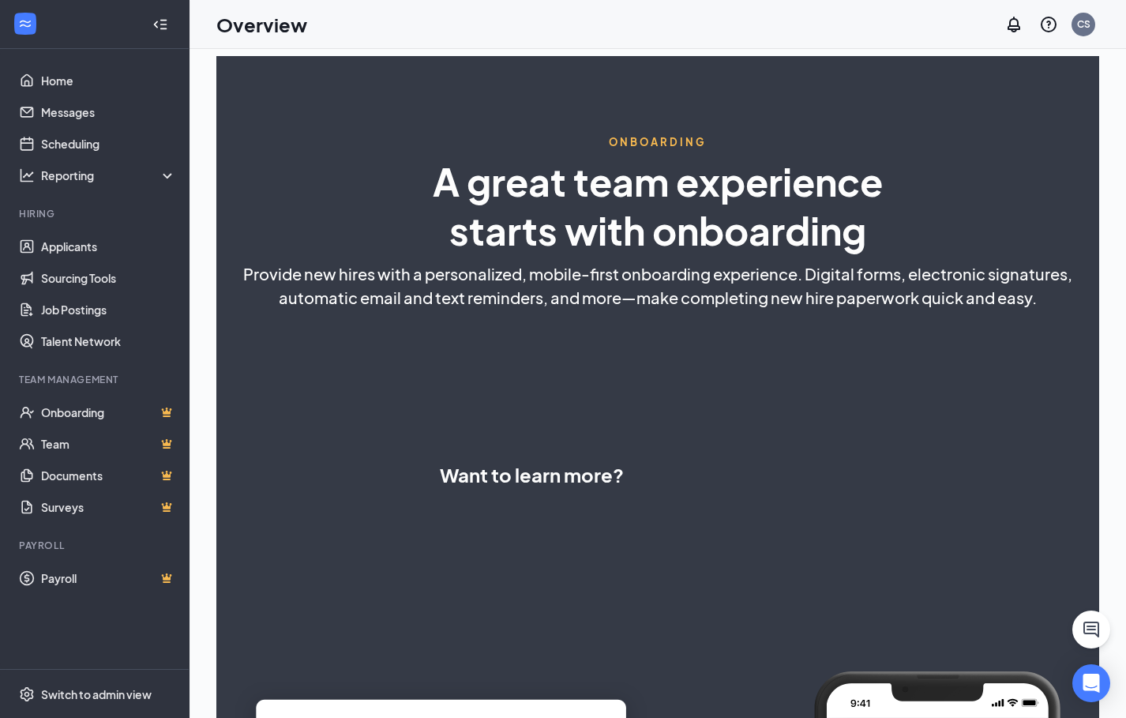
select select "PH"
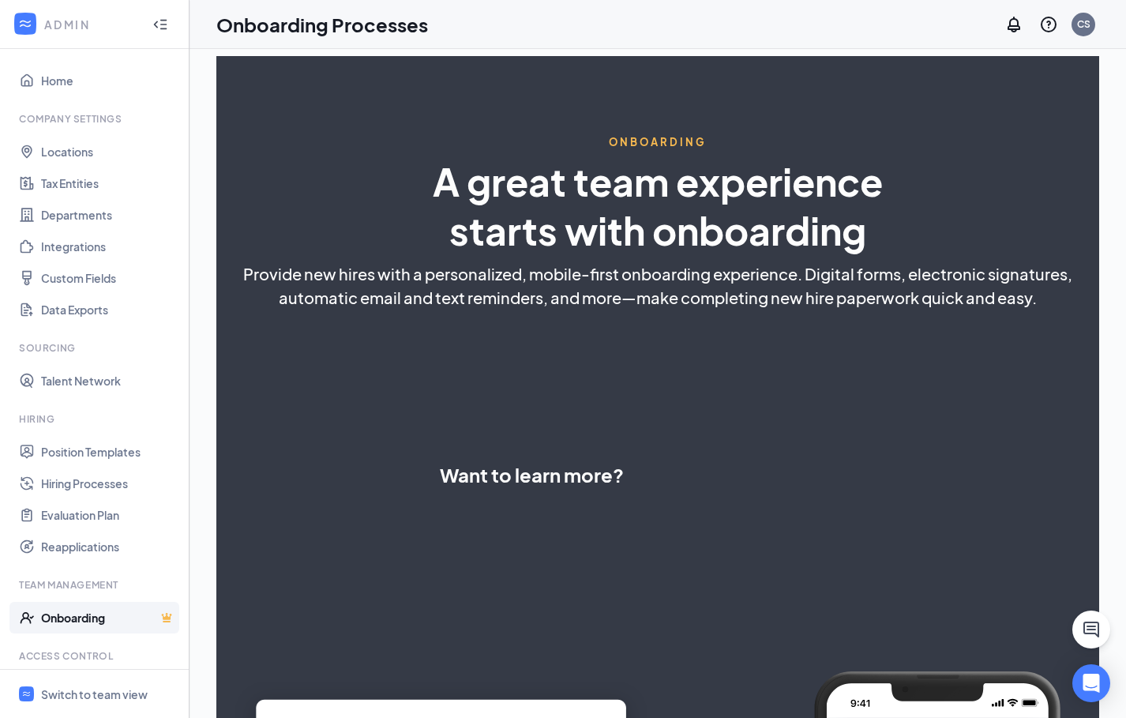
select select "PH"
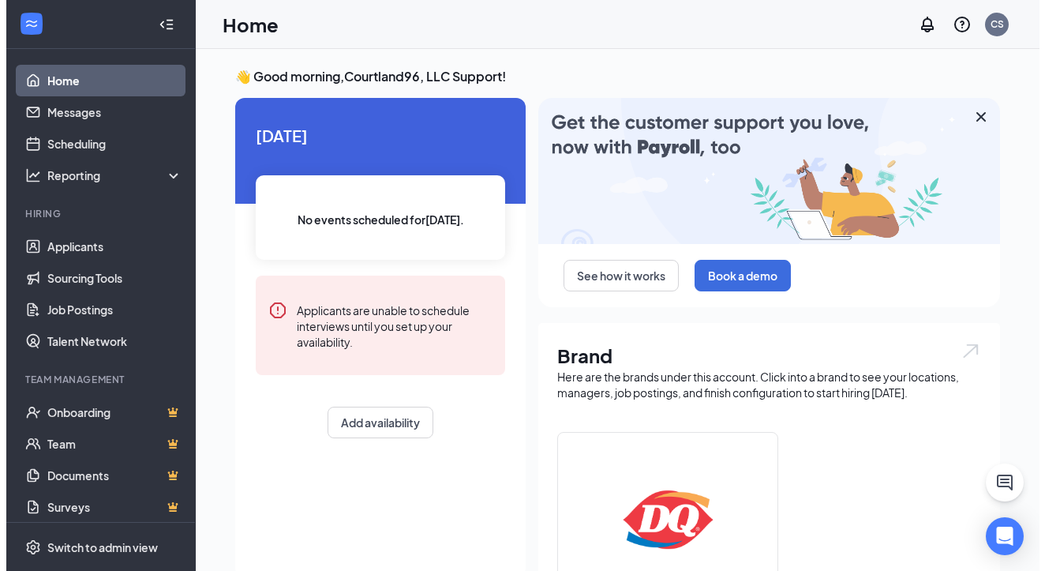
scroll to position [62, 0]
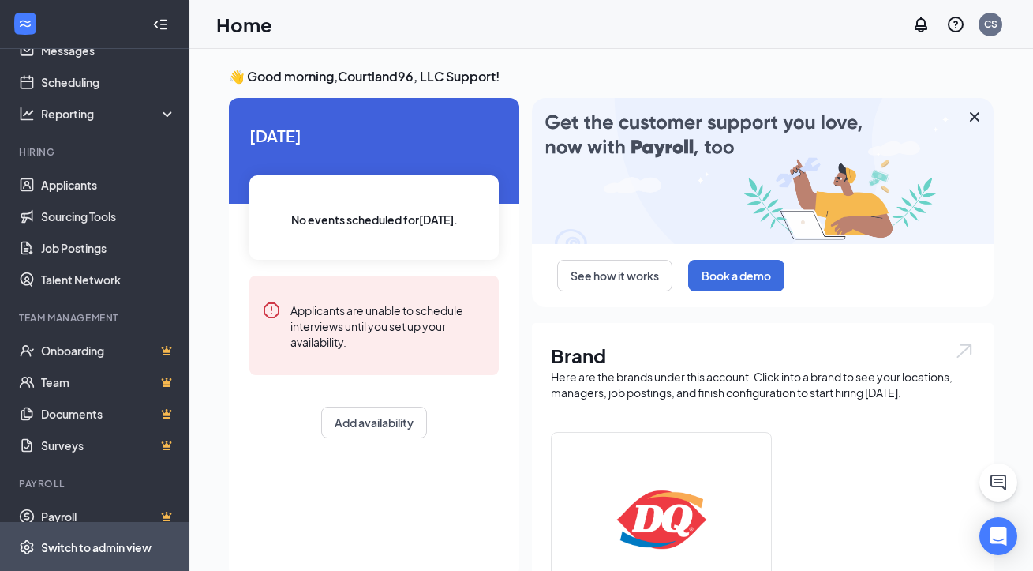
click at [84, 547] on div "Switch to admin view" at bounding box center [96, 547] width 111 height 16
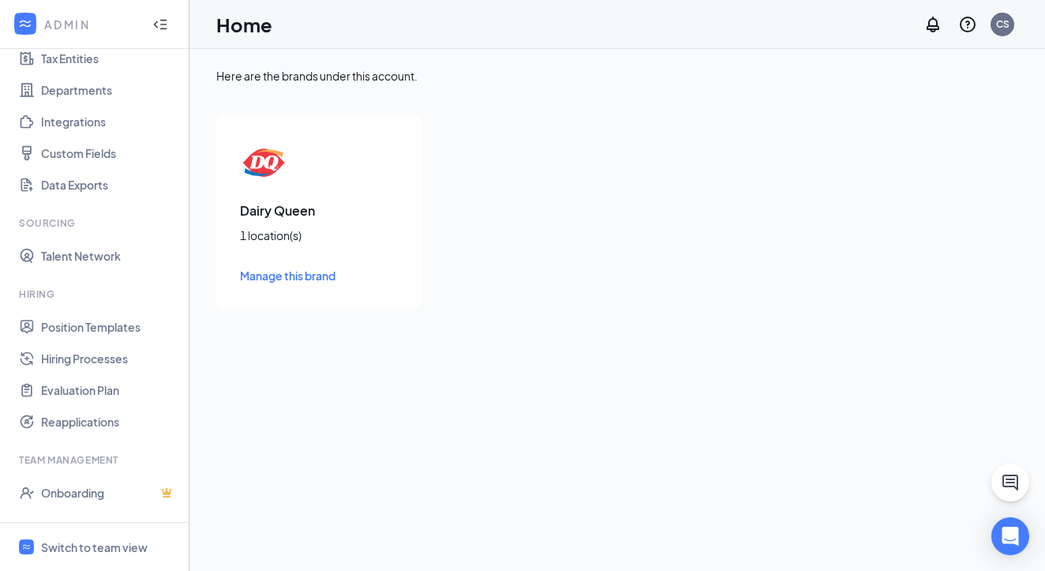
scroll to position [220, 0]
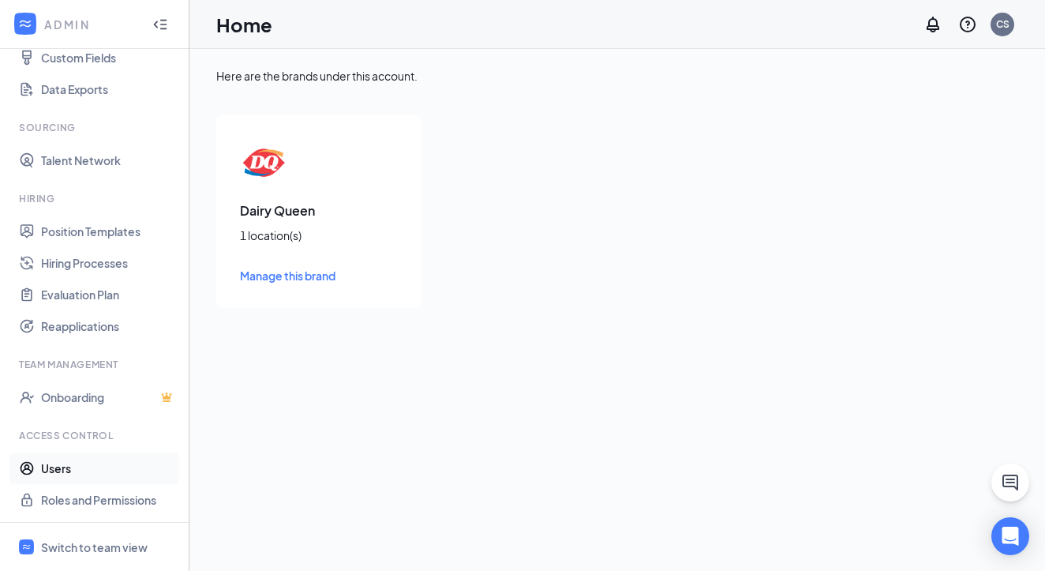
click at [94, 463] on link "Users" at bounding box center [108, 468] width 135 height 32
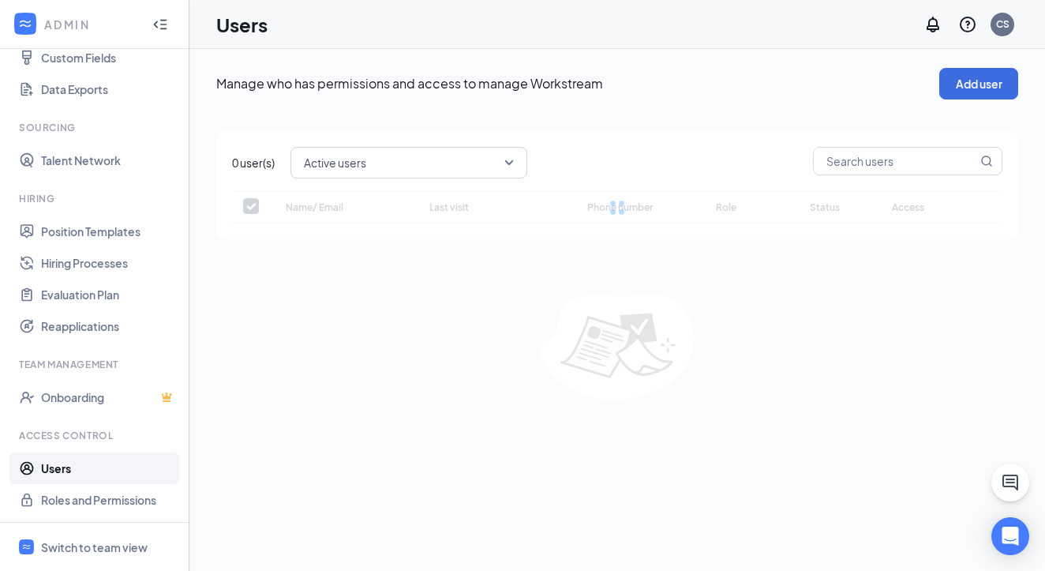
checkbox input "false"
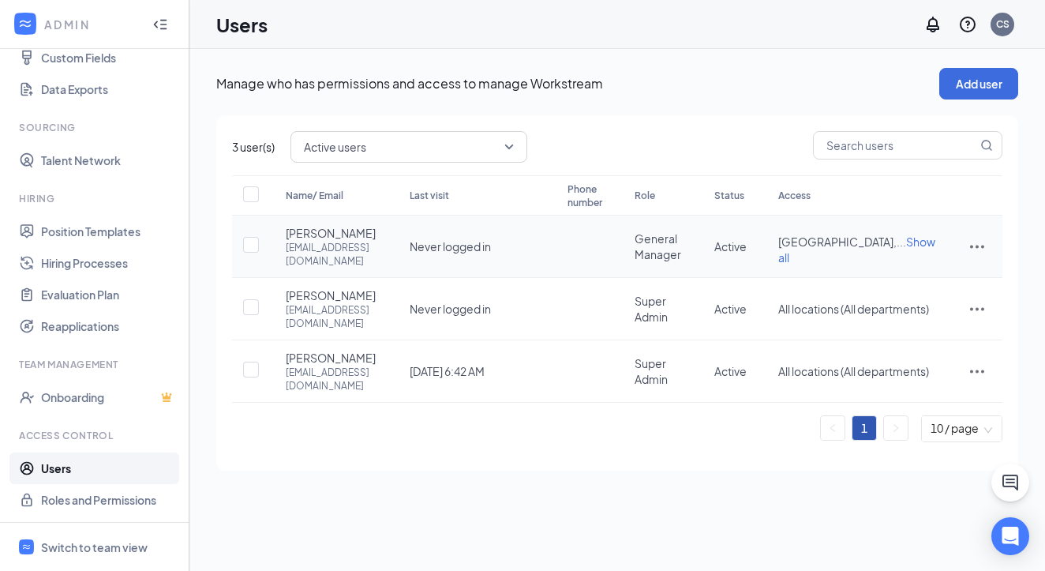
click at [982, 237] on icon "ActionsIcon" at bounding box center [977, 246] width 19 height 19
click at [893, 308] on span "Reset password" at bounding box center [917, 311] width 84 height 14
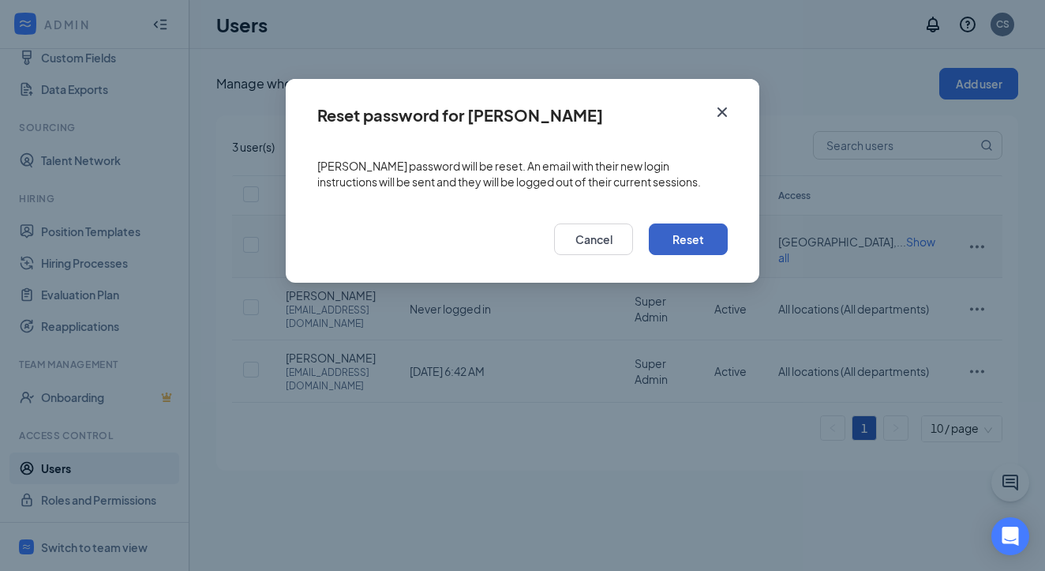
click at [691, 238] on button "Reset" at bounding box center [688, 239] width 79 height 32
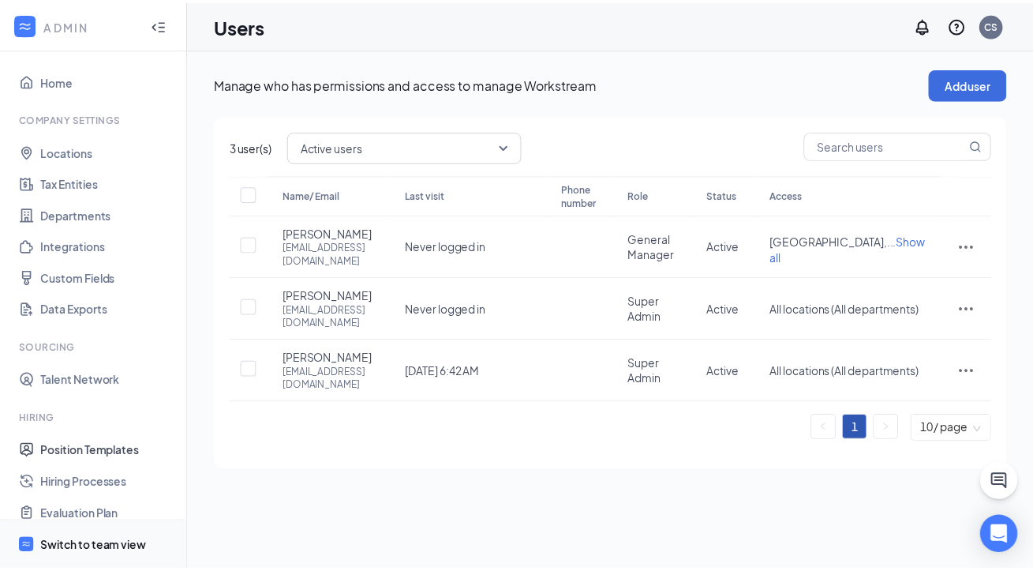
scroll to position [220, 0]
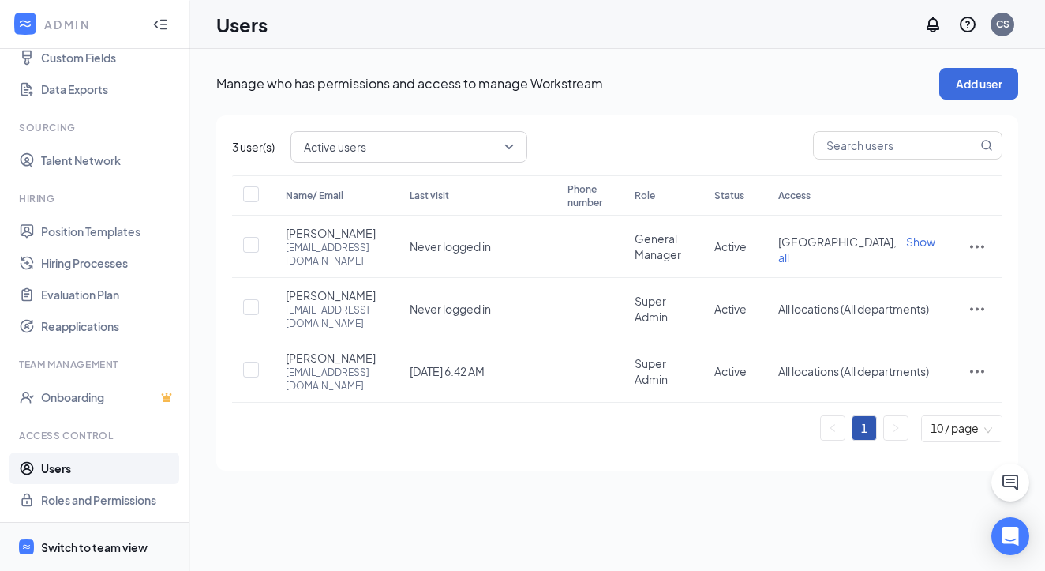
click at [103, 545] on div "Switch to team view" at bounding box center [94, 547] width 107 height 16
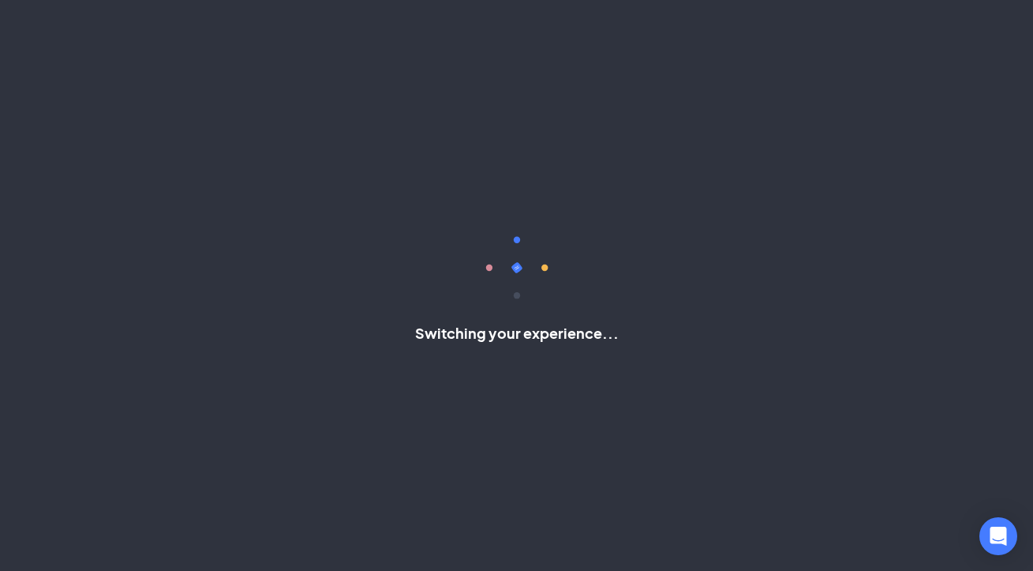
scroll to position [78, 0]
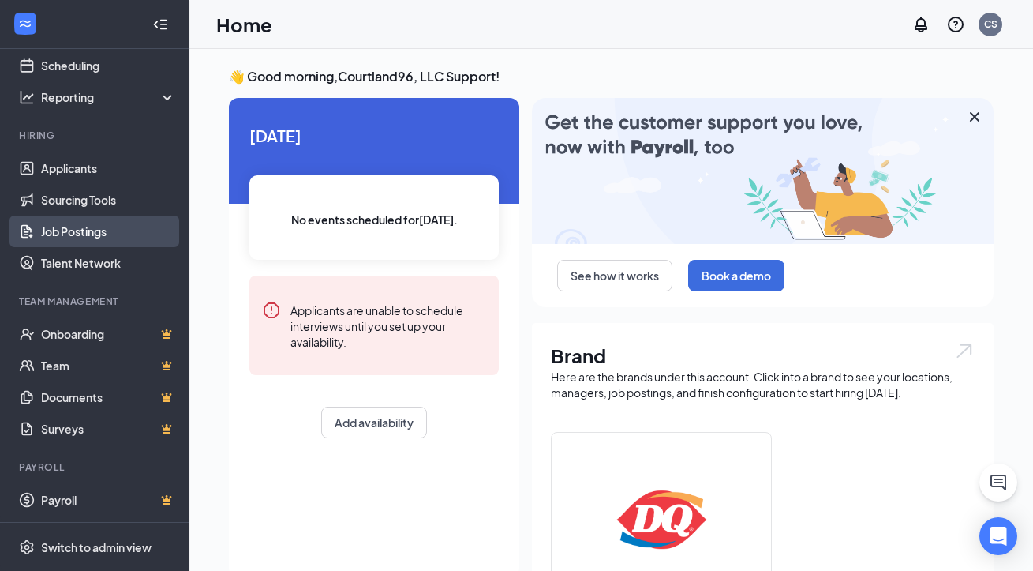
click at [92, 229] on link "Job Postings" at bounding box center [108, 231] width 135 height 32
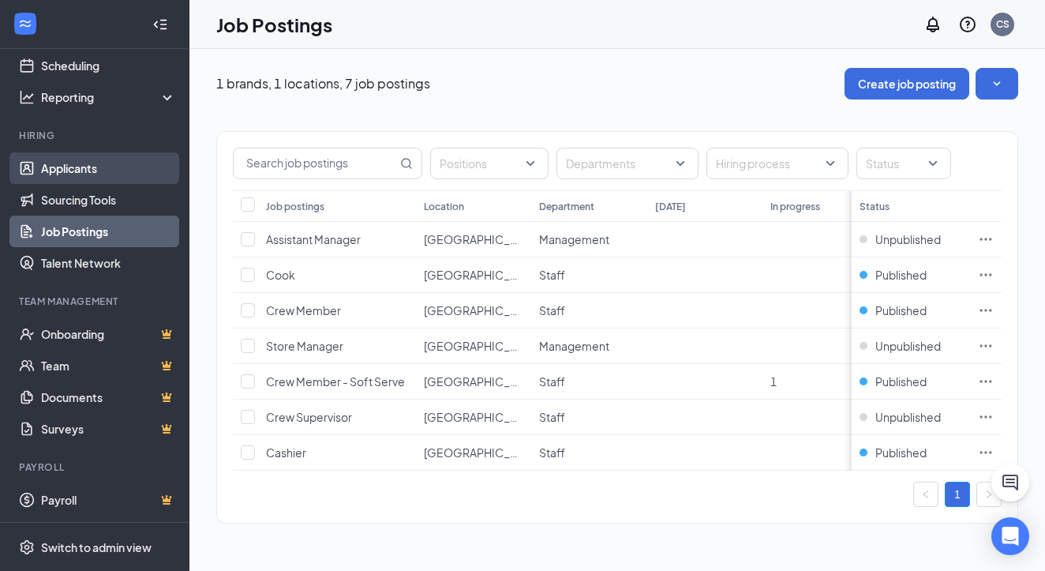
click at [127, 160] on link "Applicants" at bounding box center [108, 168] width 135 height 32
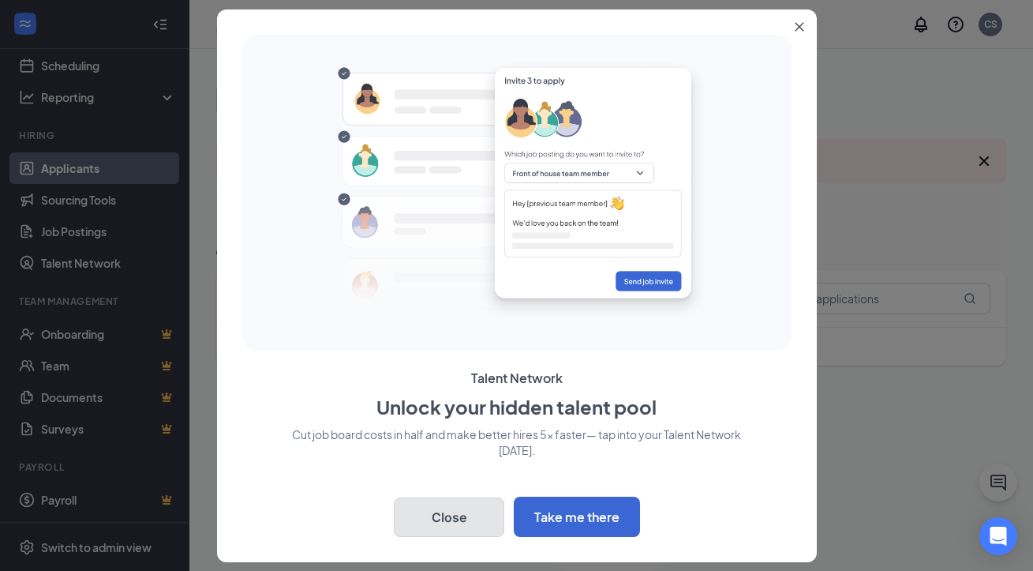
click at [479, 526] on button "Close" at bounding box center [449, 516] width 111 height 39
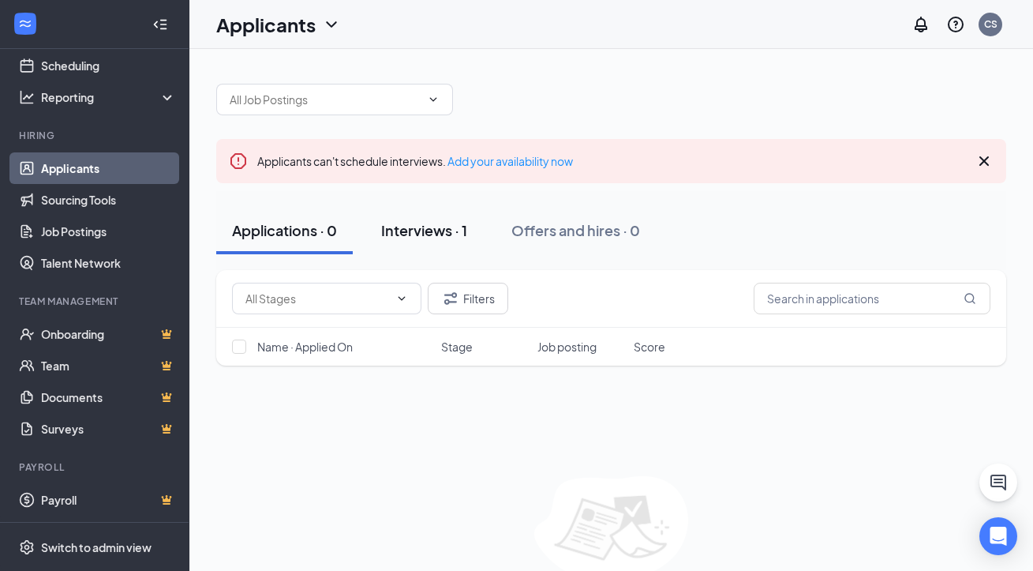
click at [434, 226] on div "Interviews · 1" at bounding box center [424, 230] width 86 height 20
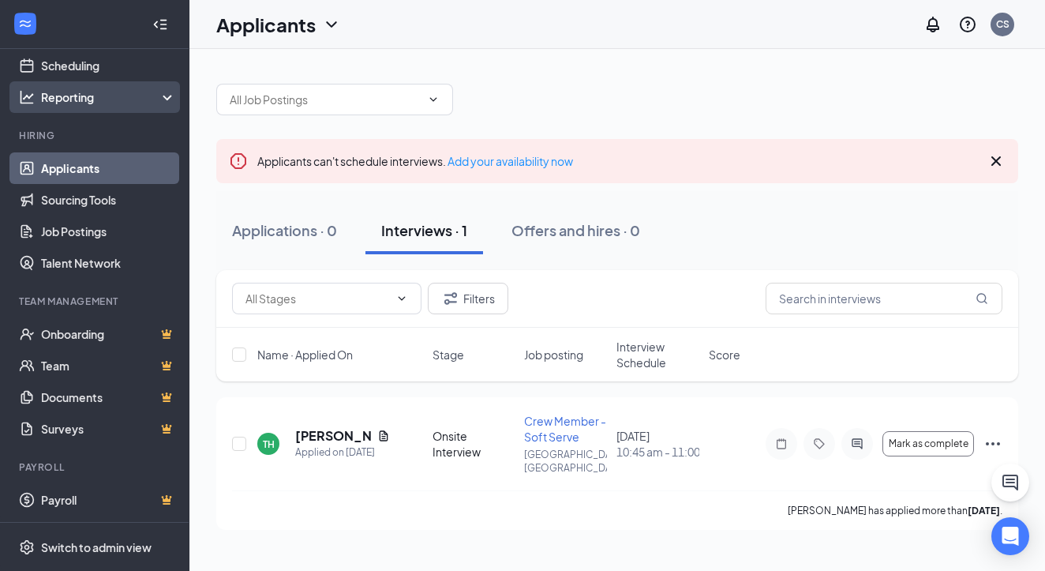
click at [100, 99] on div "Reporting" at bounding box center [109, 97] width 136 height 16
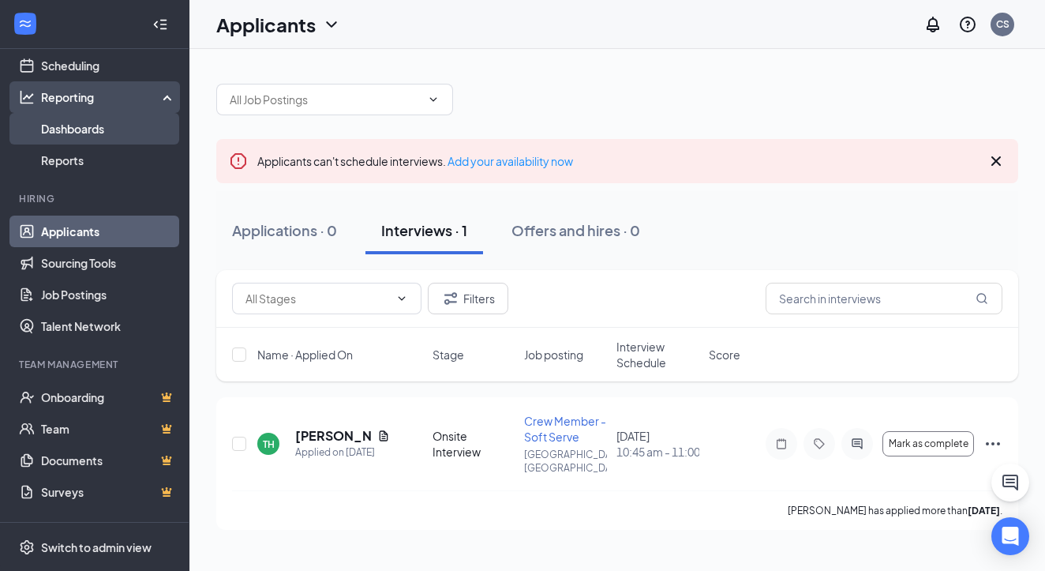
click at [101, 129] on link "Dashboards" at bounding box center [108, 129] width 135 height 32
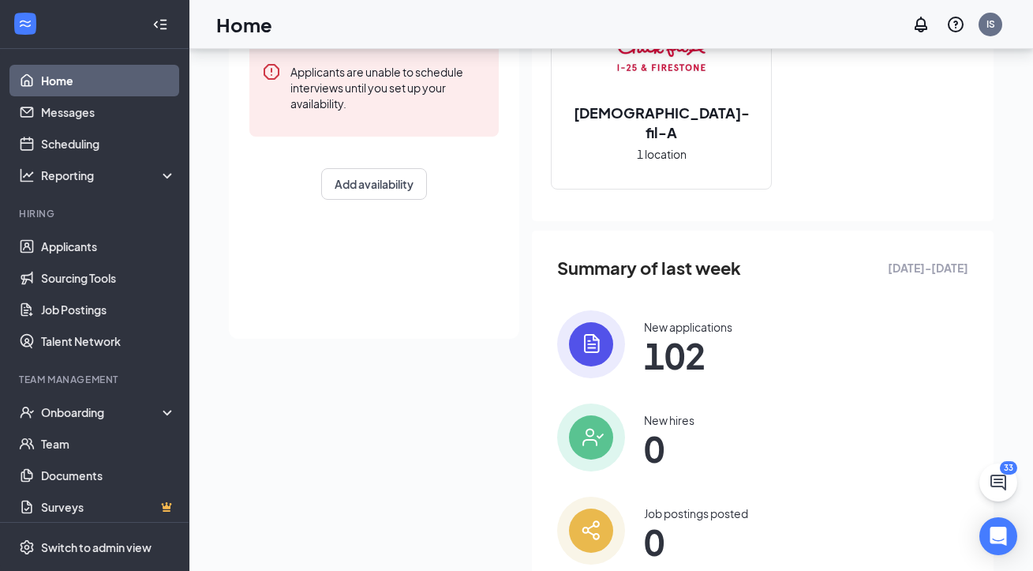
scroll to position [293, 0]
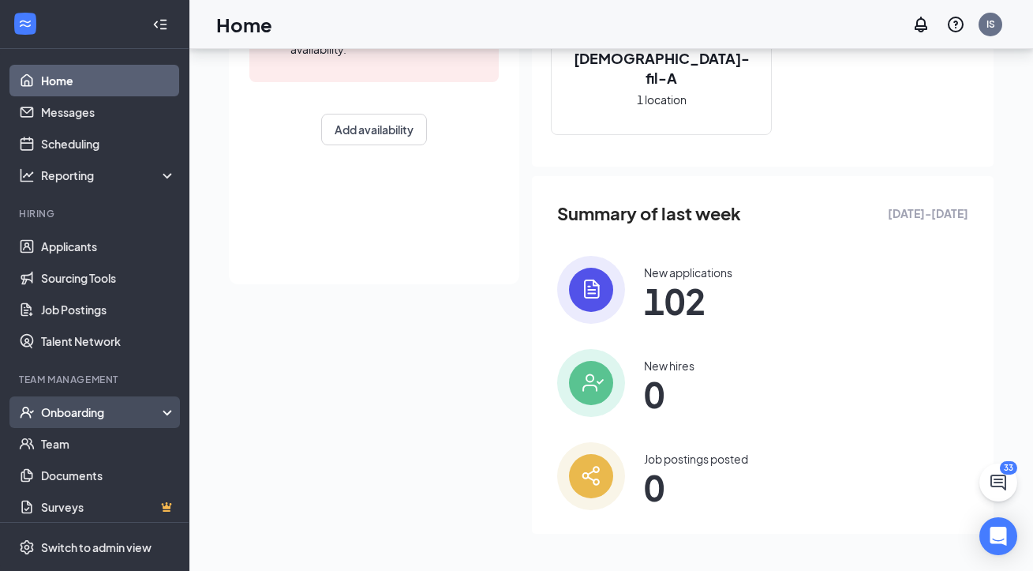
click at [78, 412] on div "Onboarding" at bounding box center [102, 412] width 122 height 16
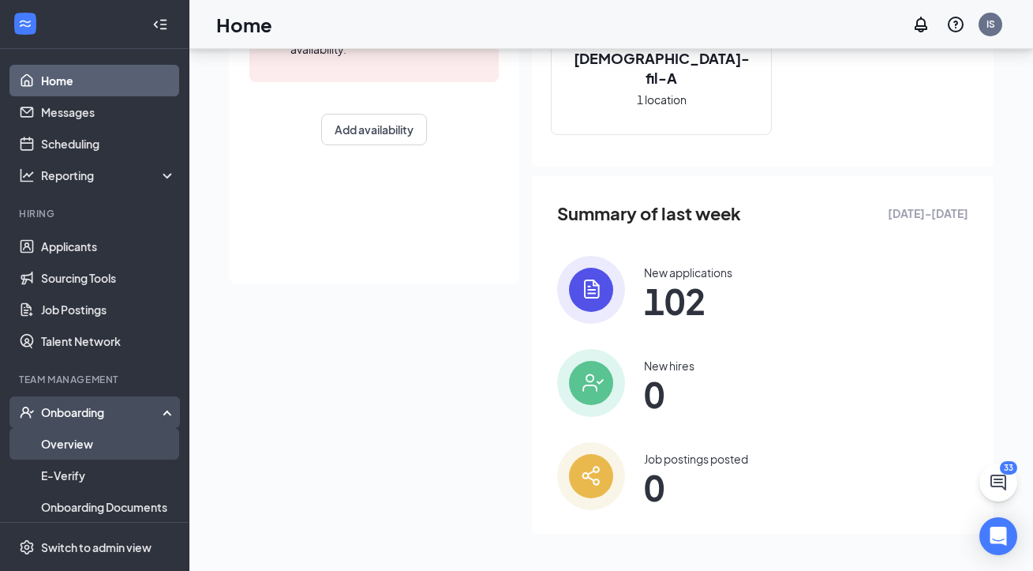
click at [72, 440] on link "Overview" at bounding box center [108, 444] width 135 height 32
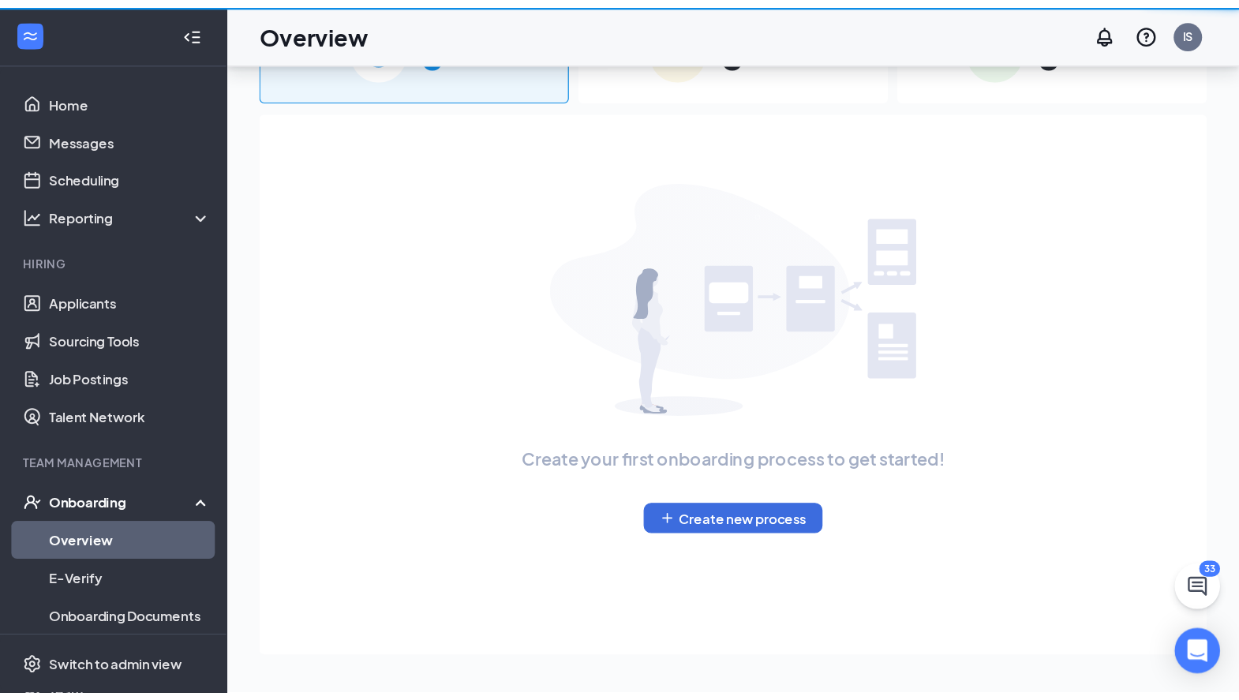
scroll to position [71, 0]
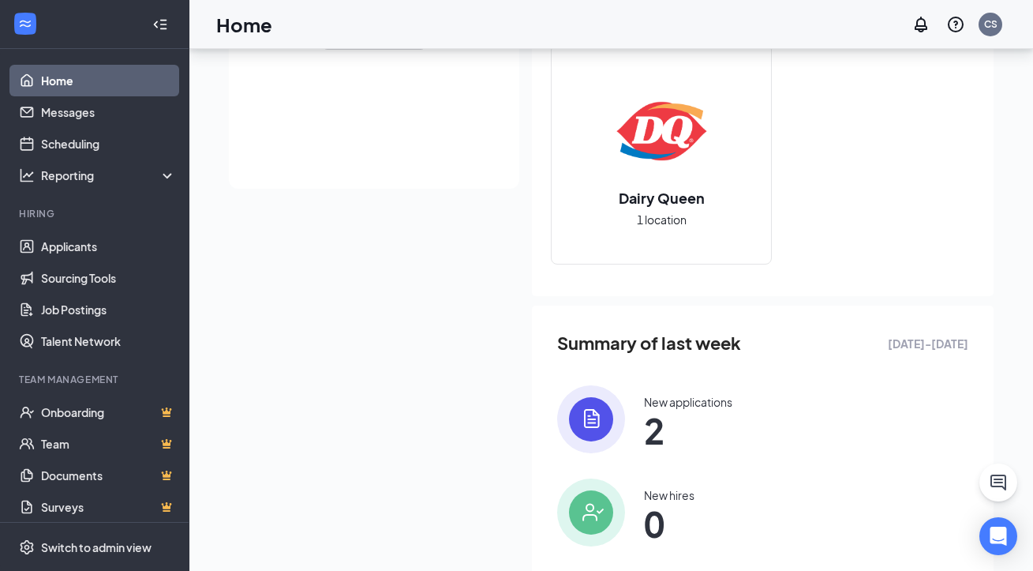
scroll to position [519, 0]
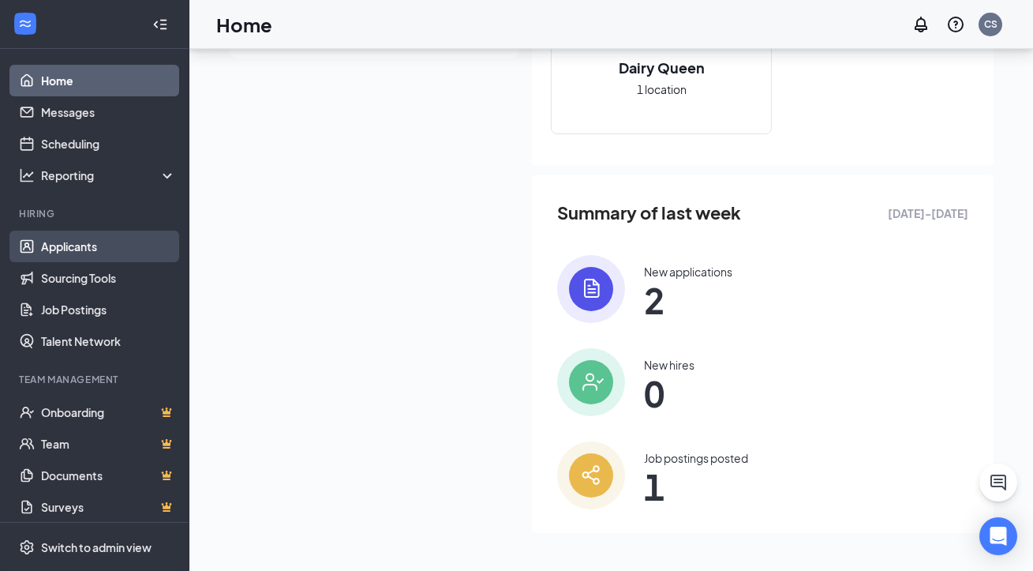
click at [74, 242] on link "Applicants" at bounding box center [108, 246] width 135 height 32
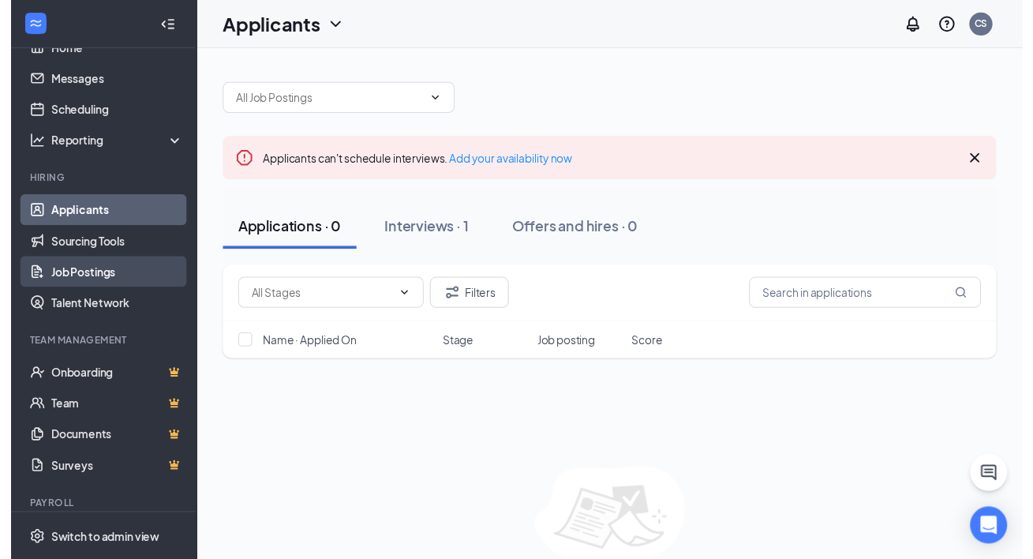
scroll to position [32, 0]
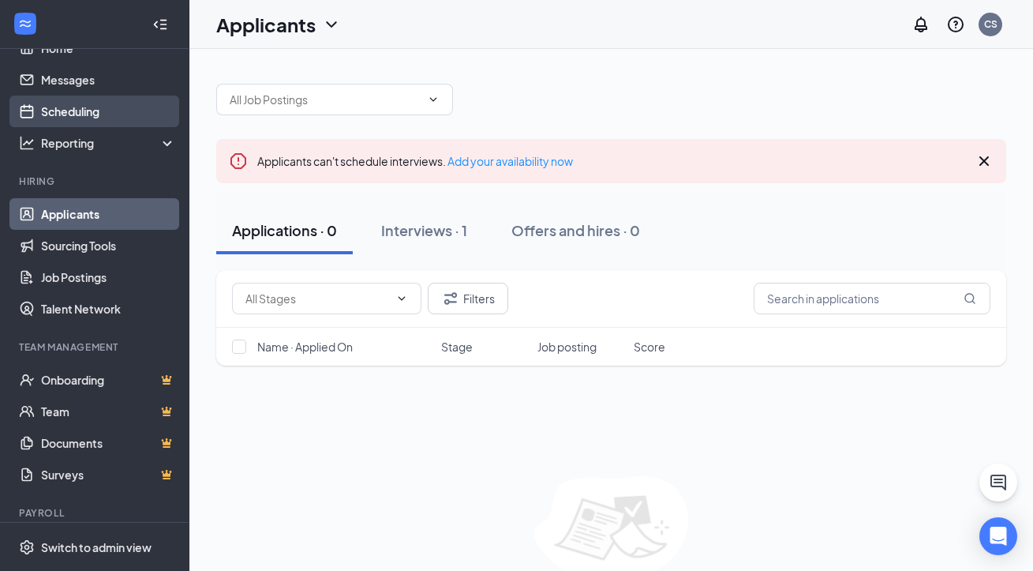
click at [108, 103] on link "Scheduling" at bounding box center [108, 112] width 135 height 32
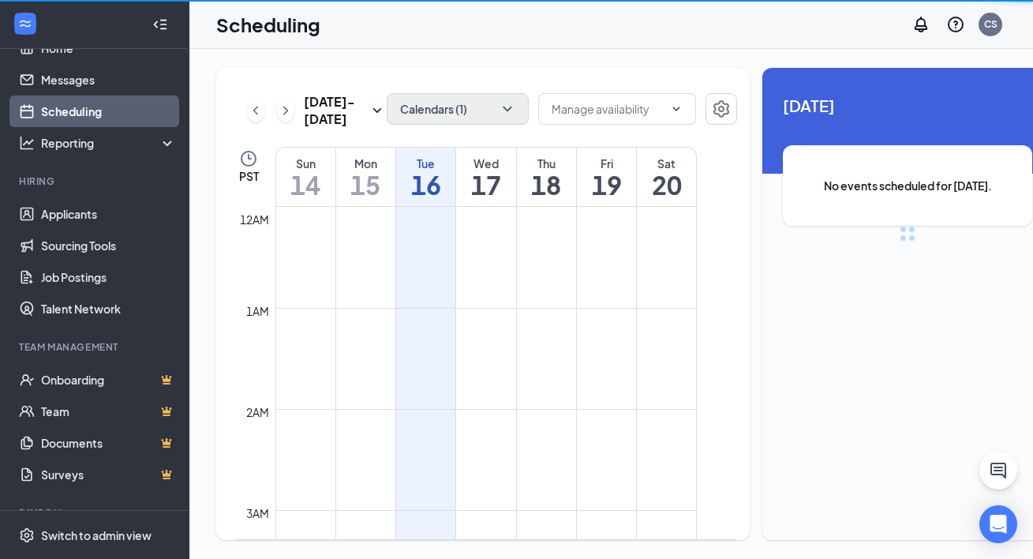
scroll to position [776, 0]
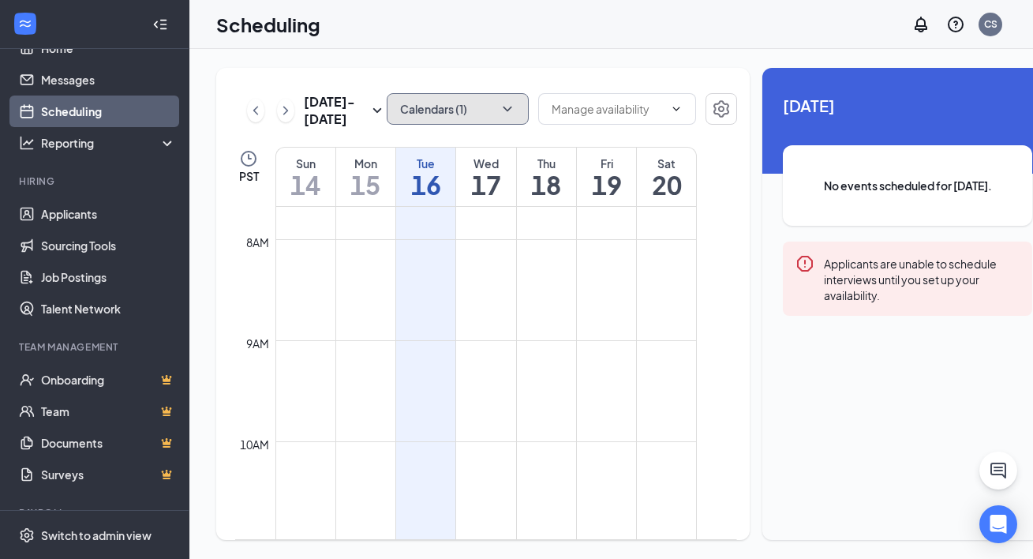
click at [489, 106] on button "Calendars (1)" at bounding box center [458, 109] width 142 height 32
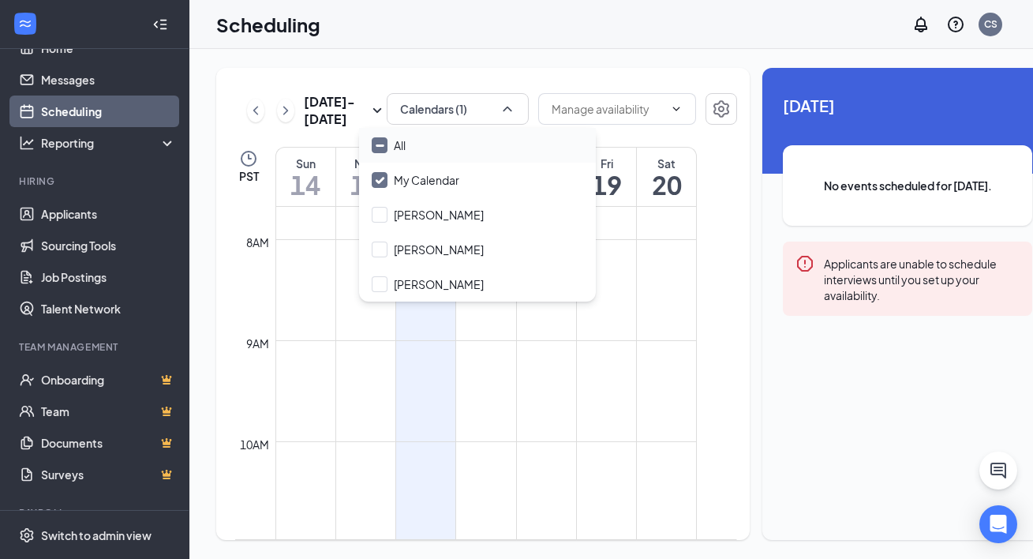
click at [469, 145] on div "All" at bounding box center [477, 145] width 237 height 35
checkbox input "true"
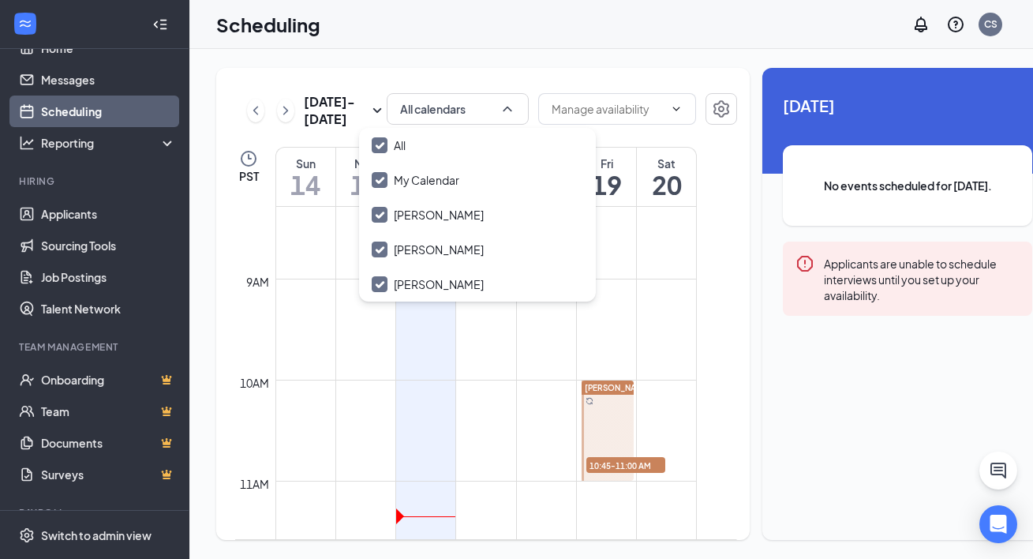
scroll to position [837, 0]
click at [606, 473] on span "10:45-11:00 AM" at bounding box center [625, 465] width 79 height 16
